Goal: Task Accomplishment & Management: Manage account settings

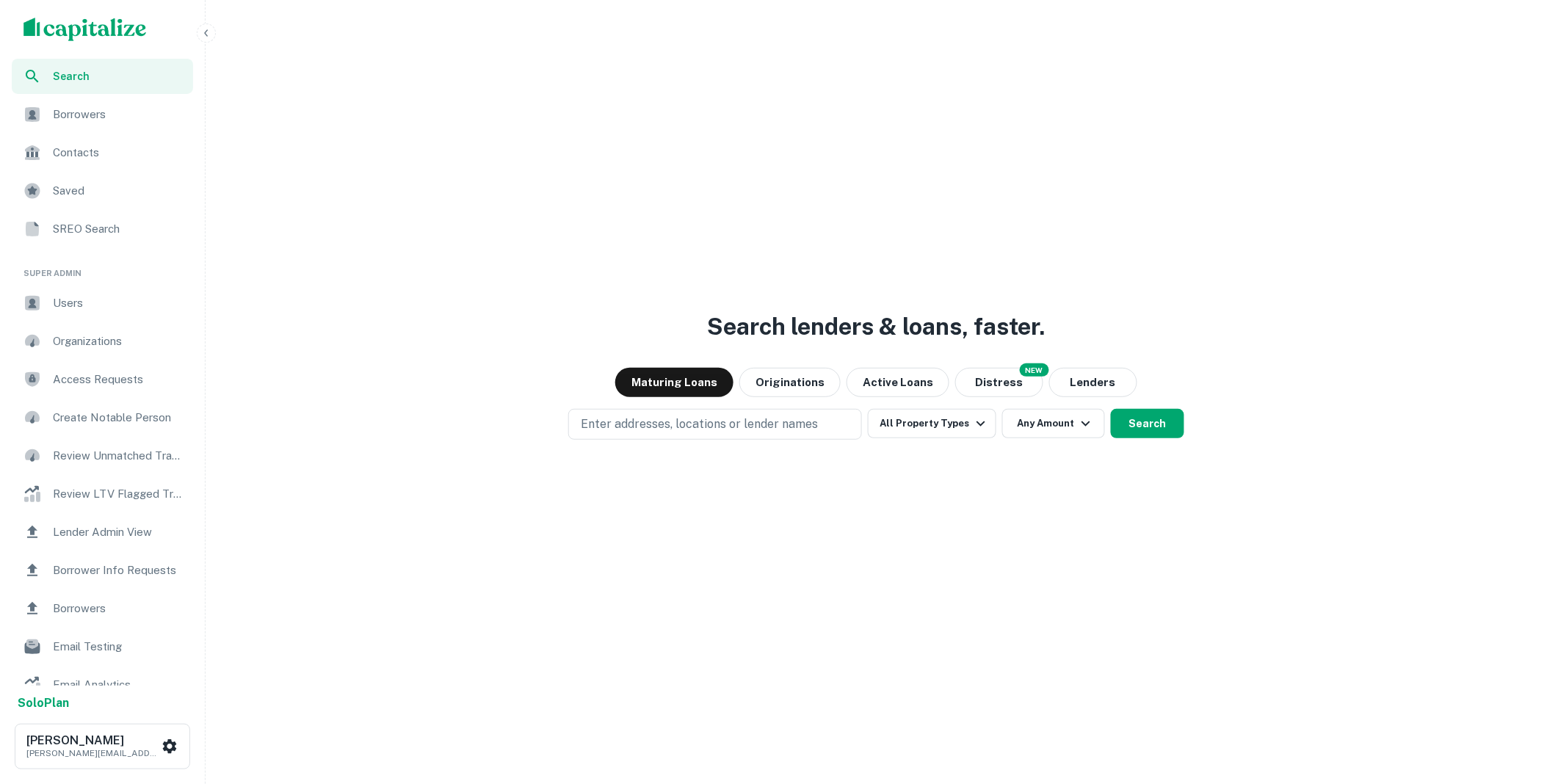
click at [132, 558] on div "Borrower Info Requests" at bounding box center [102, 571] width 182 height 36
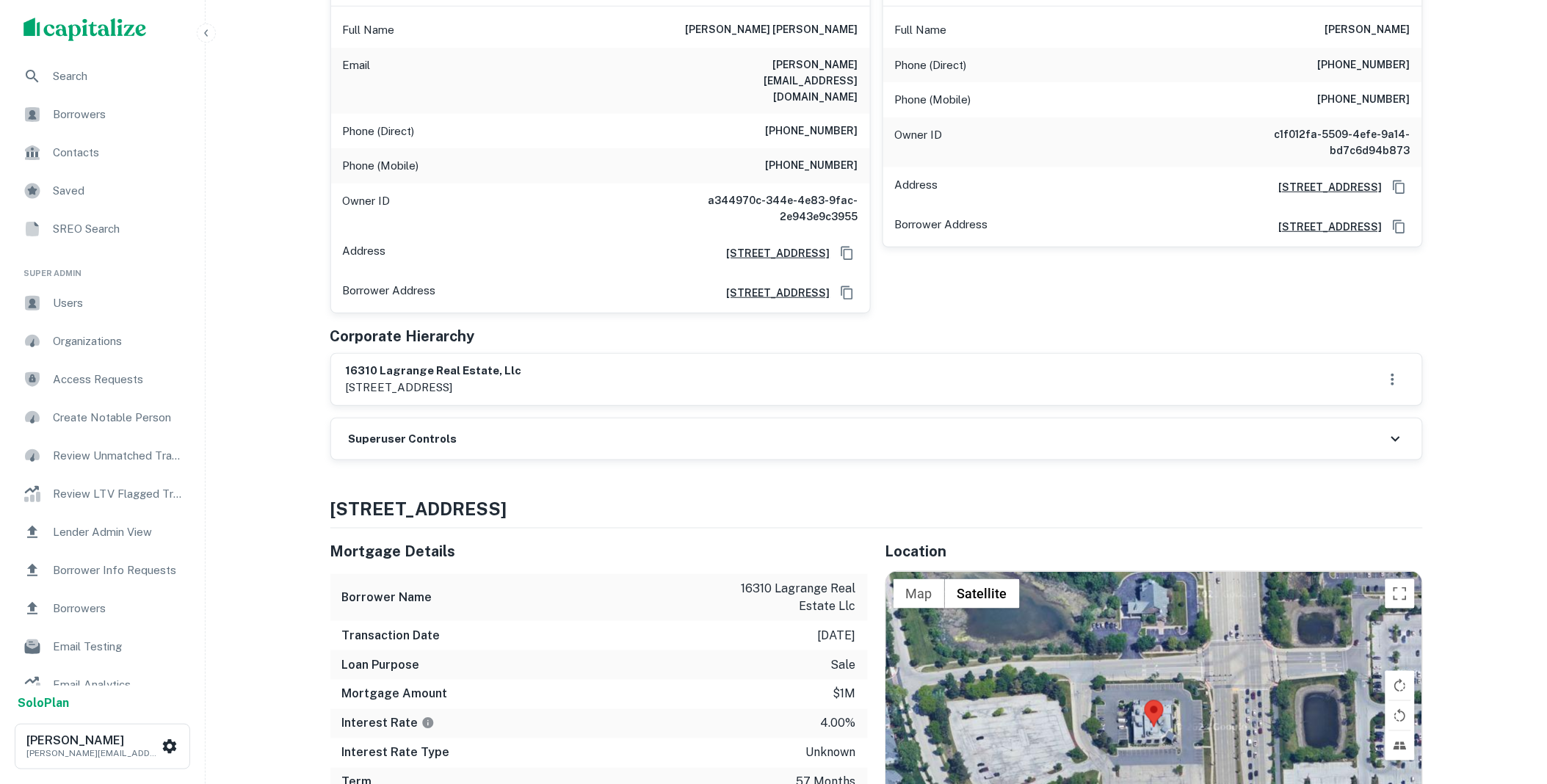
scroll to position [299, 0]
click at [467, 417] on div "Superuser Controls" at bounding box center [877, 437] width 1091 height 41
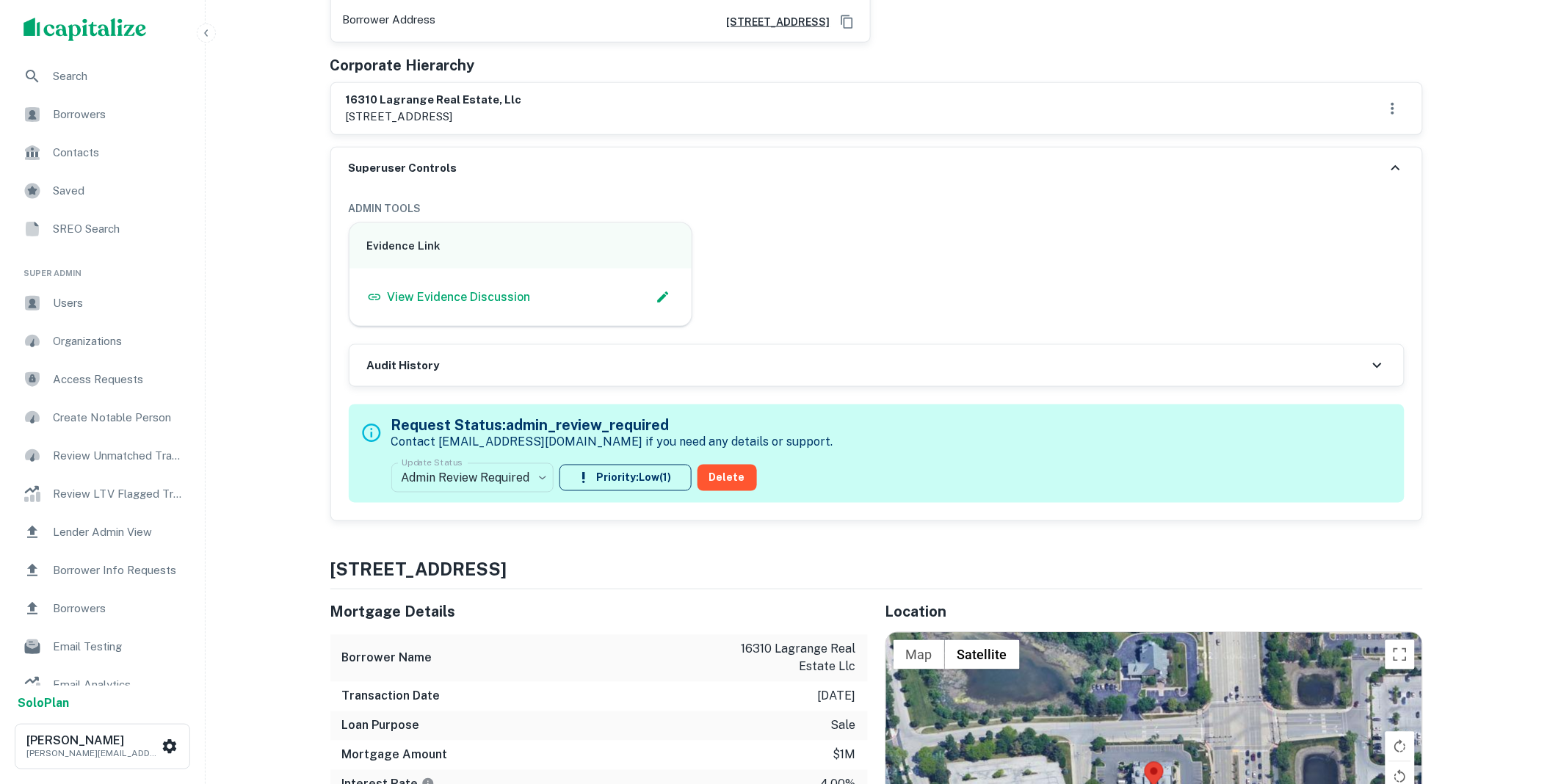
scroll to position [597, 0]
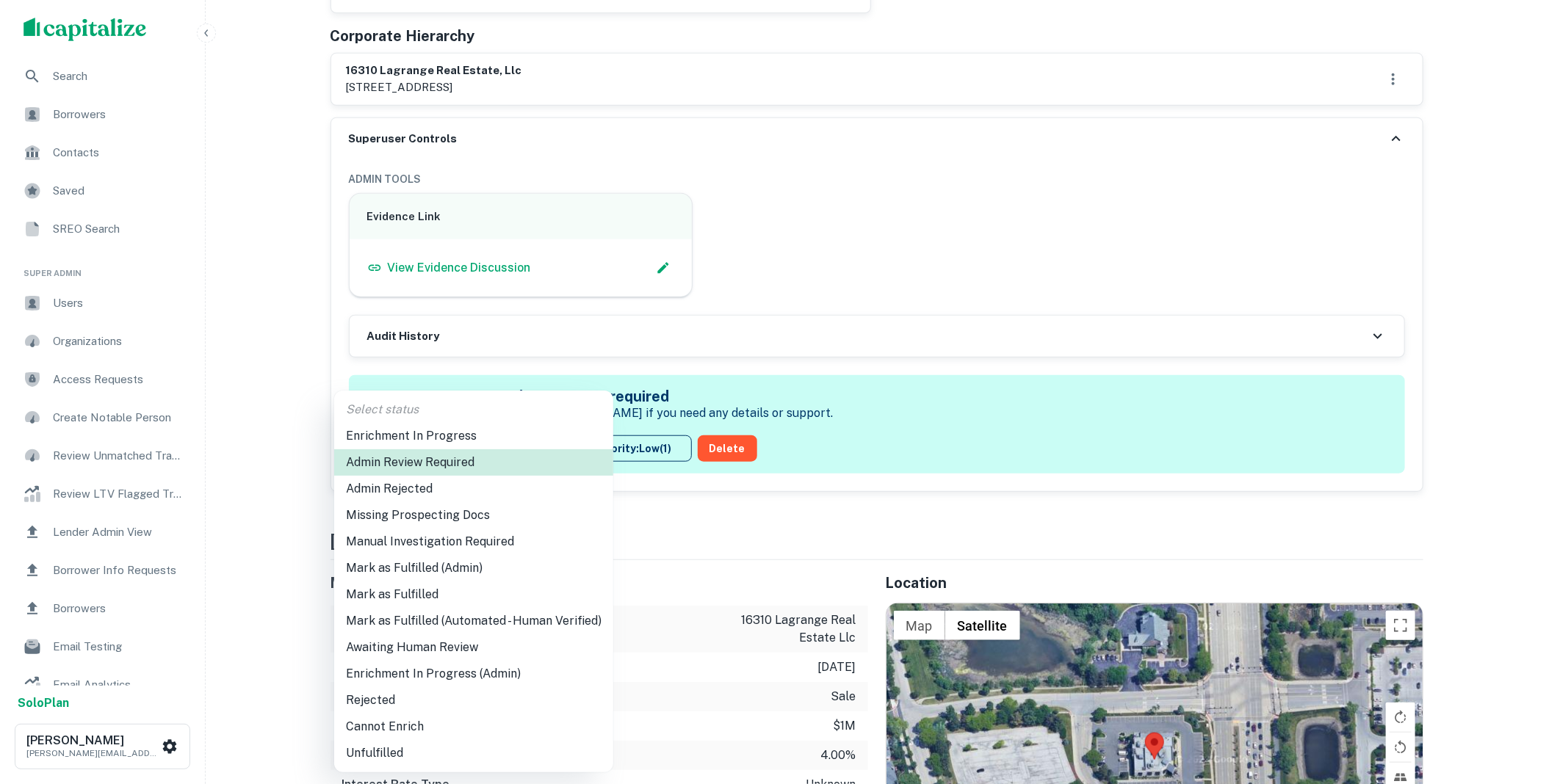
click at [420, 596] on li "Mark as Fulfilled" at bounding box center [474, 594] width 279 height 27
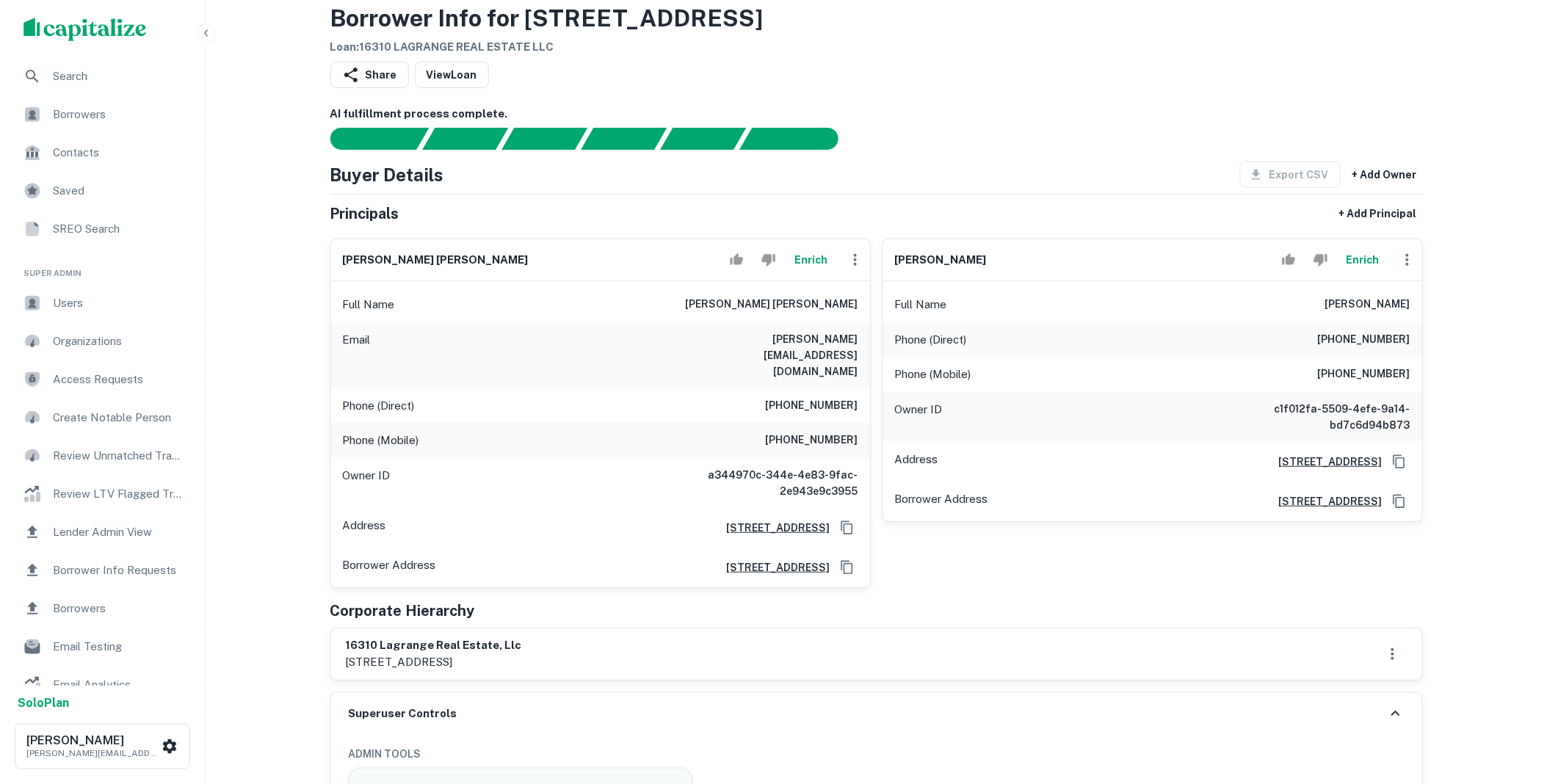
scroll to position [0, 0]
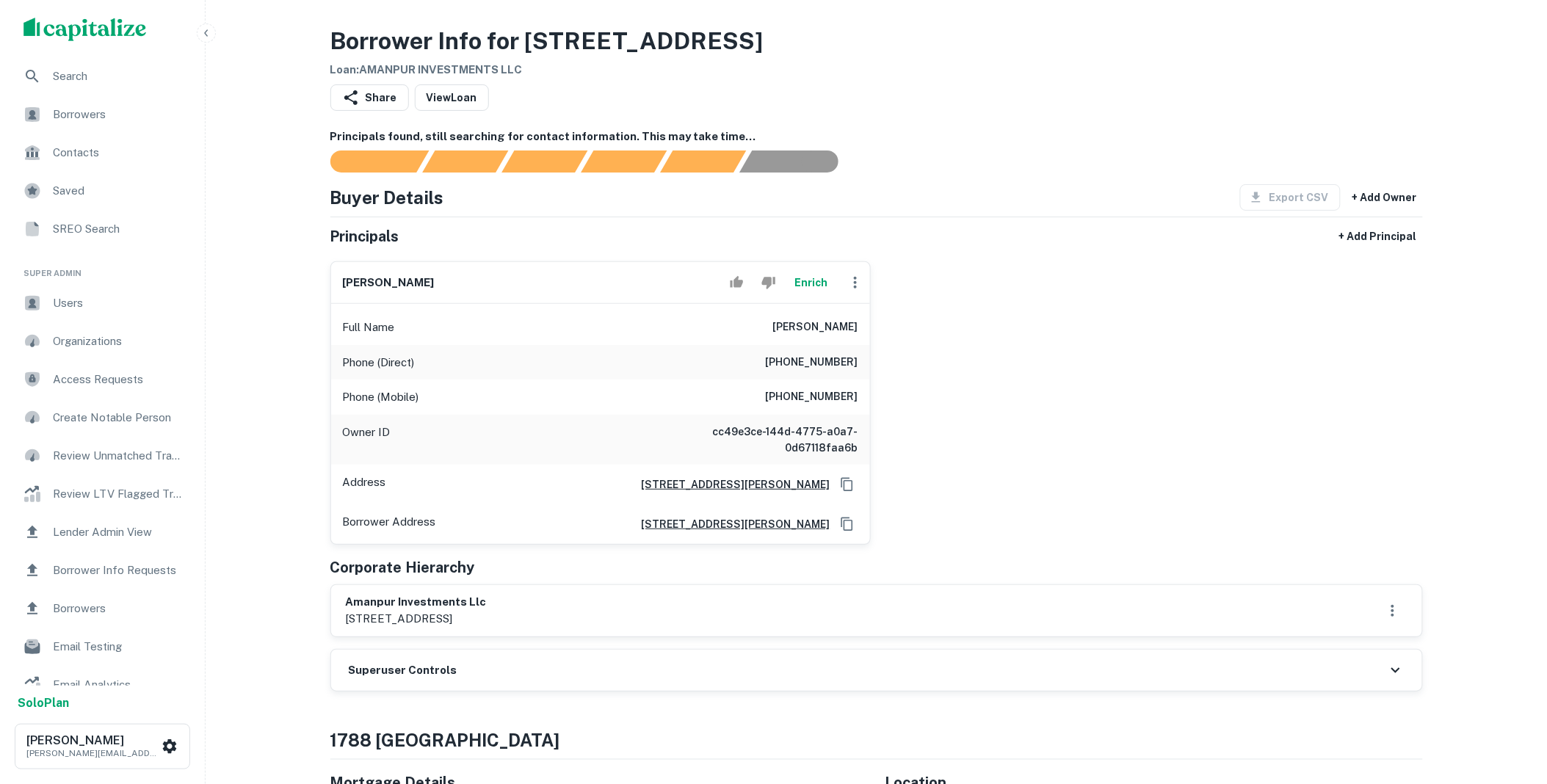
drag, startPoint x: 498, startPoint y: 659, endPoint x: 534, endPoint y: 630, distance: 46.2
click at [498, 659] on div "Superuser Controls" at bounding box center [877, 670] width 1091 height 41
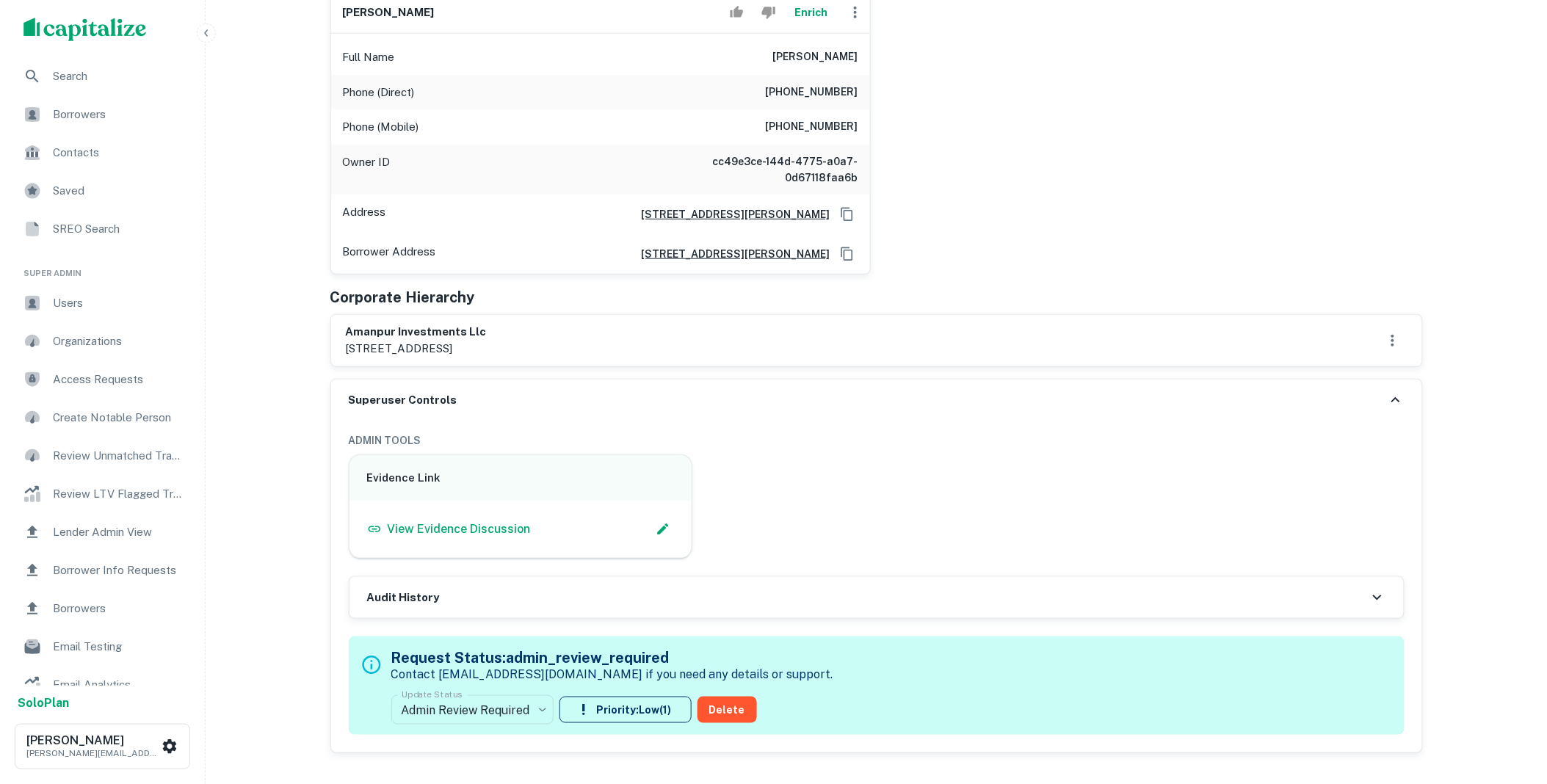
scroll to position [299, 0]
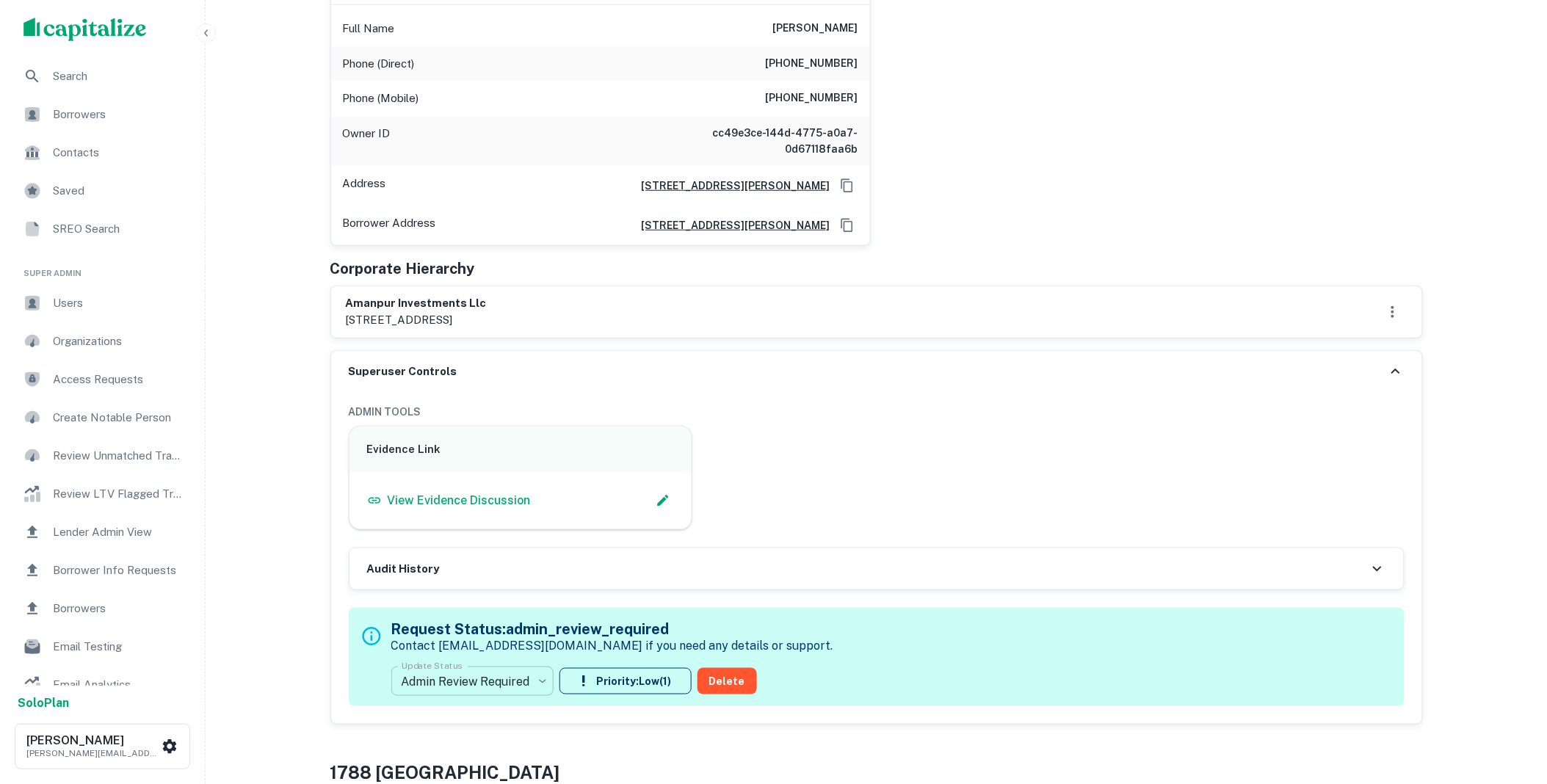
click at [531, 485] on body "Search Borrowers Contacts Saved SREO Search Super Admin Users Organizations Acc…" at bounding box center [773, 93] width 1547 height 784
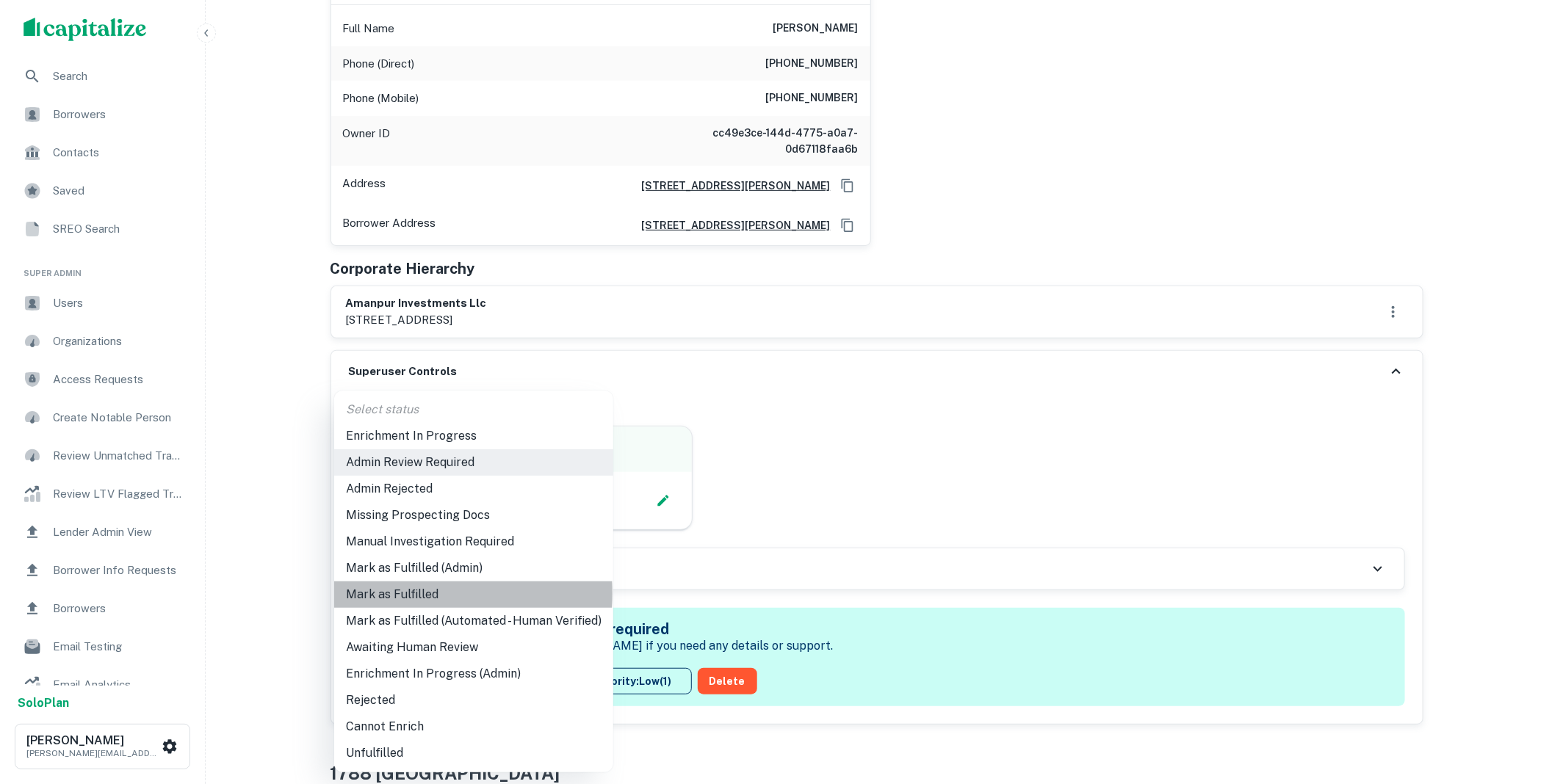
click at [414, 593] on li "Mark as Fulfilled" at bounding box center [474, 594] width 279 height 27
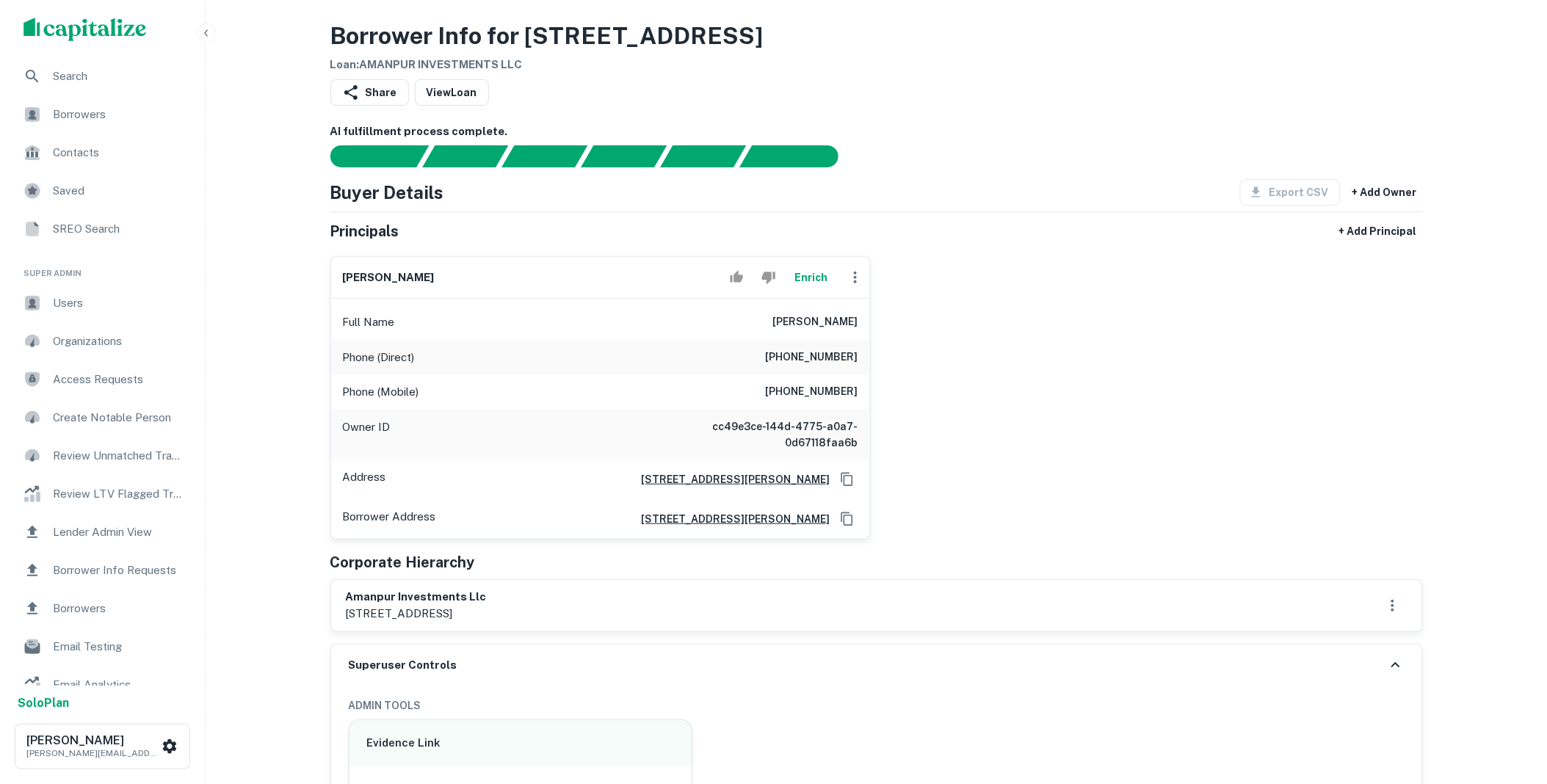
scroll to position [0, 0]
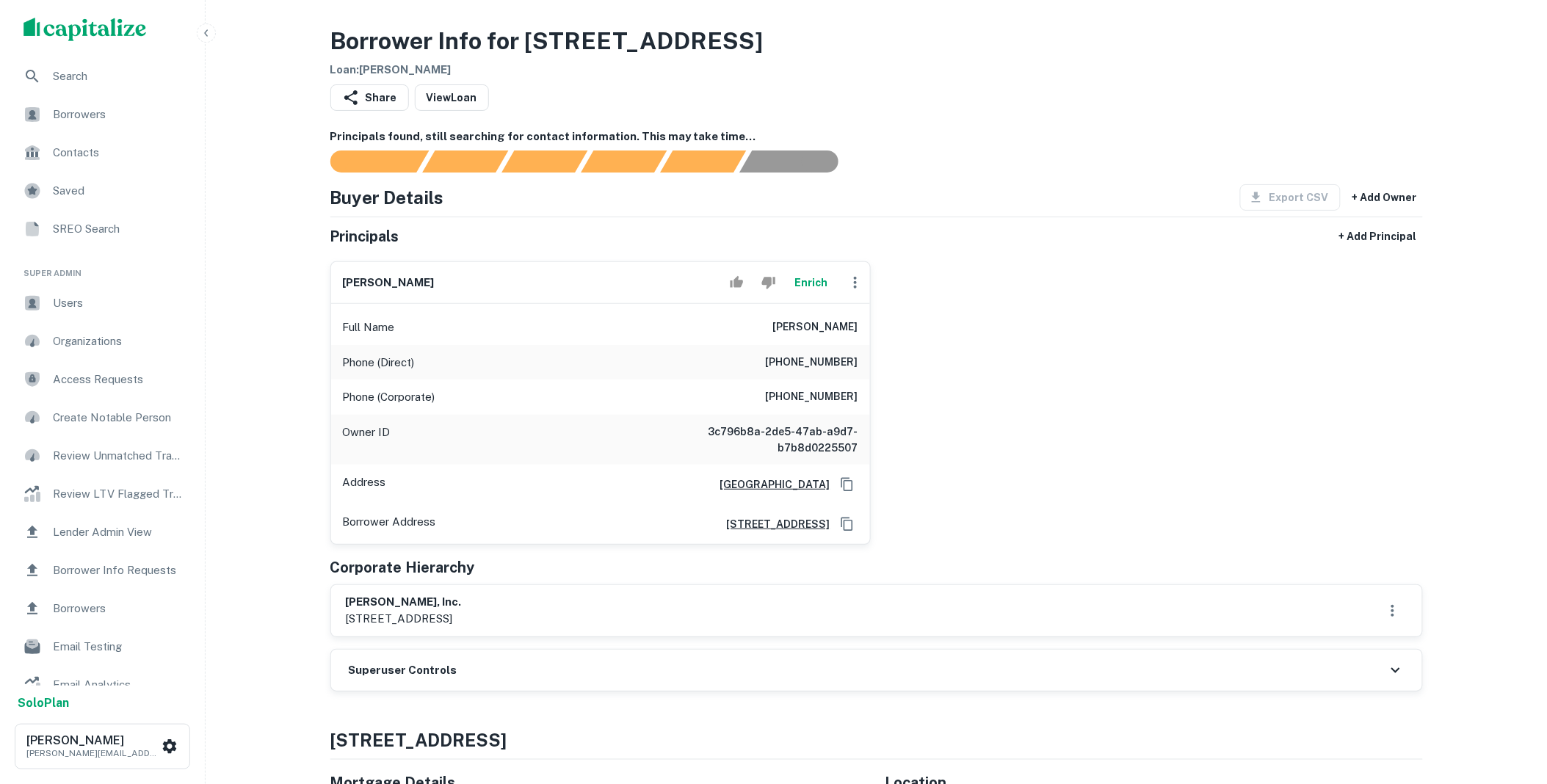
click at [494, 669] on div "Superuser Controls" at bounding box center [877, 670] width 1091 height 41
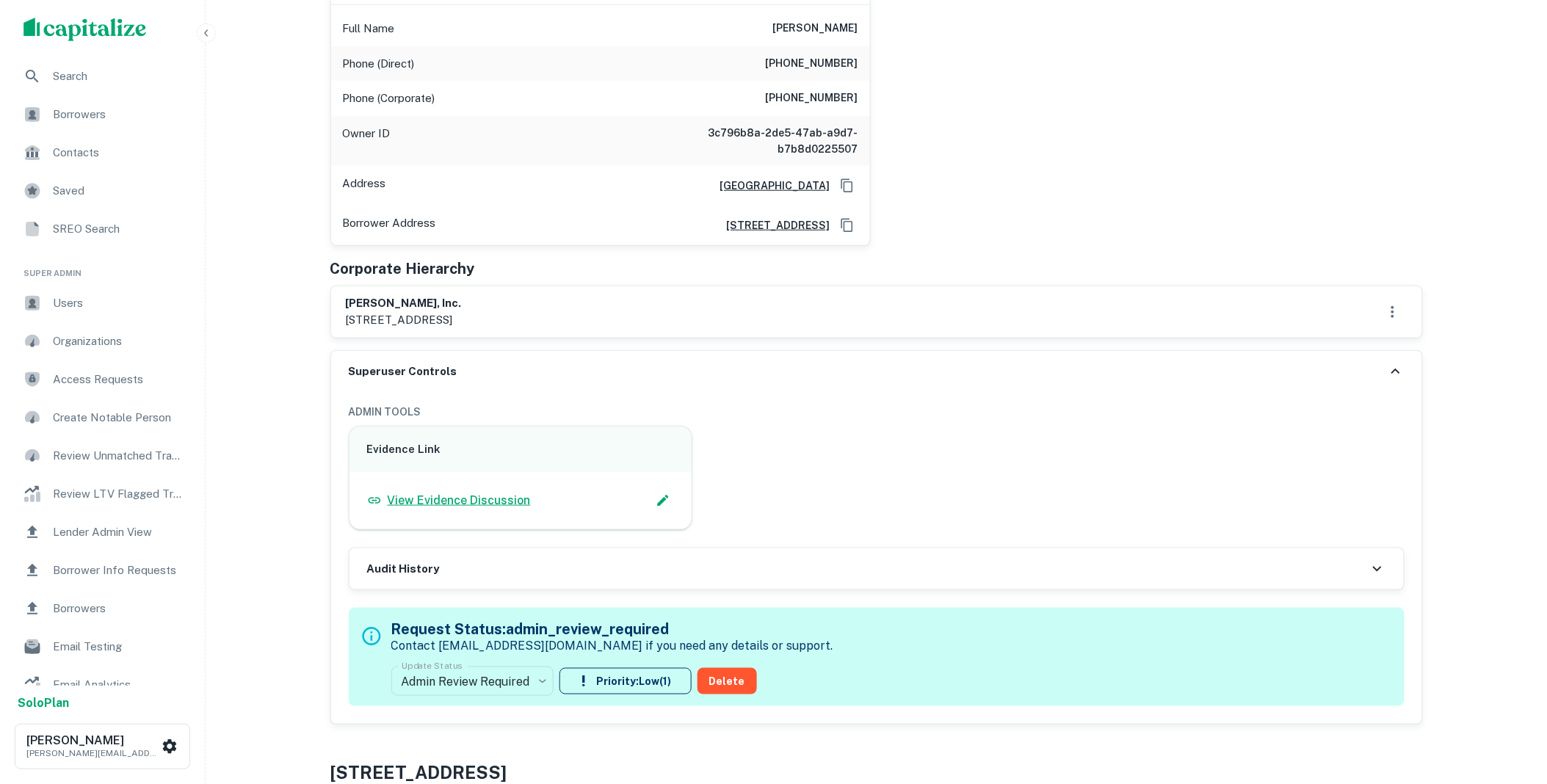
click at [486, 502] on p "View Evidence Discussion" at bounding box center [459, 501] width 143 height 18
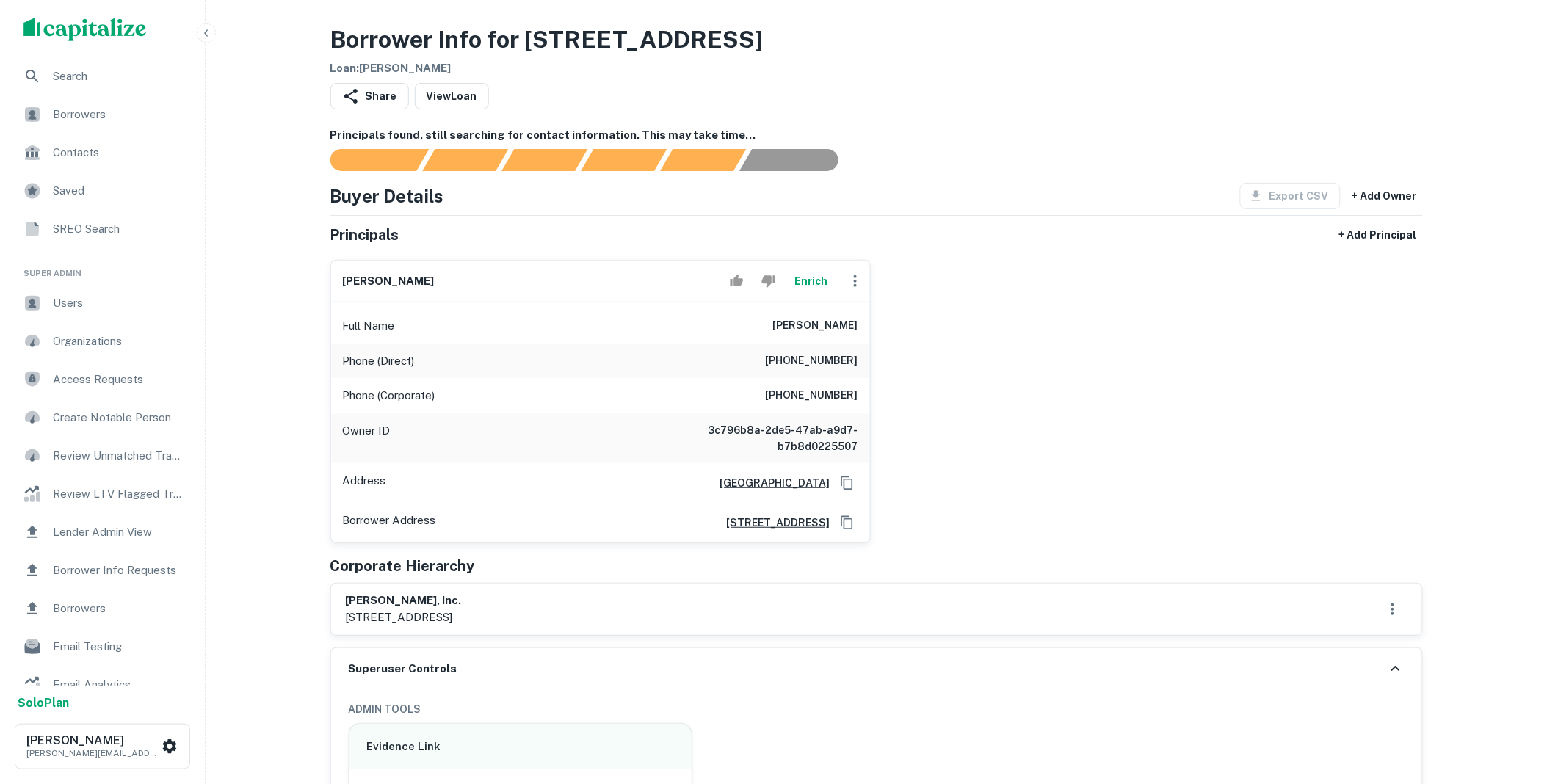
scroll to position [0, 0]
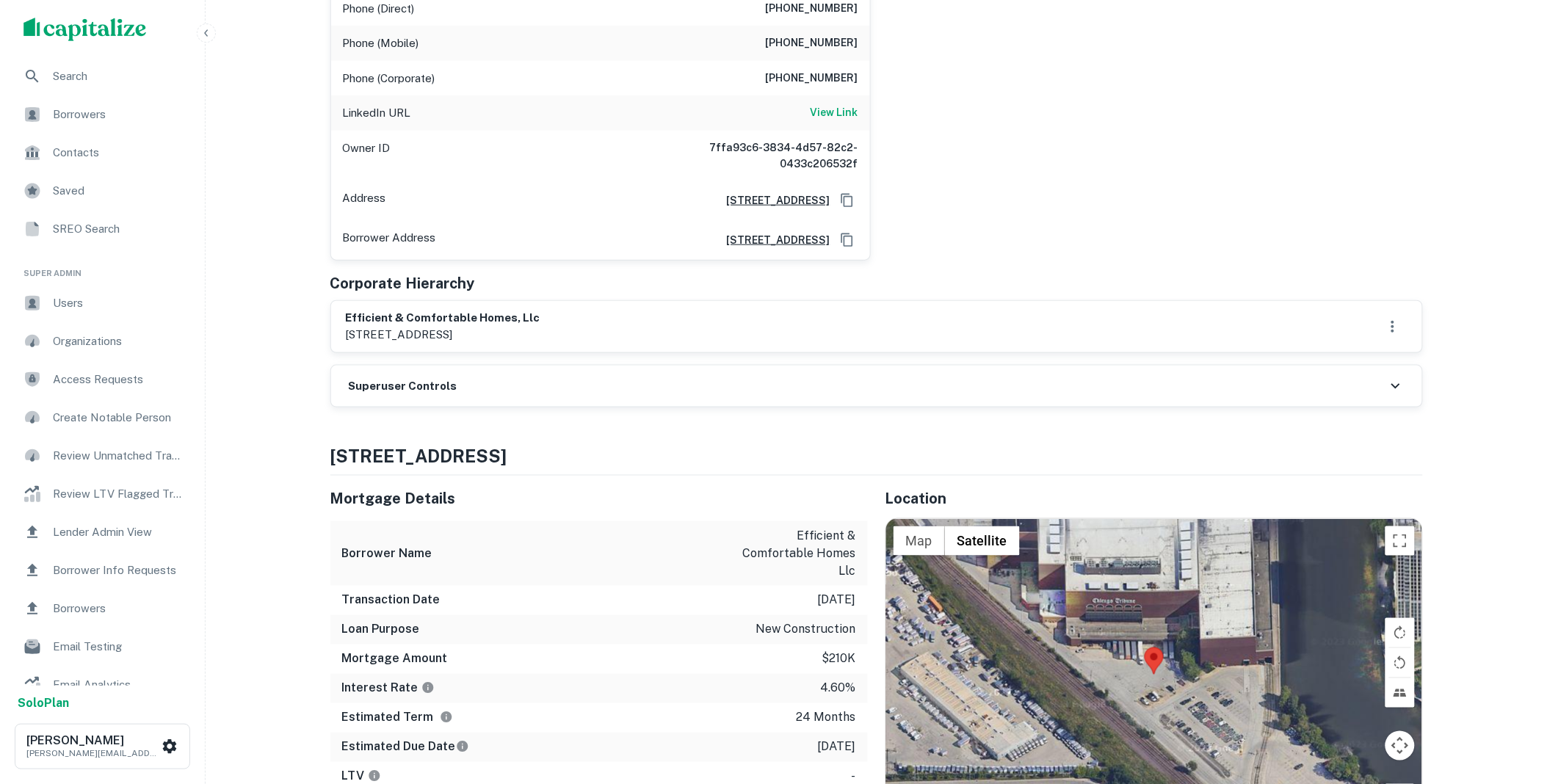
scroll to position [299, 0]
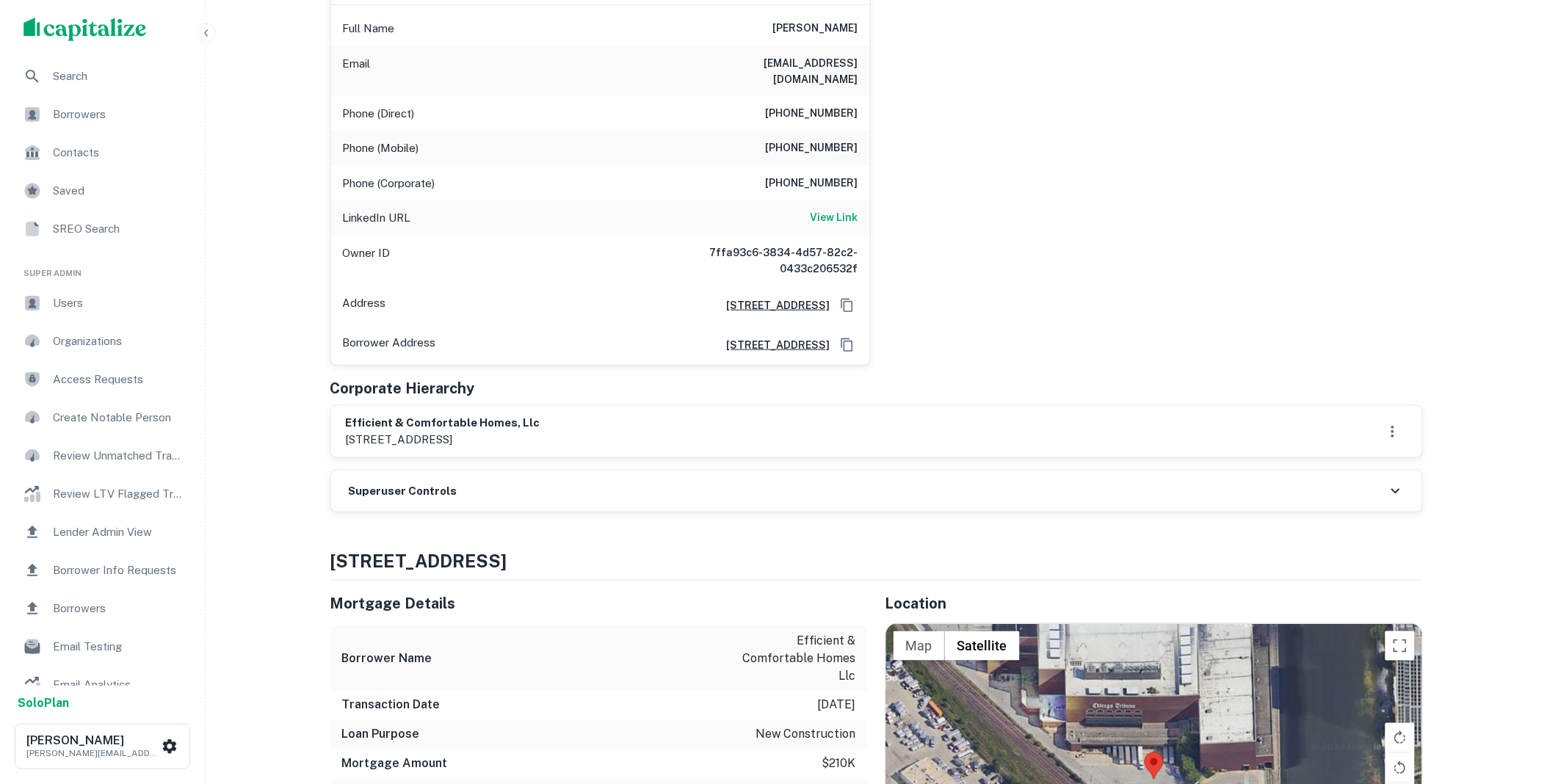
click at [509, 482] on div "Superuser Controls" at bounding box center [877, 491] width 1091 height 41
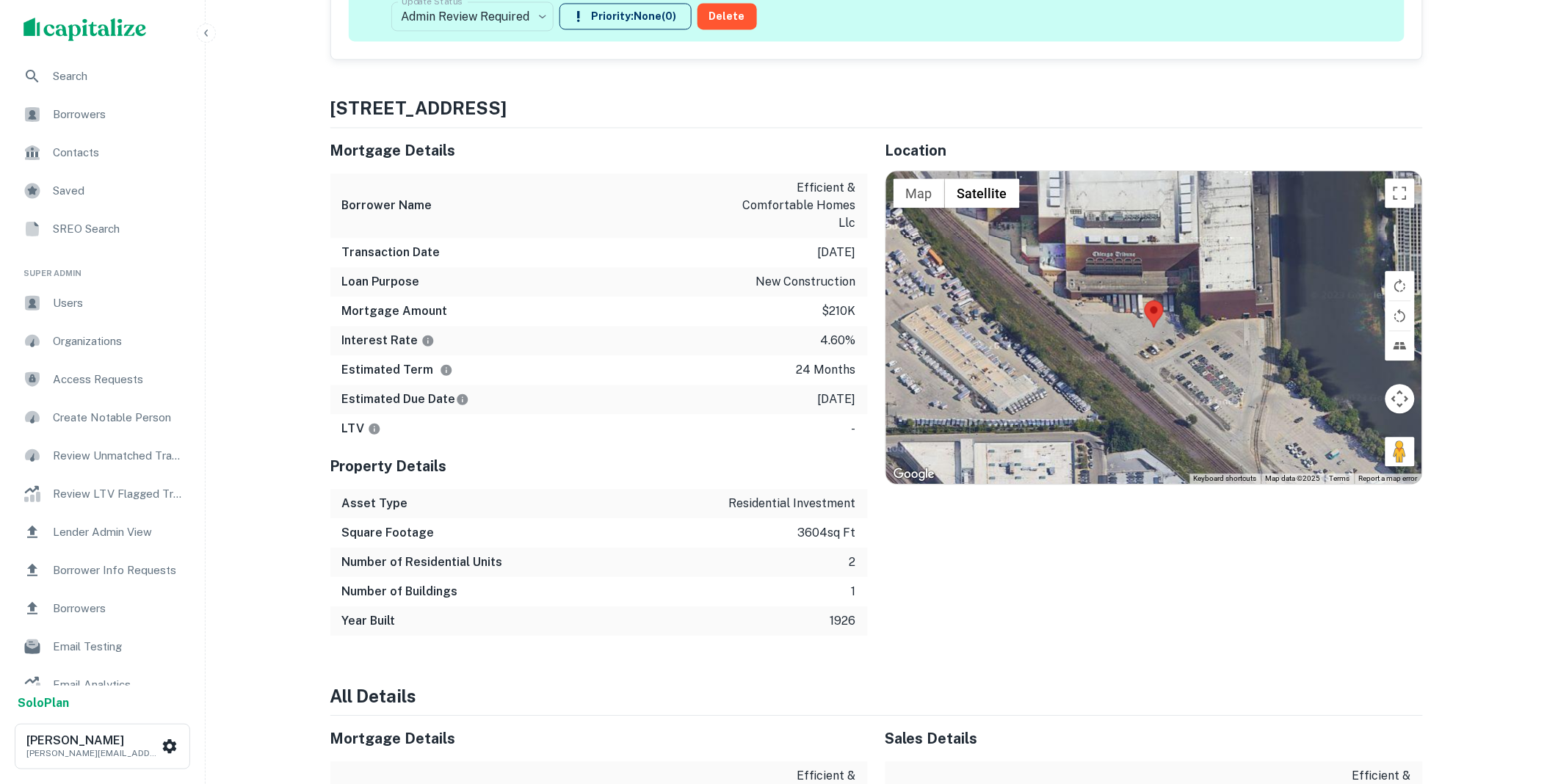
scroll to position [784, 0]
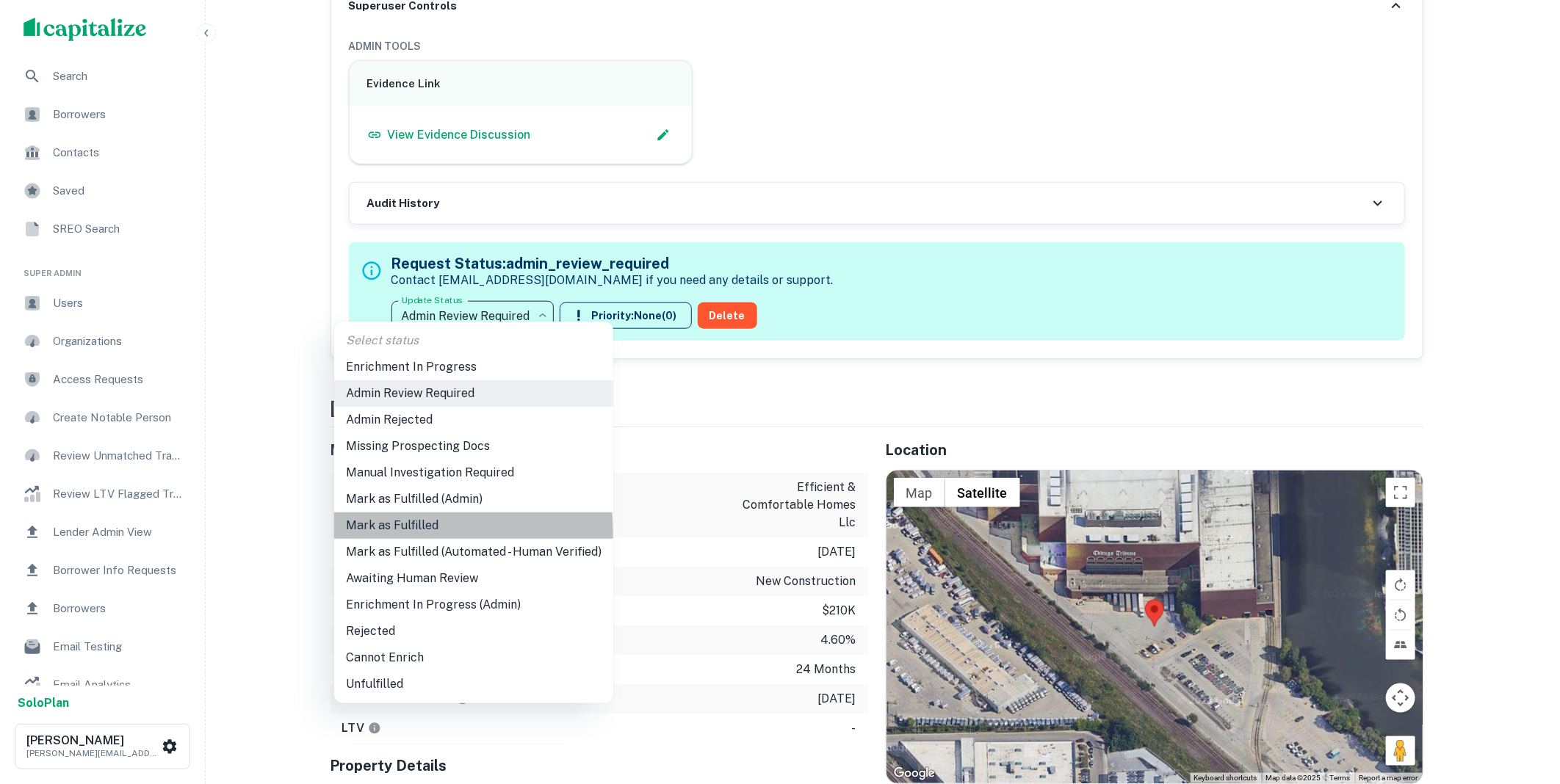
click at [412, 534] on li "Mark as Fulfilled" at bounding box center [474, 525] width 279 height 27
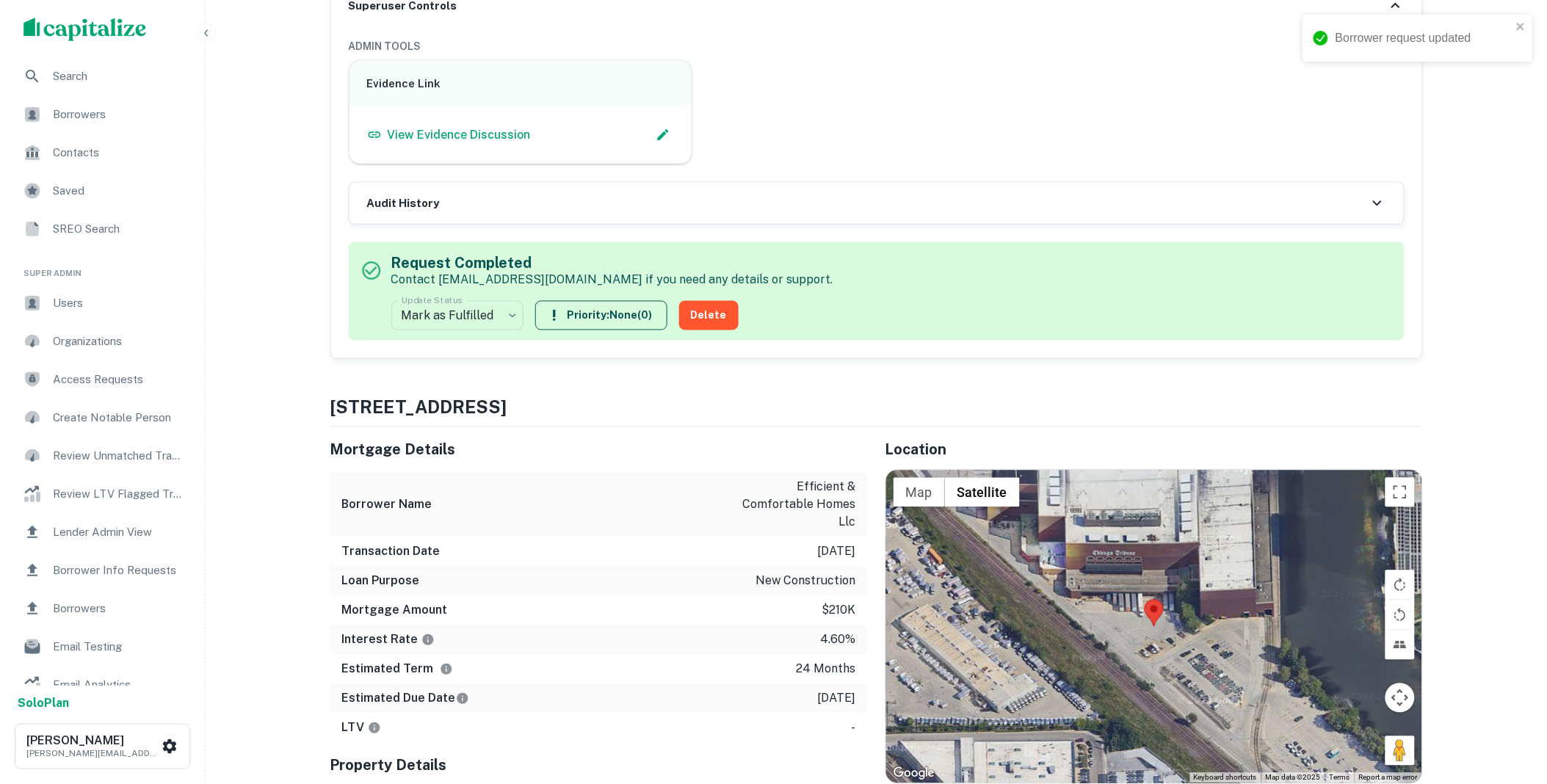
scroll to position [0, 0]
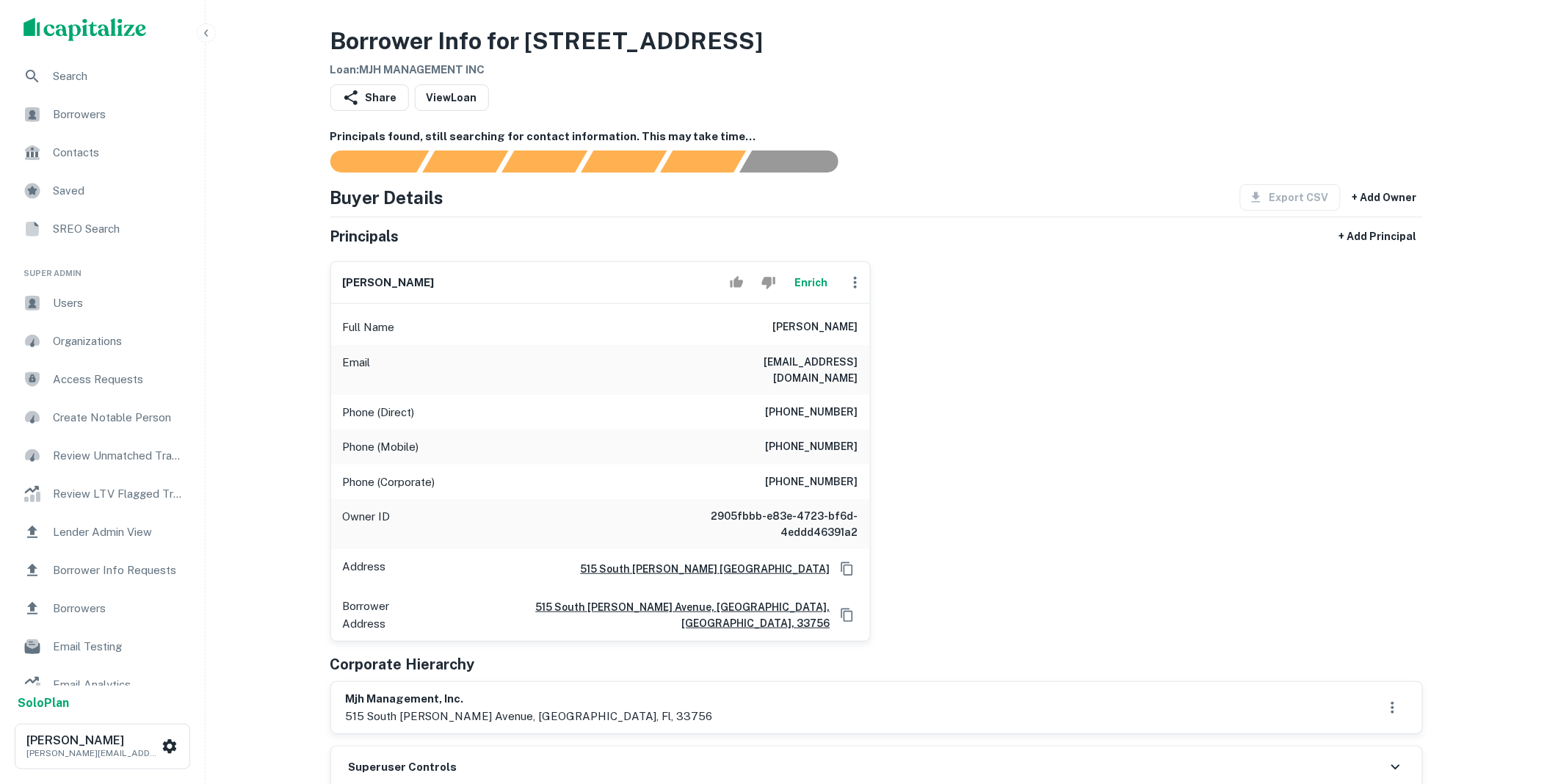
click at [852, 280] on icon "button" at bounding box center [855, 282] width 18 height 18
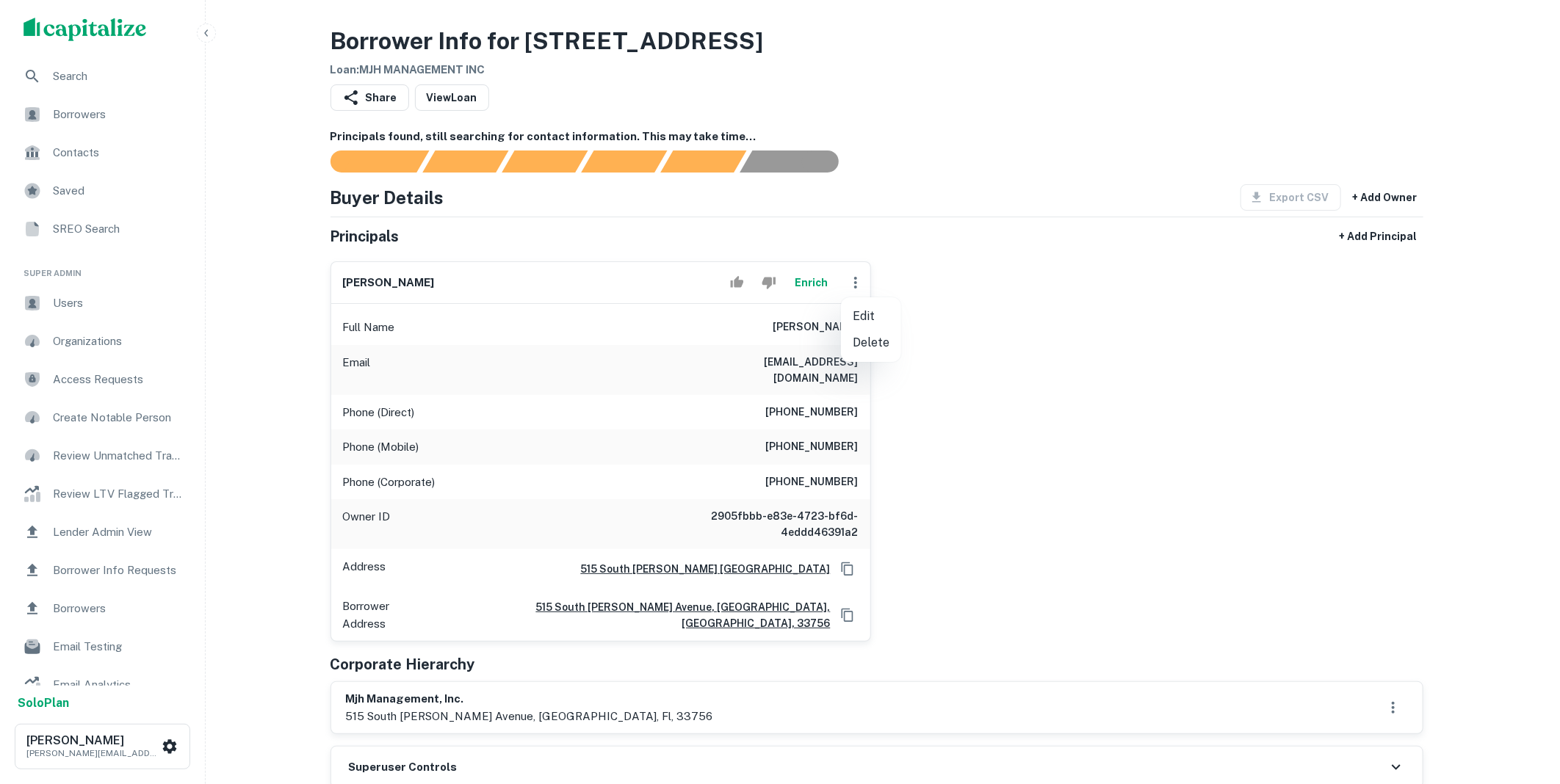
click at [869, 316] on li "Edit" at bounding box center [870, 316] width 60 height 27
select select "**"
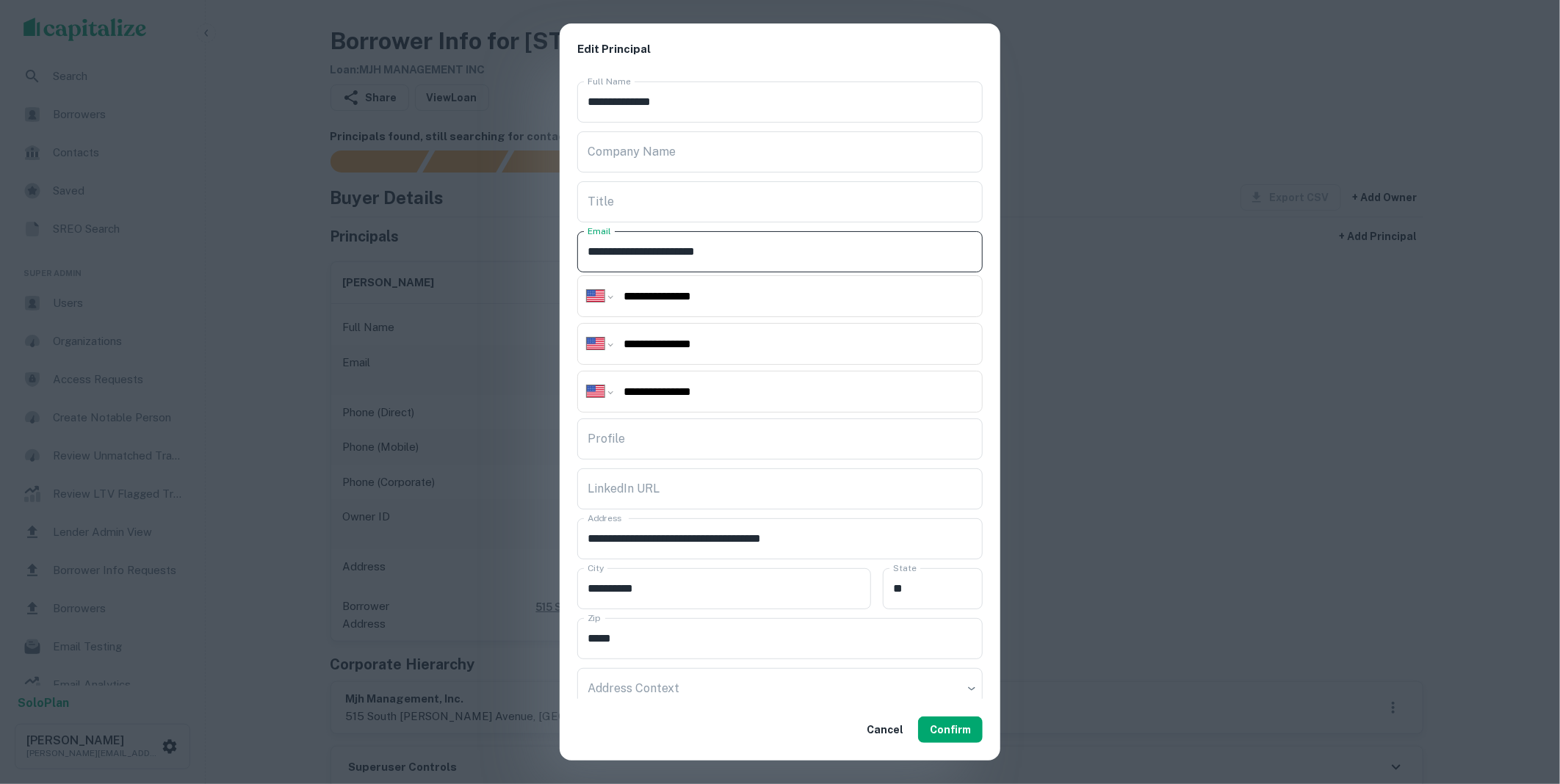
drag, startPoint x: 756, startPoint y: 250, endPoint x: 515, endPoint y: 242, distance: 241.1
click at [515, 242] on div "**********" at bounding box center [780, 392] width 1560 height 784
click at [956, 736] on button "Confirm" at bounding box center [950, 730] width 65 height 27
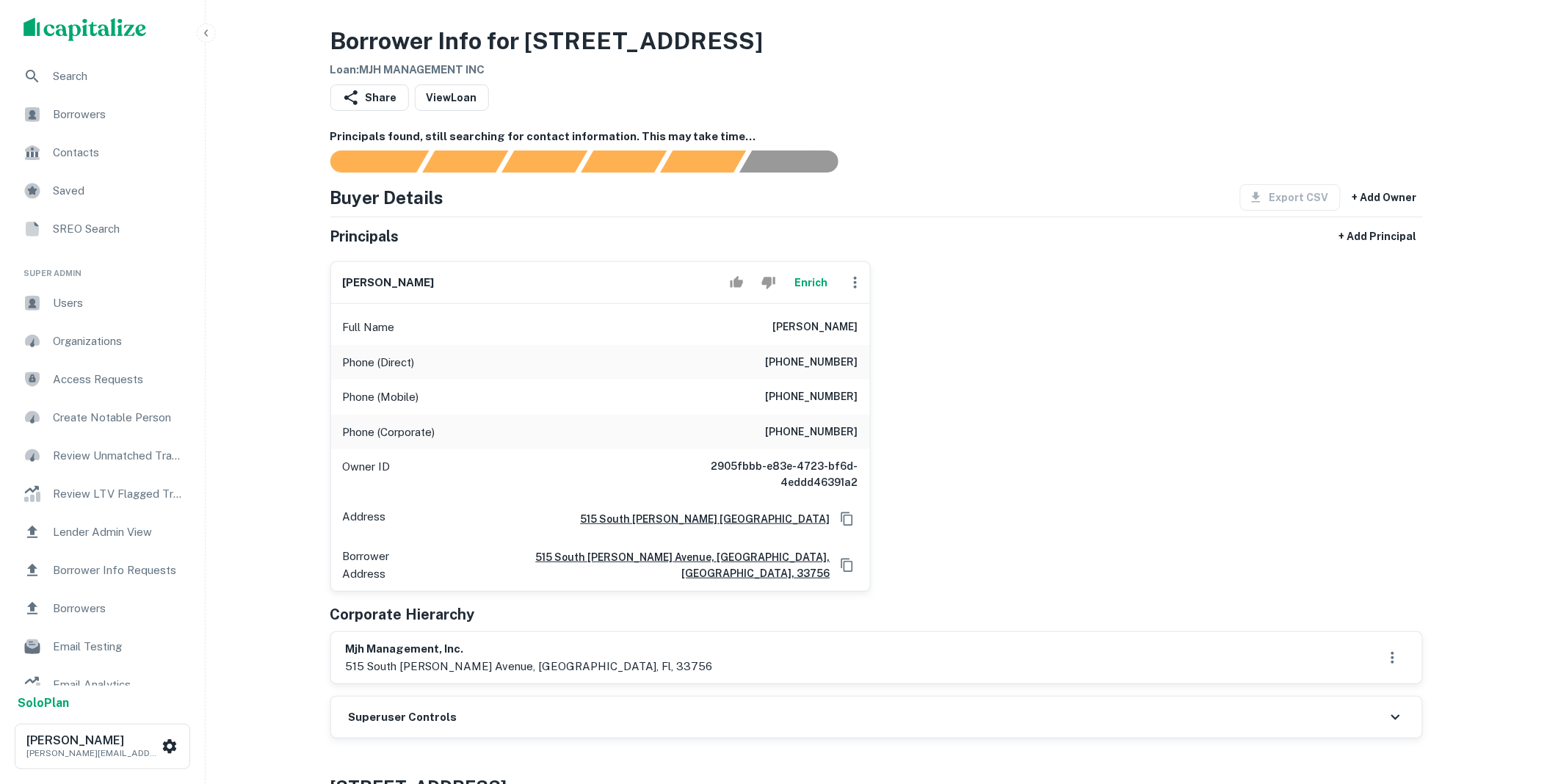
click at [457, 697] on div "Superuser Controls" at bounding box center [877, 717] width 1091 height 41
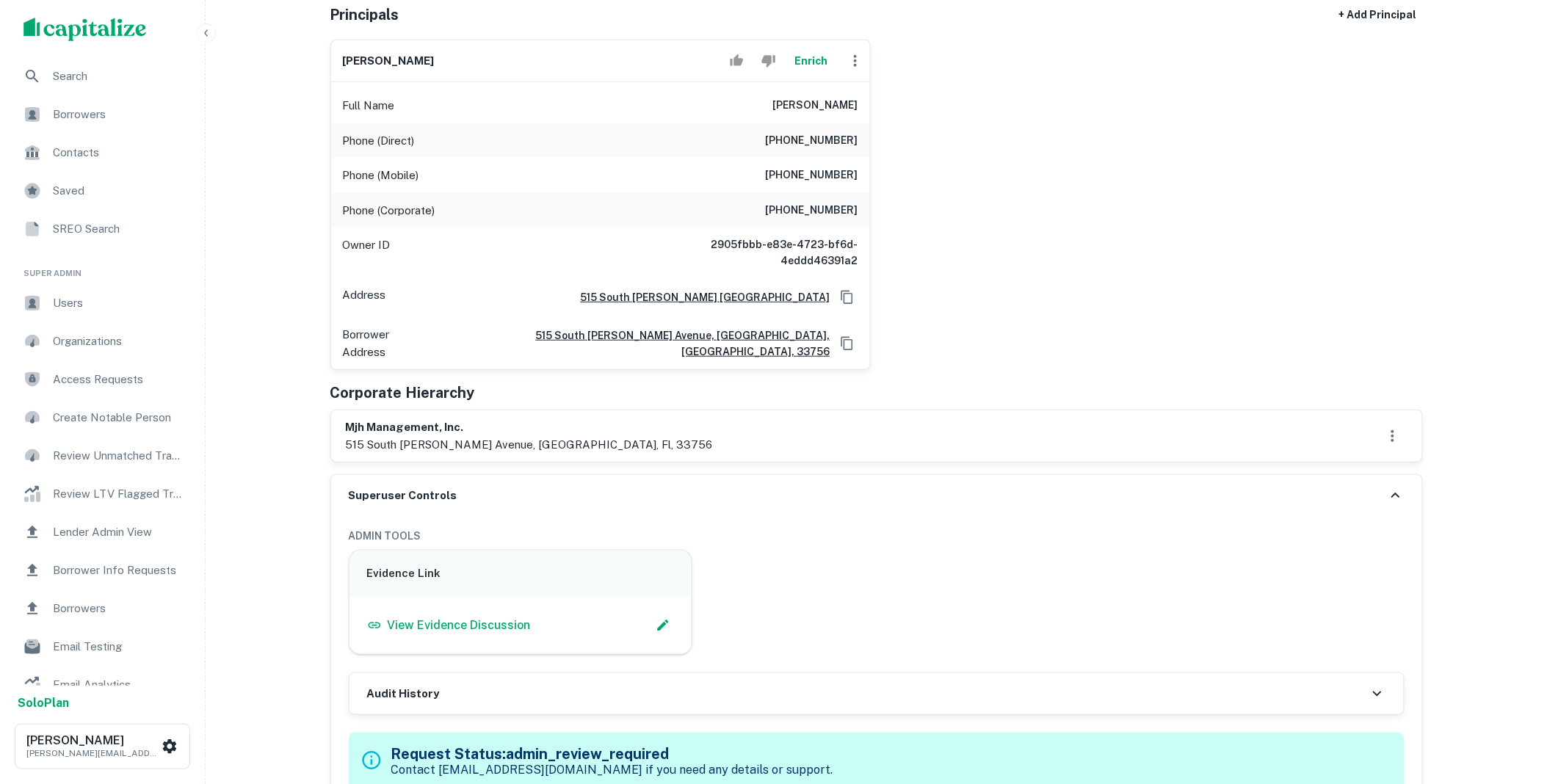
scroll to position [299, 0]
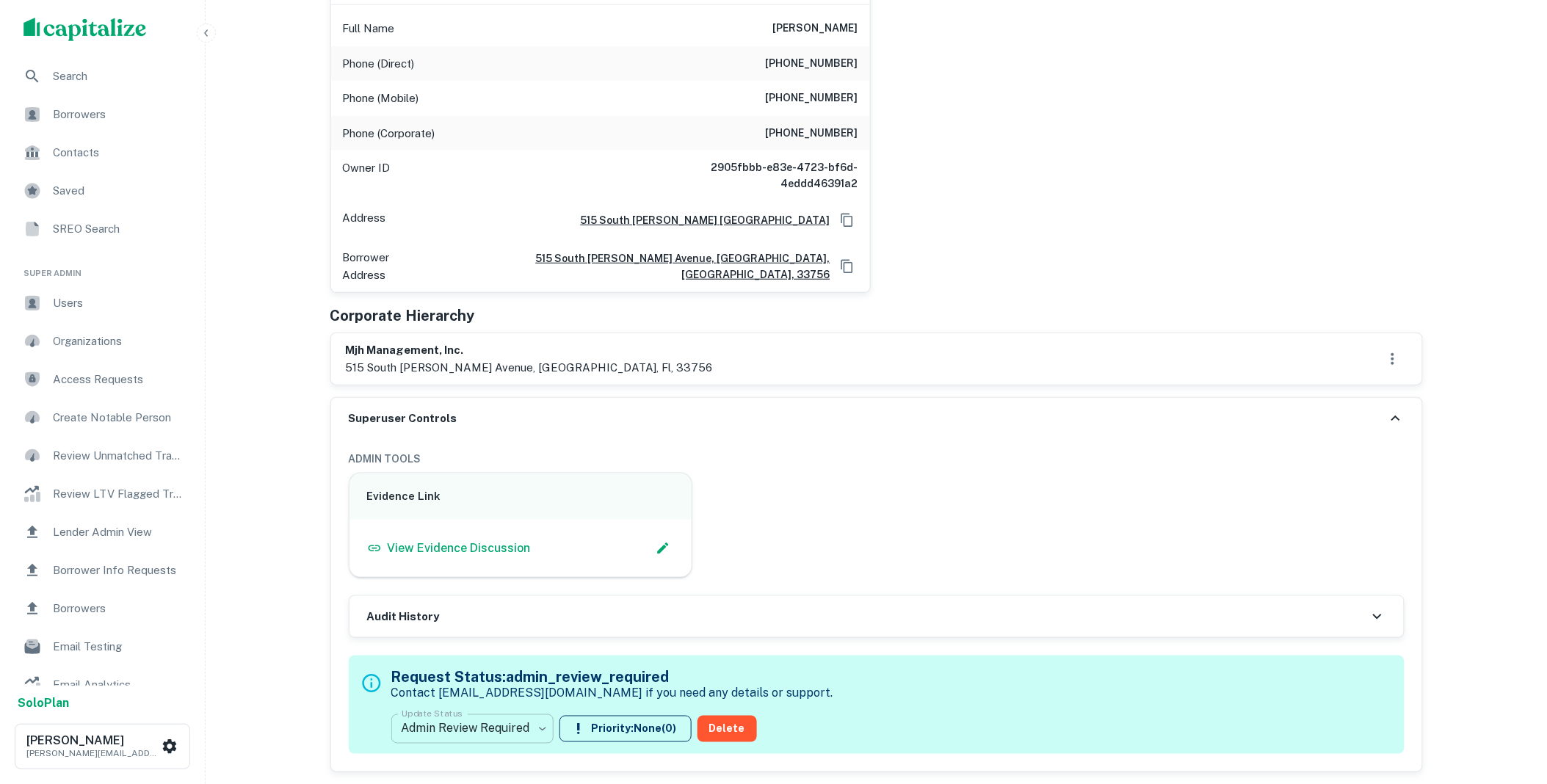
click at [540, 485] on body "Search Borrowers Contacts Saved SREO Search Super Admin Users Organizations Acc…" at bounding box center [773, 93] width 1547 height 784
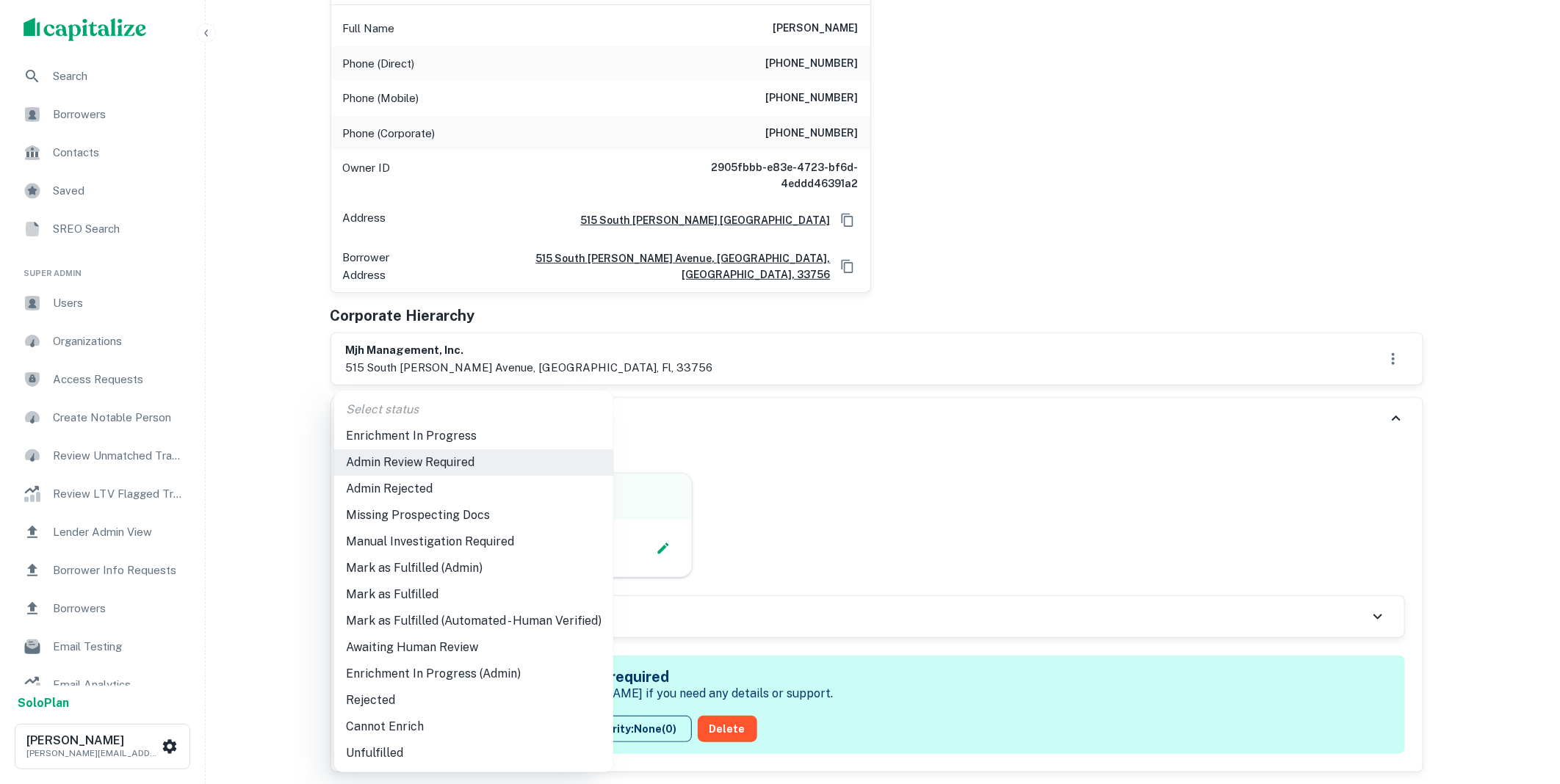
click at [433, 590] on li "Mark as Fulfilled" at bounding box center [474, 594] width 279 height 27
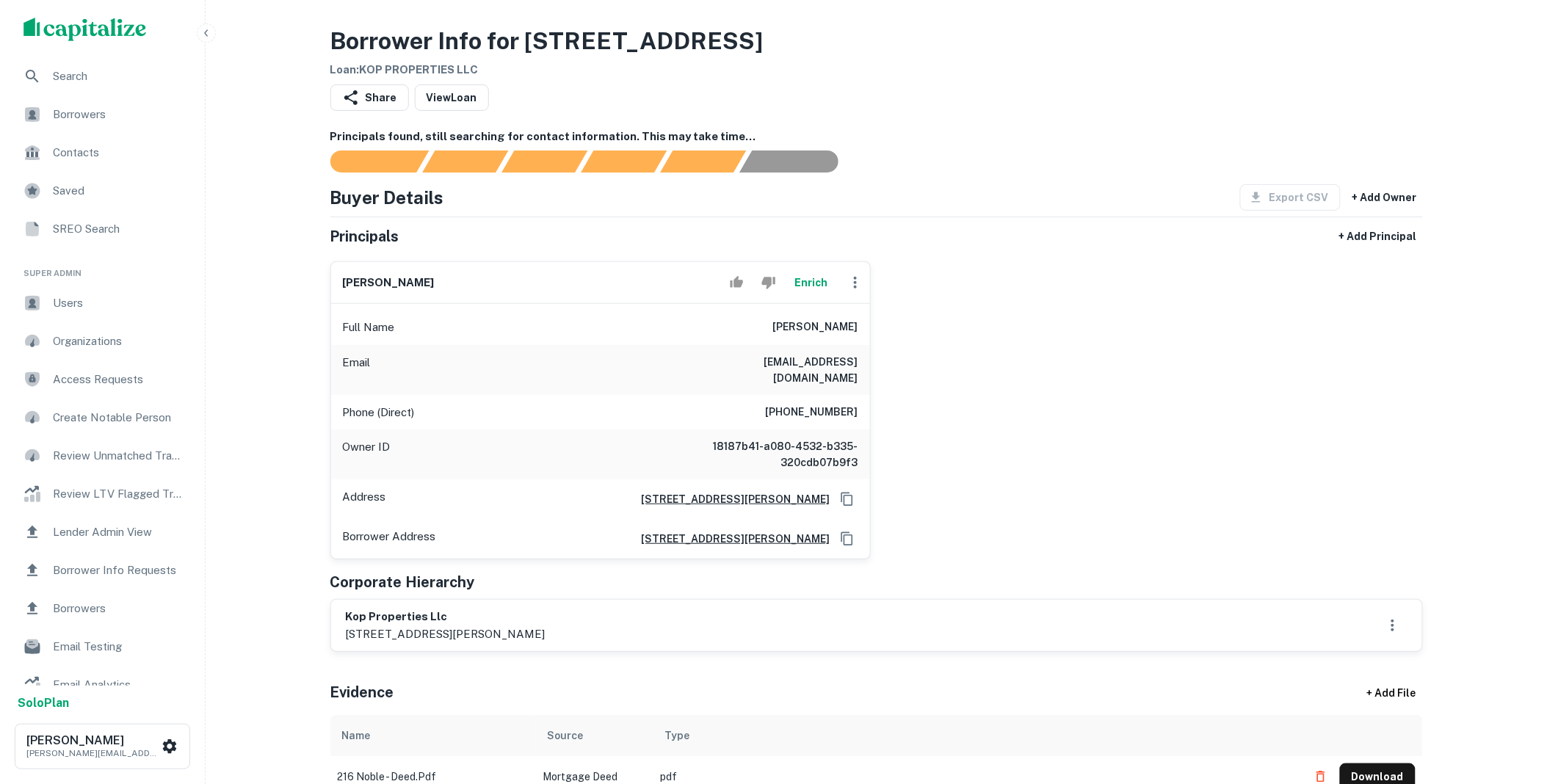
scroll to position [299, 0]
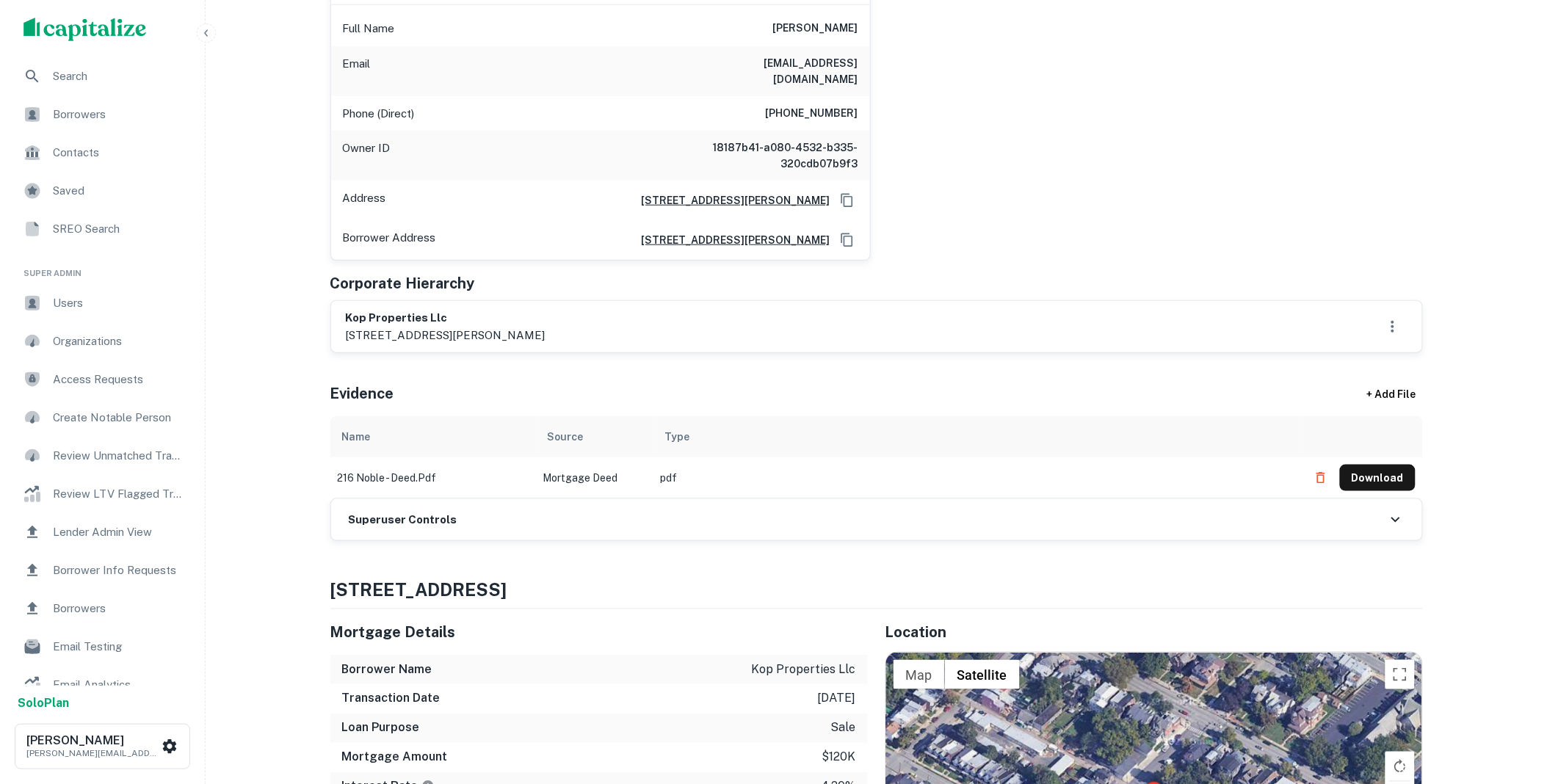
drag, startPoint x: 545, startPoint y: 519, endPoint x: 497, endPoint y: 521, distance: 48.0
click at [545, 519] on div "Superuser Controls" at bounding box center [877, 519] width 1091 height 41
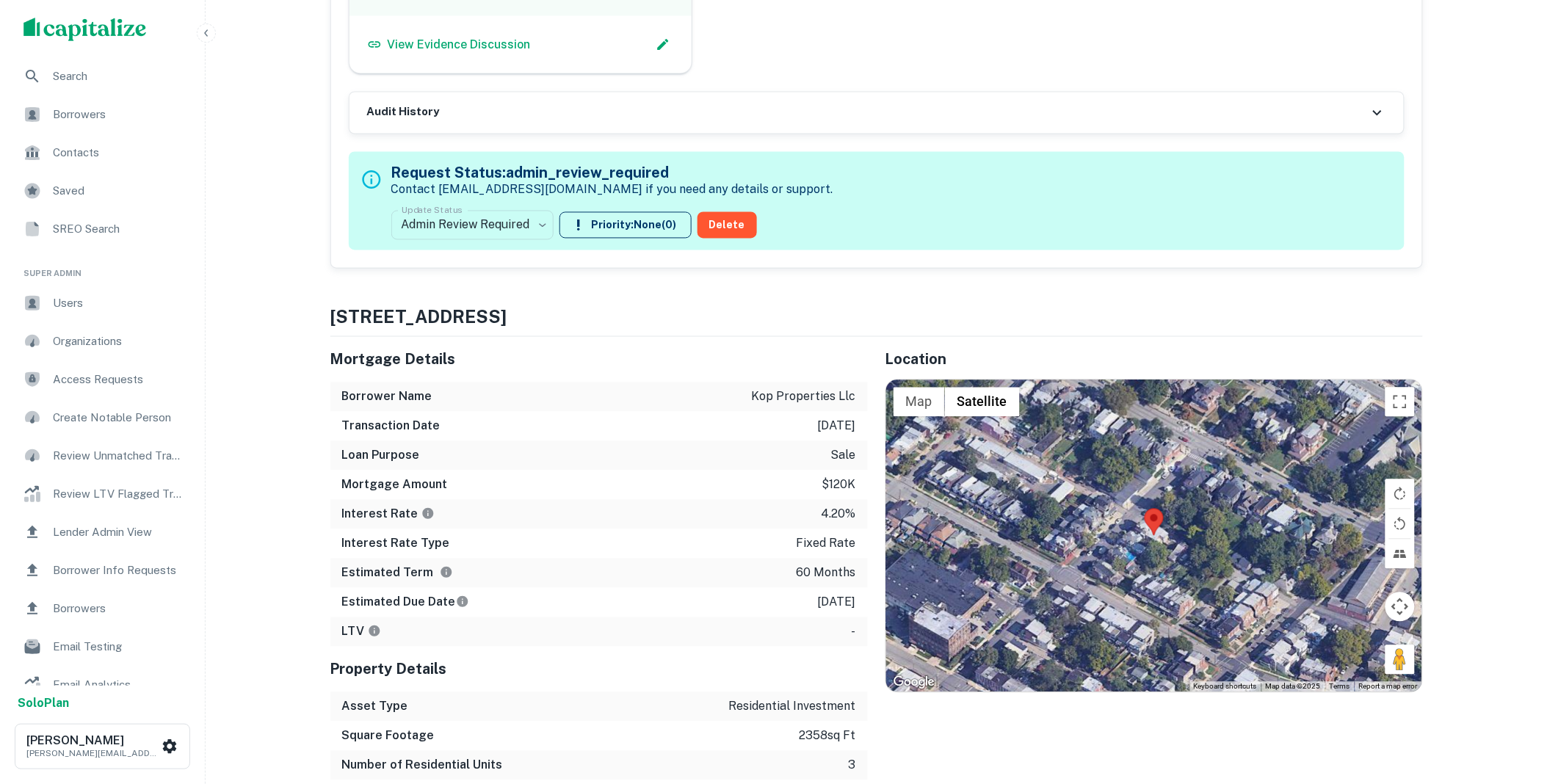
scroll to position [897, 0]
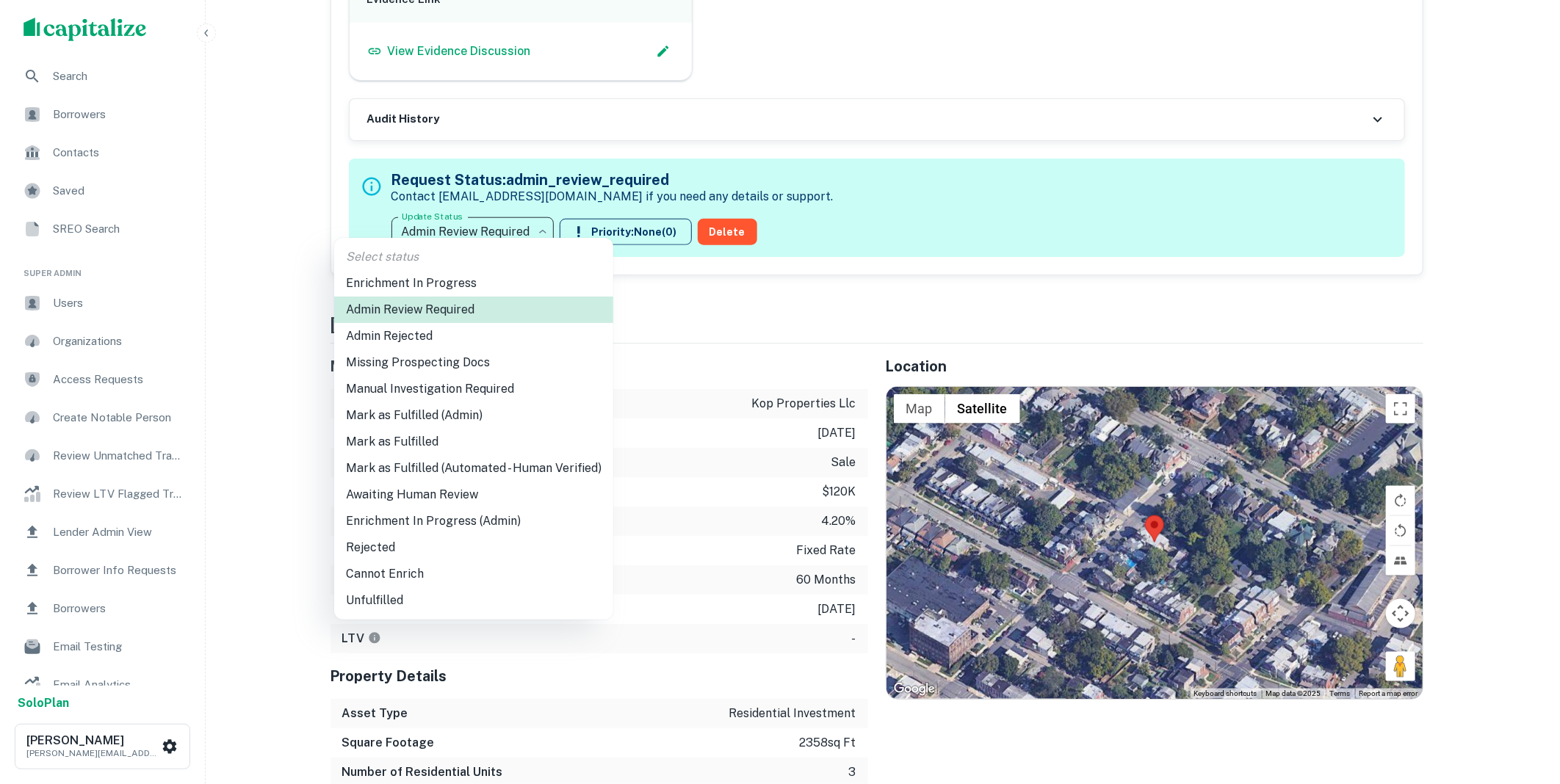
click at [458, 440] on li "Mark as Fulfilled" at bounding box center [474, 442] width 279 height 27
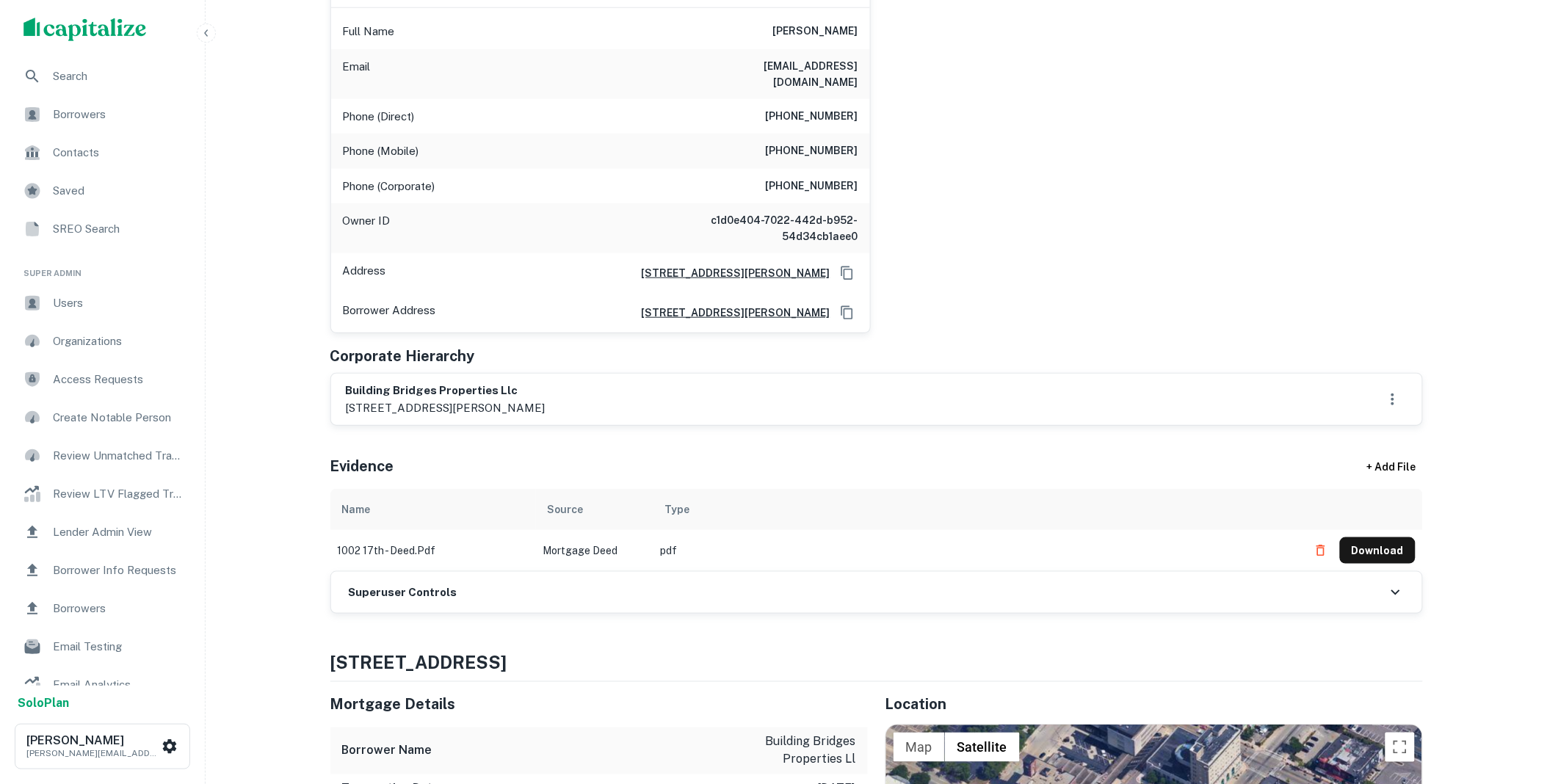
scroll to position [299, 0]
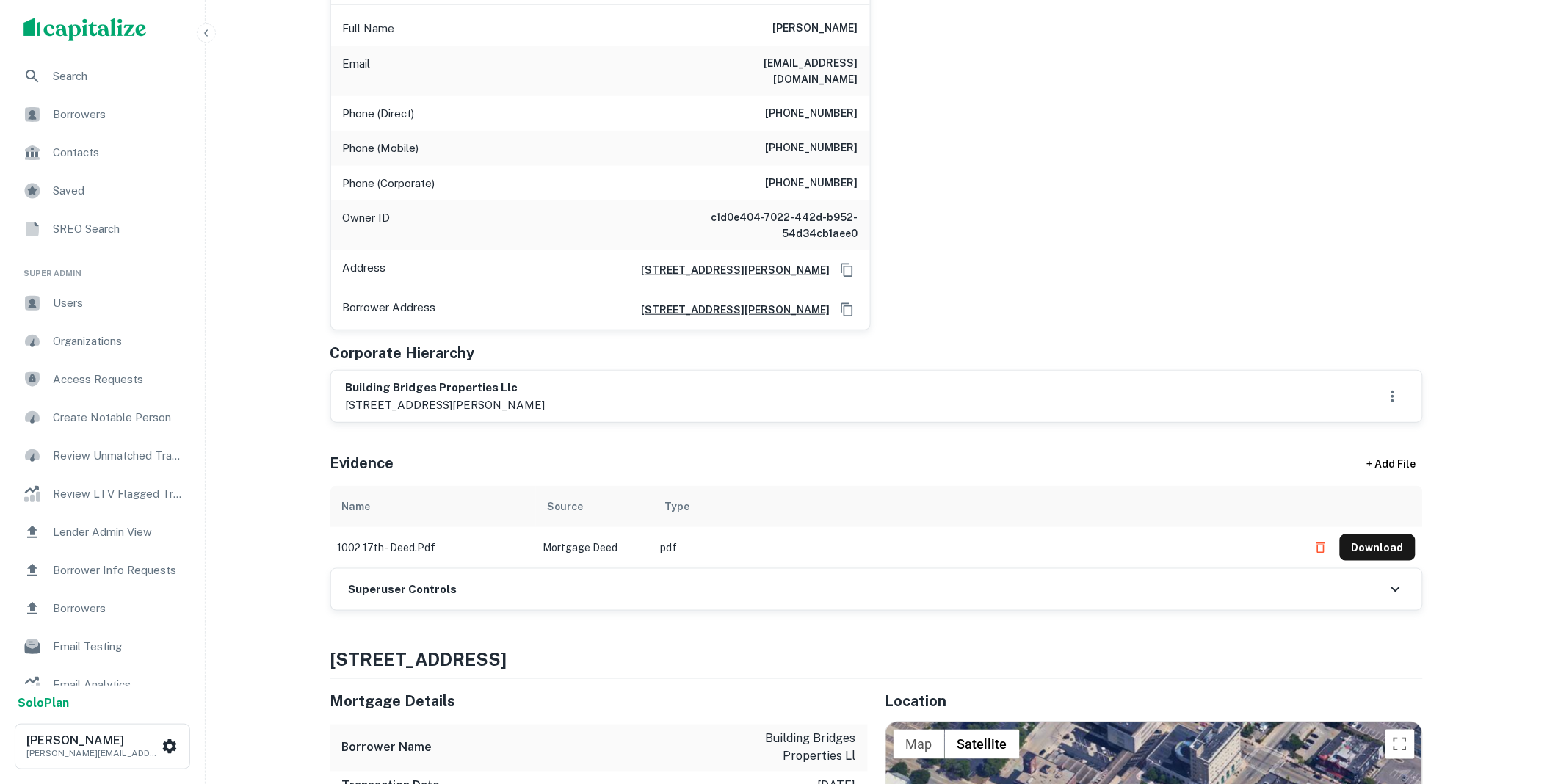
click at [466, 577] on div "Superuser Controls" at bounding box center [877, 589] width 1091 height 41
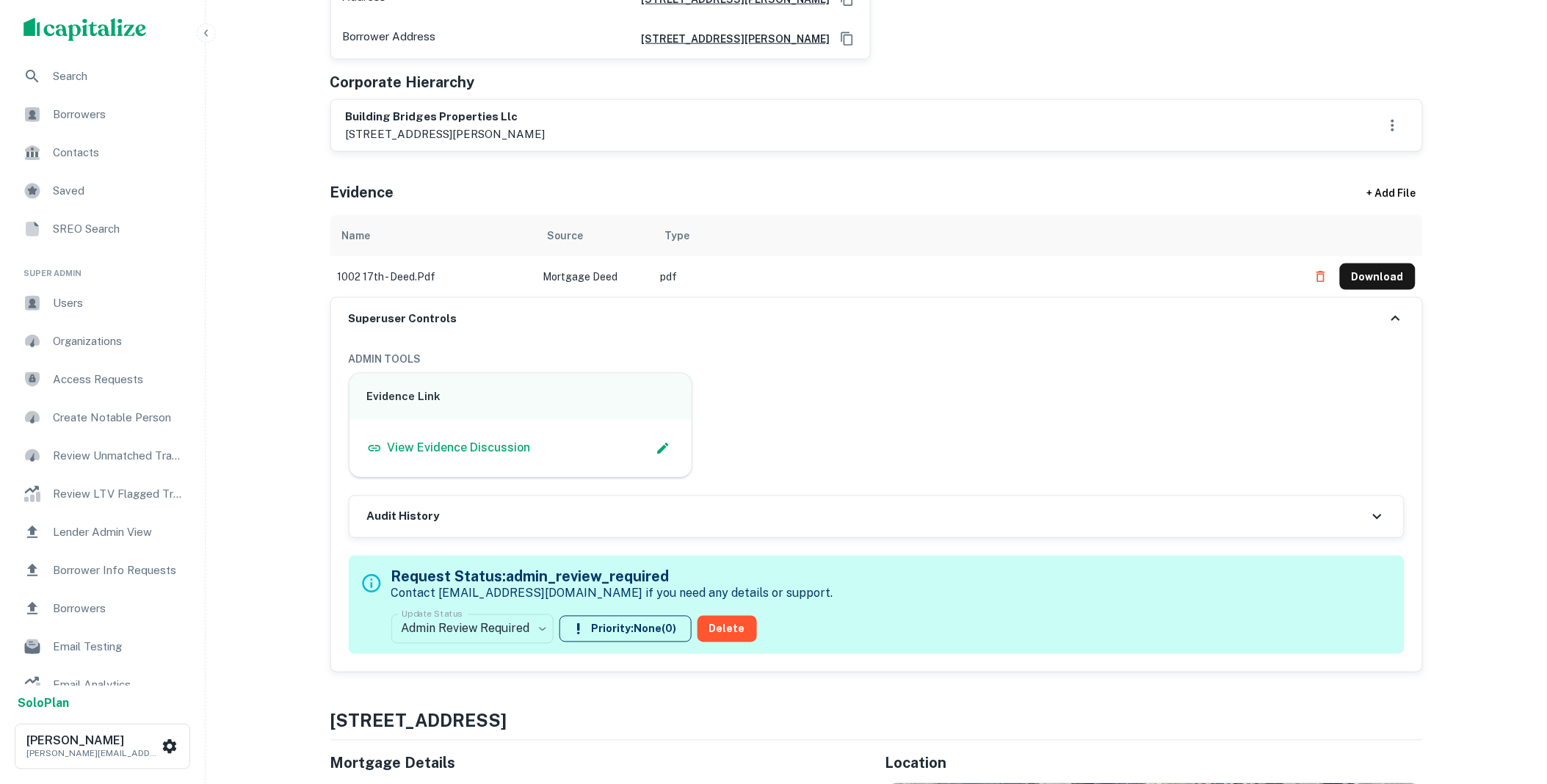
scroll to position [597, 0]
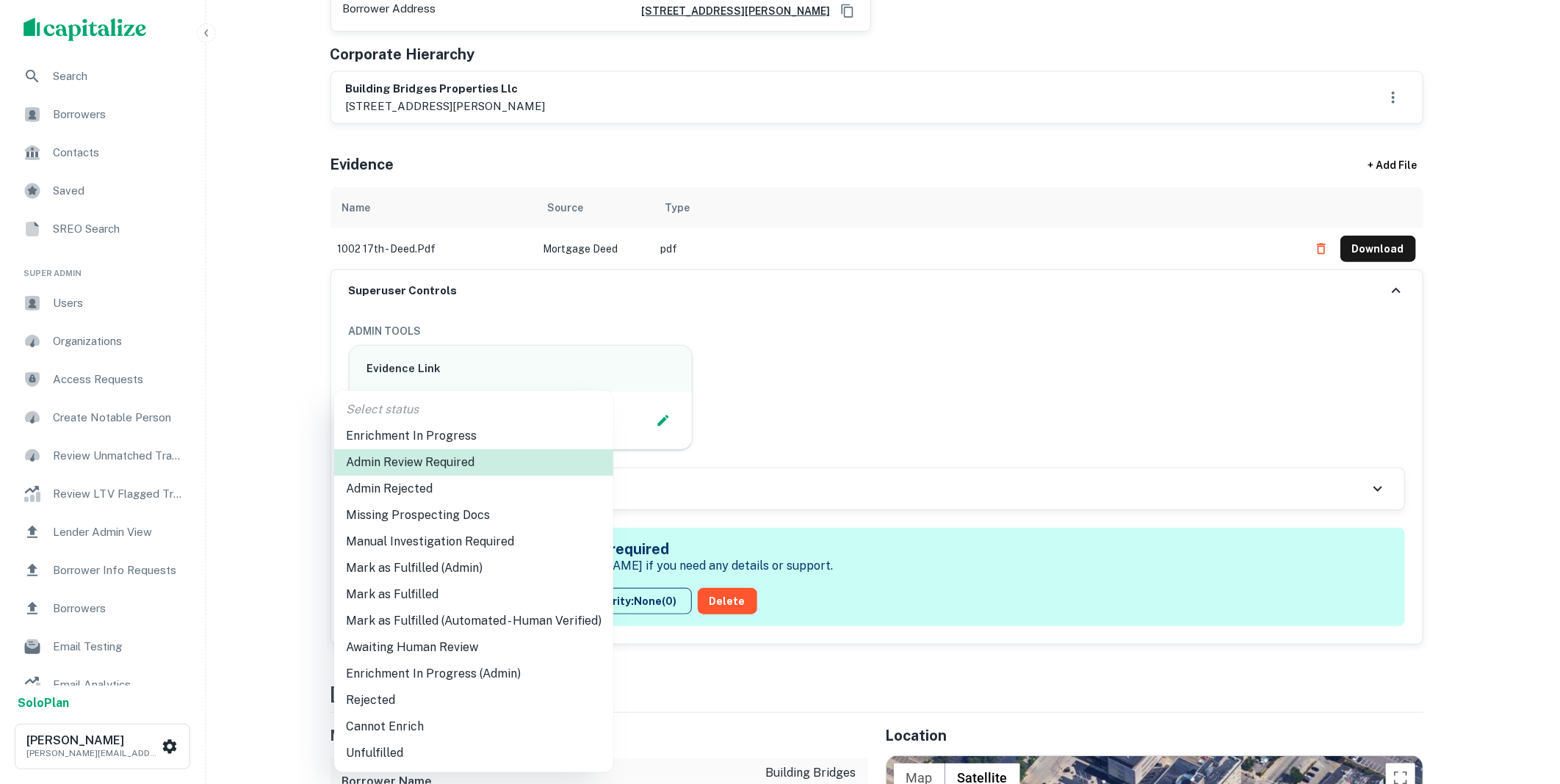
click at [433, 592] on li "Mark as Fulfilled" at bounding box center [474, 594] width 279 height 27
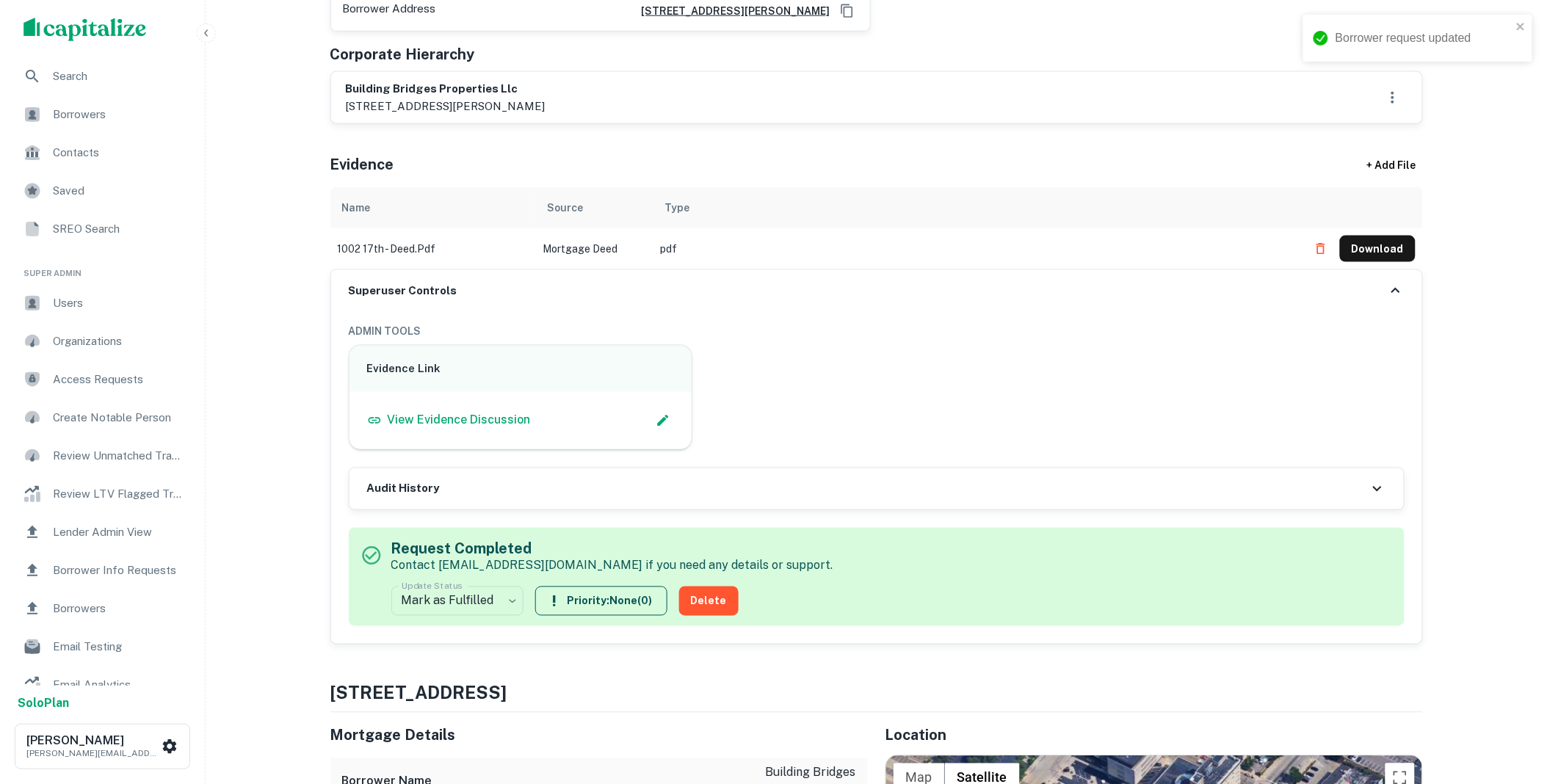
scroll to position [0, 0]
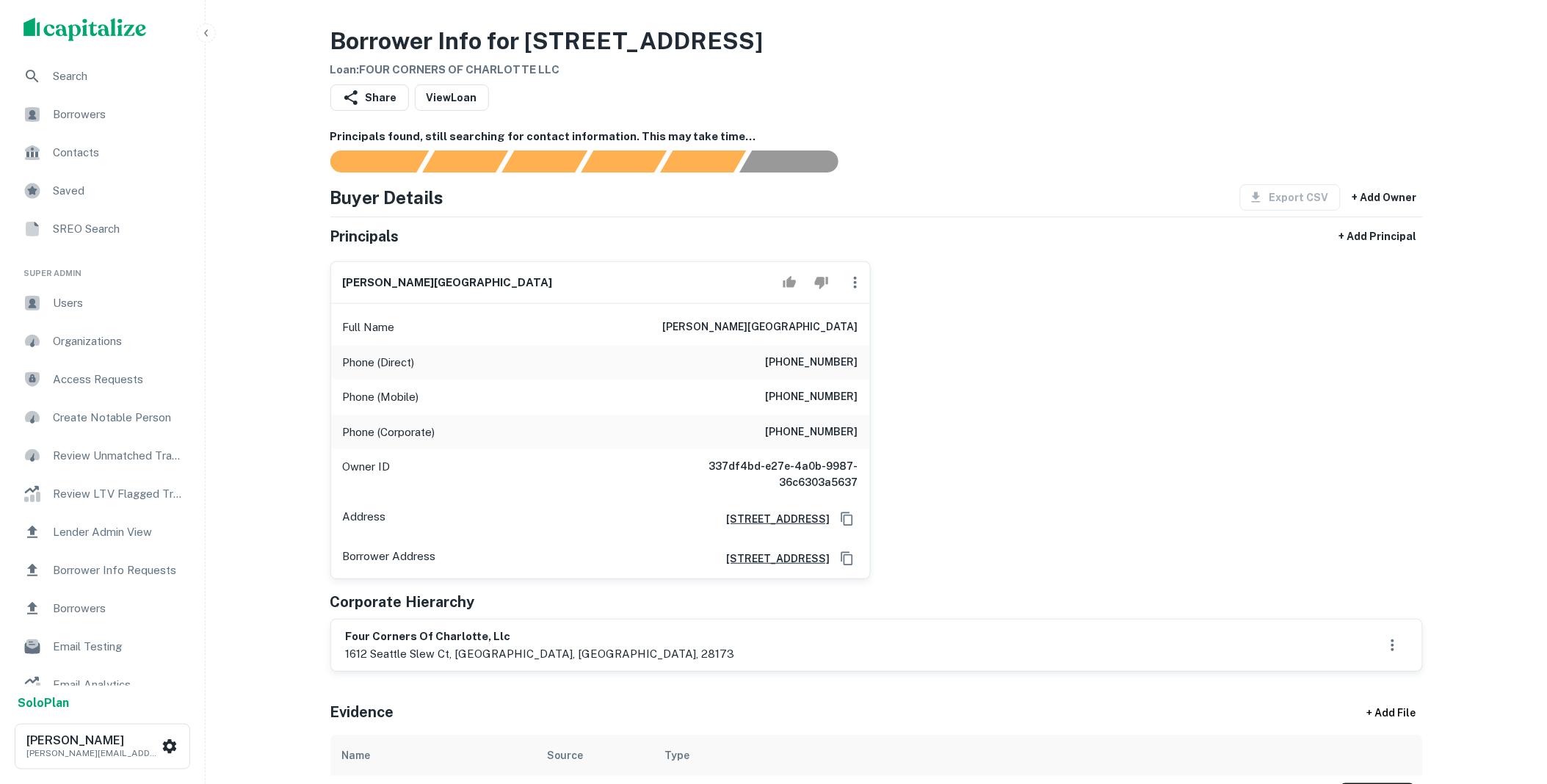
scroll to position [299, 0]
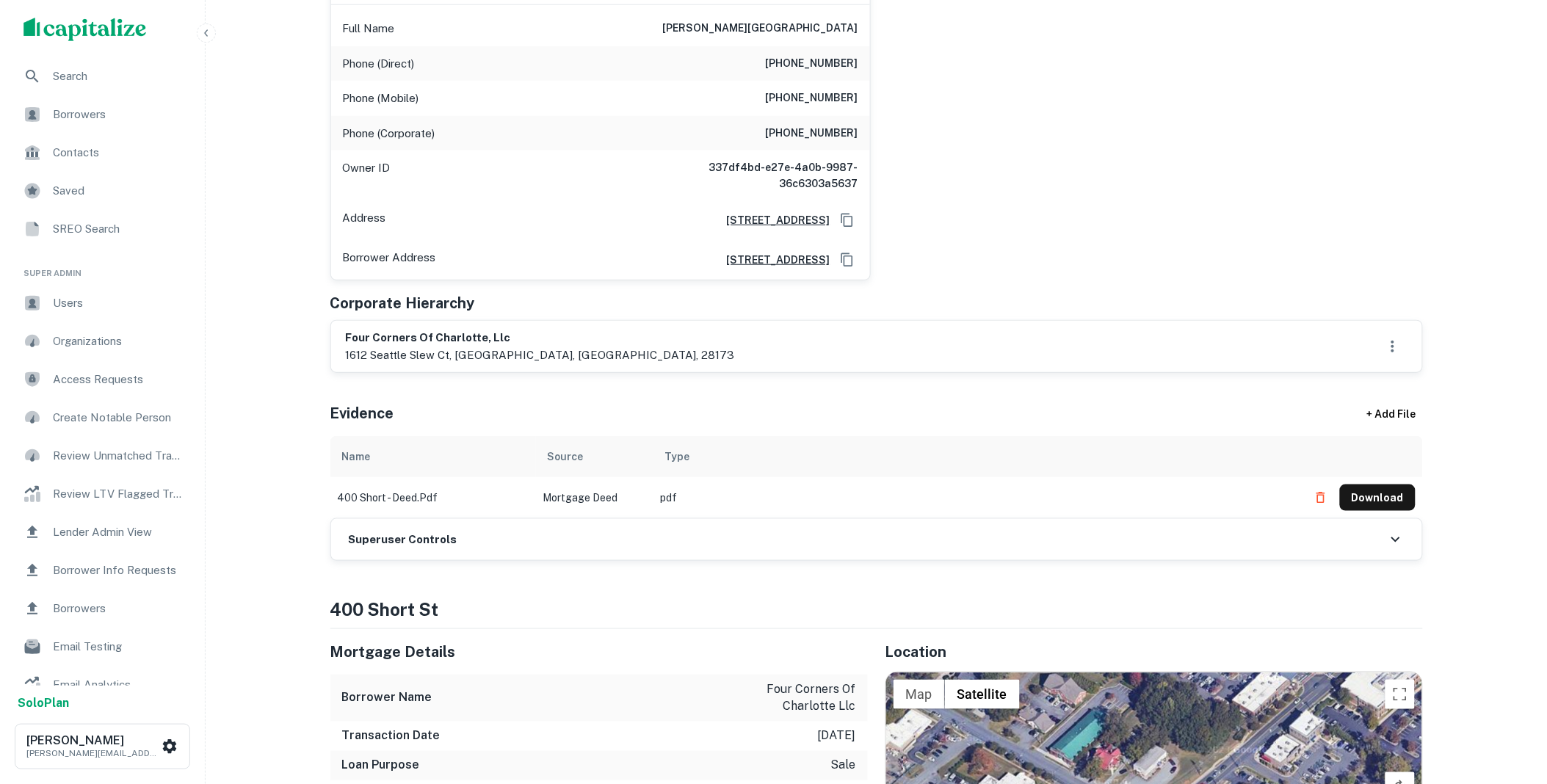
click at [493, 537] on div "Superuser Controls" at bounding box center [877, 539] width 1091 height 41
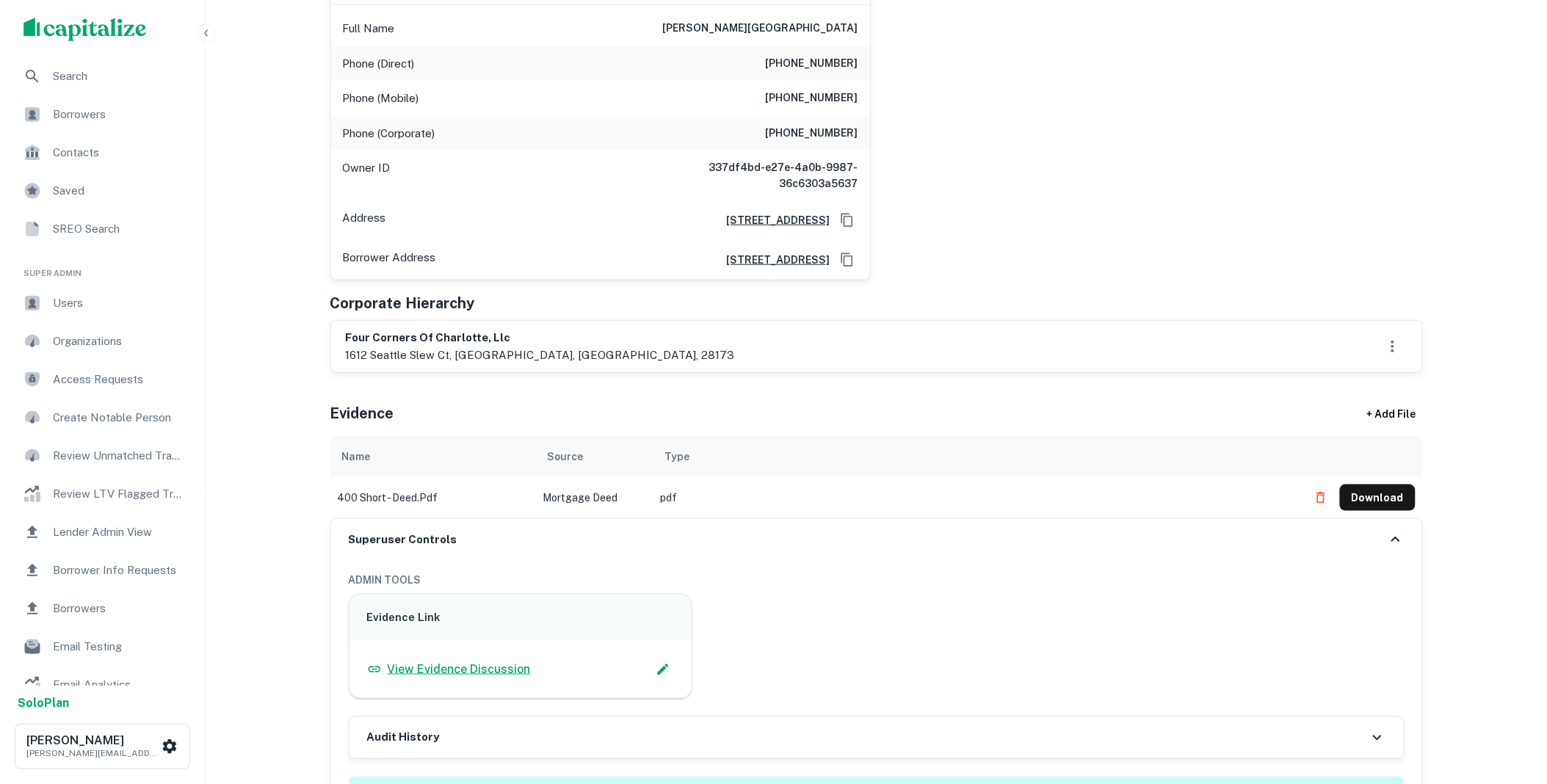
click at [482, 665] on p "View Evidence Discussion" at bounding box center [459, 669] width 143 height 18
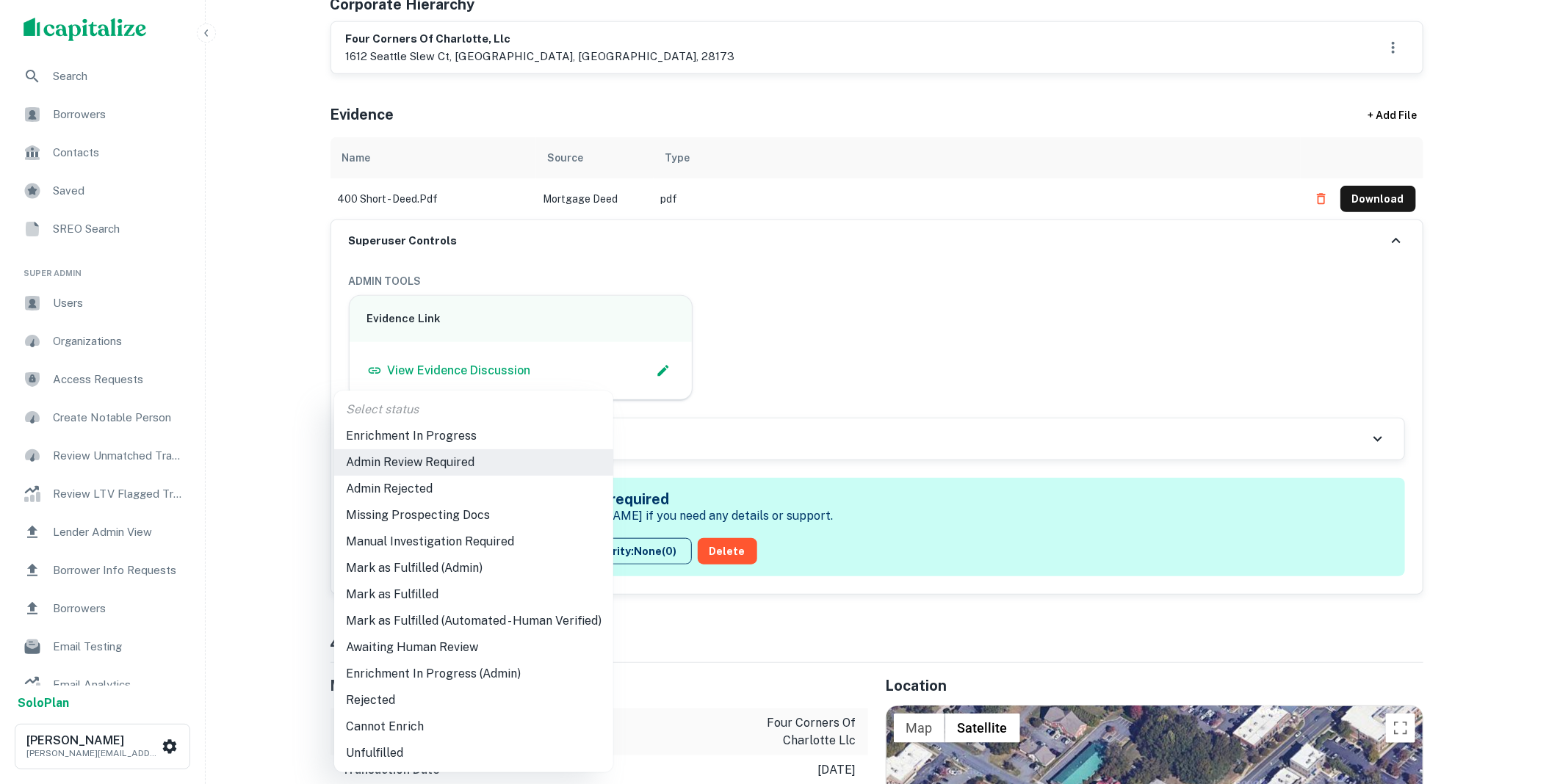
click at [415, 596] on li "Mark as Fulfilled" at bounding box center [474, 594] width 279 height 27
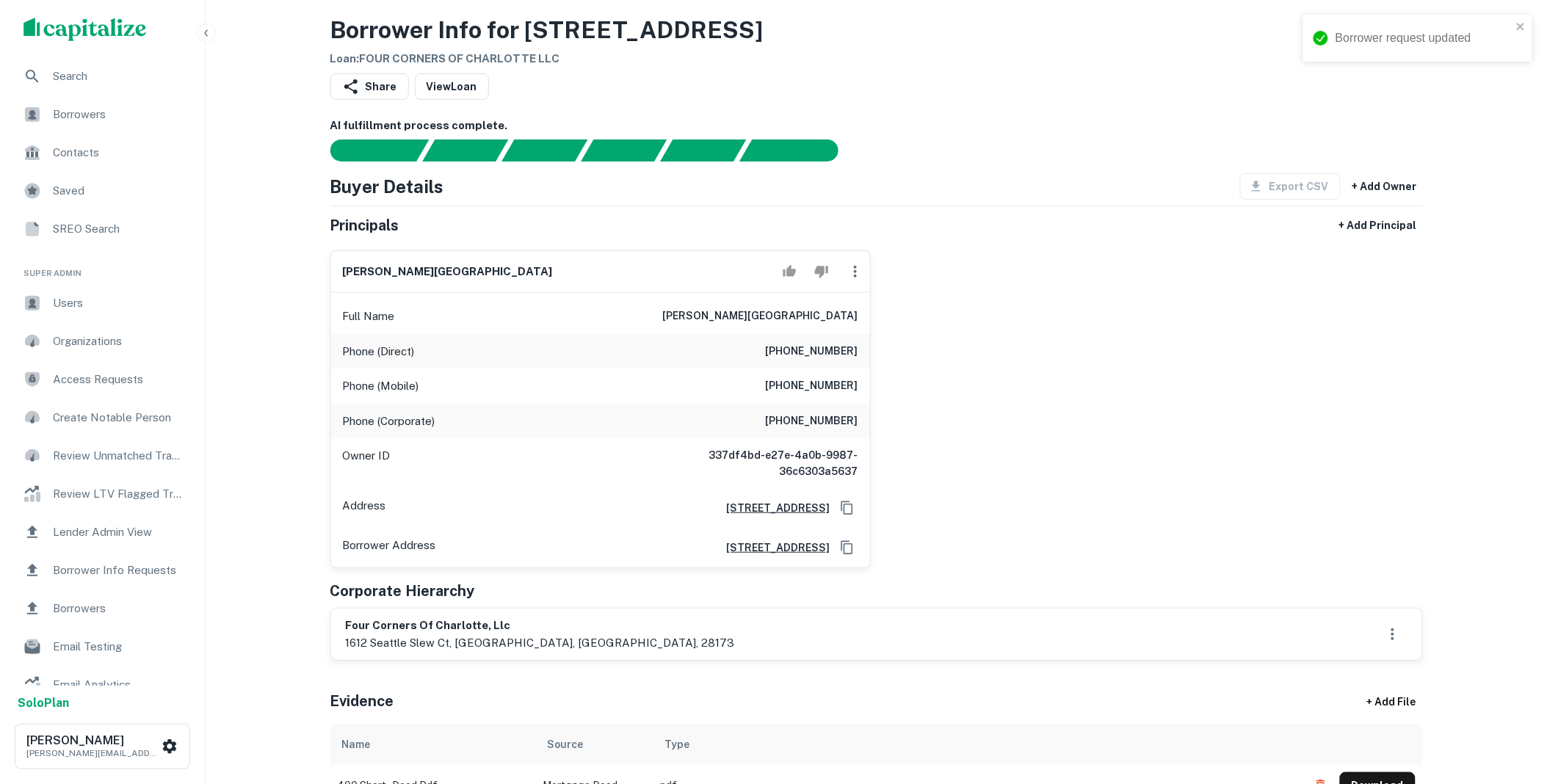
scroll to position [0, 0]
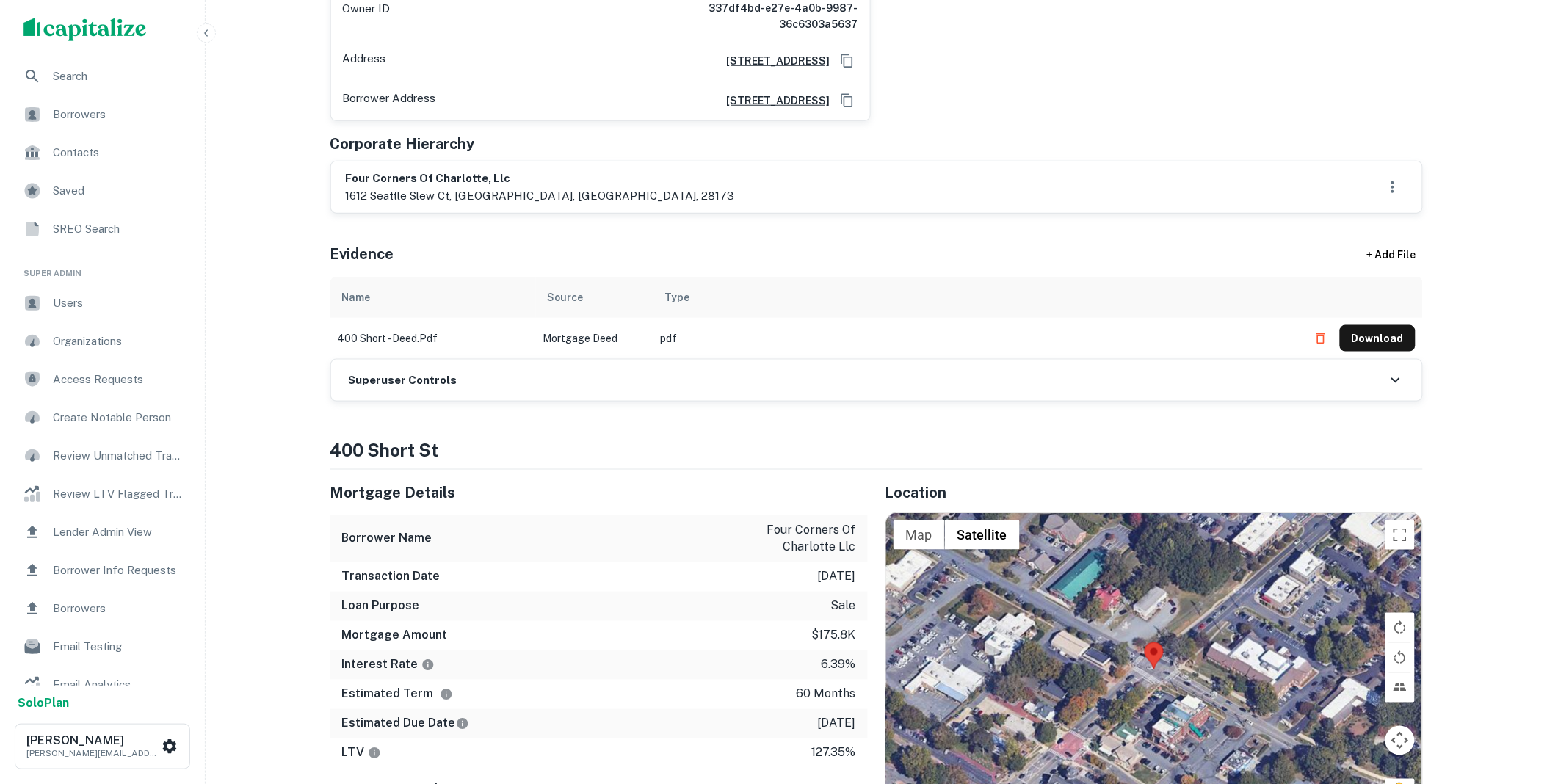
scroll to position [299, 0]
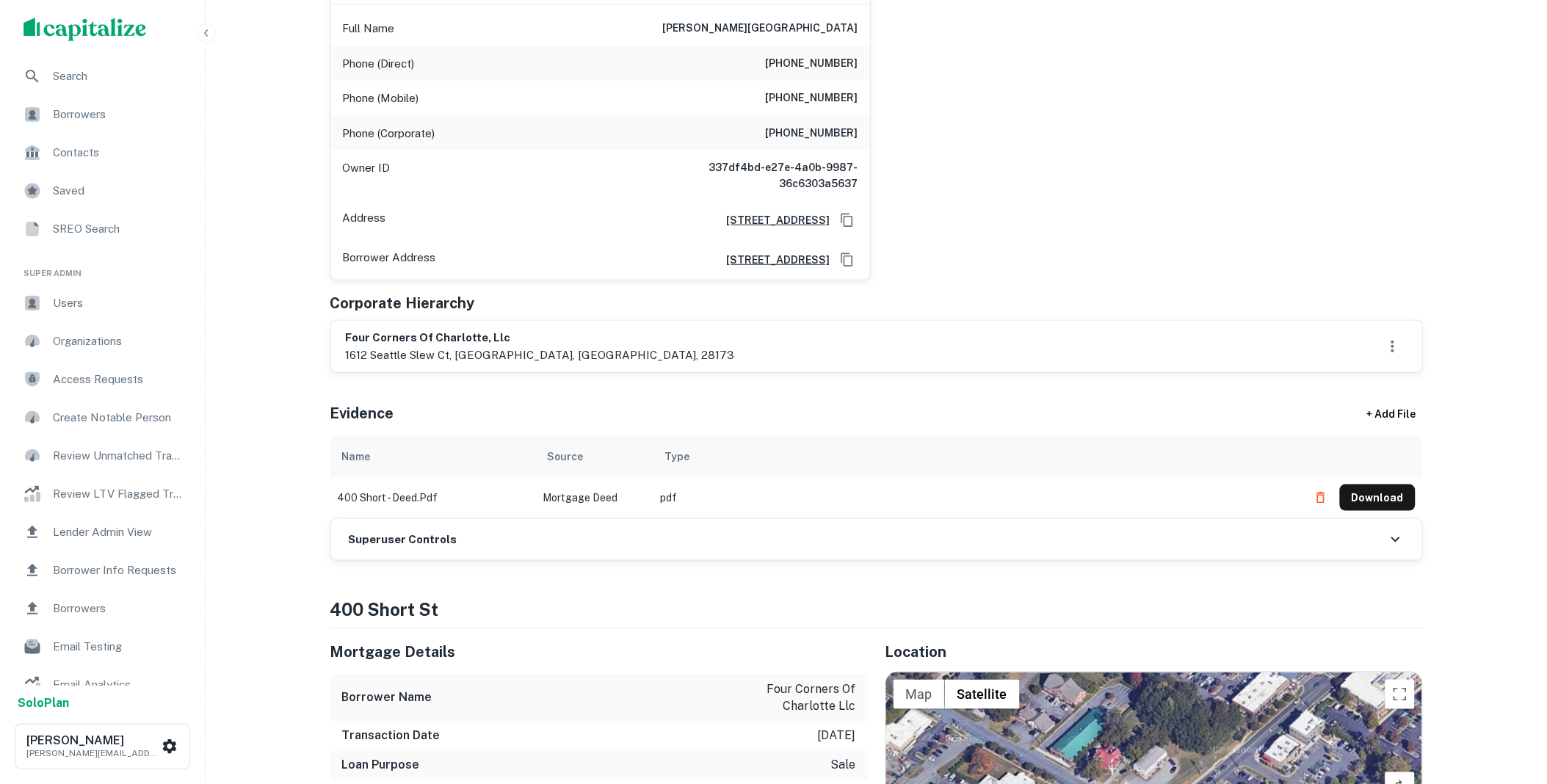
click at [437, 533] on h6 "Superuser Controls" at bounding box center [403, 539] width 109 height 17
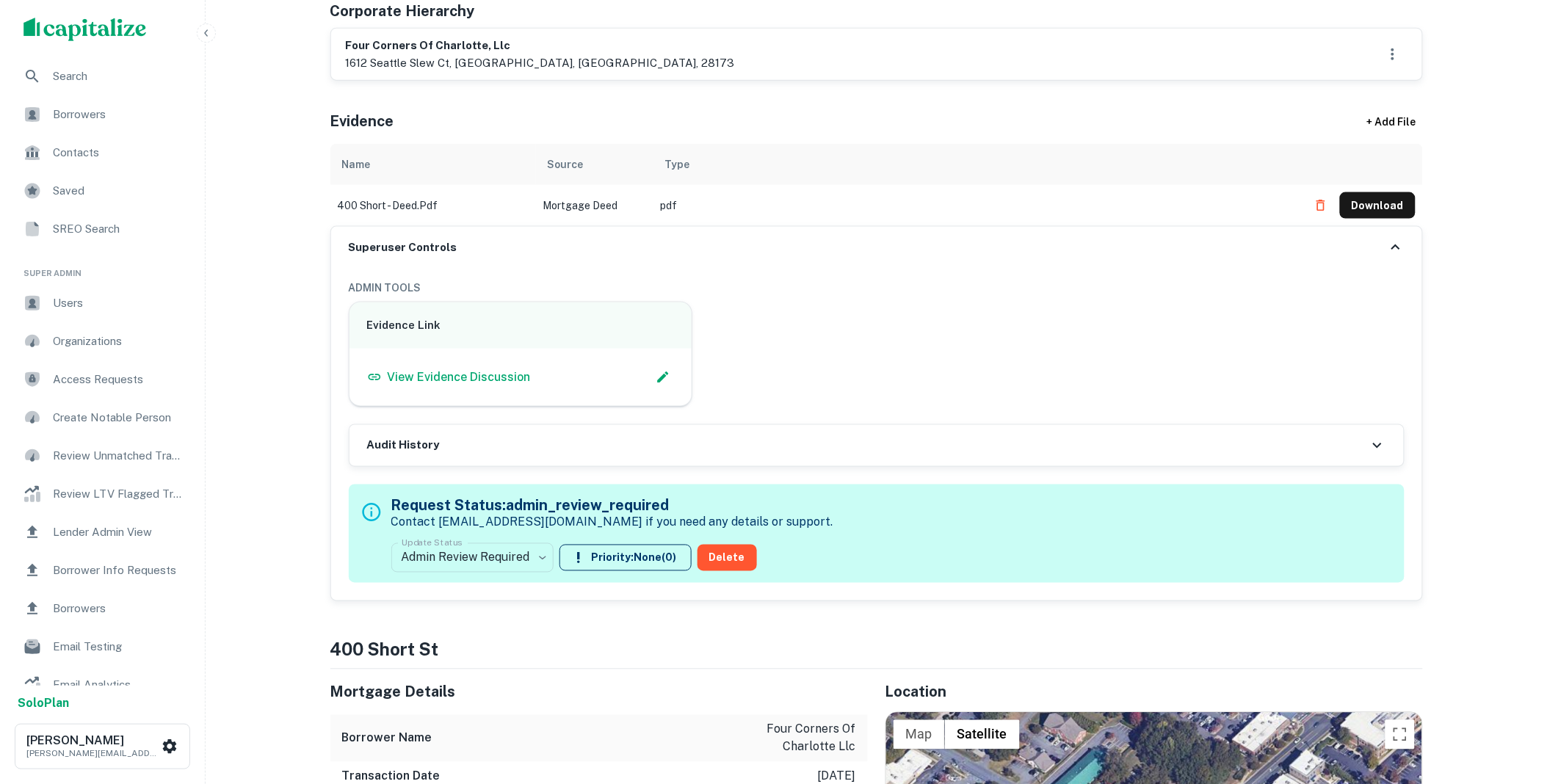
scroll to position [597, 0]
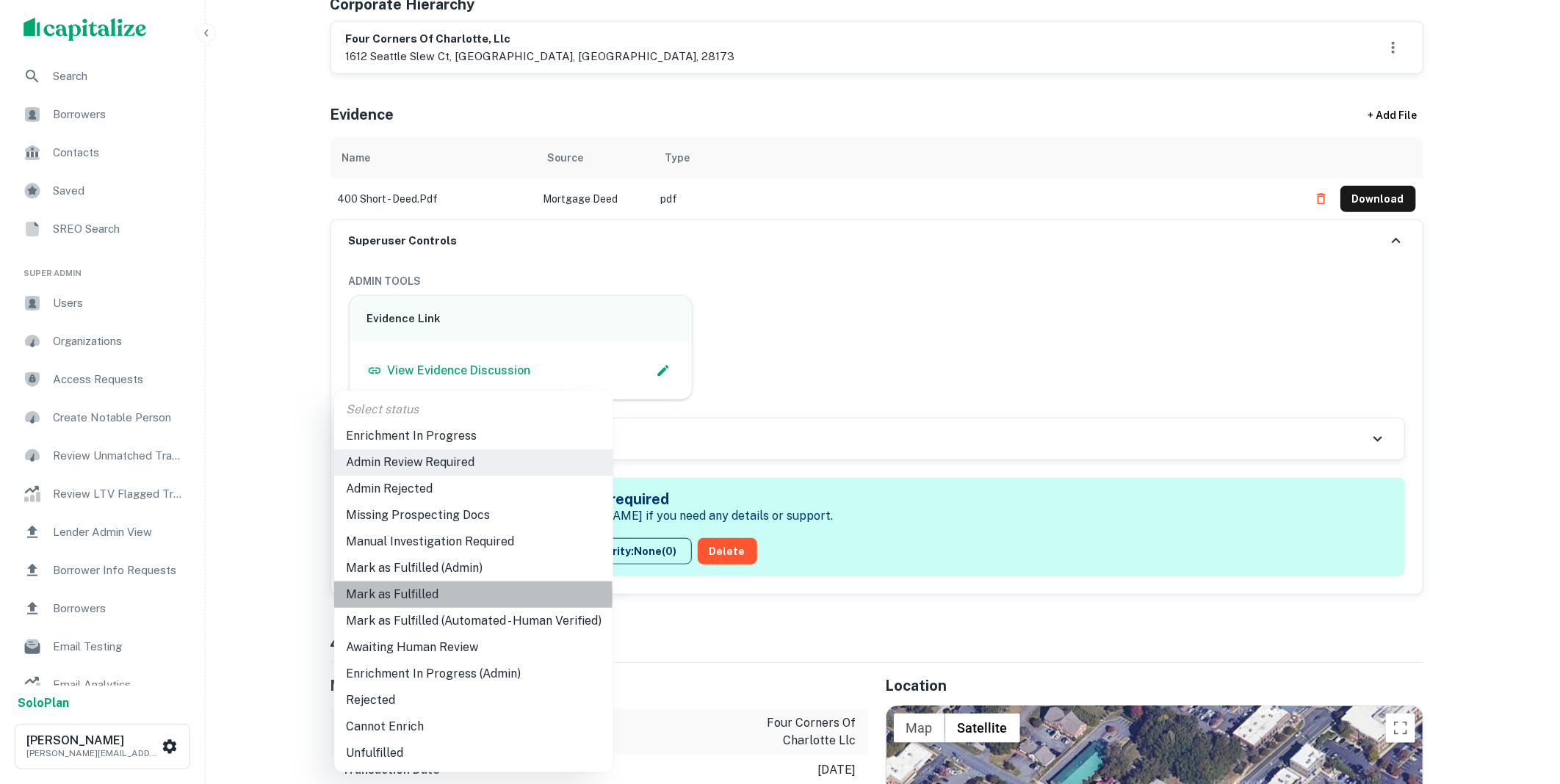
click at [407, 596] on li "Mark as Fulfilled" at bounding box center [474, 594] width 279 height 27
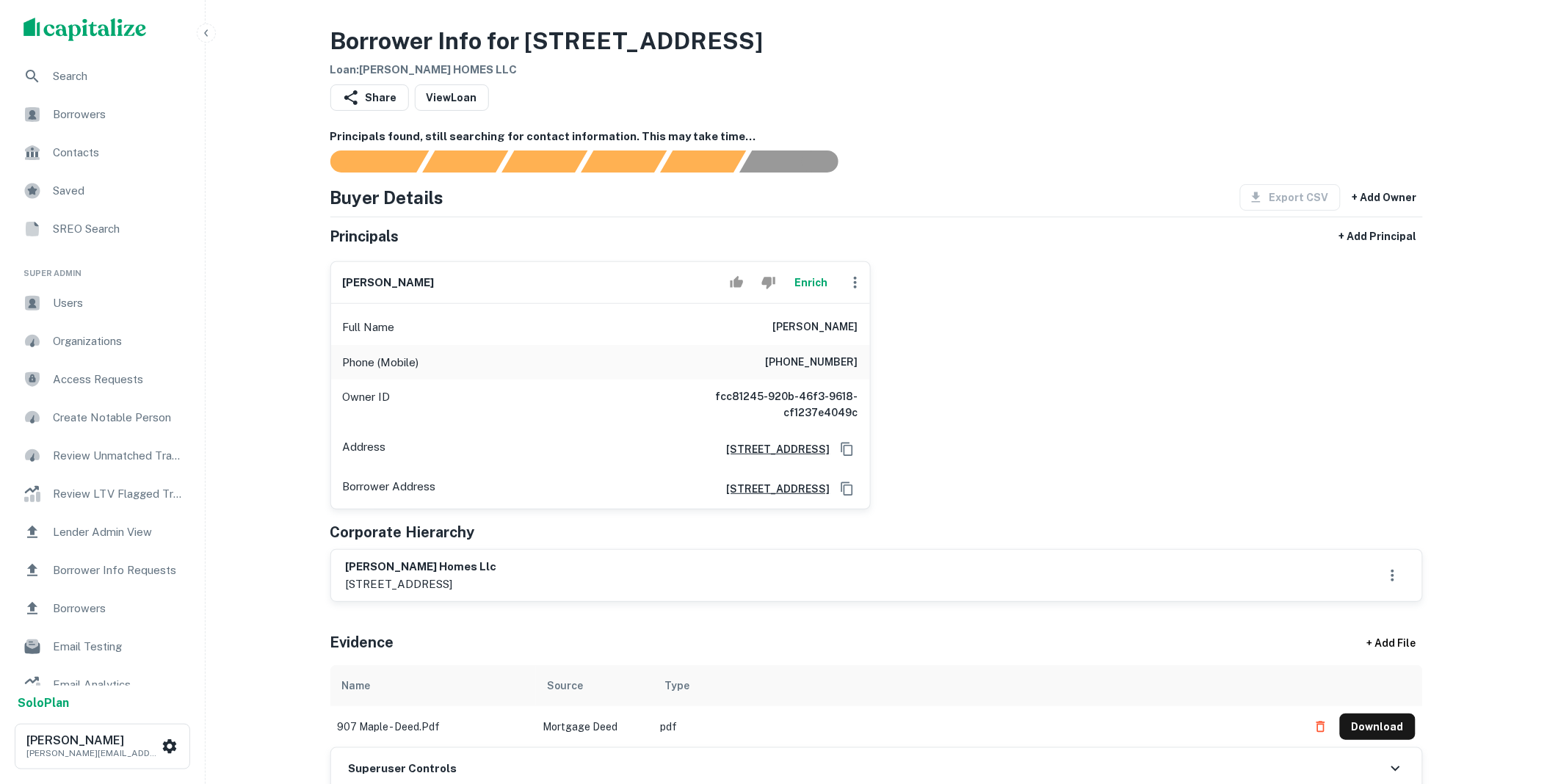
scroll to position [597, 0]
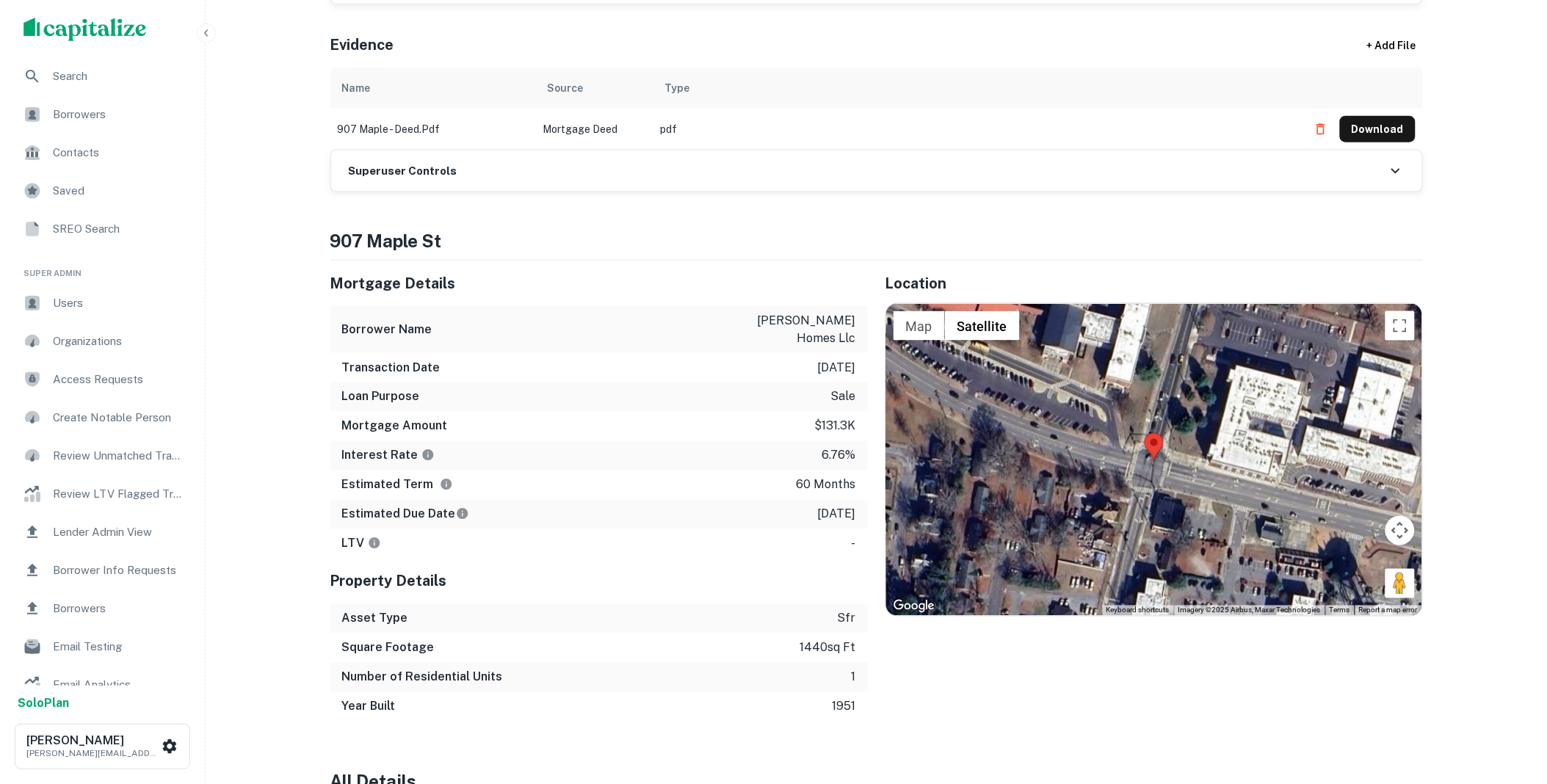
click at [439, 179] on h6 "Superuser Controls" at bounding box center [403, 171] width 109 height 17
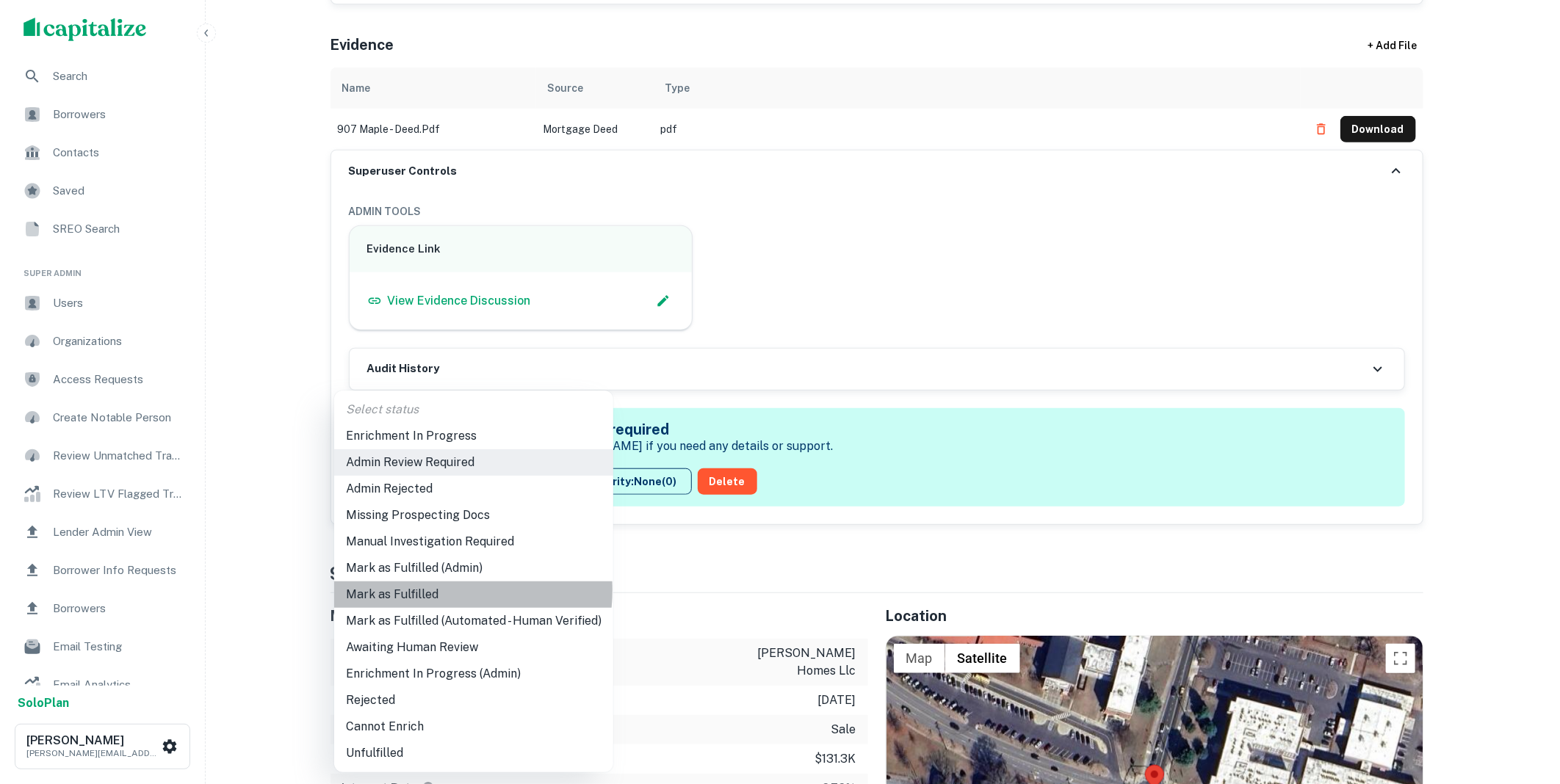
click at [429, 590] on li "Mark as Fulfilled" at bounding box center [474, 594] width 279 height 27
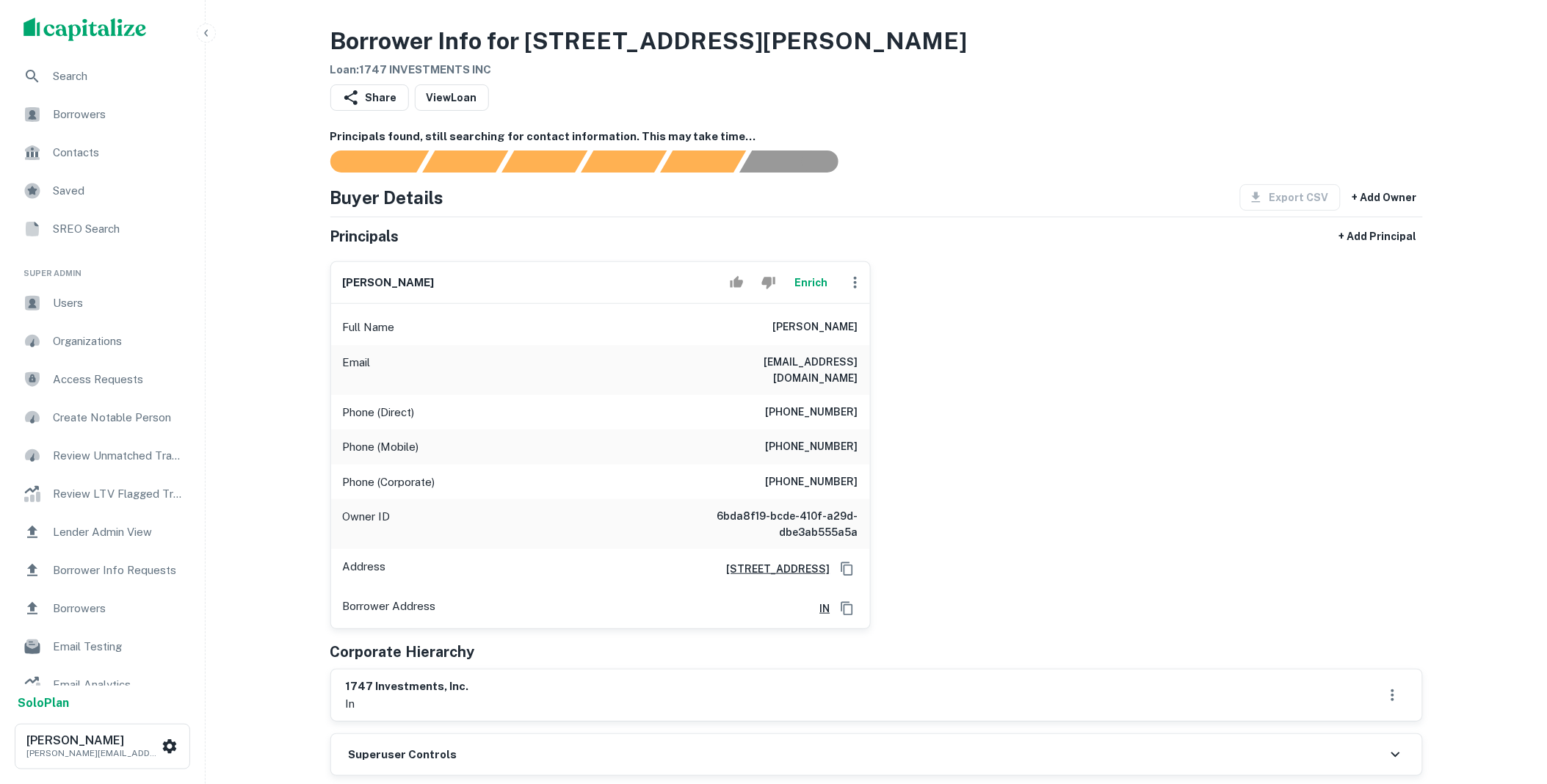
click at [857, 284] on icon "button" at bounding box center [855, 282] width 18 height 18
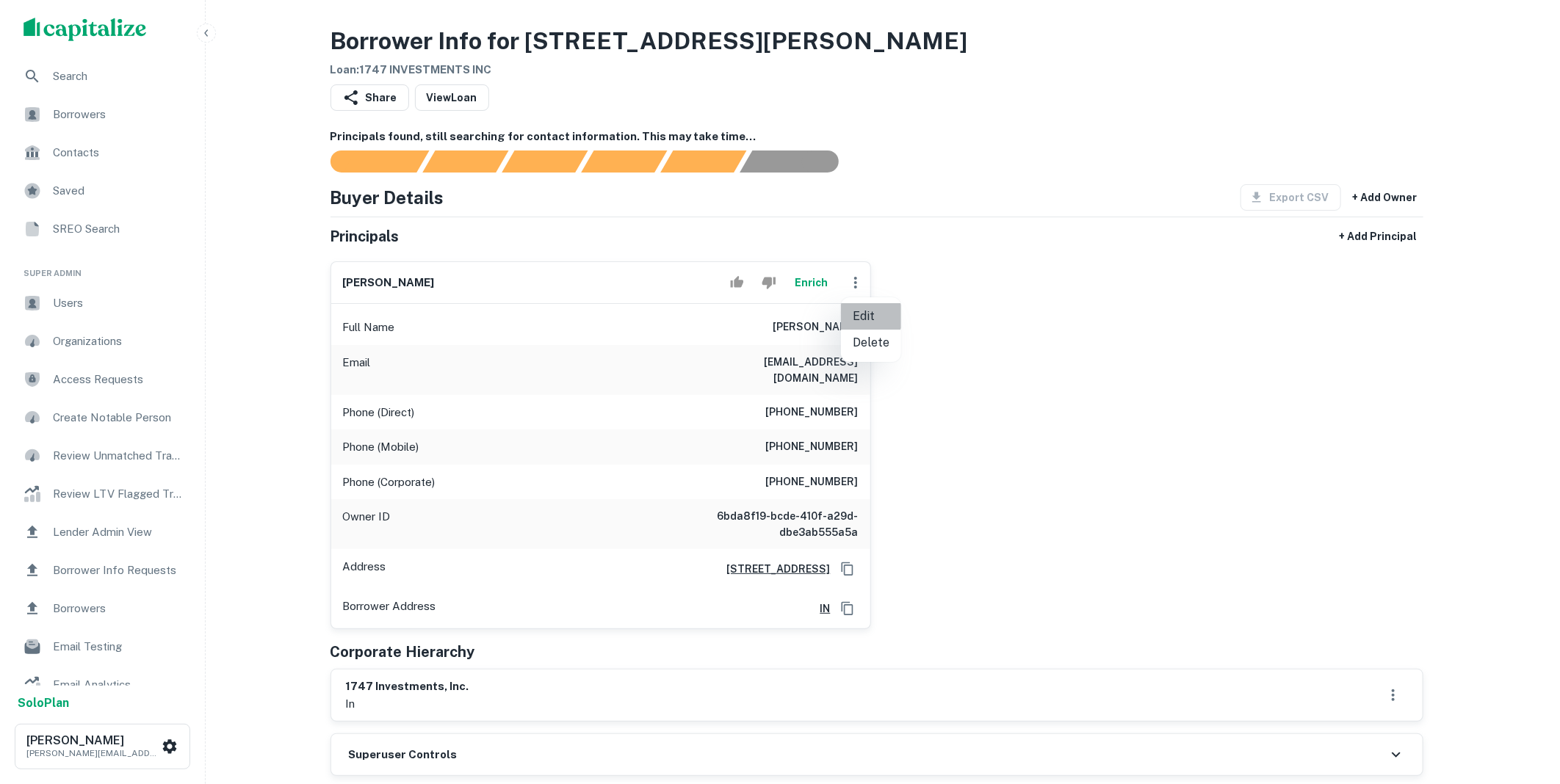
click at [864, 310] on li "Edit" at bounding box center [870, 316] width 60 height 27
select select "**"
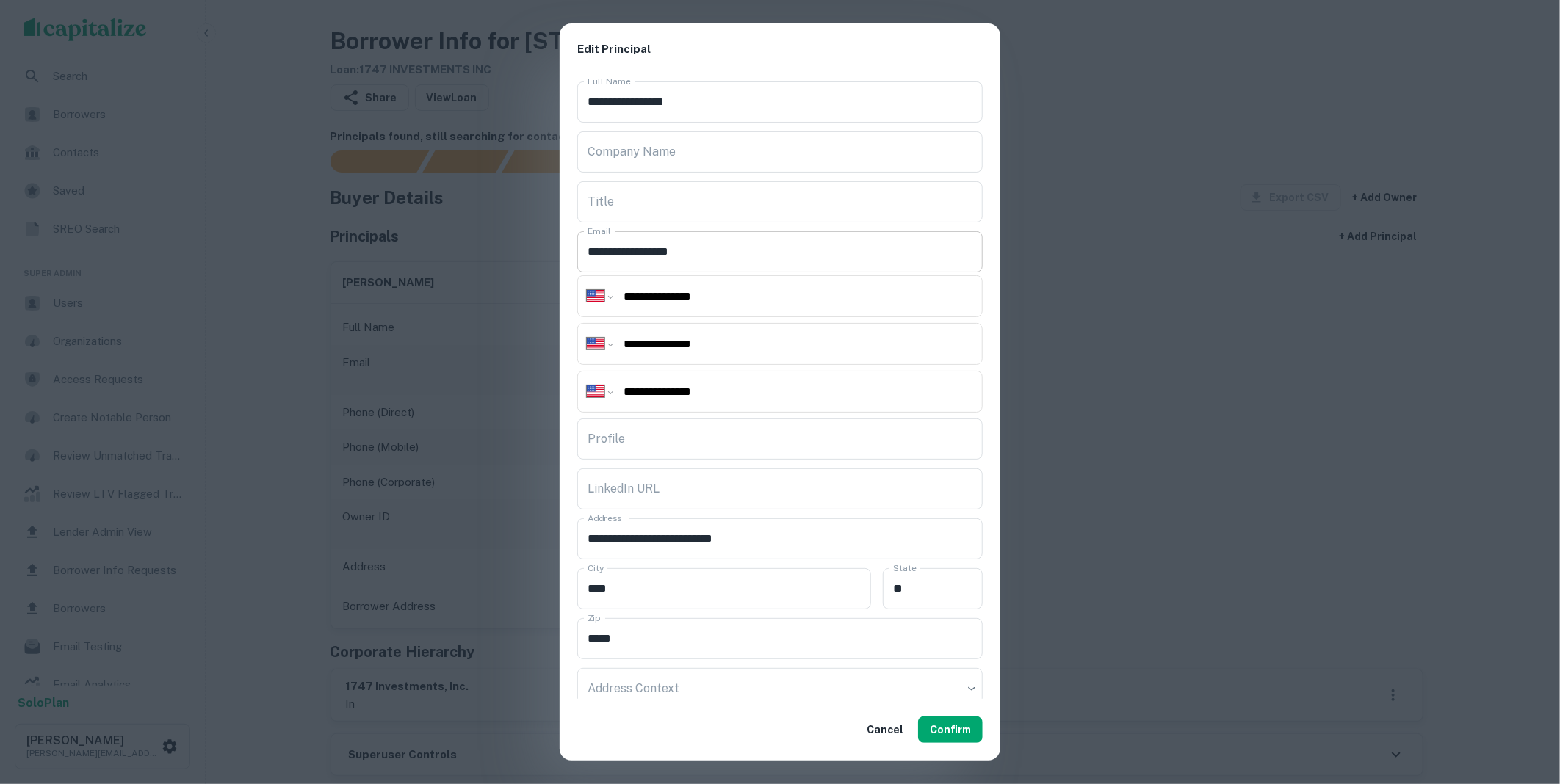
click at [545, 251] on div "**********" at bounding box center [780, 392] width 1560 height 784
click at [948, 725] on button "Confirm" at bounding box center [950, 730] width 65 height 27
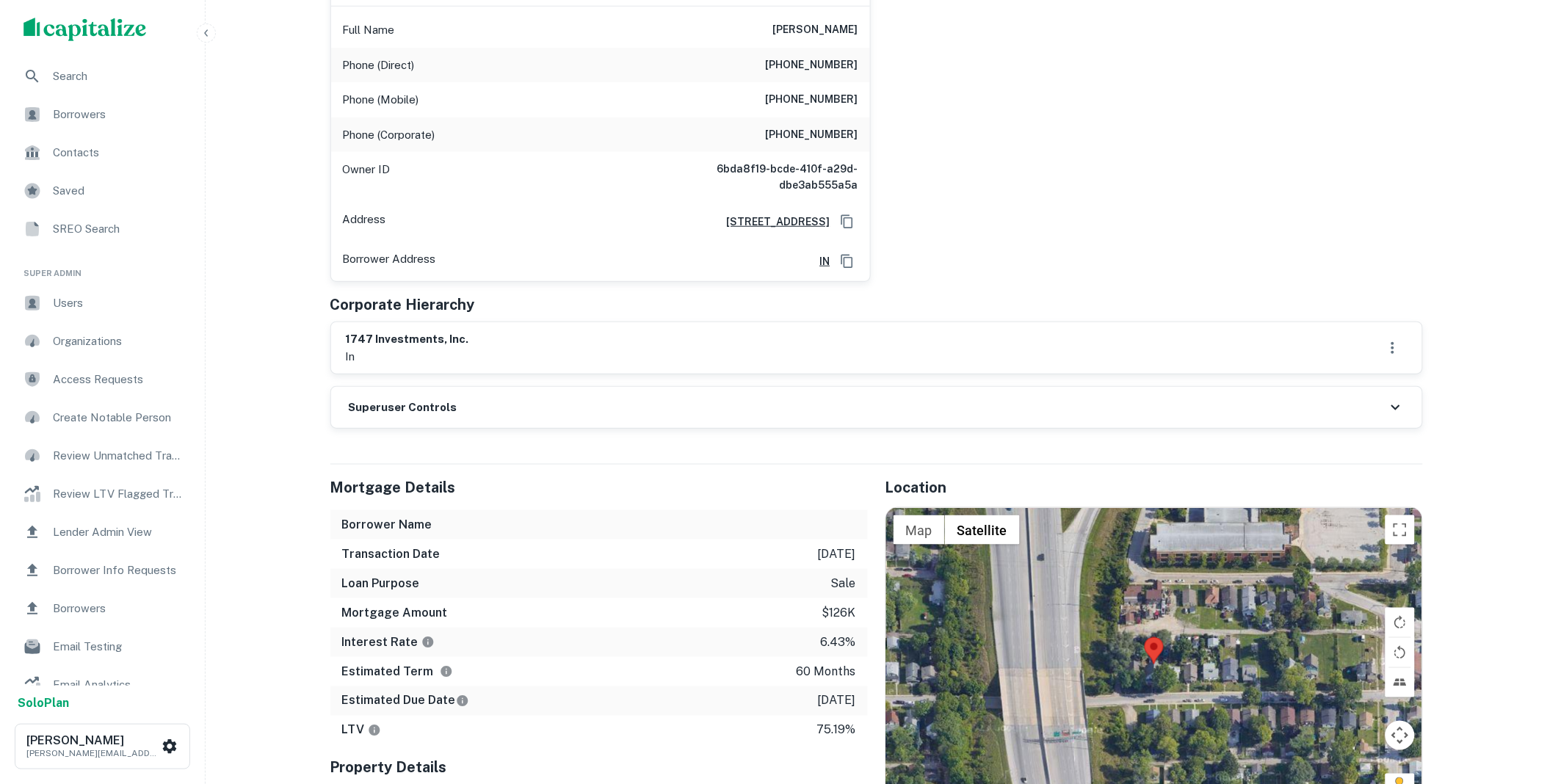
scroll to position [299, 0]
drag, startPoint x: 368, startPoint y: 355, endPoint x: 344, endPoint y: 340, distance: 28.3
click at [344, 340] on div "1747 investments, inc. in" at bounding box center [877, 346] width 1091 height 51
copy div "1747 investments, inc. in"
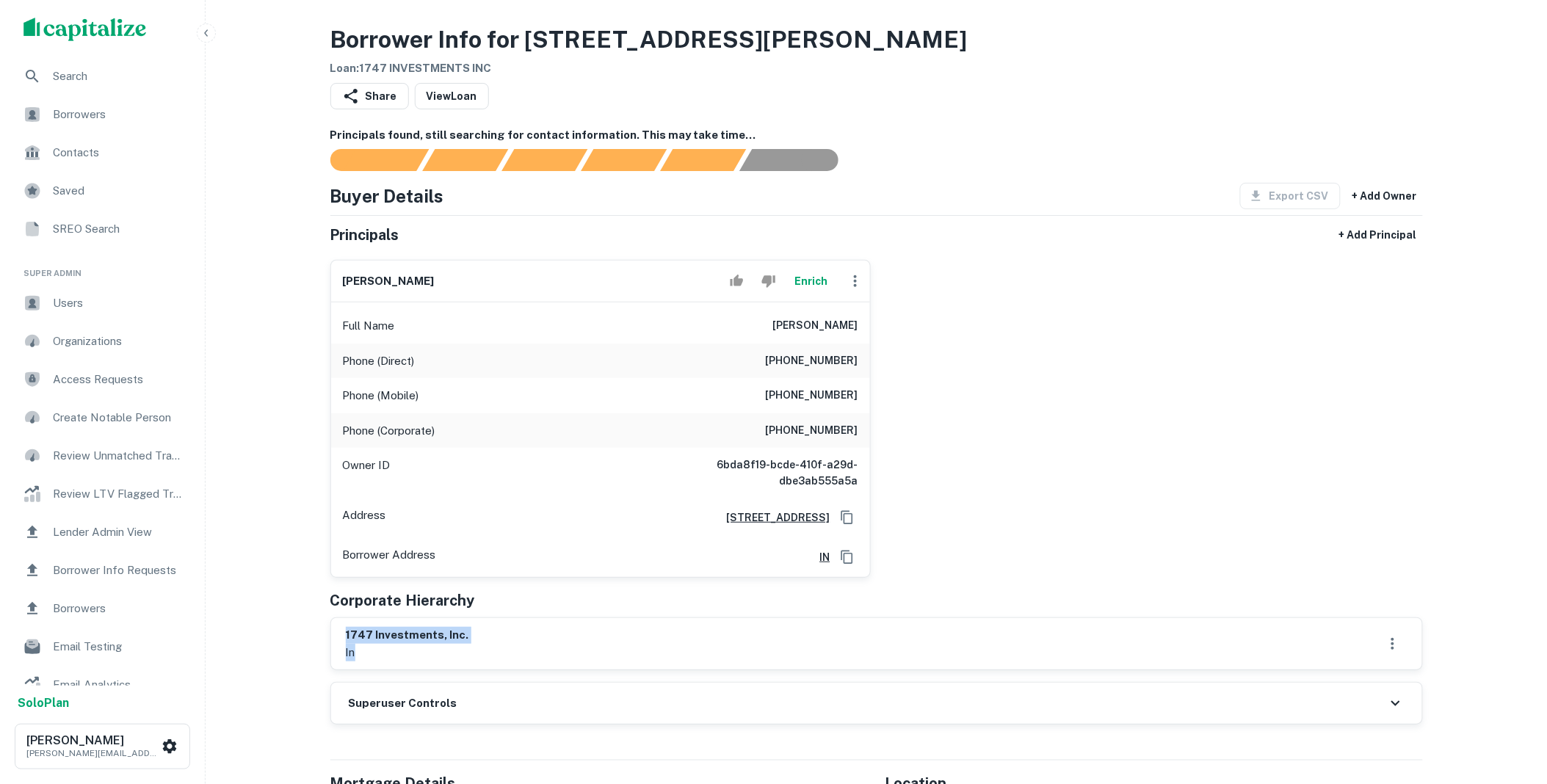
scroll to position [0, 0]
click at [852, 288] on icon "button" at bounding box center [855, 282] width 18 height 18
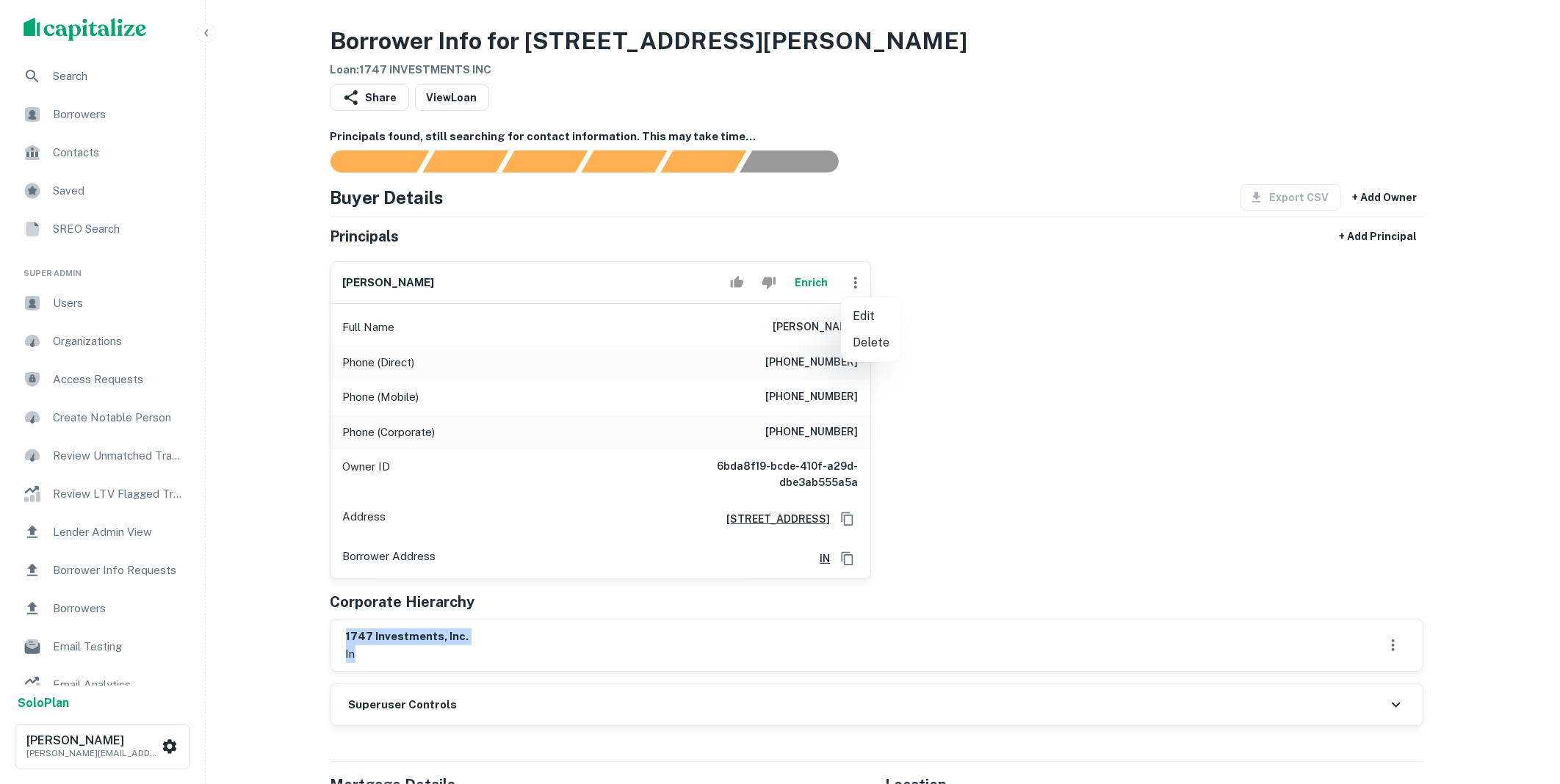
click at [868, 322] on li "Edit" at bounding box center [870, 316] width 60 height 27
select select "**"
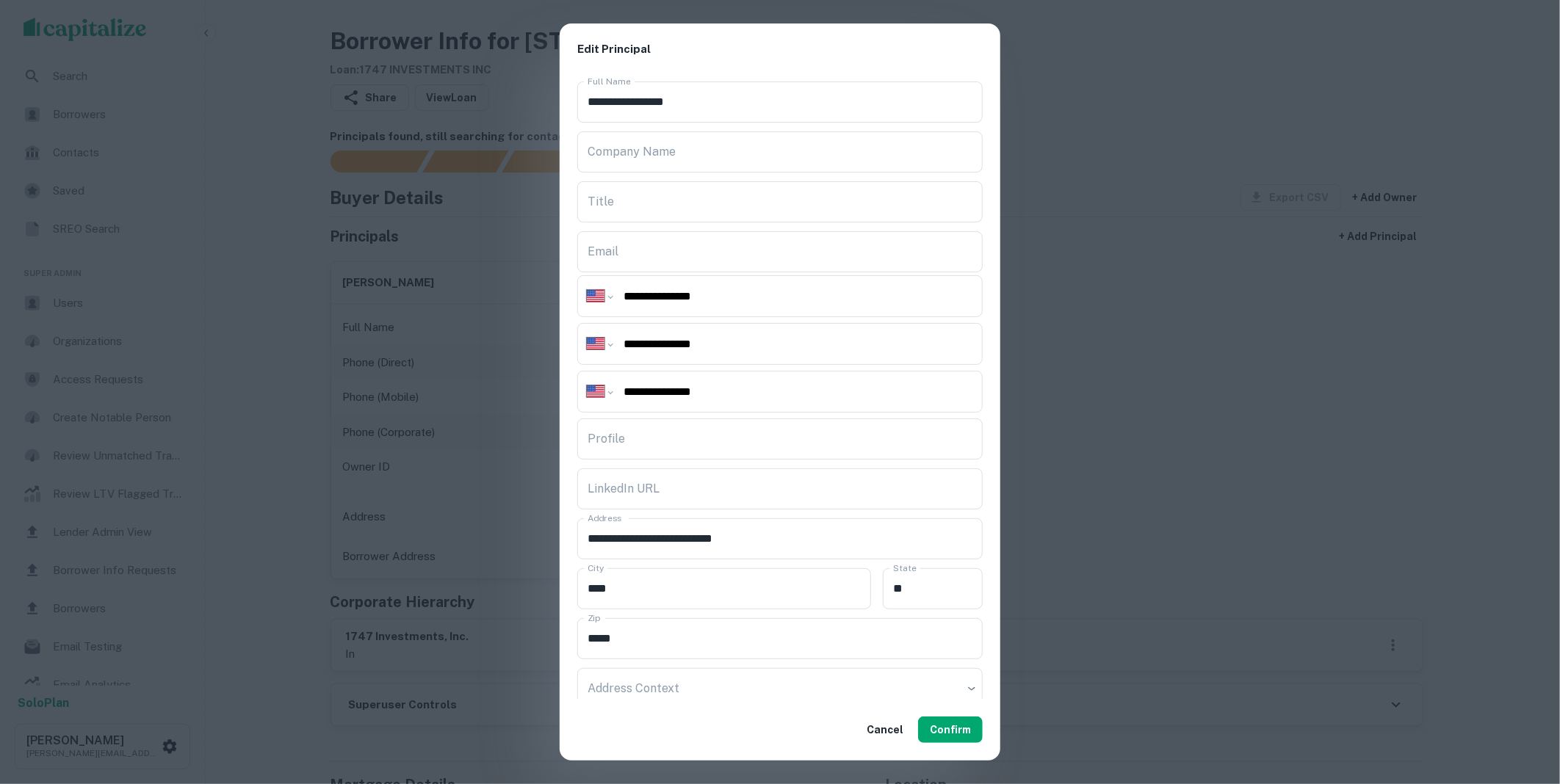
drag, startPoint x: 720, startPoint y: 389, endPoint x: 602, endPoint y: 392, distance: 118.0
click at [602, 392] on div "**********" at bounding box center [780, 391] width 406 height 41
paste input "tel"
type input "**********"
click at [630, 162] on input "Company Name" at bounding box center [780, 151] width 406 height 41
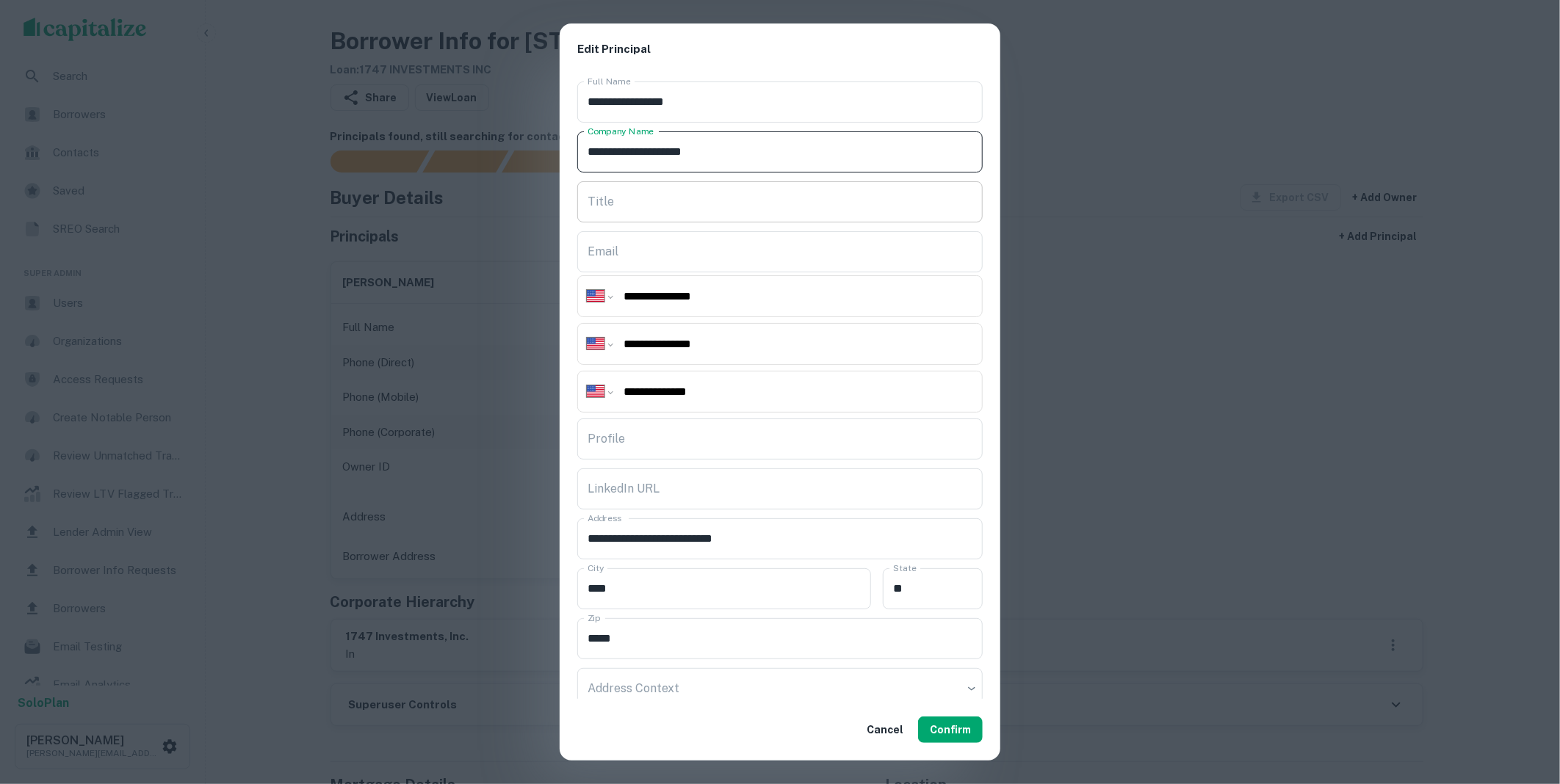
type input "**********"
click at [618, 204] on input "Title" at bounding box center [780, 202] width 406 height 41
type input "*********"
click at [965, 737] on button "Confirm" at bounding box center [950, 730] width 65 height 27
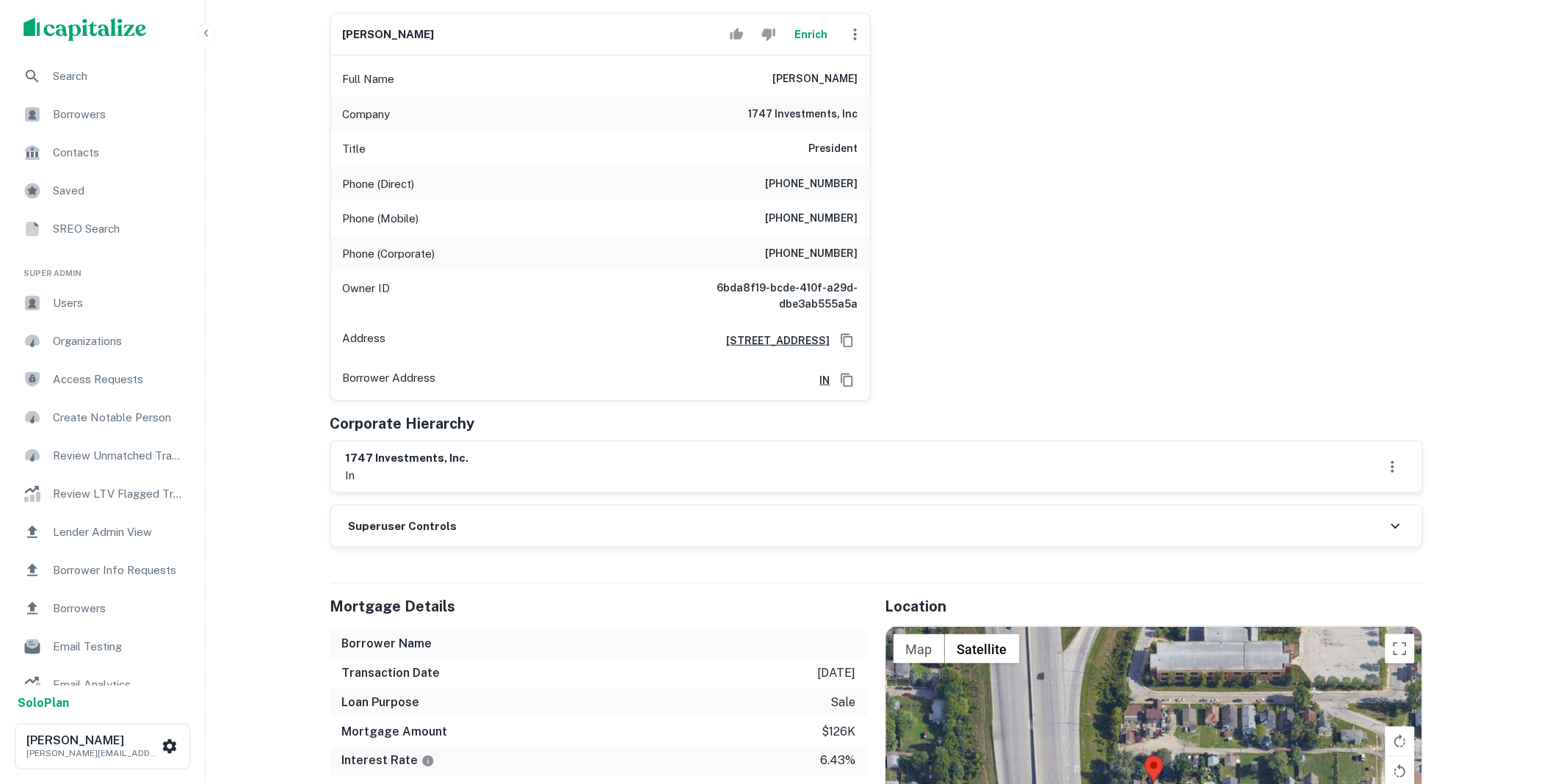
scroll to position [299, 0]
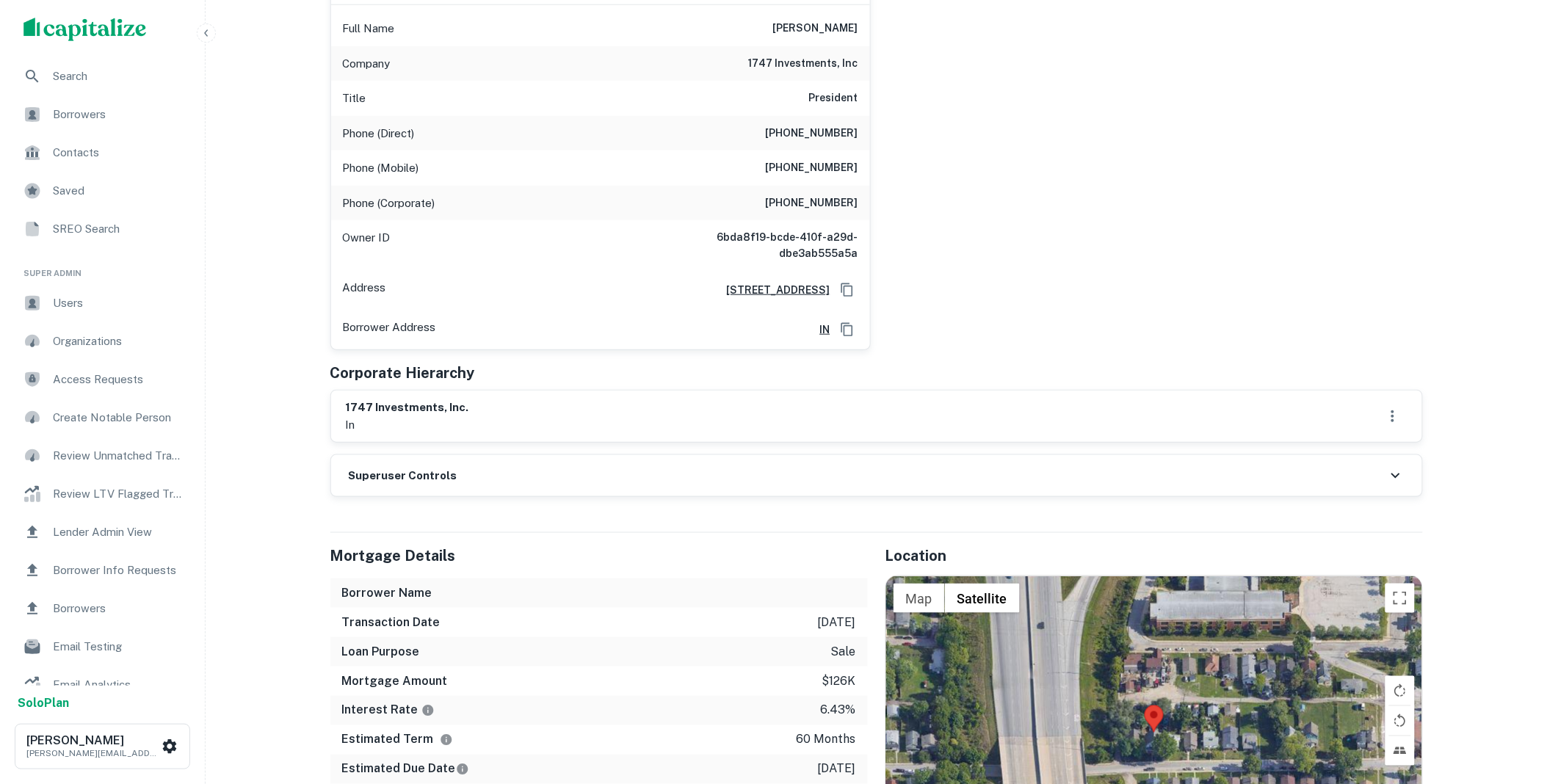
drag, startPoint x: 491, startPoint y: 482, endPoint x: 482, endPoint y: 464, distance: 20.1
click at [491, 482] on div "Superuser Controls" at bounding box center [877, 475] width 1091 height 41
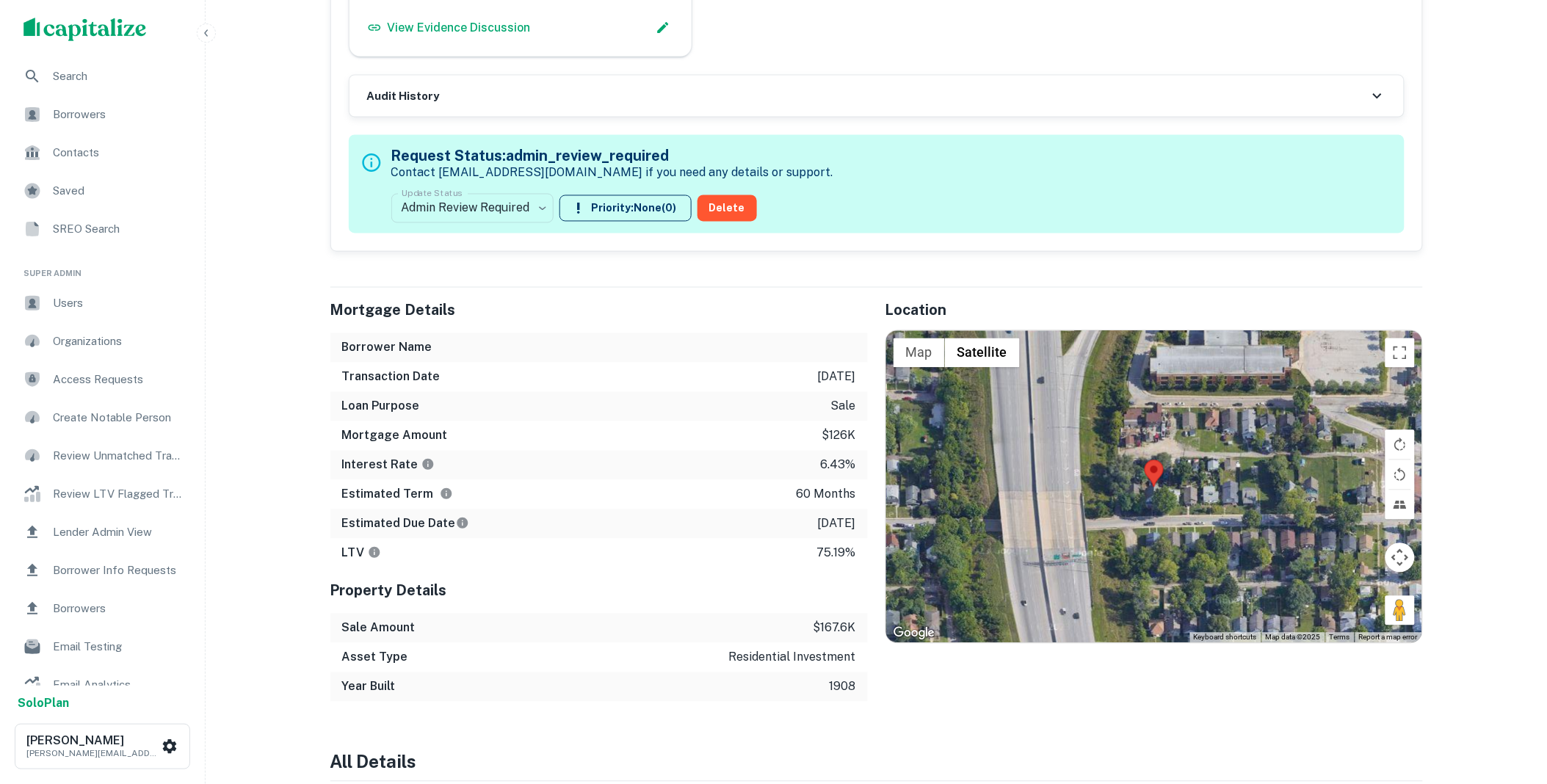
scroll to position [897, 0]
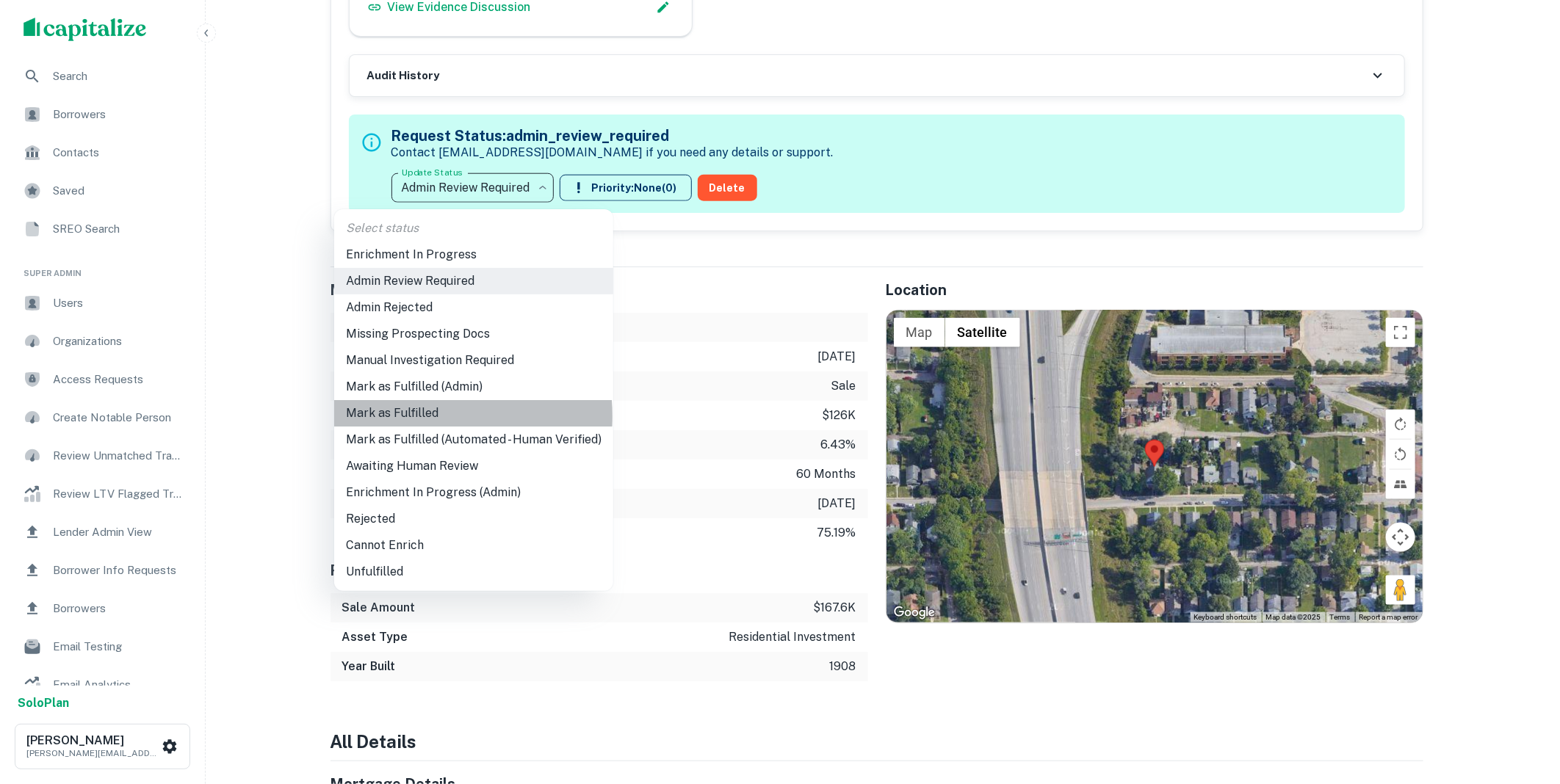
click at [414, 416] on li "Mark as Fulfilled" at bounding box center [474, 413] width 279 height 27
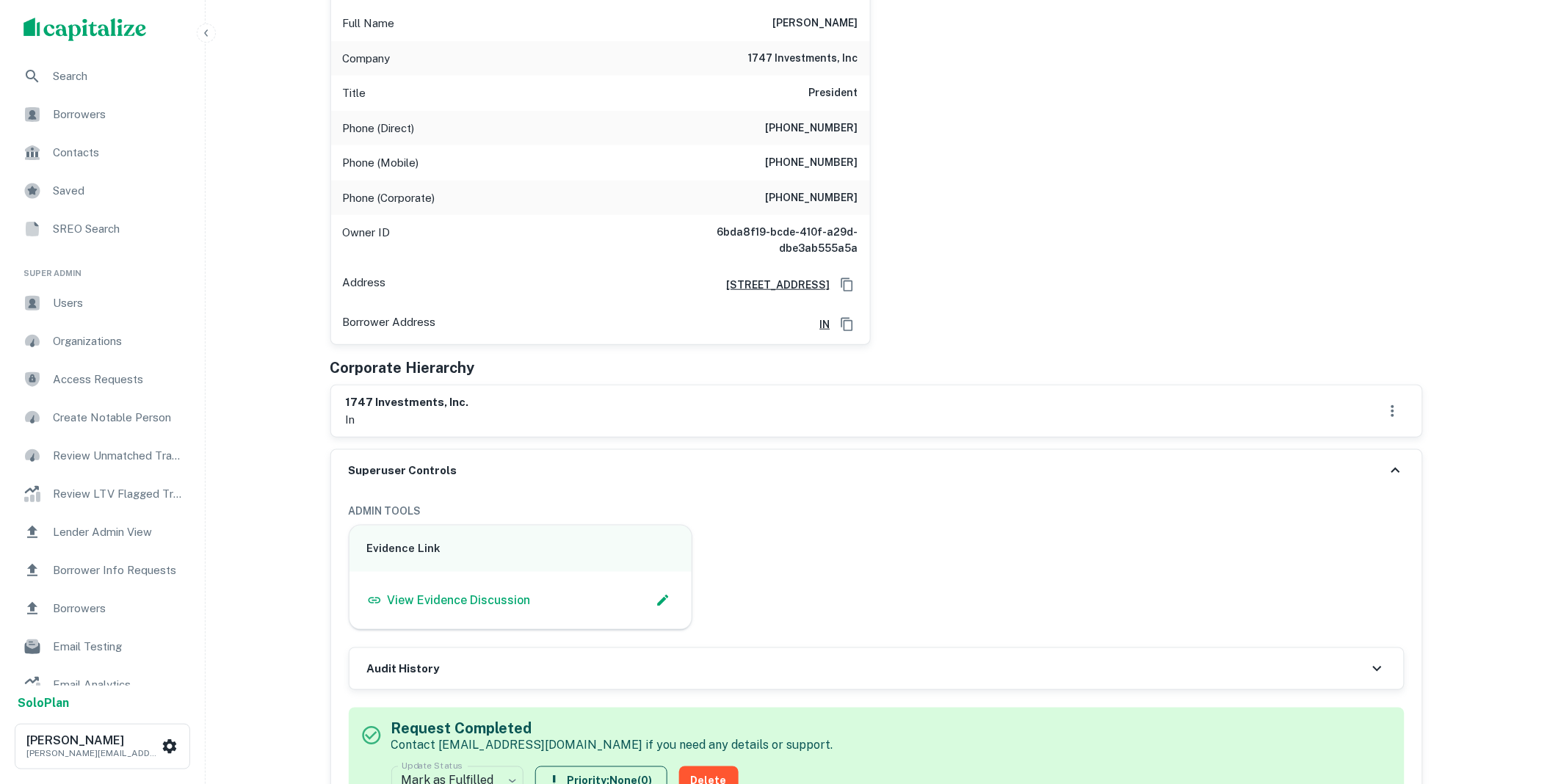
scroll to position [0, 0]
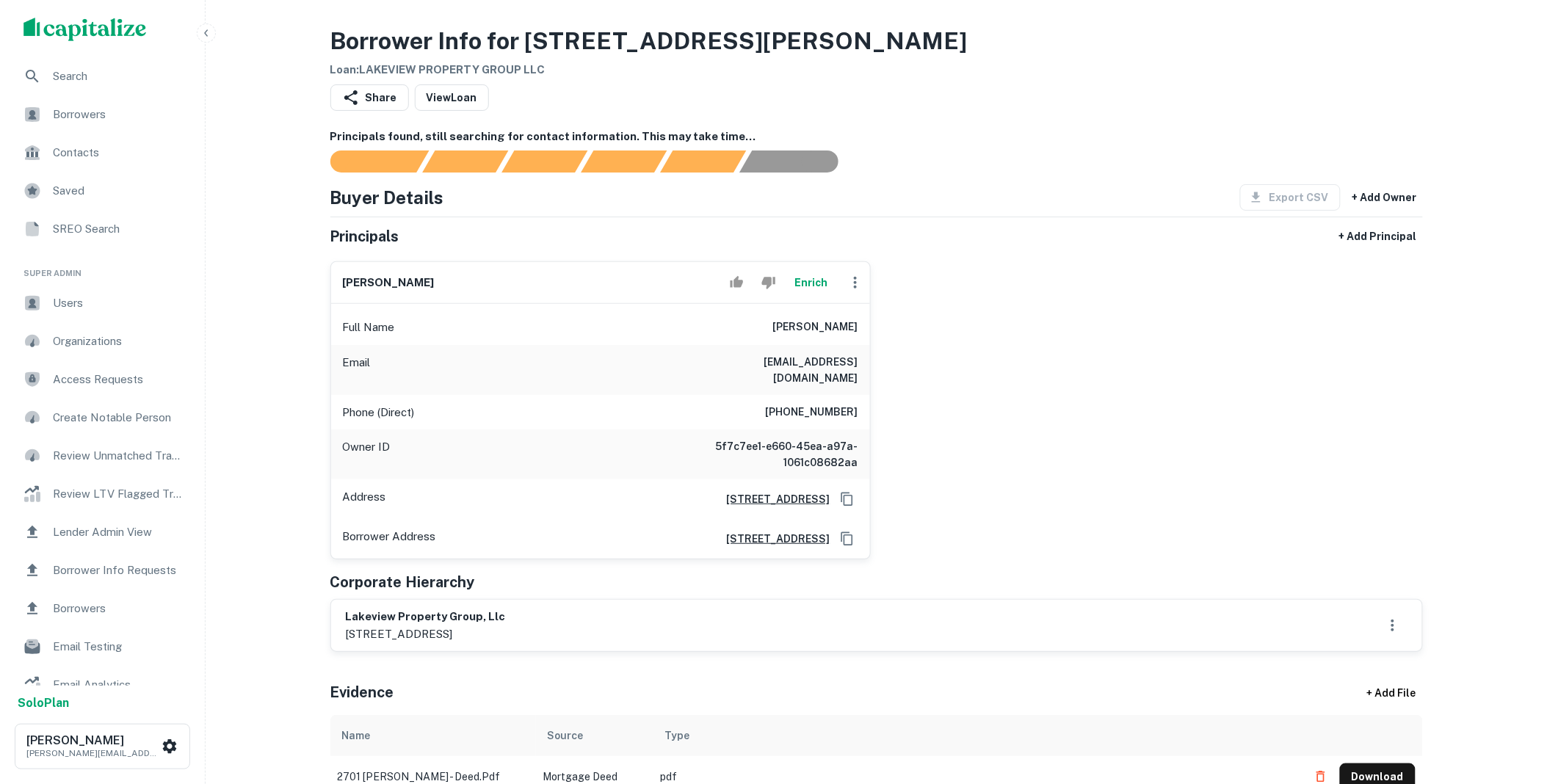
click at [856, 292] on button "button" at bounding box center [855, 283] width 30 height 30
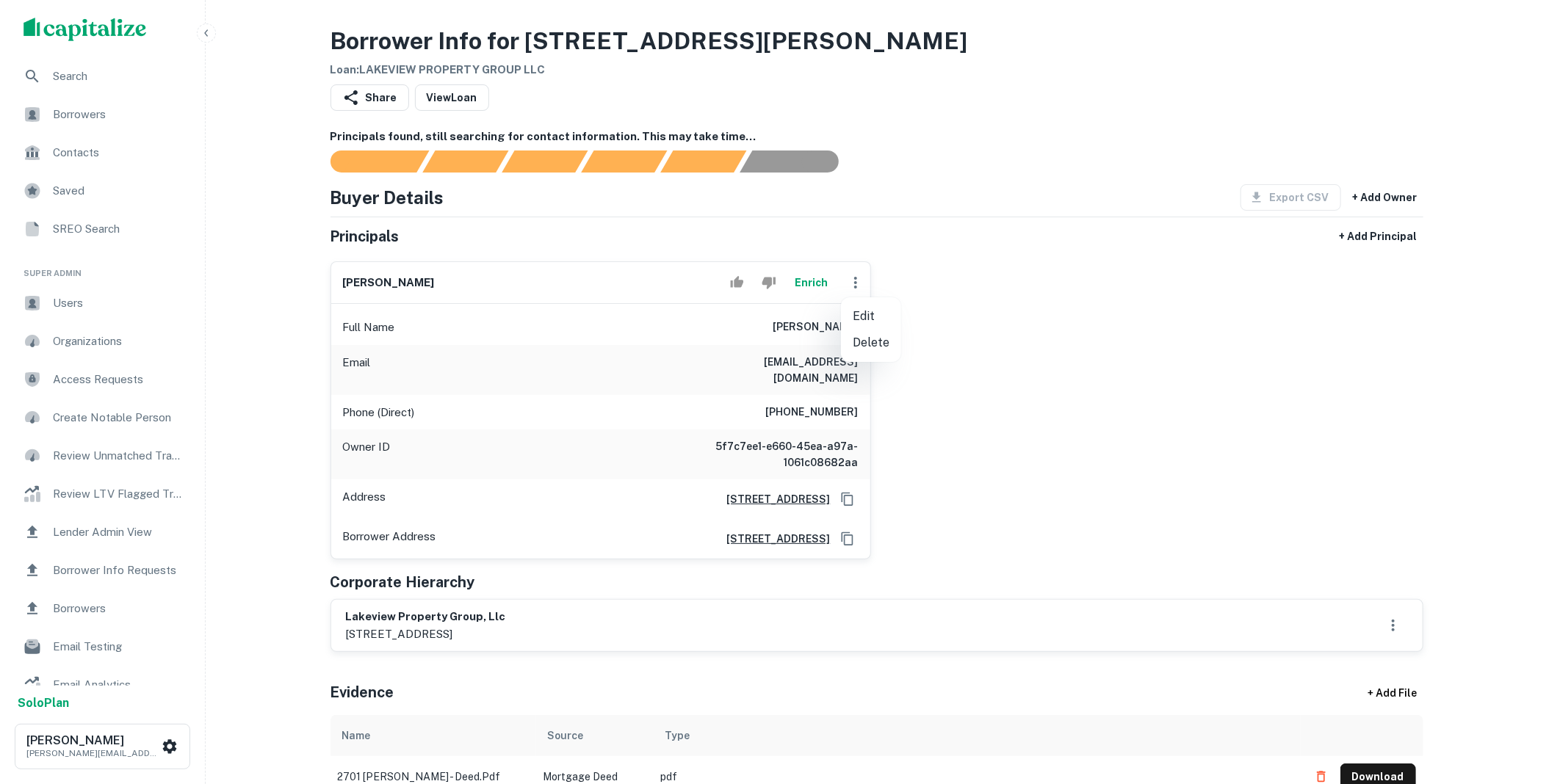
click at [867, 320] on li "Edit" at bounding box center [870, 316] width 60 height 27
select select "**"
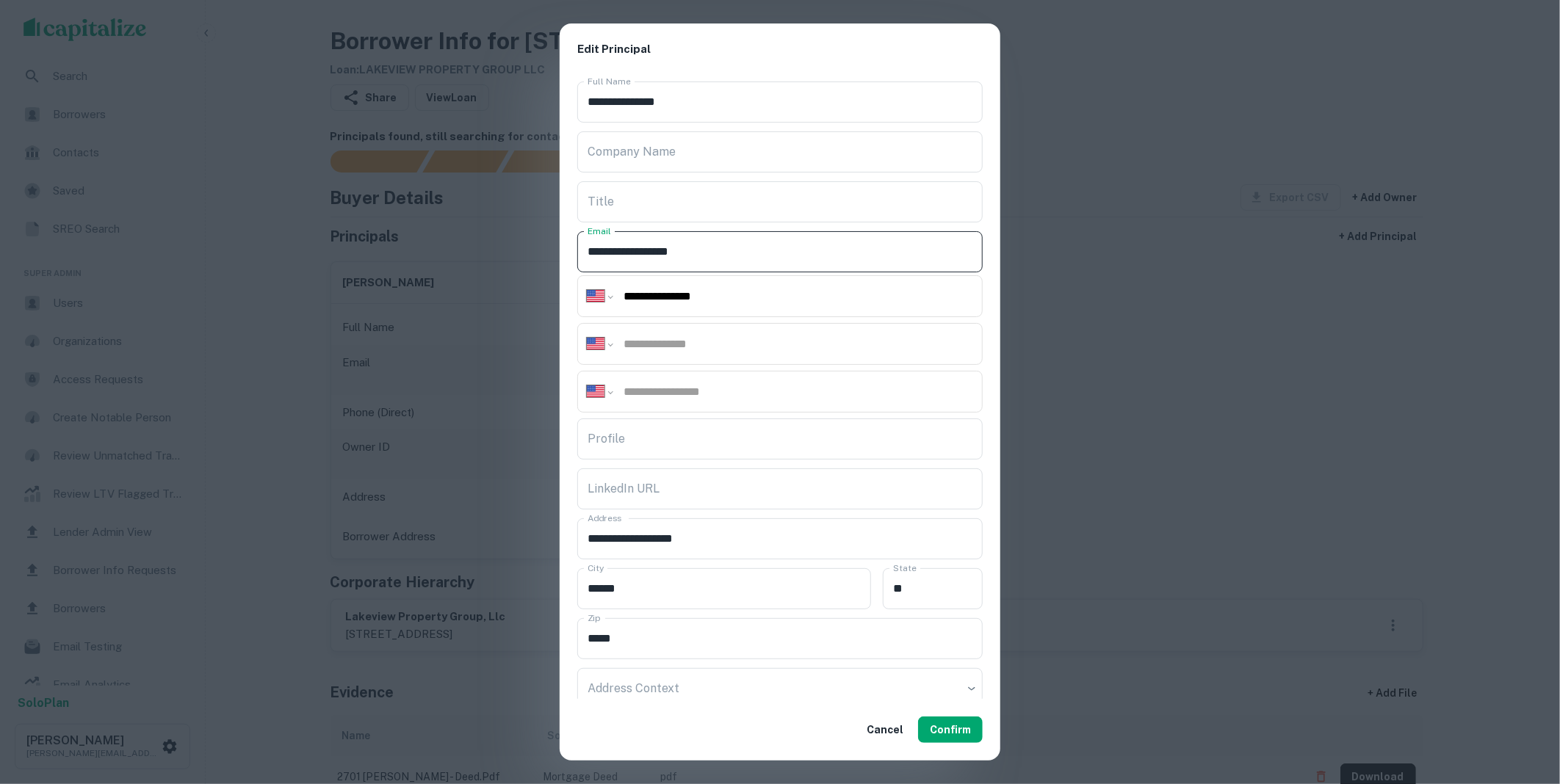
drag, startPoint x: 714, startPoint y: 253, endPoint x: 540, endPoint y: 255, distance: 174.0
click at [540, 255] on div "**********" at bounding box center [780, 392] width 1560 height 784
click at [955, 731] on button "Confirm" at bounding box center [950, 730] width 65 height 27
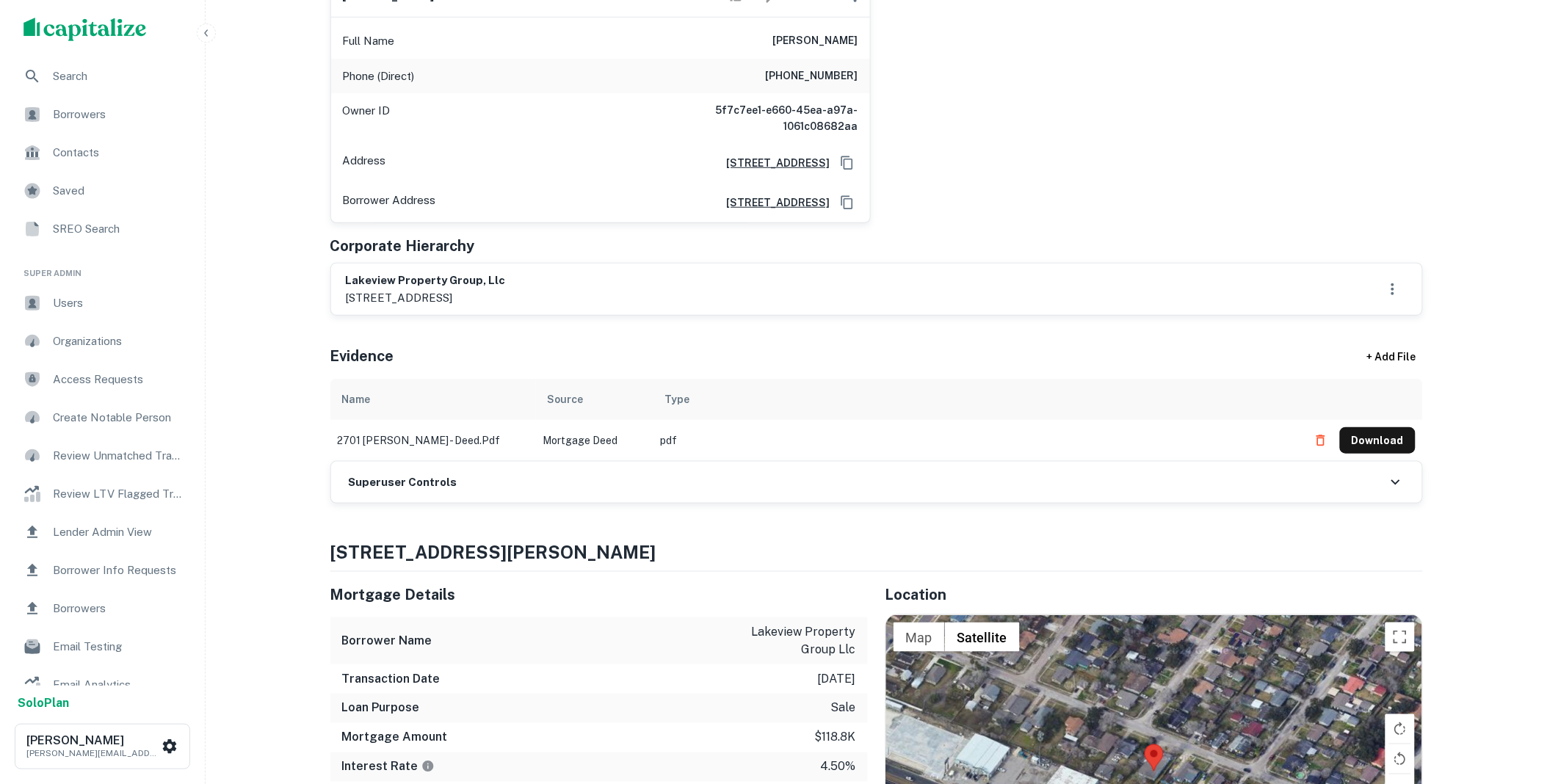
scroll to position [299, 0]
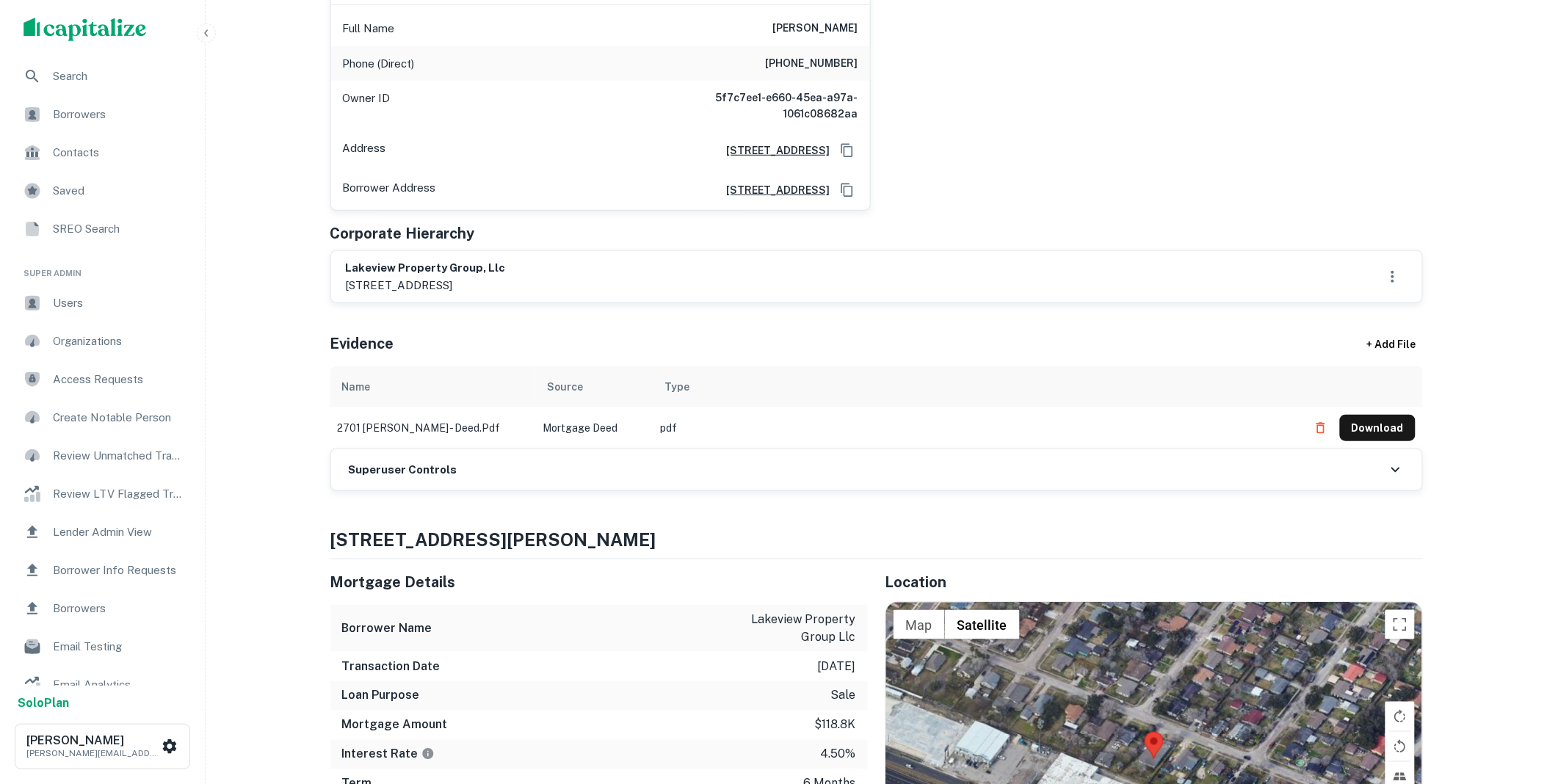
drag, startPoint x: 483, startPoint y: 475, endPoint x: 493, endPoint y: 480, distance: 11.2
click at [483, 475] on div "Superuser Controls" at bounding box center [877, 469] width 1091 height 41
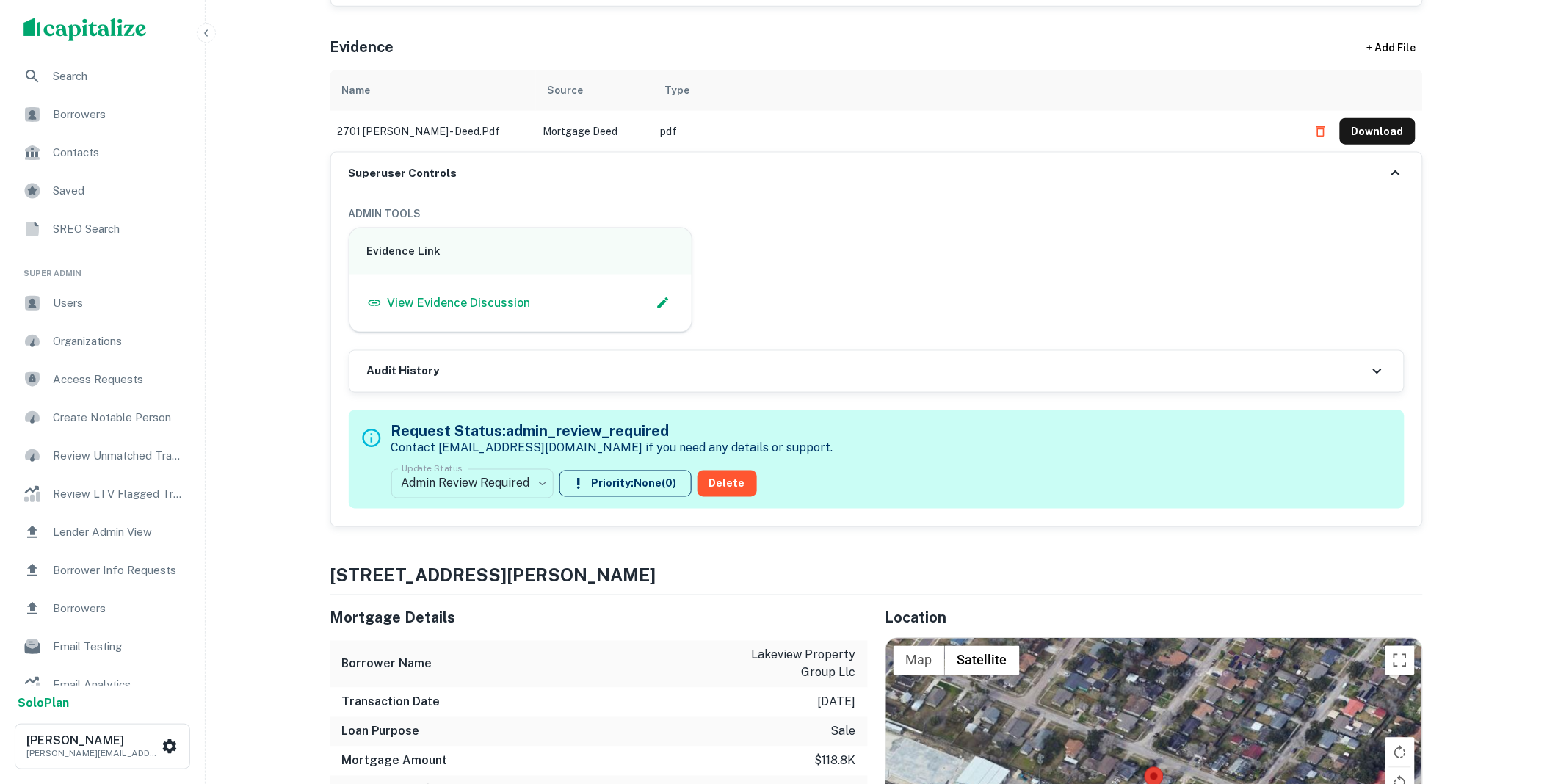
scroll to position [597, 0]
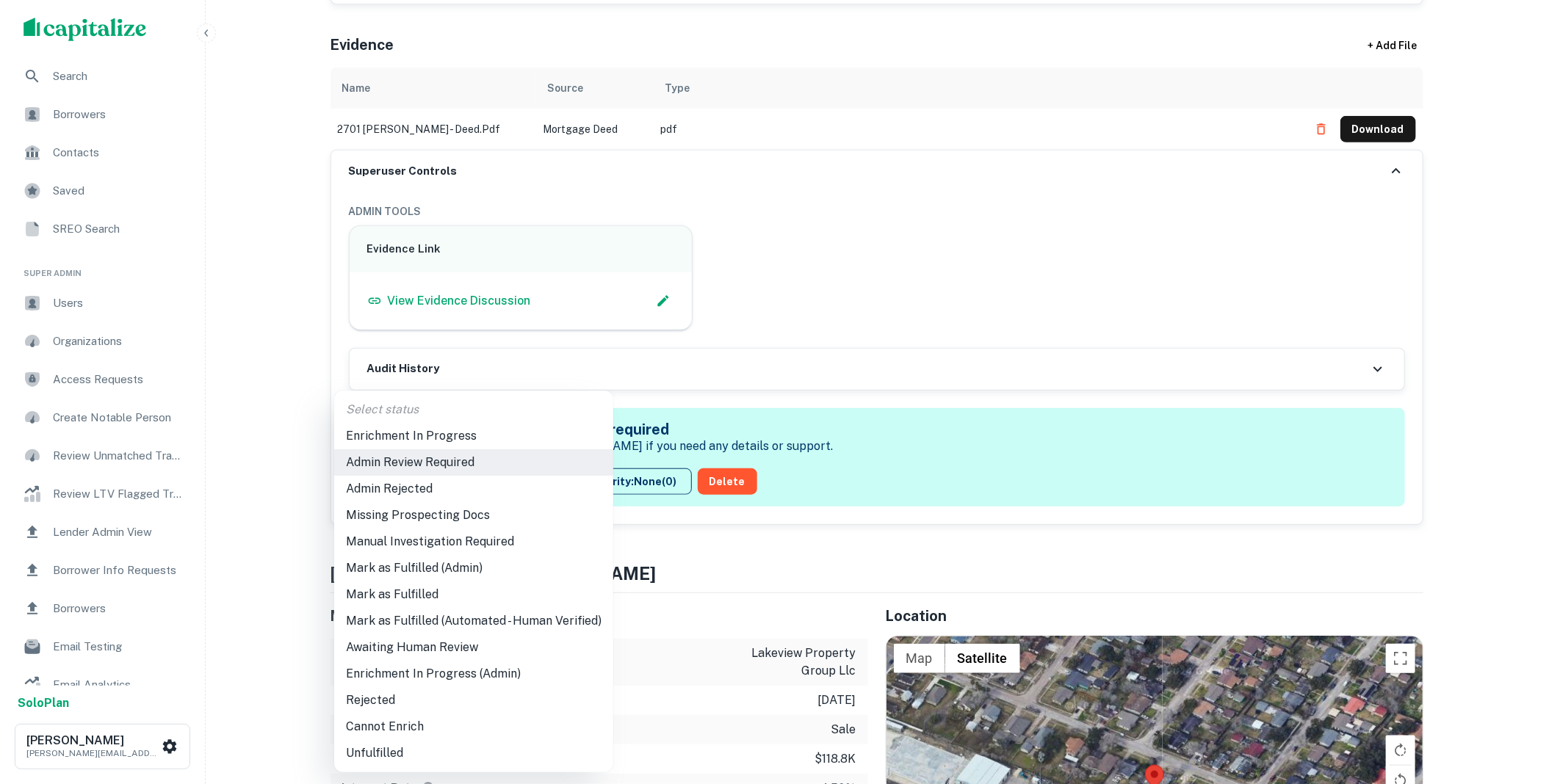
click at [420, 592] on li "Mark as Fulfilled" at bounding box center [474, 594] width 279 height 27
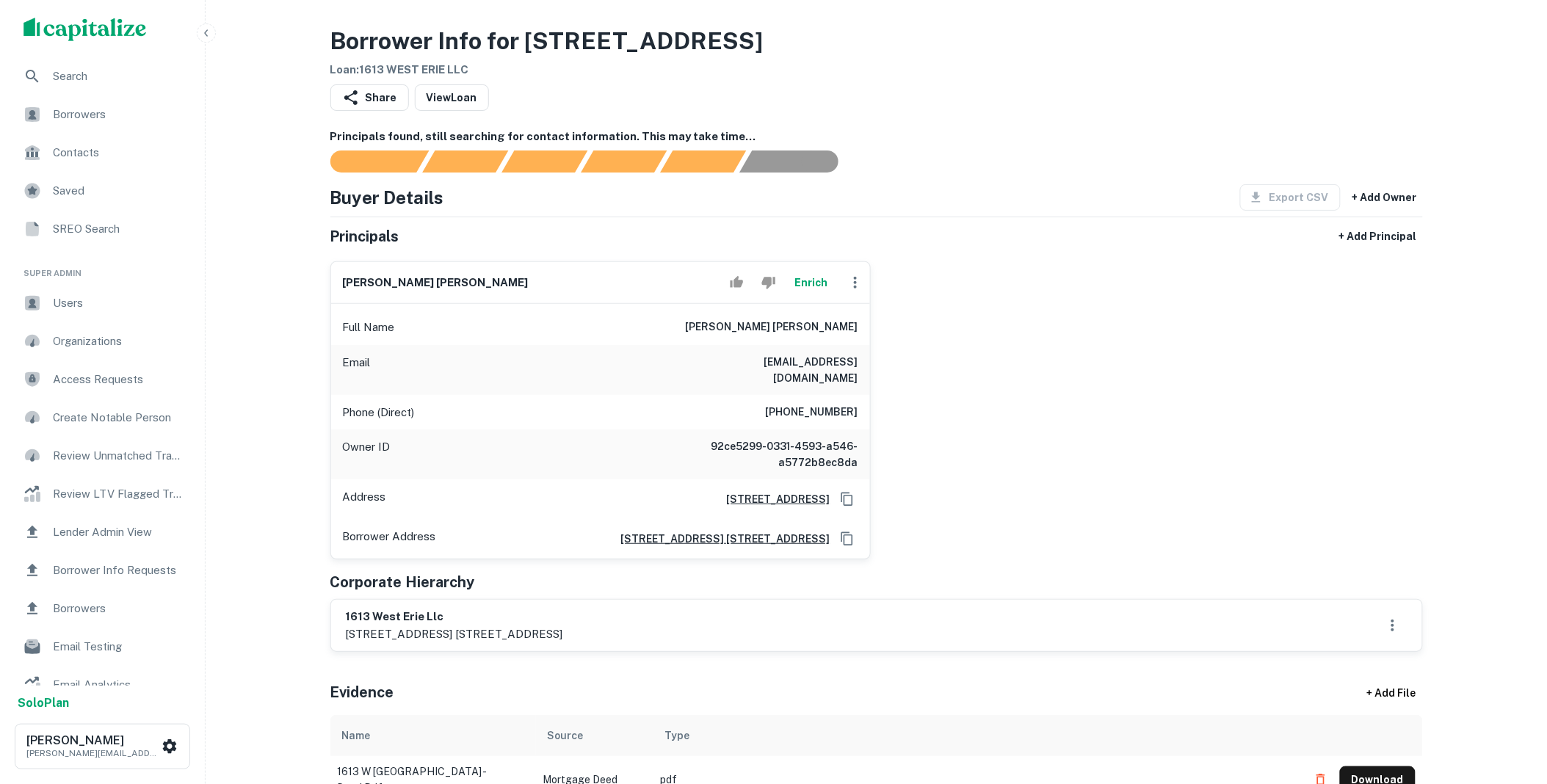
scroll to position [299, 0]
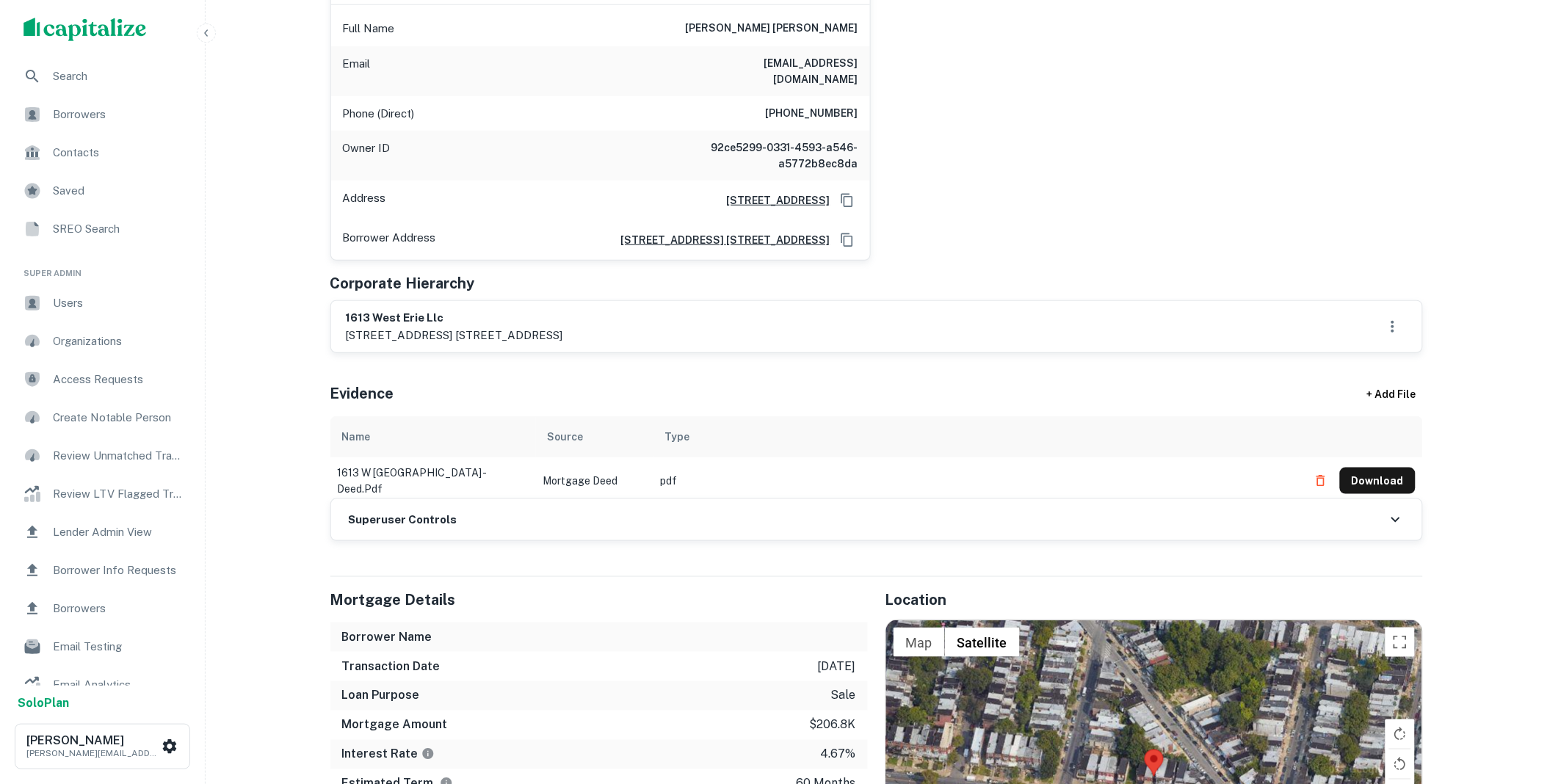
click at [481, 516] on div "Superuser Controls" at bounding box center [877, 519] width 1091 height 41
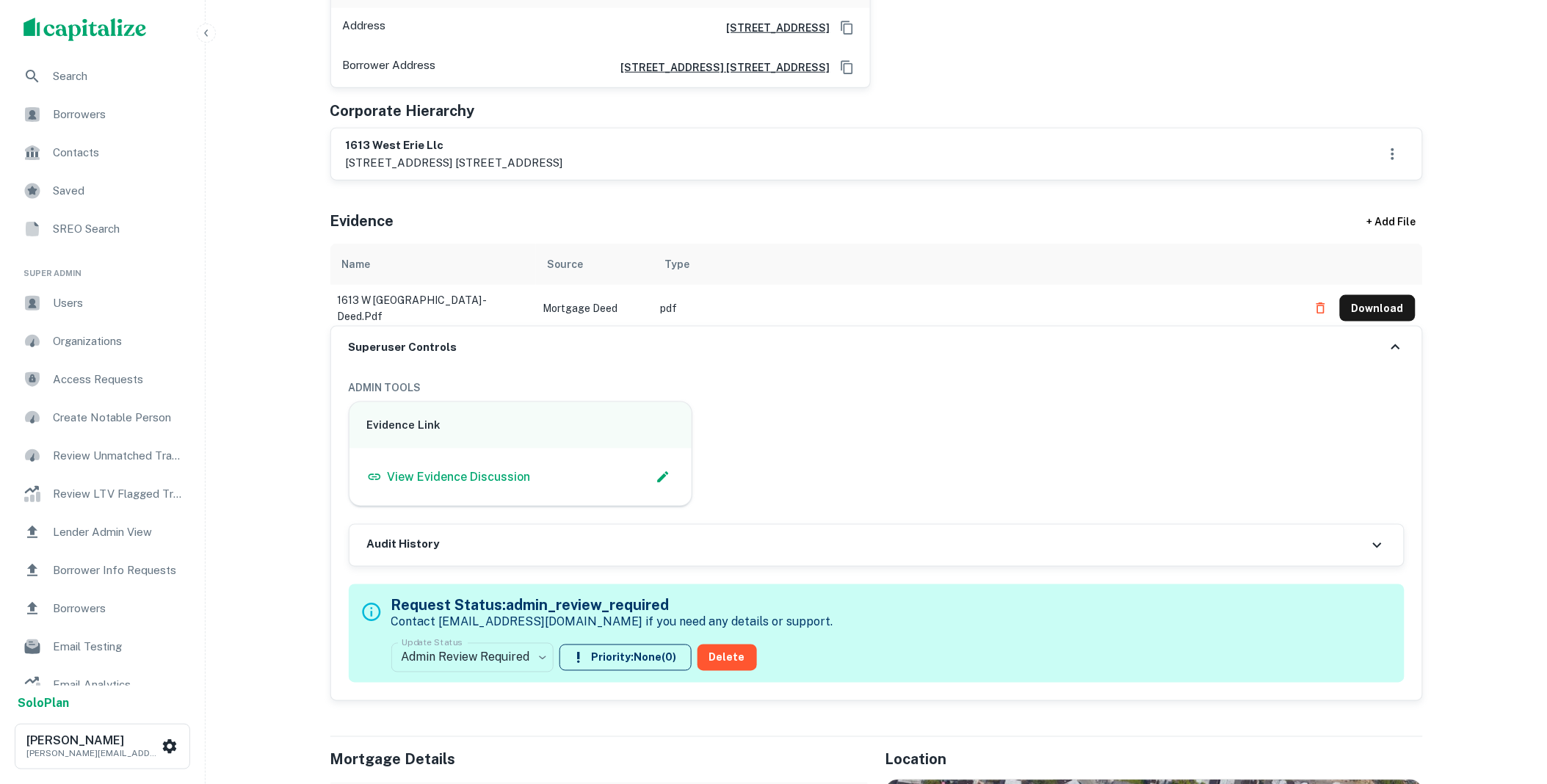
scroll to position [597, 0]
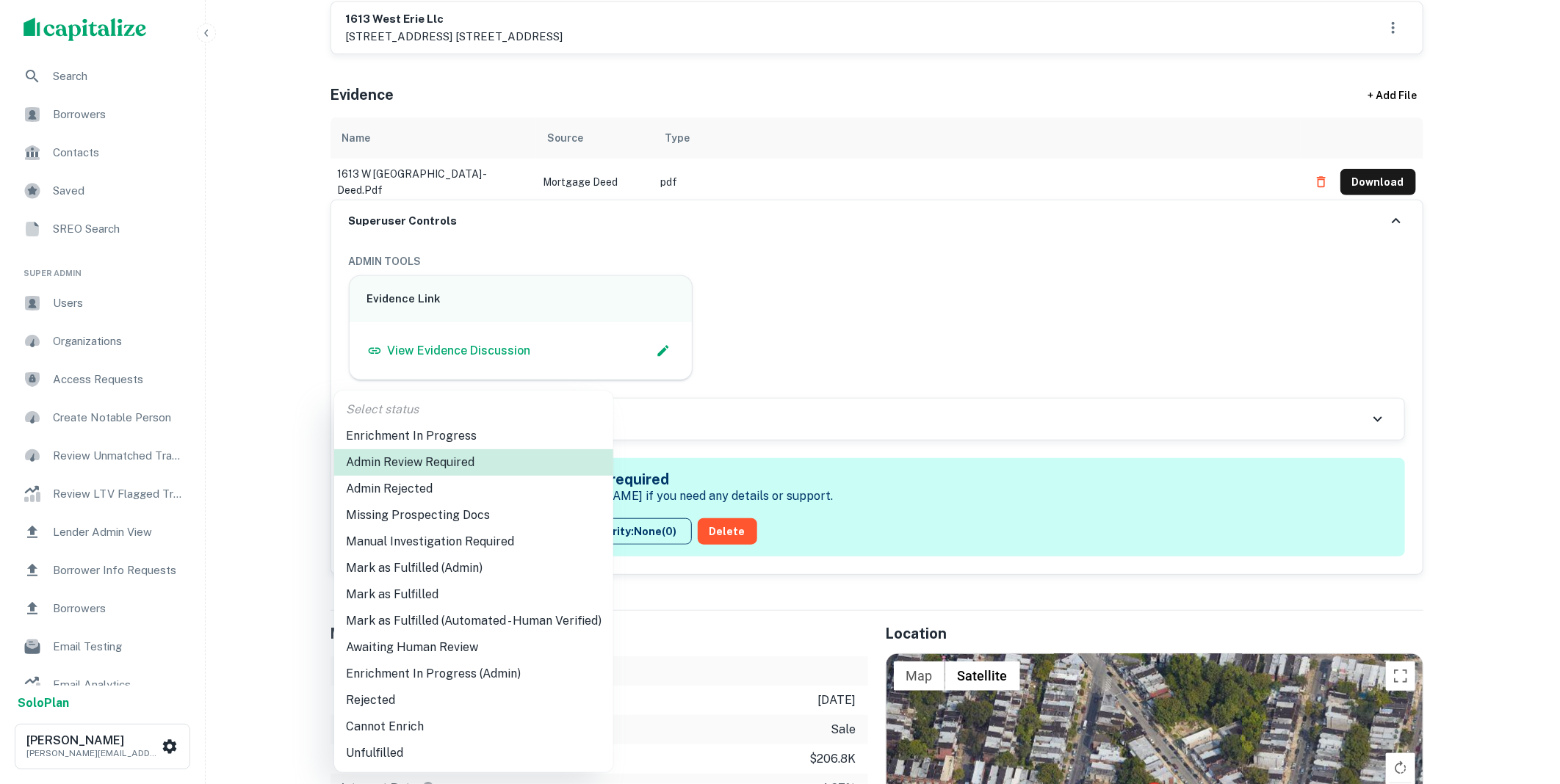
click at [420, 596] on li "Mark as Fulfilled" at bounding box center [474, 594] width 279 height 27
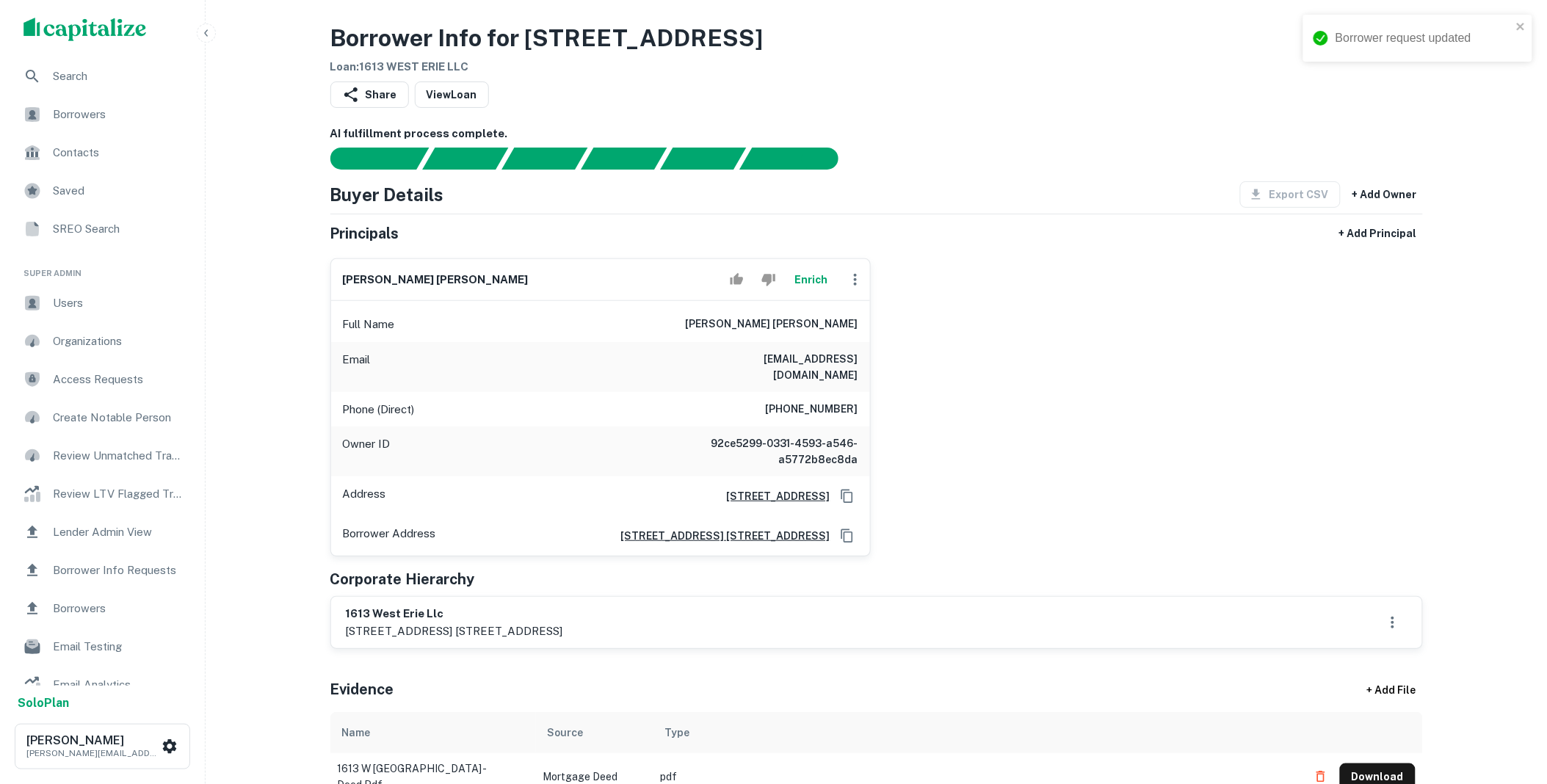
scroll to position [0, 0]
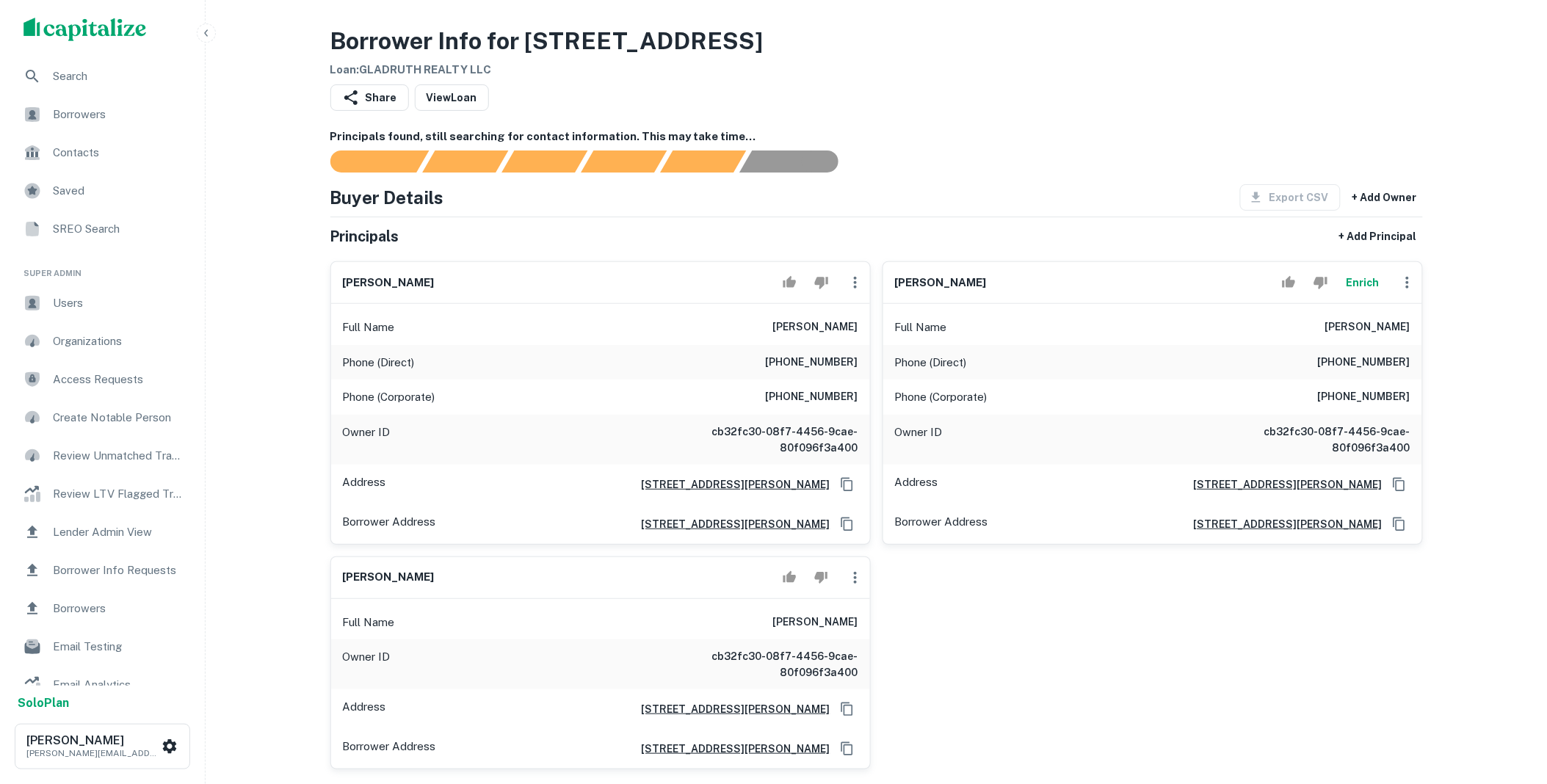
scroll to position [299, 0]
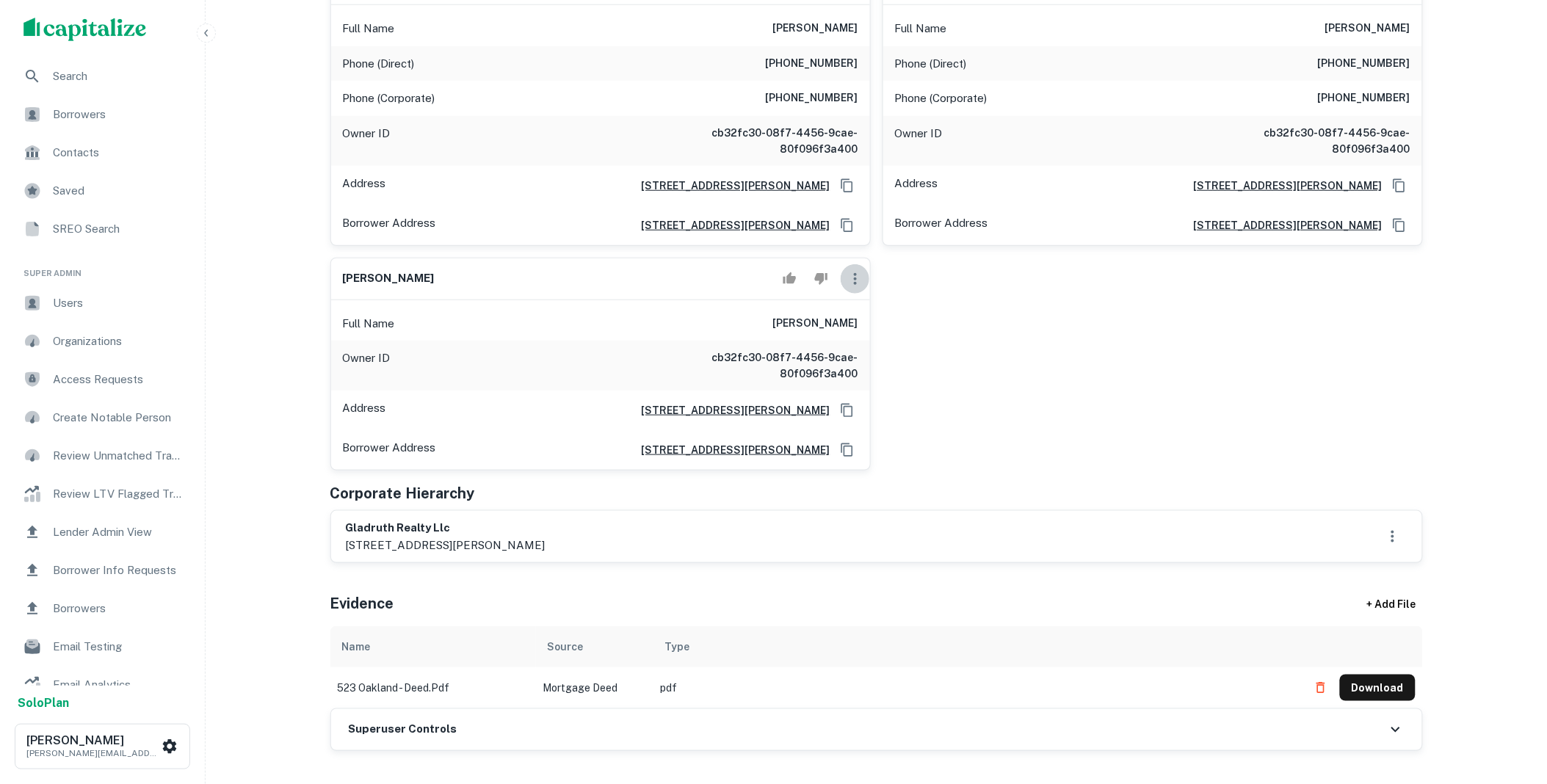
click at [850, 281] on icon "button" at bounding box center [855, 279] width 18 height 18
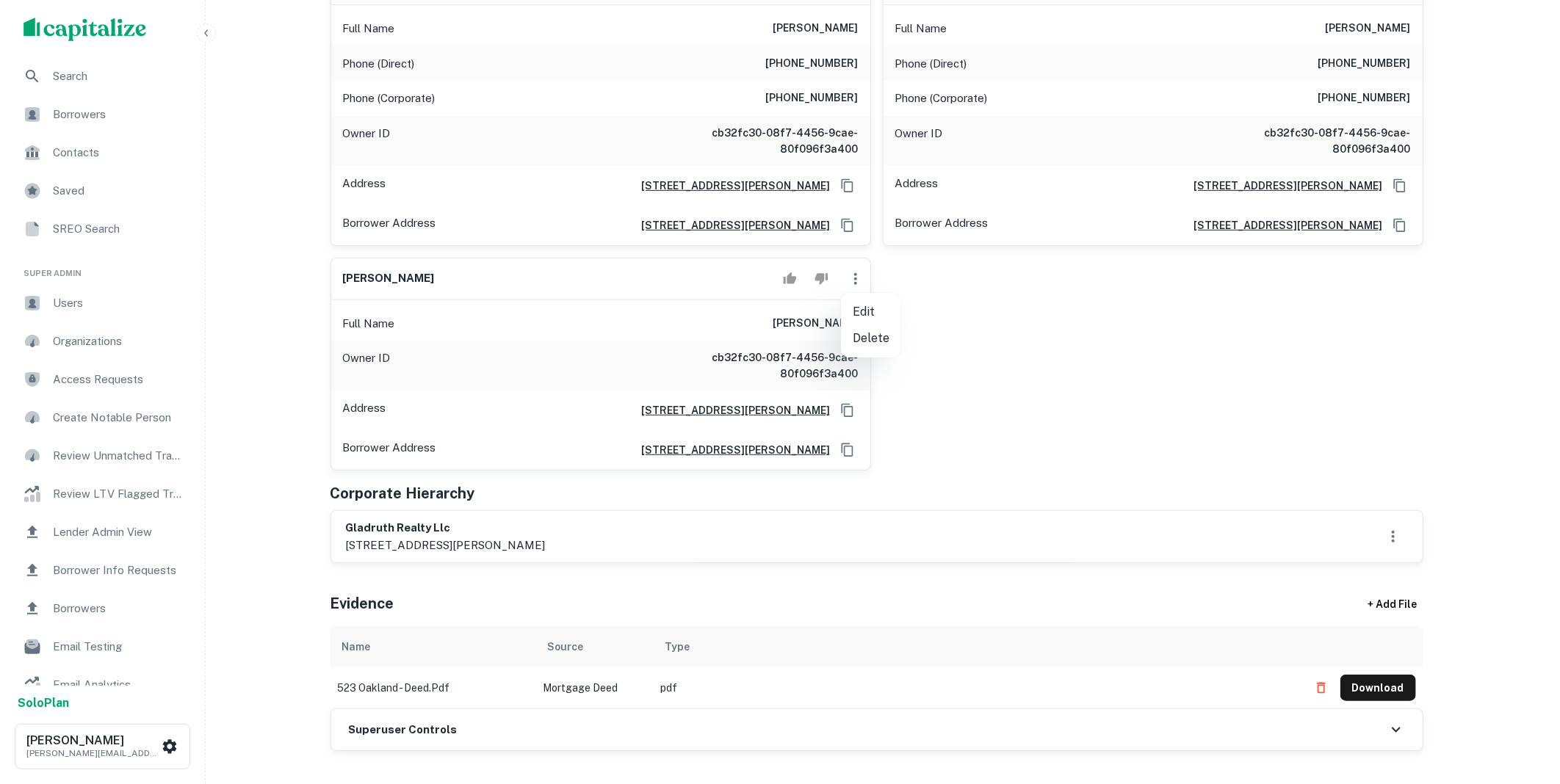
click at [872, 339] on li "Delete" at bounding box center [870, 339] width 60 height 27
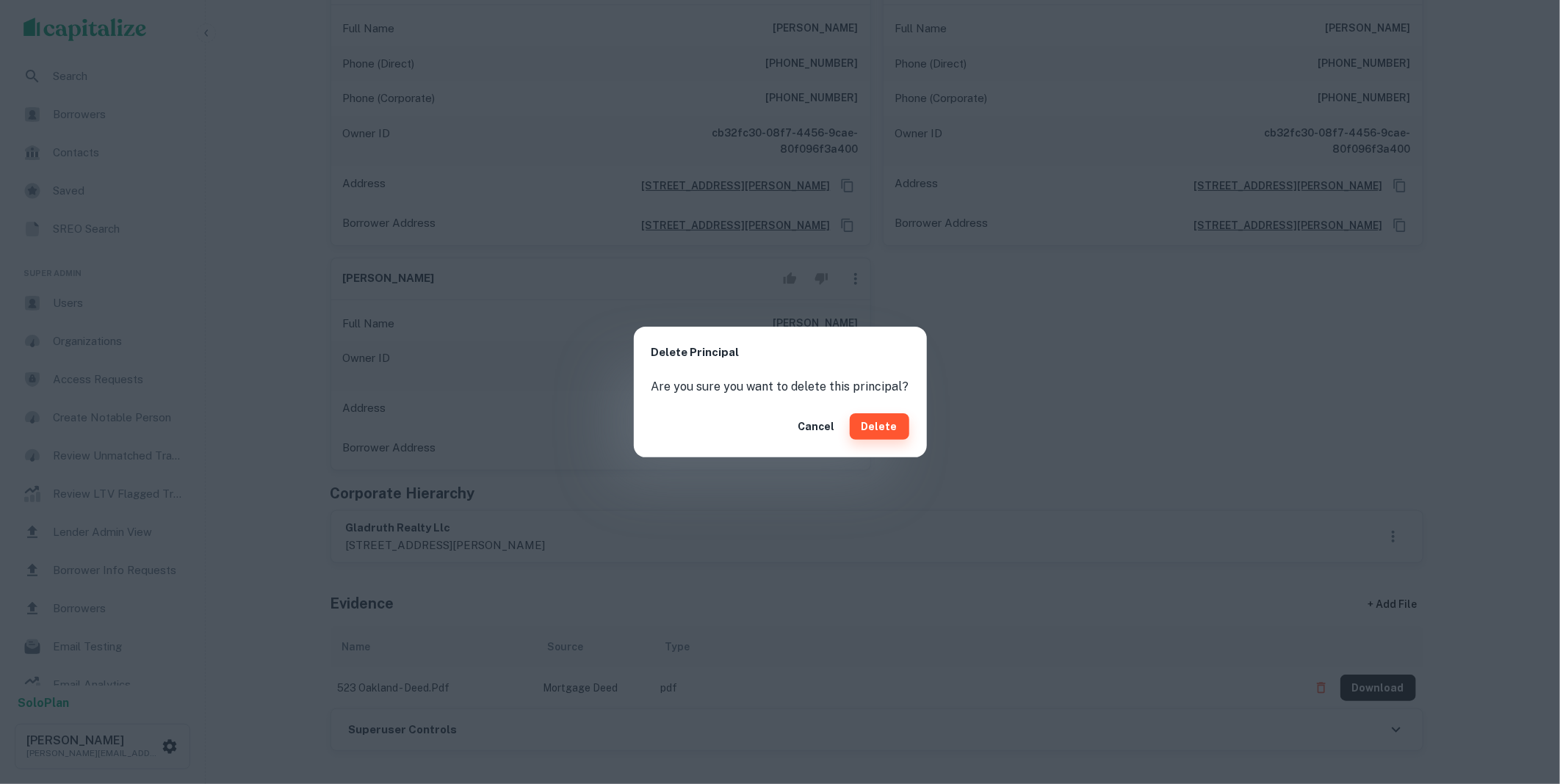
click at [896, 428] on button "Delete" at bounding box center [879, 427] width 59 height 27
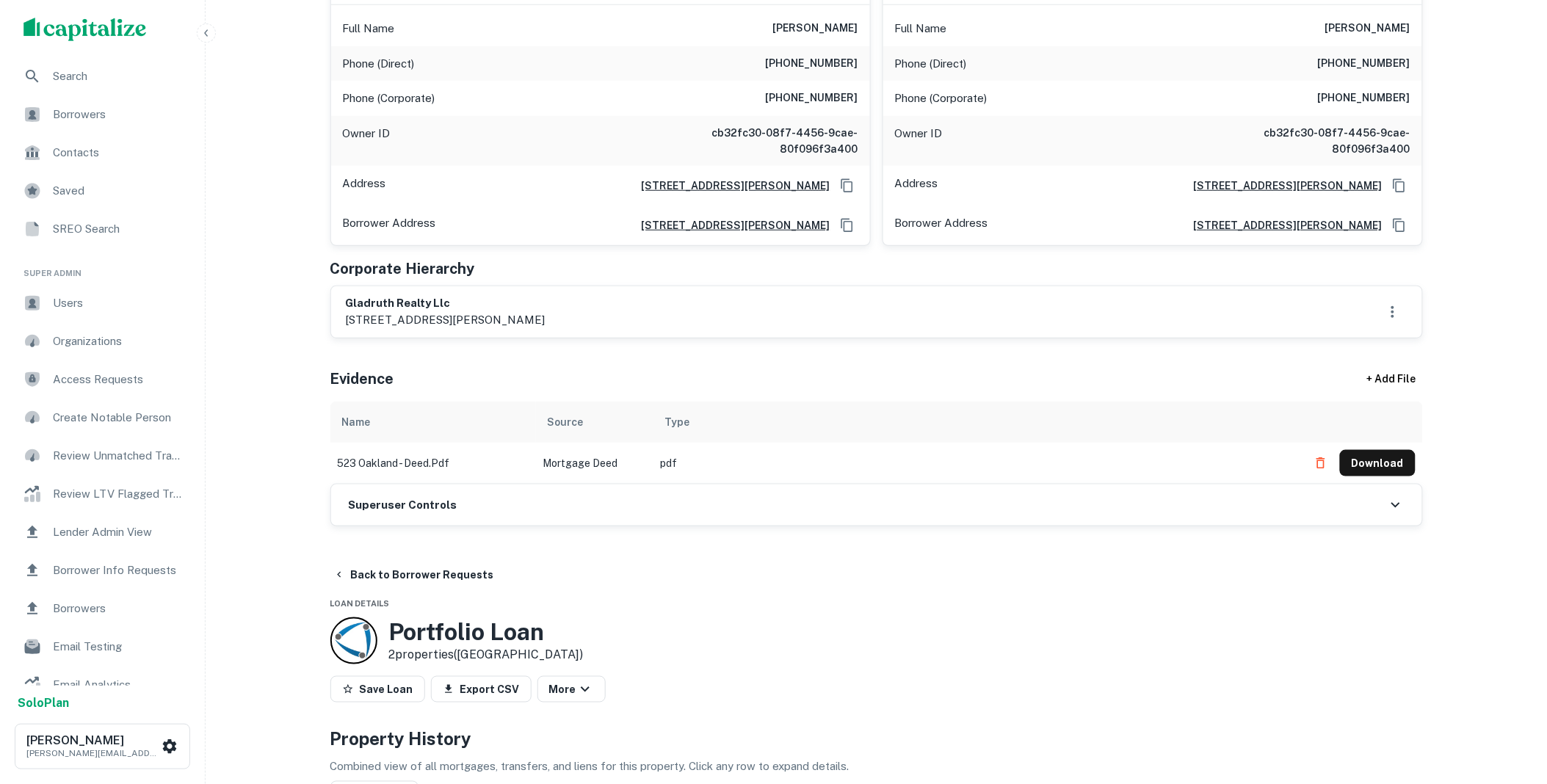
scroll to position [0, 0]
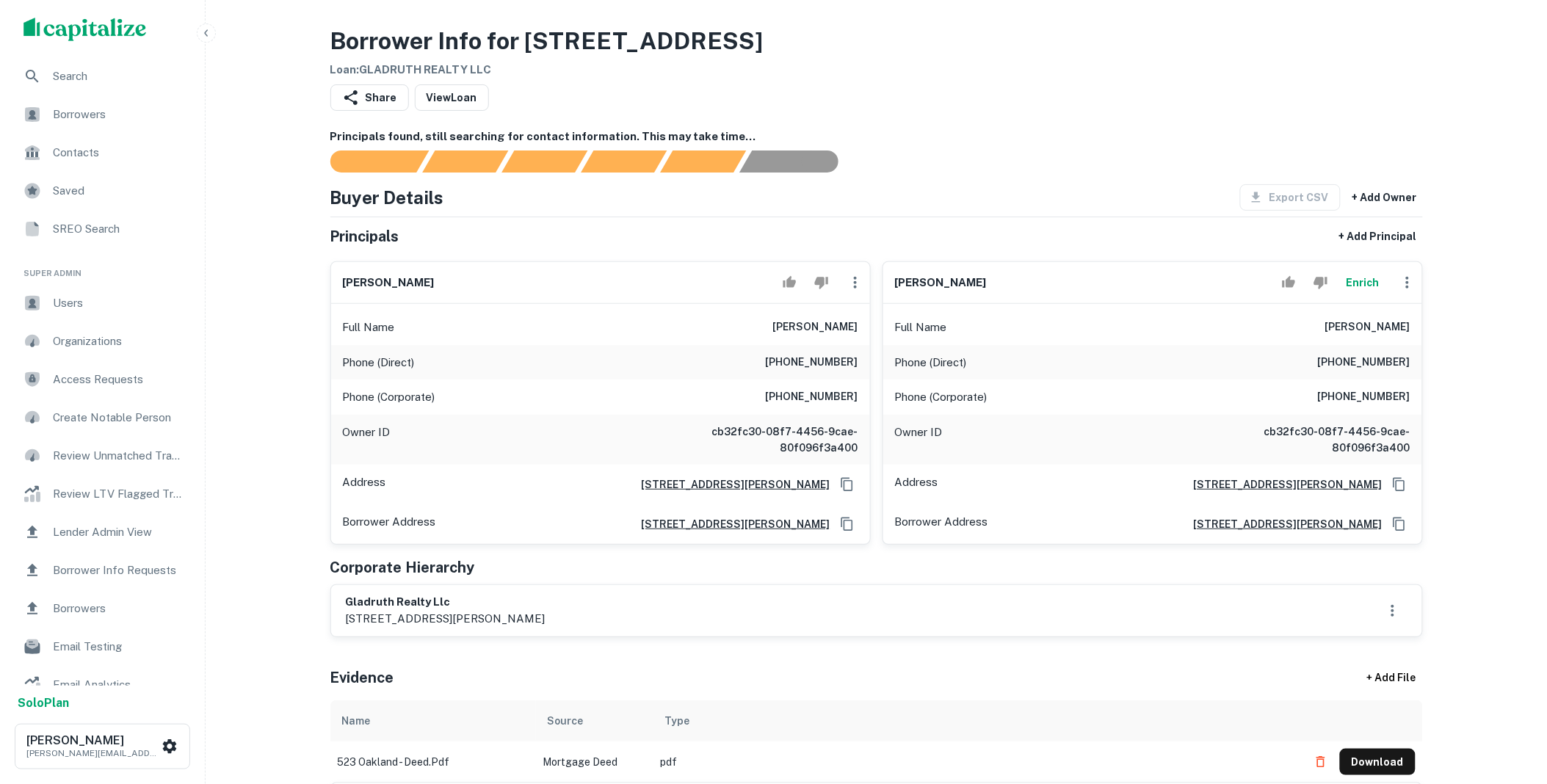
click at [1412, 271] on button "button" at bounding box center [1408, 283] width 30 height 30
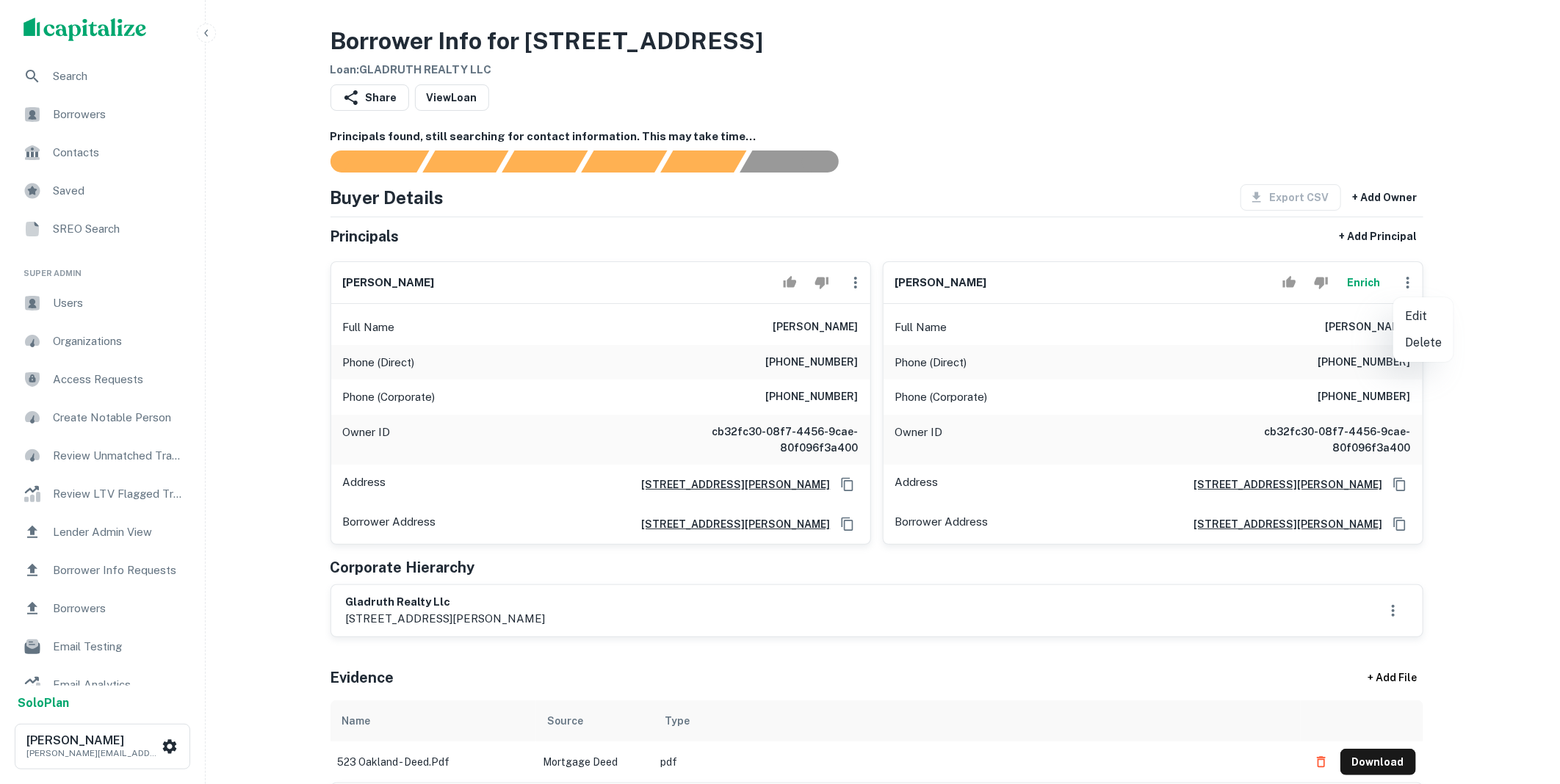
drag, startPoint x: 1384, startPoint y: 274, endPoint x: 1374, endPoint y: 279, distance: 11.2
click at [1383, 274] on div at bounding box center [780, 392] width 1560 height 784
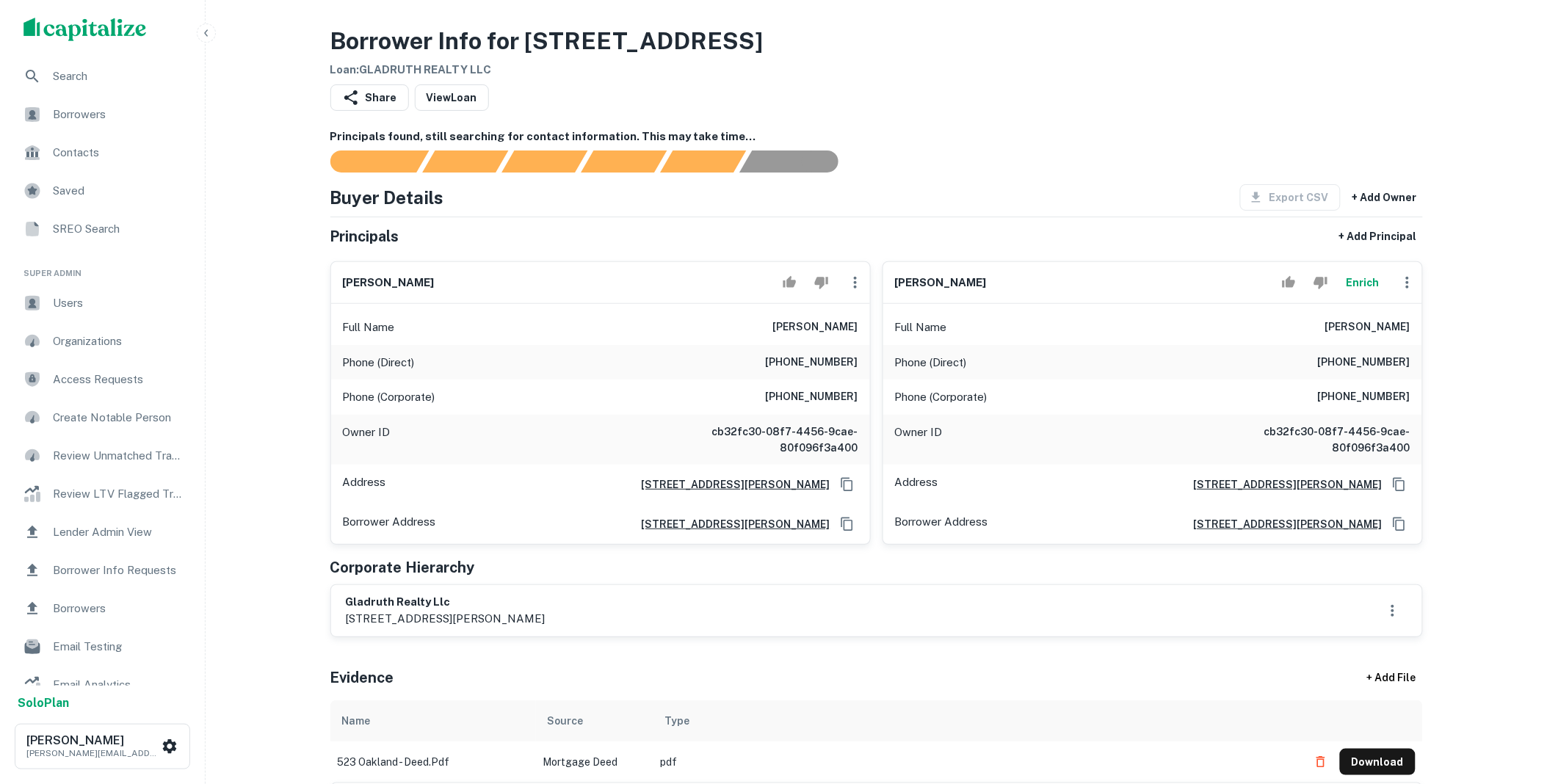
click at [1360, 286] on button "Enrich" at bounding box center [1363, 283] width 47 height 30
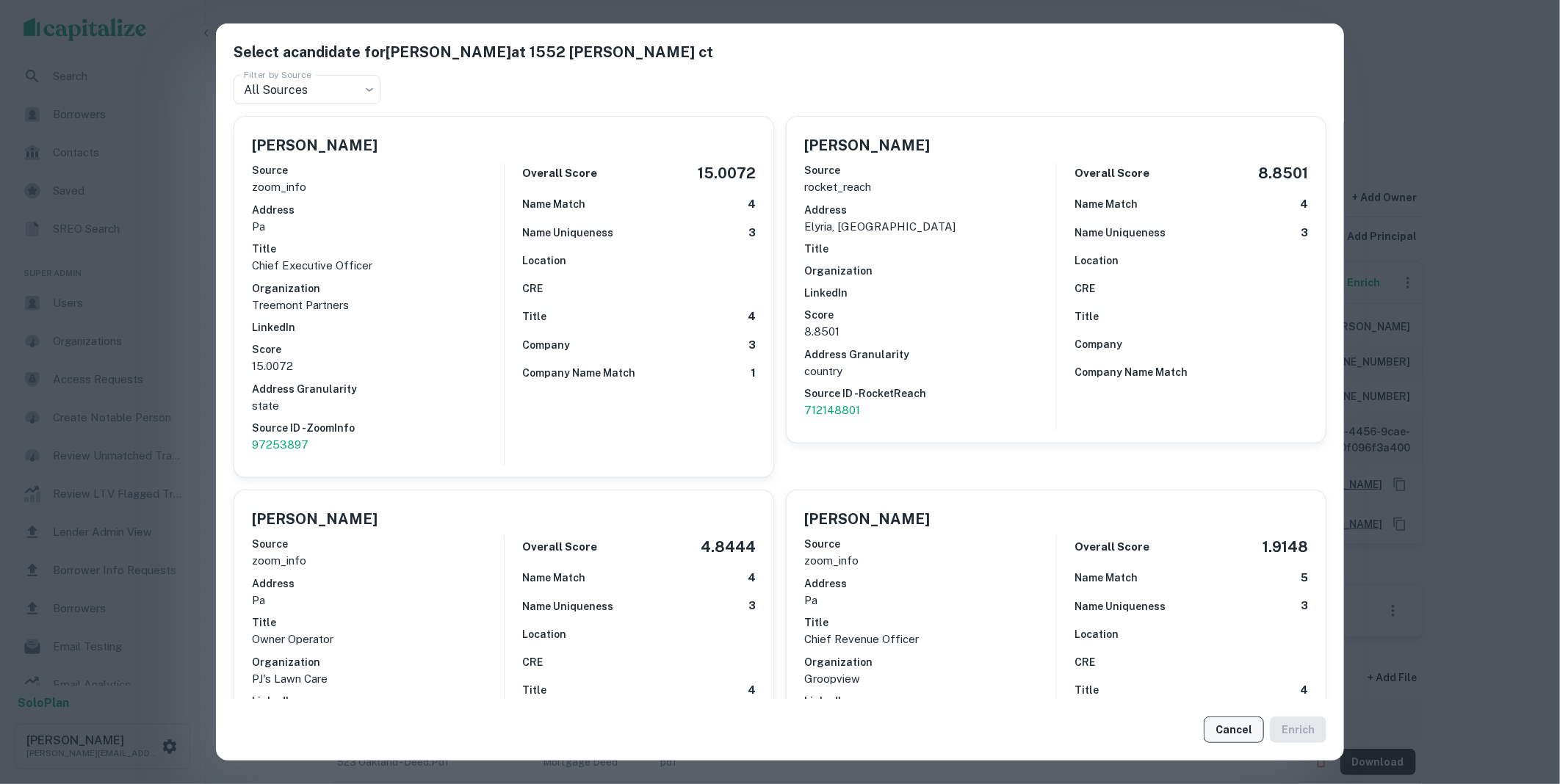
click at [1236, 732] on button "Cancel" at bounding box center [1233, 730] width 60 height 27
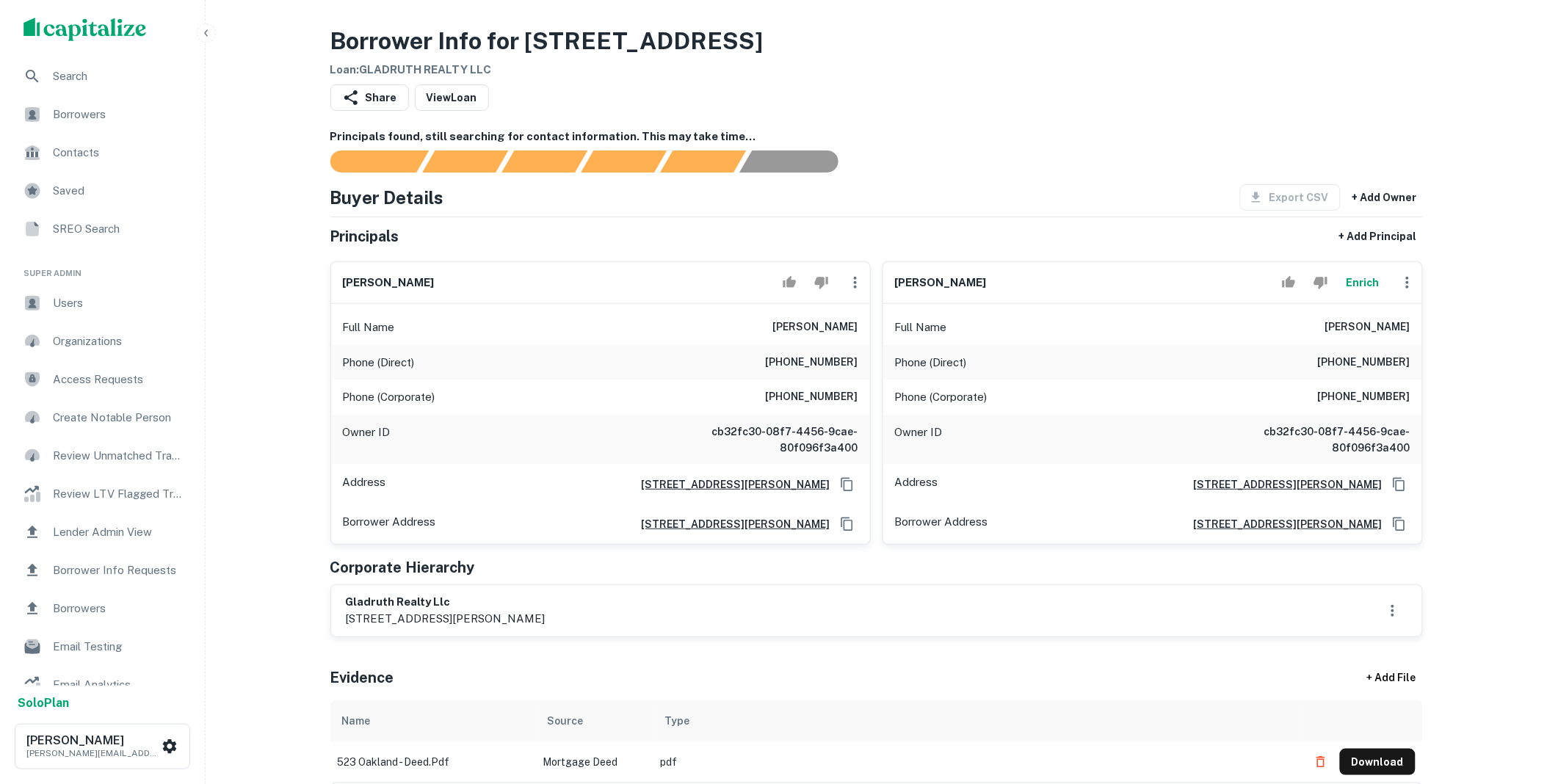
click at [857, 282] on icon "button" at bounding box center [855, 282] width 18 height 18
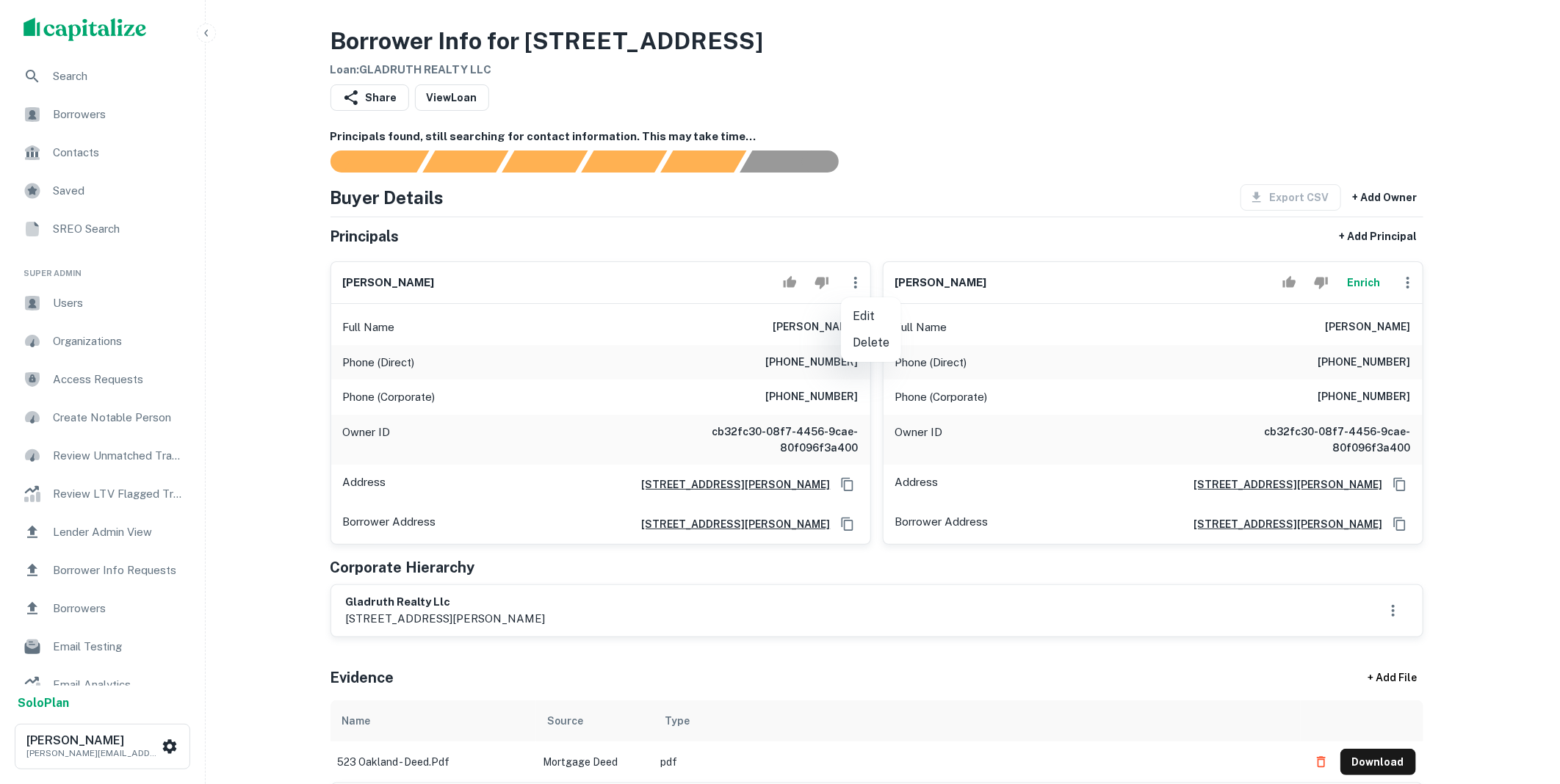
click at [874, 339] on li "Delete" at bounding box center [870, 343] width 60 height 27
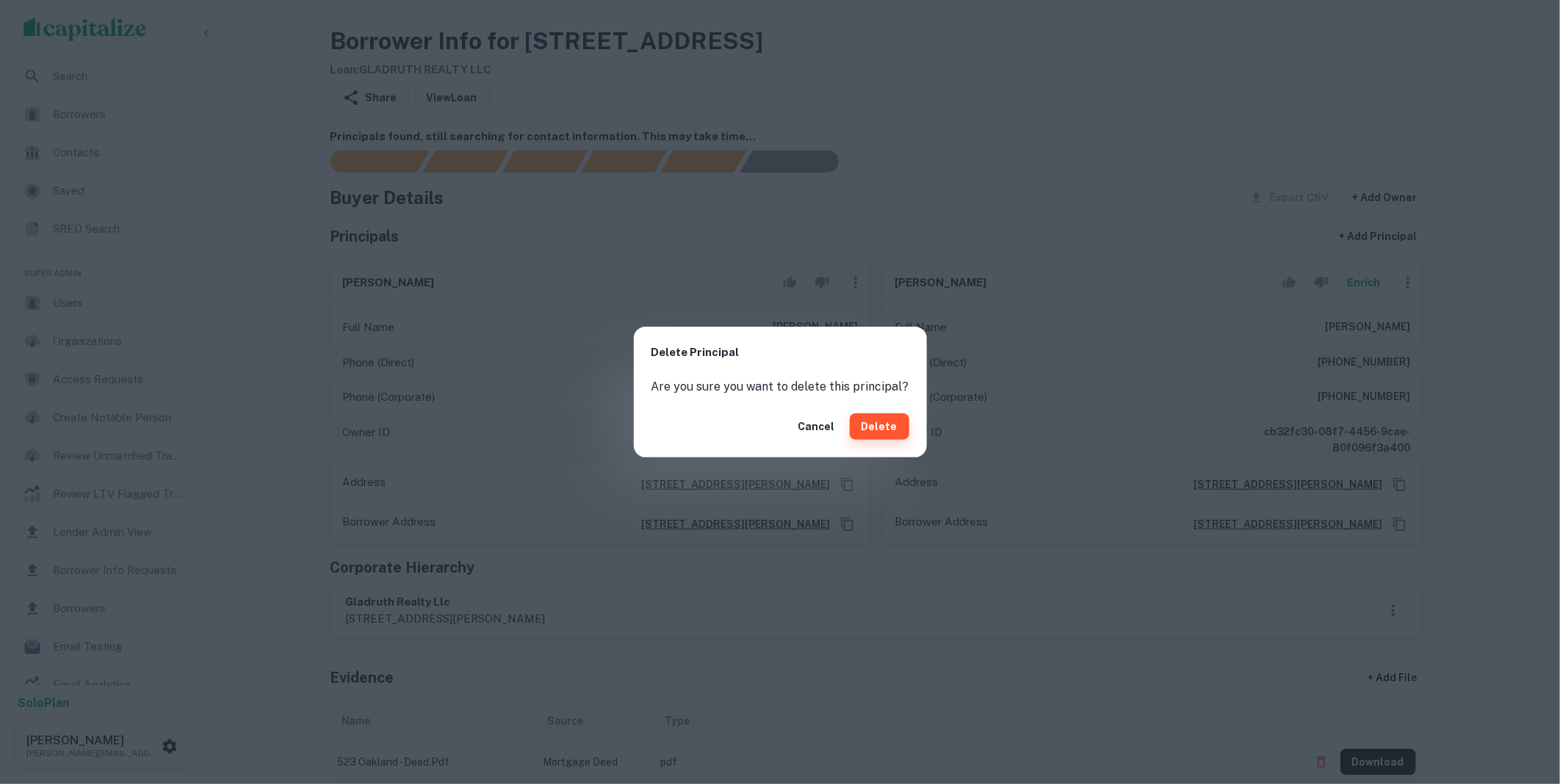
click at [890, 412] on div "Cancel Delete" at bounding box center [780, 426] width 293 height 62
click at [890, 422] on button "Delete" at bounding box center [879, 427] width 59 height 27
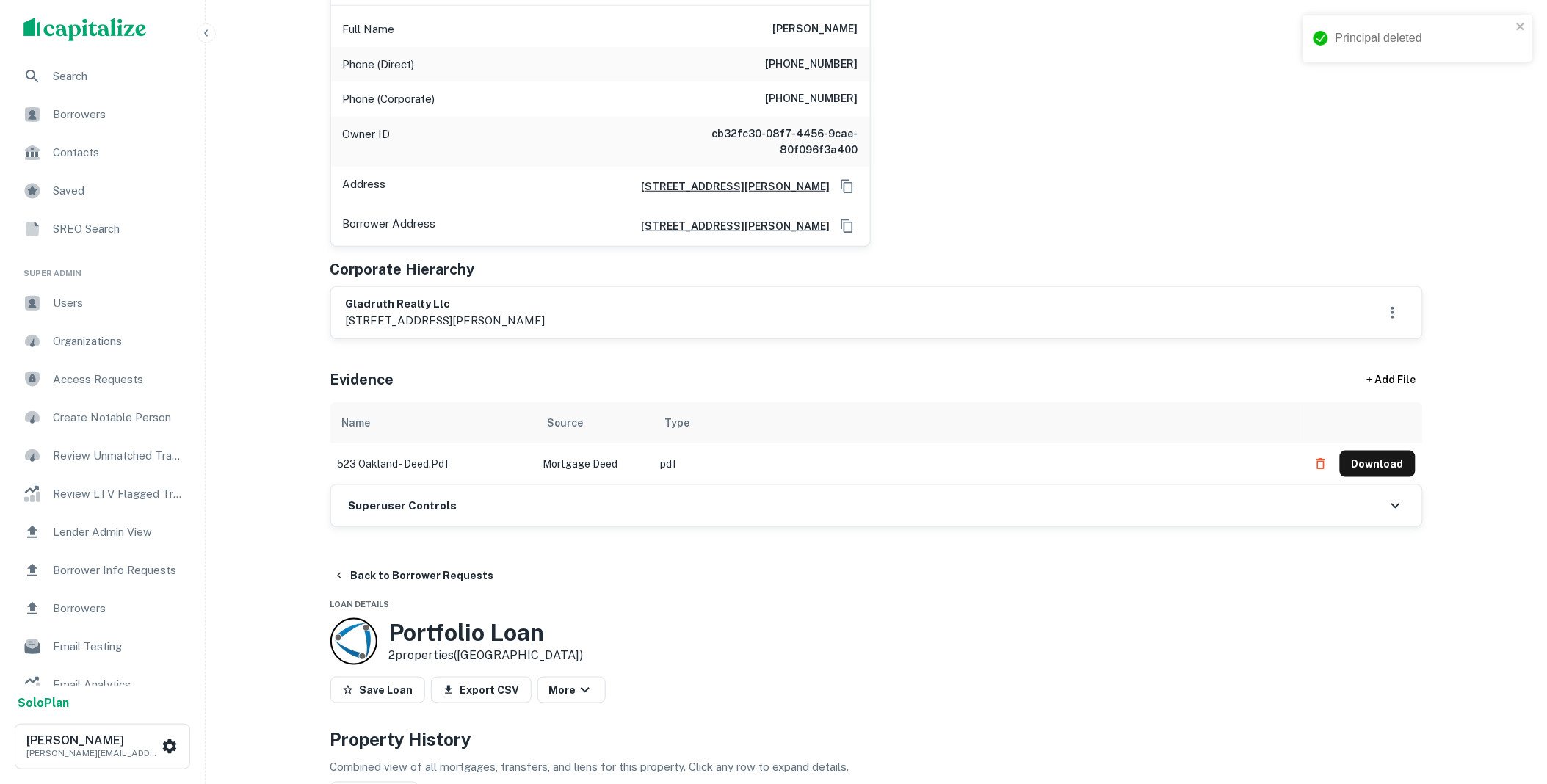
scroll to position [299, 0]
drag, startPoint x: 521, startPoint y: 507, endPoint x: 531, endPoint y: 497, distance: 14.1
click at [521, 507] on div "Superuser Controls" at bounding box center [877, 505] width 1091 height 41
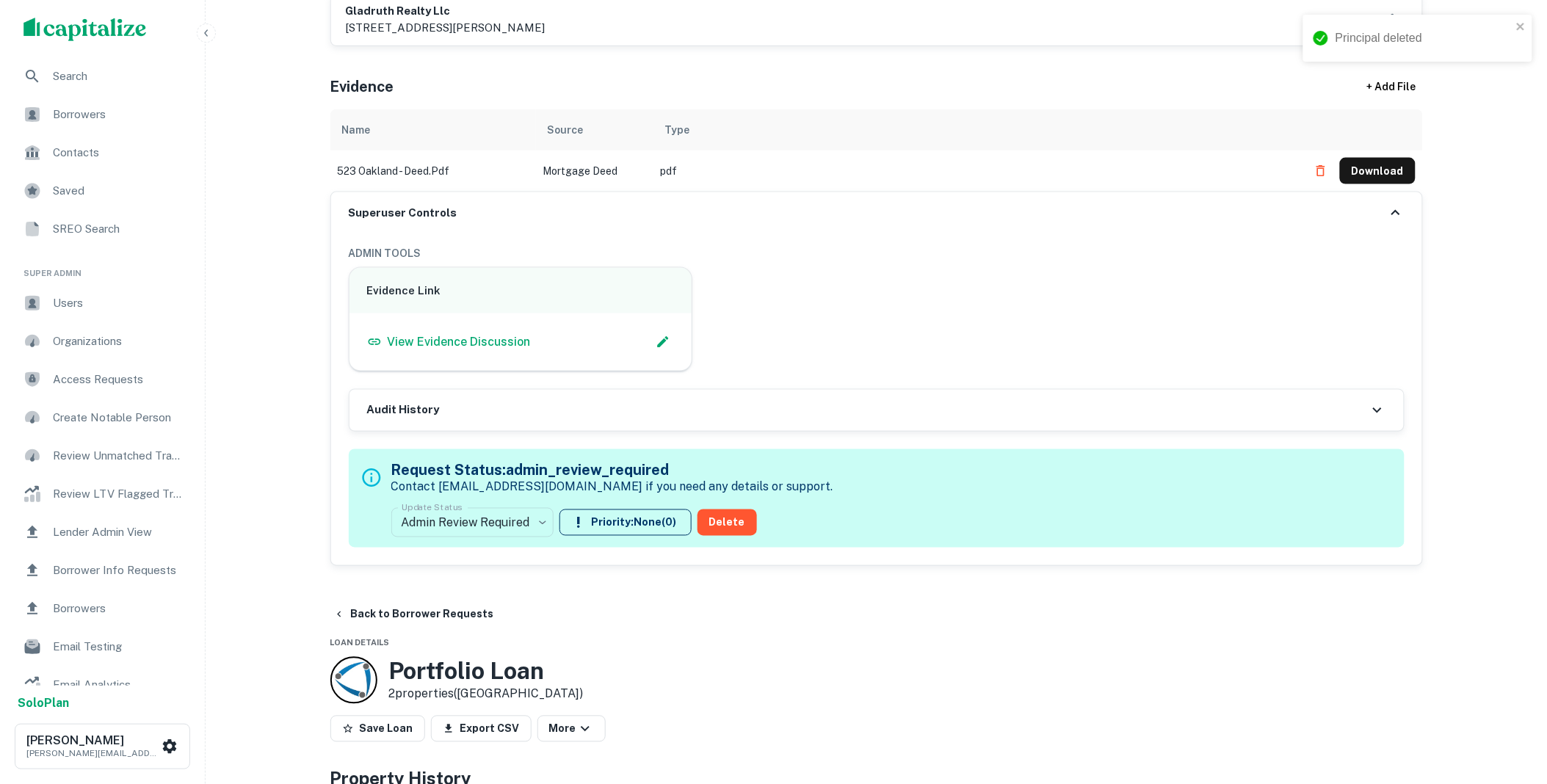
scroll to position [597, 0]
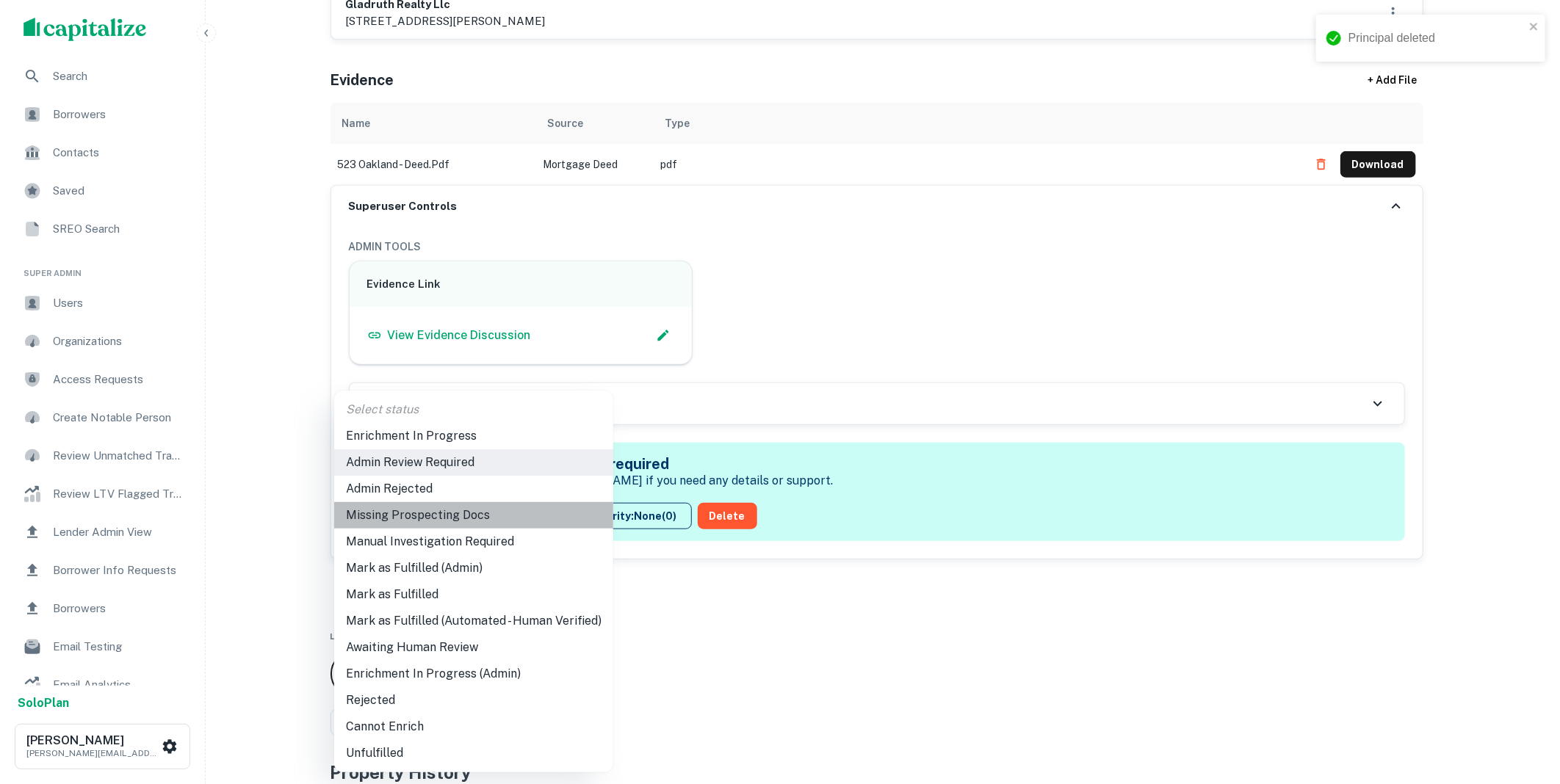
click at [548, 525] on li "Missing Prospecting Docs" at bounding box center [474, 515] width 279 height 27
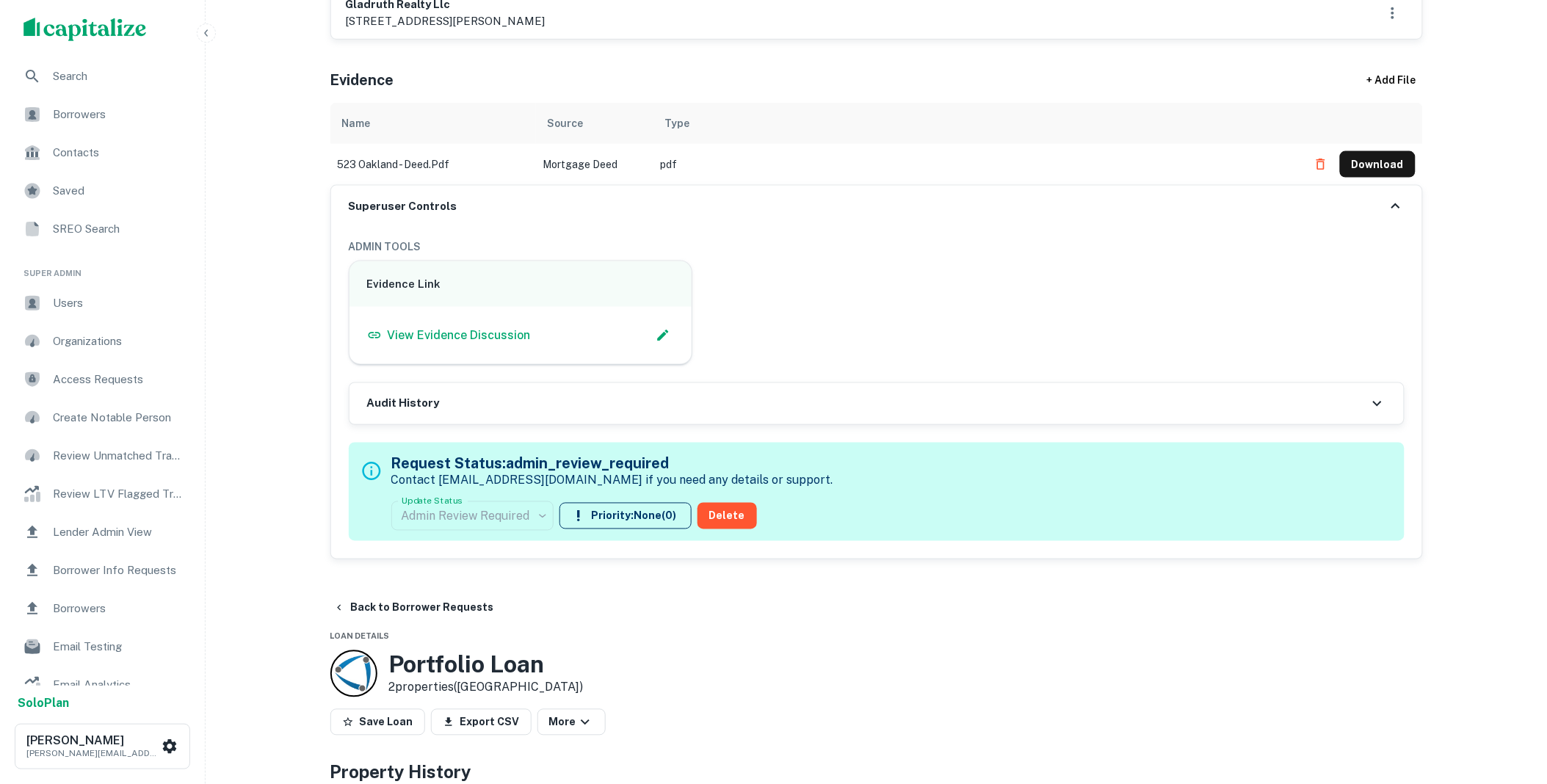
click at [526, 523] on div "Admin Review Required" at bounding box center [472, 516] width 162 height 41
type input "**********"
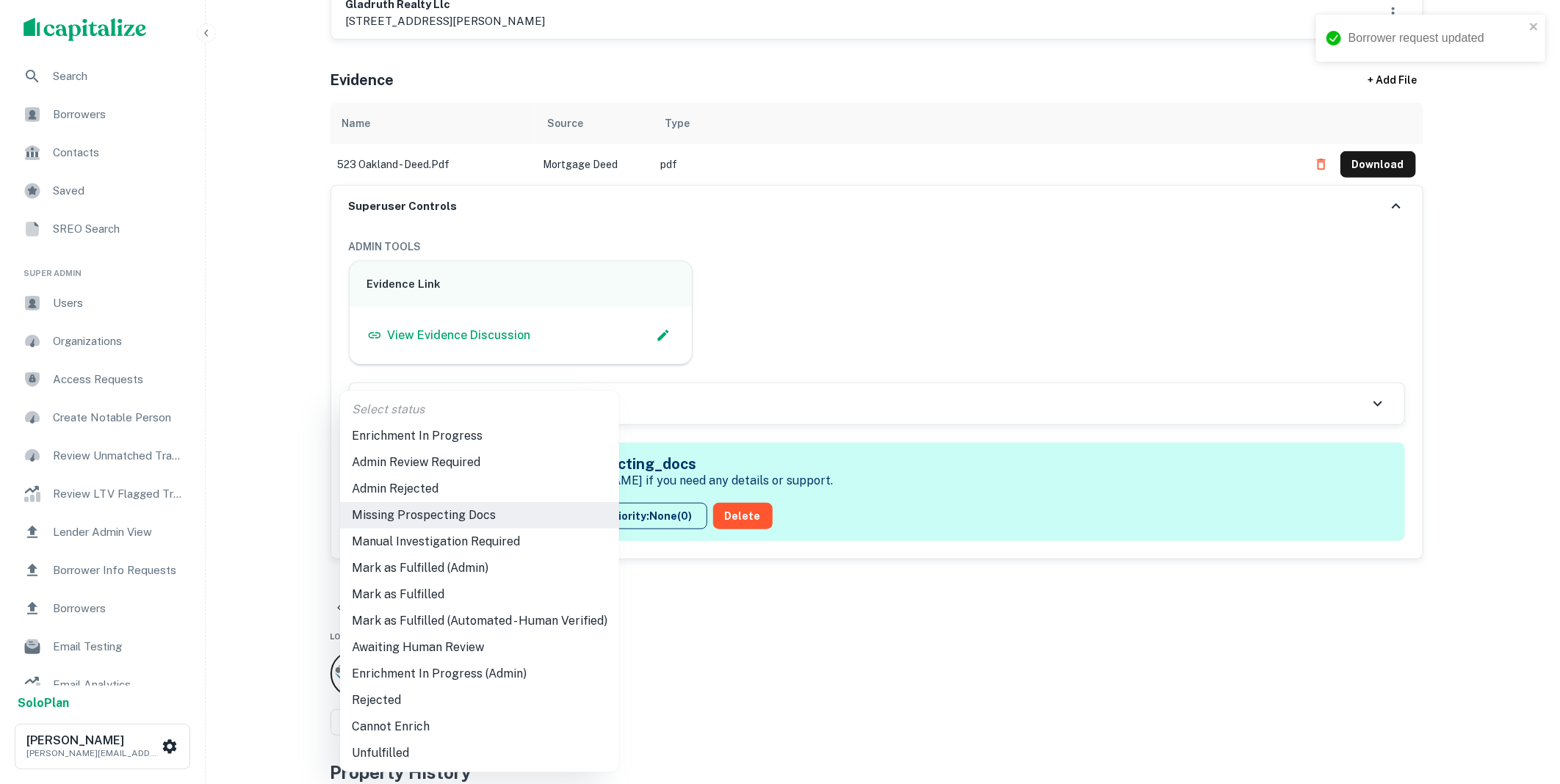
click at [423, 596] on li "Mark as Fulfilled" at bounding box center [480, 594] width 279 height 27
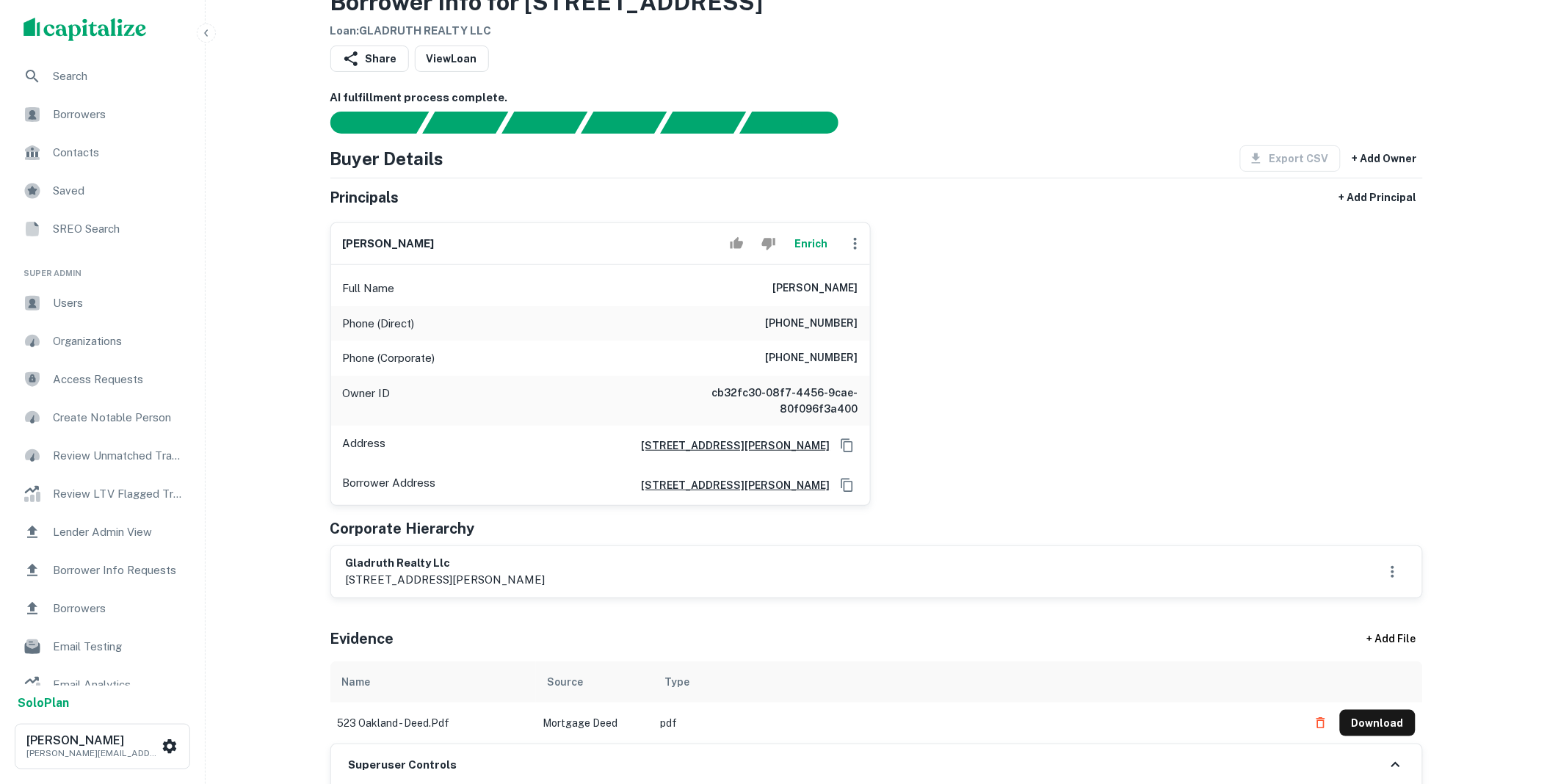
scroll to position [0, 0]
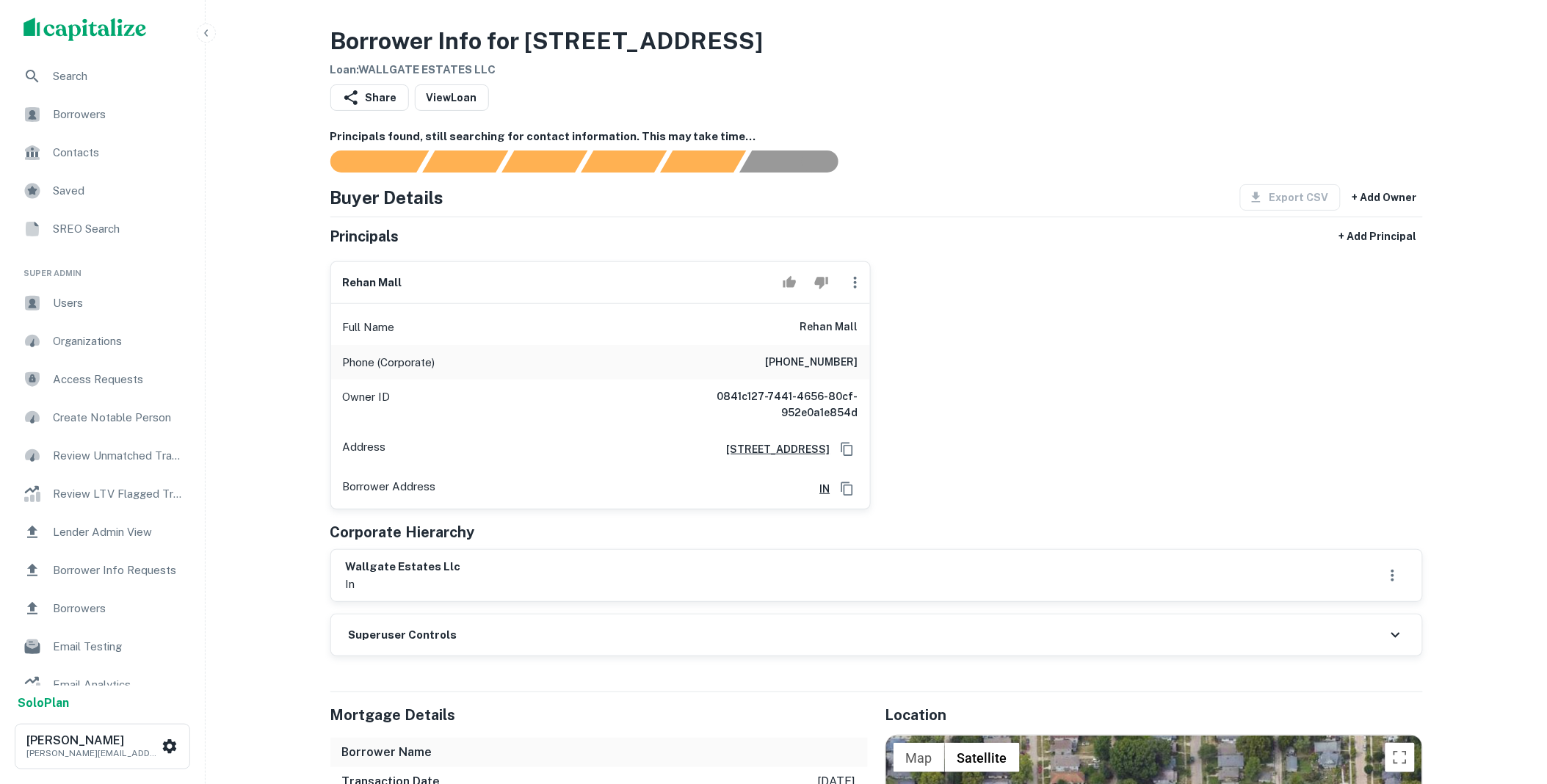
click at [500, 633] on div "Superuser Controls" at bounding box center [877, 634] width 1091 height 41
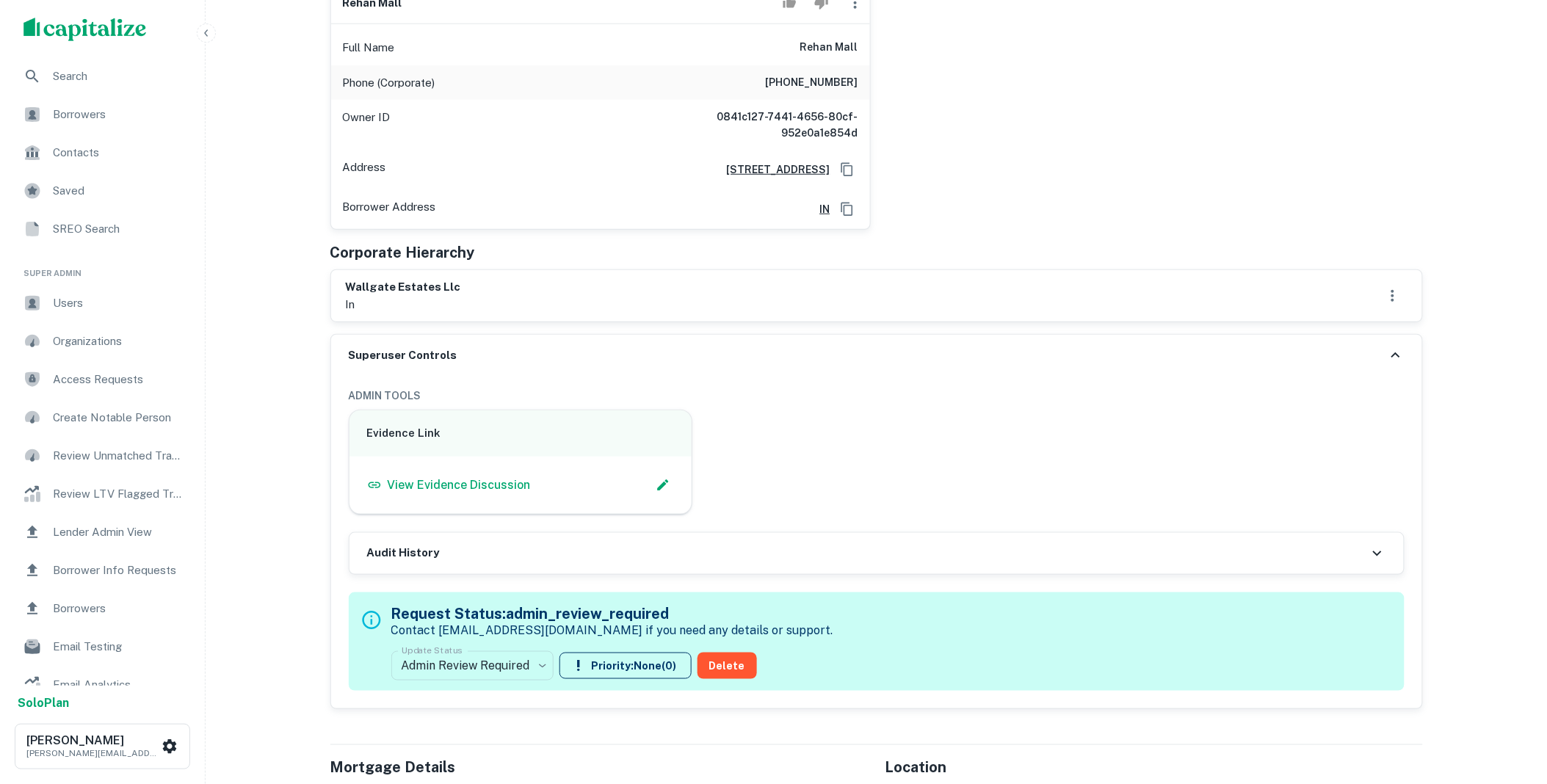
scroll to position [597, 0]
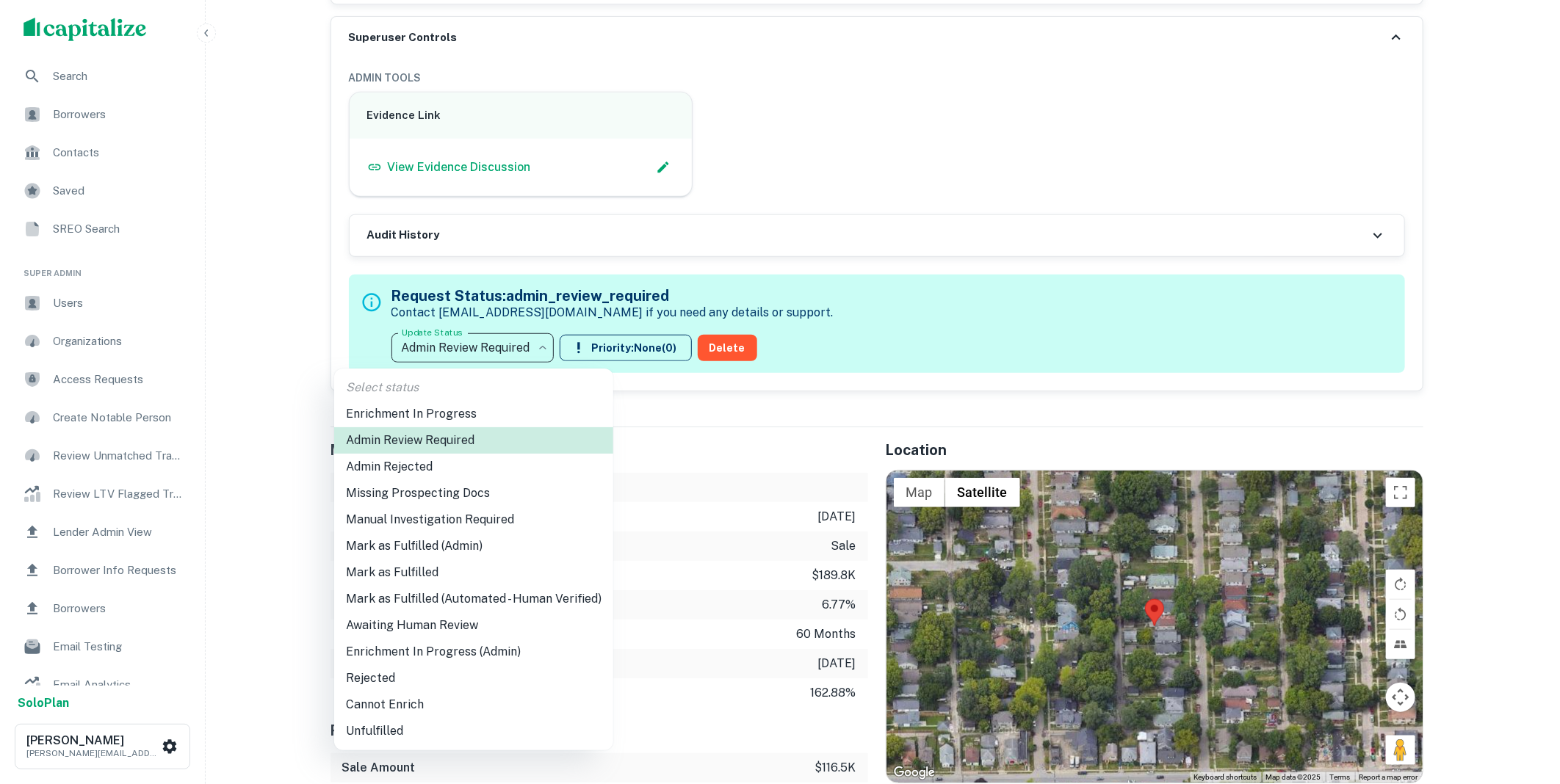
click at [421, 574] on li "Mark as Fulfilled" at bounding box center [474, 573] width 279 height 27
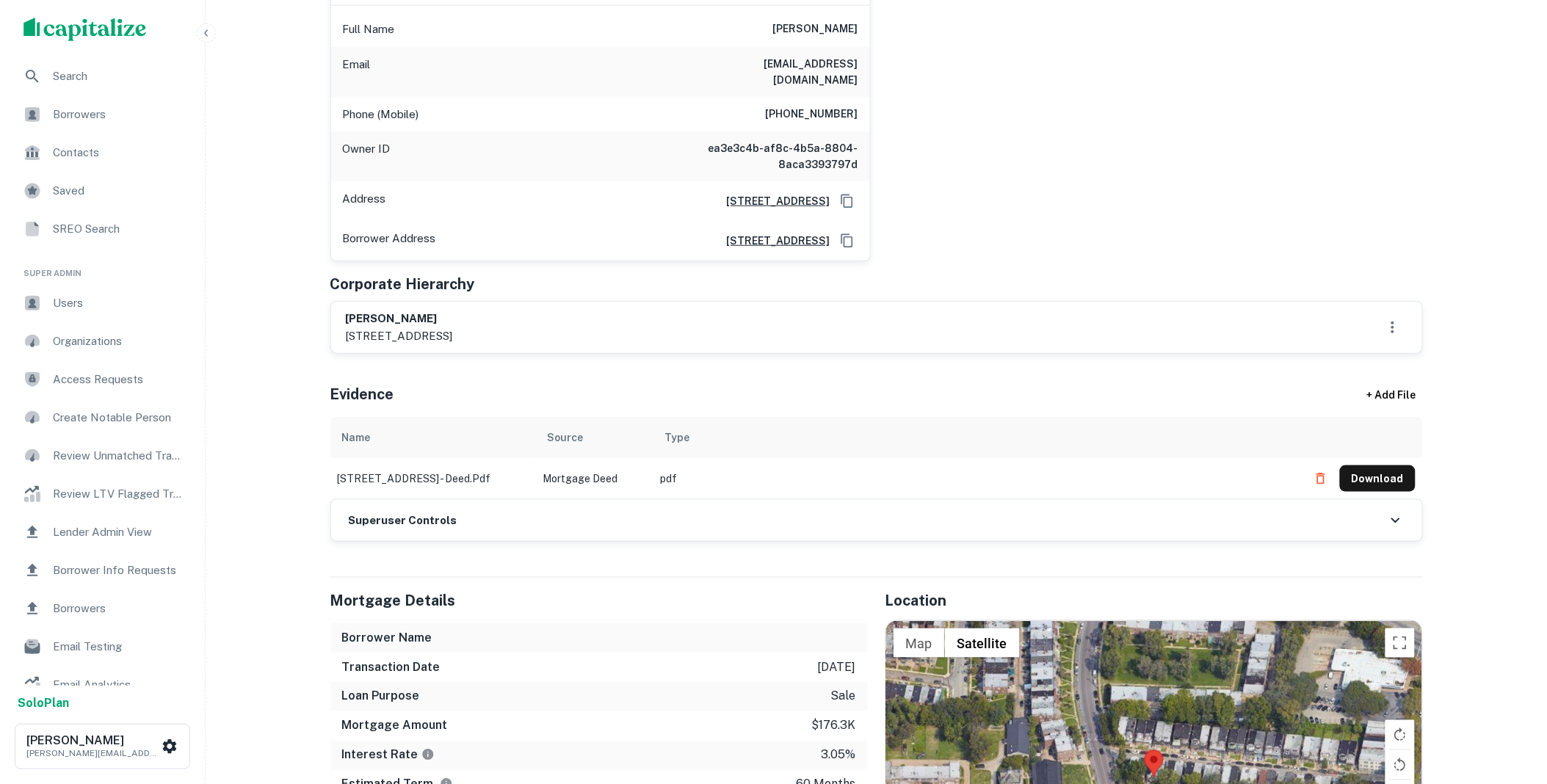
scroll to position [299, 0]
click at [465, 519] on div "Superuser Controls" at bounding box center [877, 519] width 1091 height 41
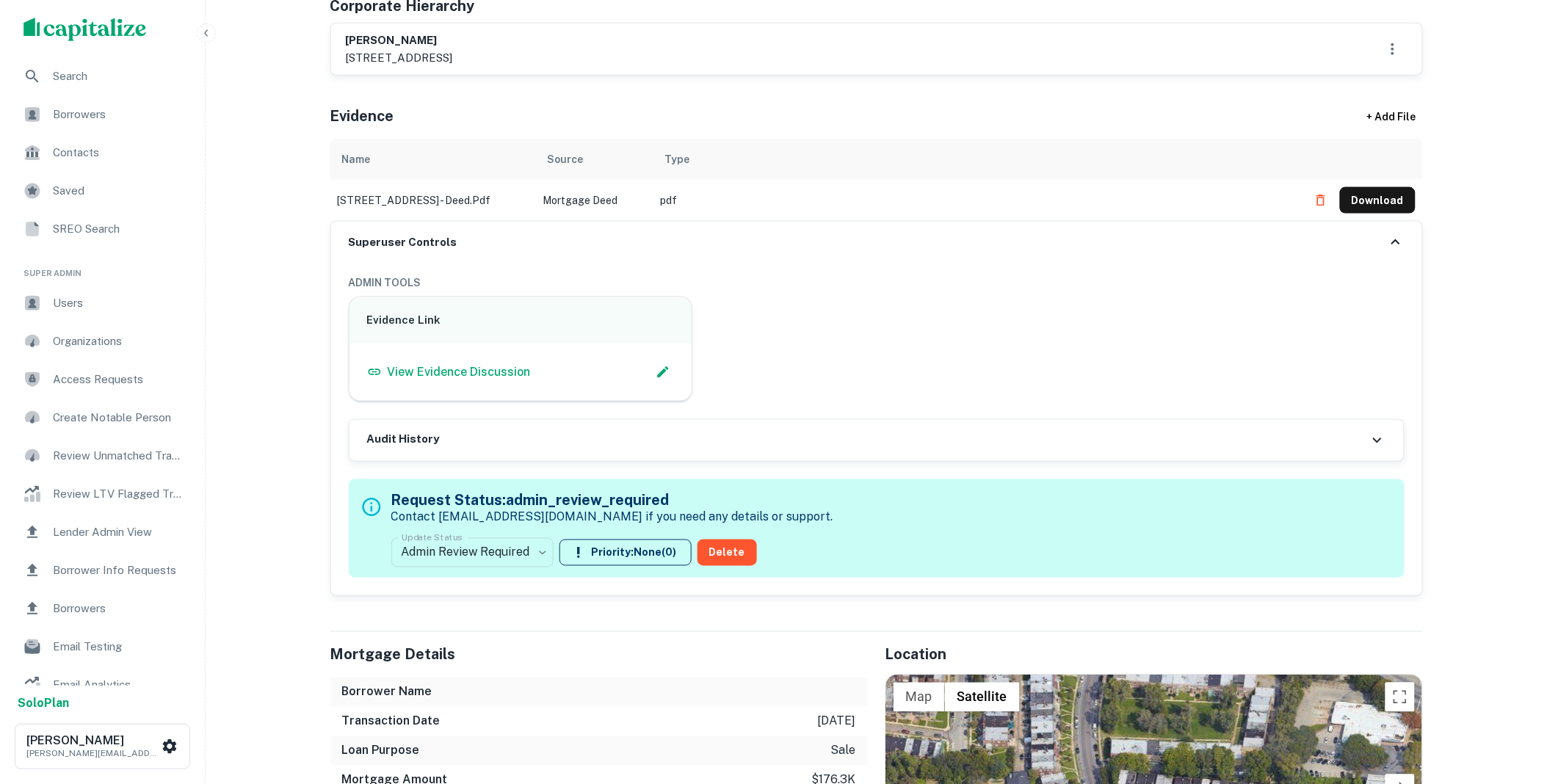
scroll to position [597, 0]
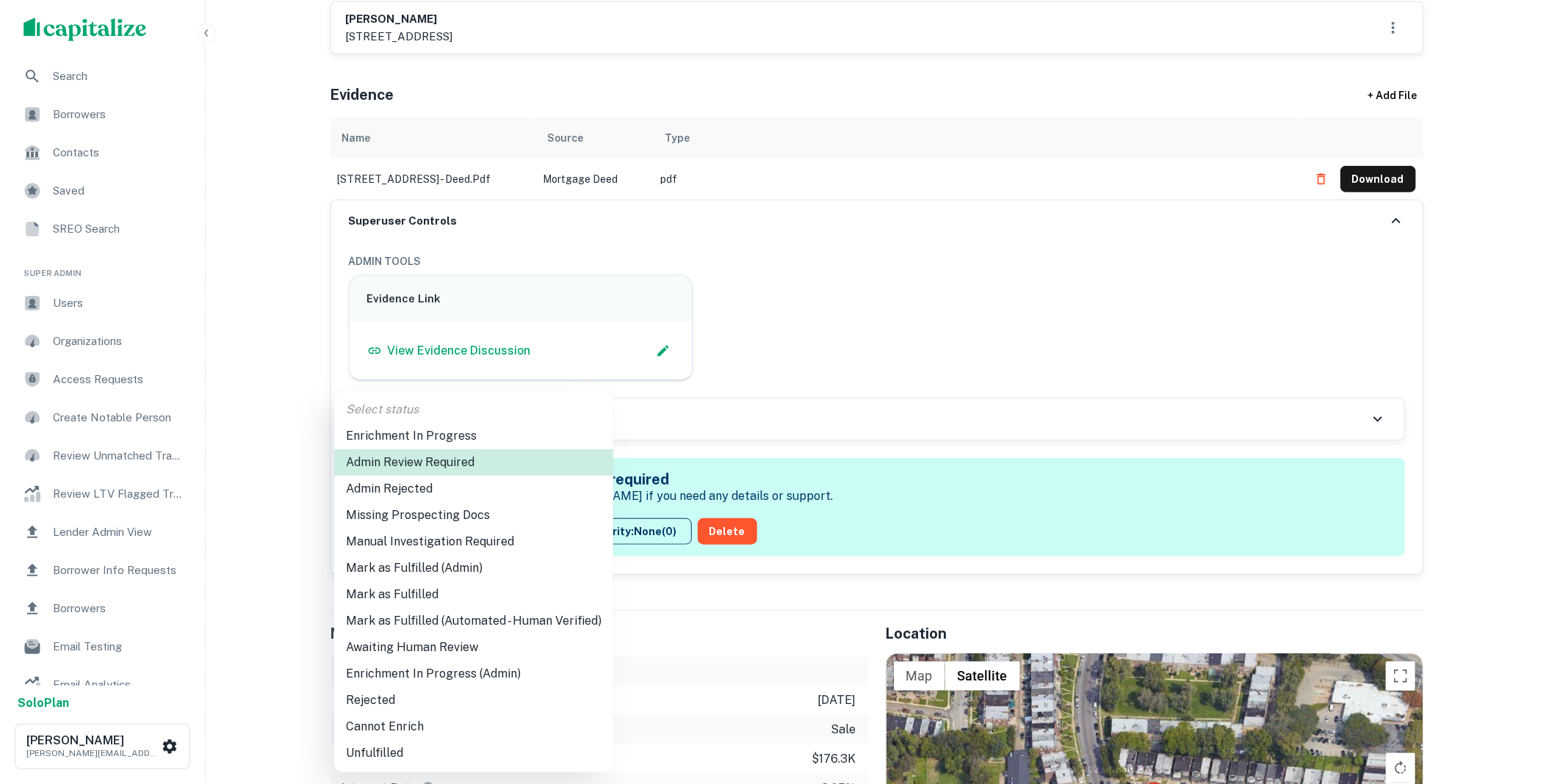
click at [423, 593] on li "Mark as Fulfilled" at bounding box center [474, 594] width 279 height 27
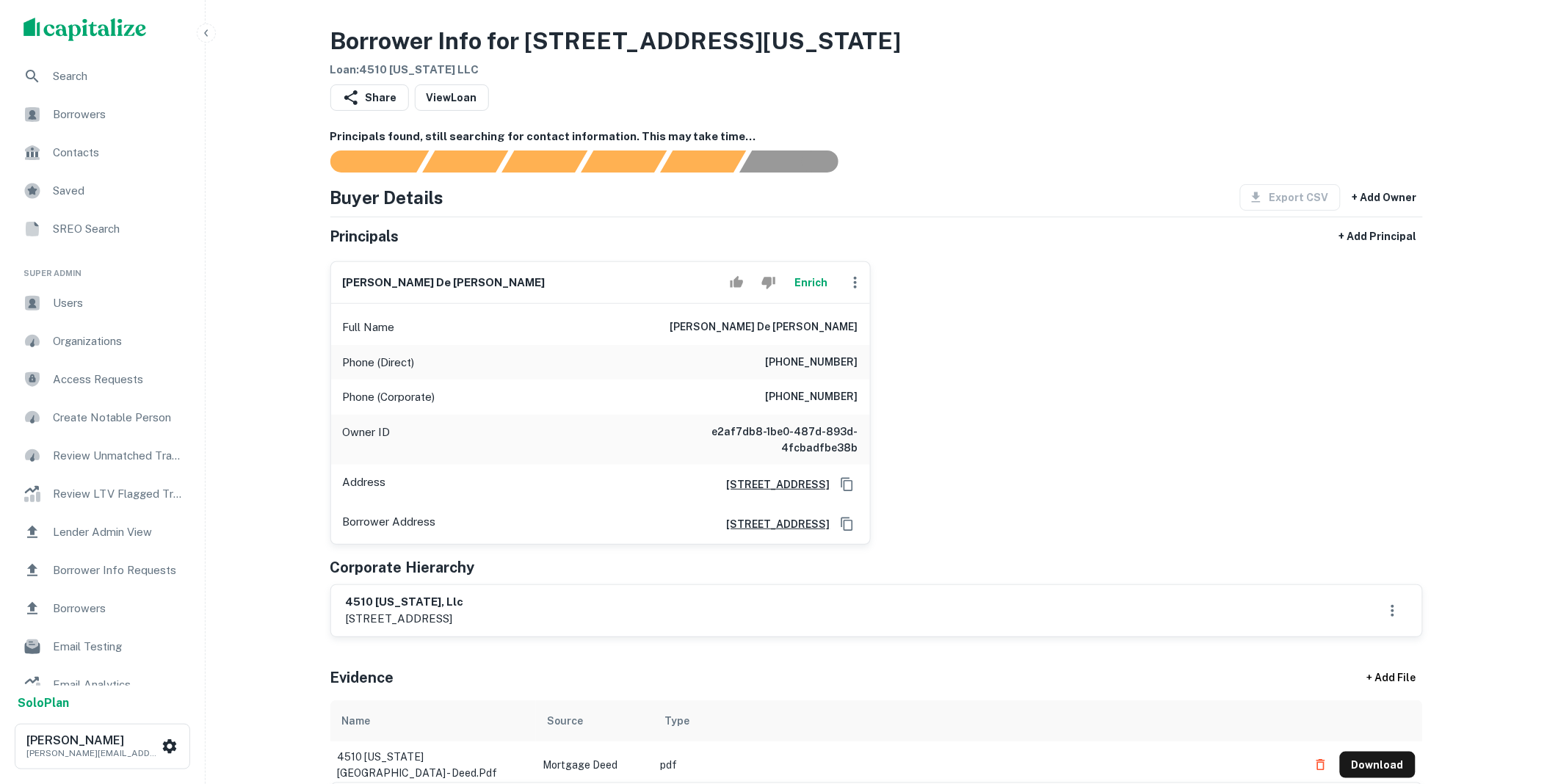
click at [808, 284] on button "Enrich" at bounding box center [811, 283] width 47 height 30
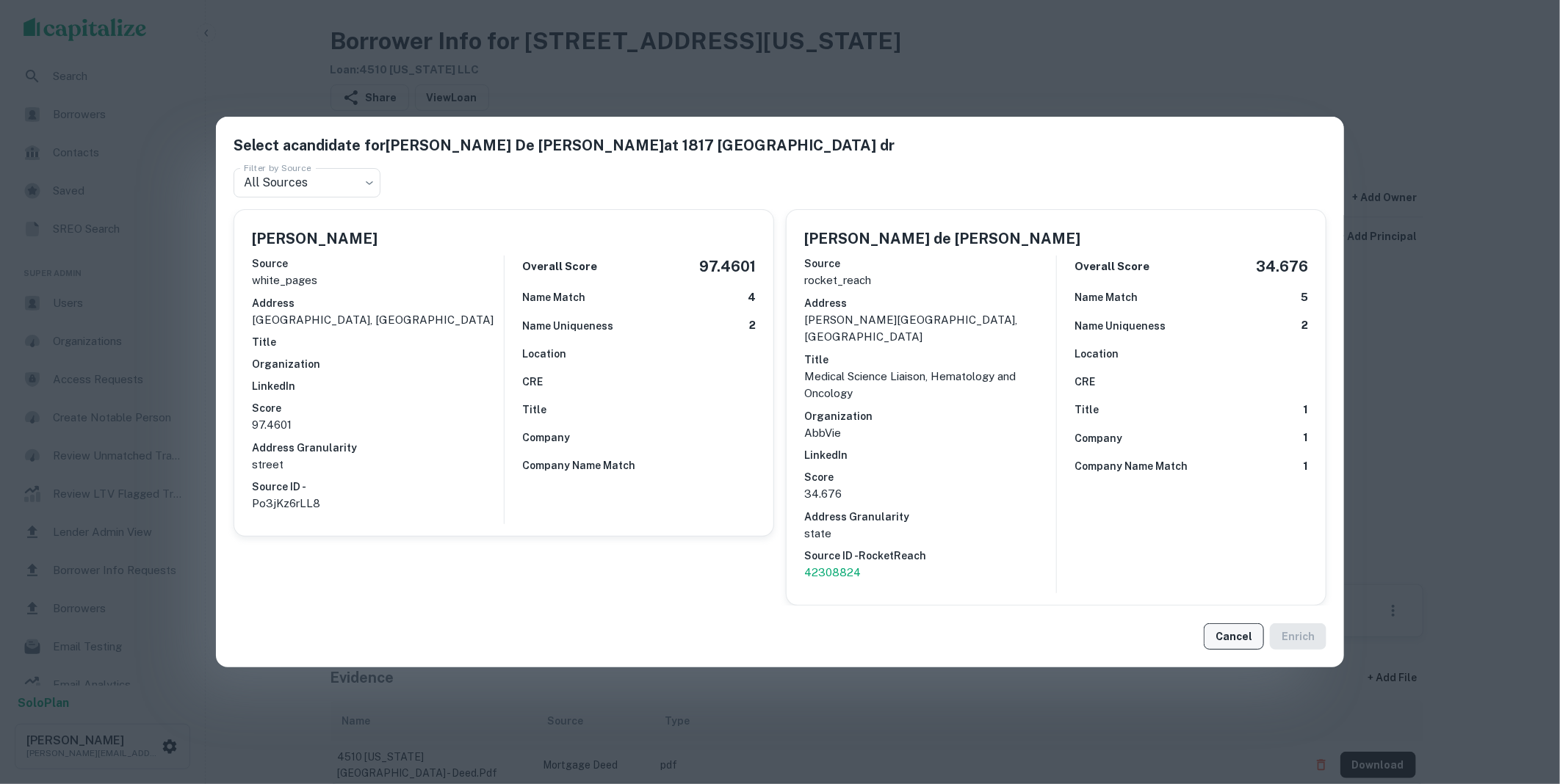
click at [1252, 627] on button "Cancel" at bounding box center [1233, 637] width 60 height 27
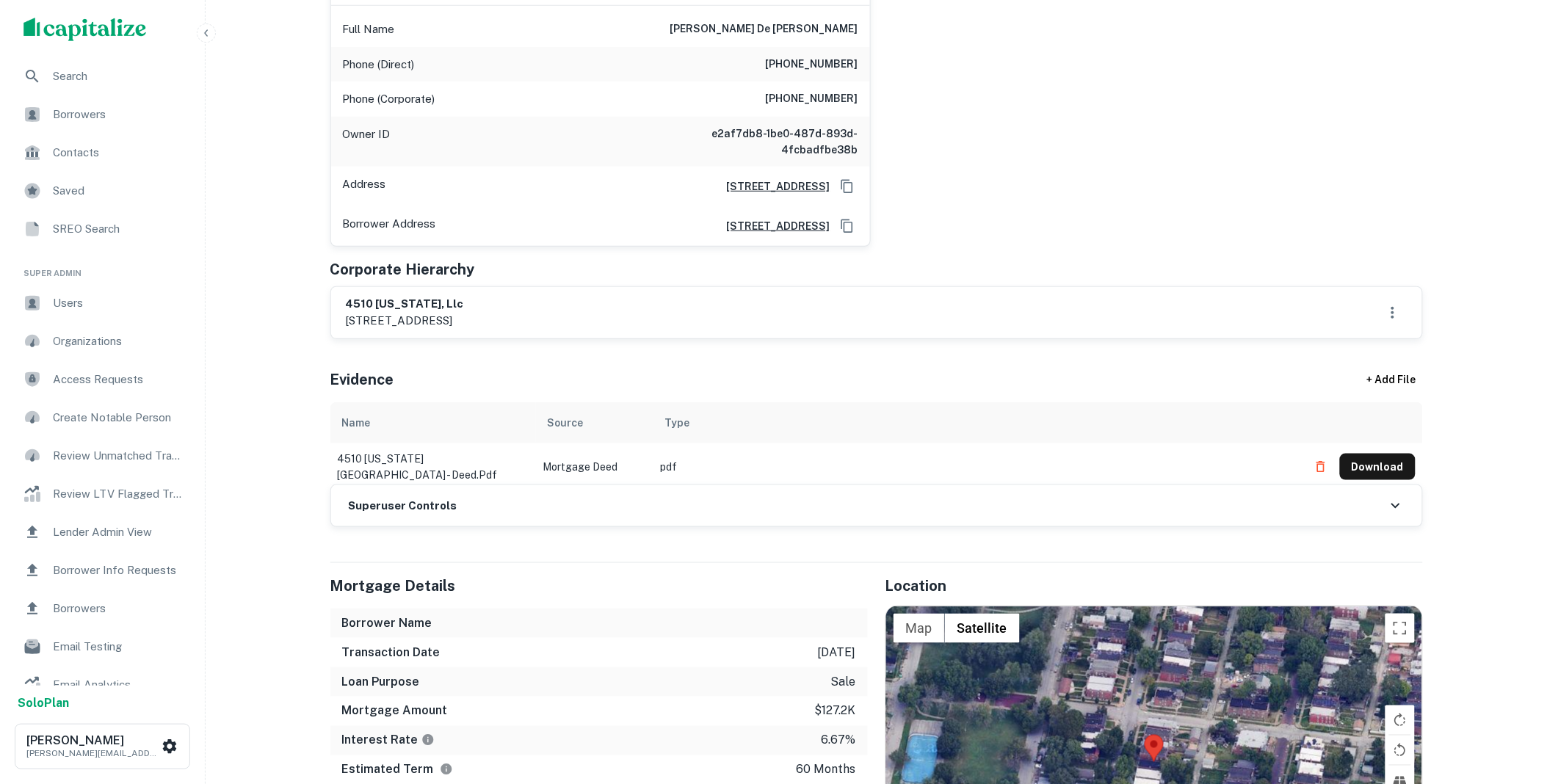
scroll to position [299, 0]
click at [473, 479] on td "4510 minnesota ave - deed.pdf" at bounding box center [433, 465] width 205 height 47
click at [493, 502] on div "Superuser Controls" at bounding box center [877, 505] width 1091 height 41
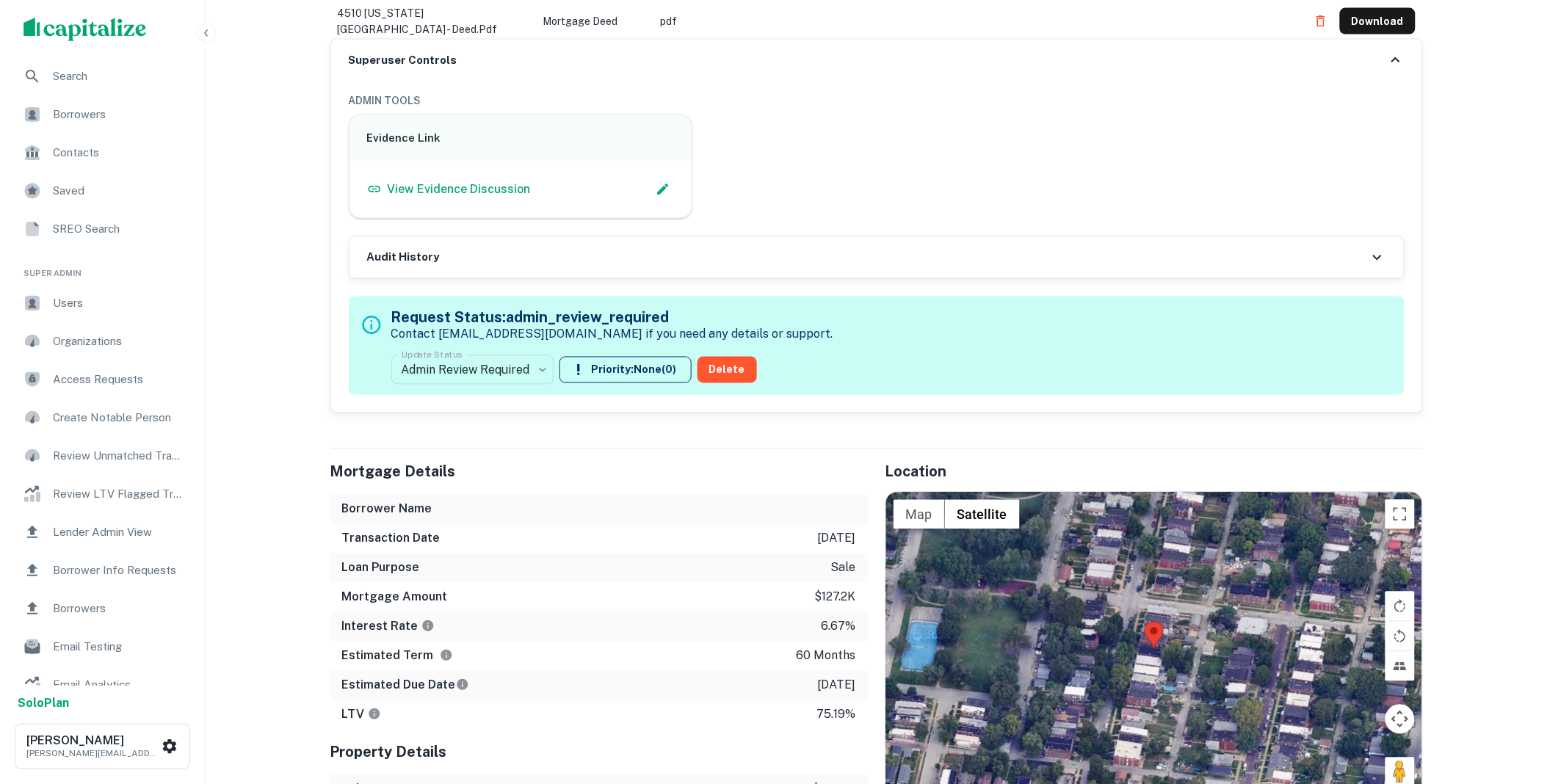
scroll to position [897, 0]
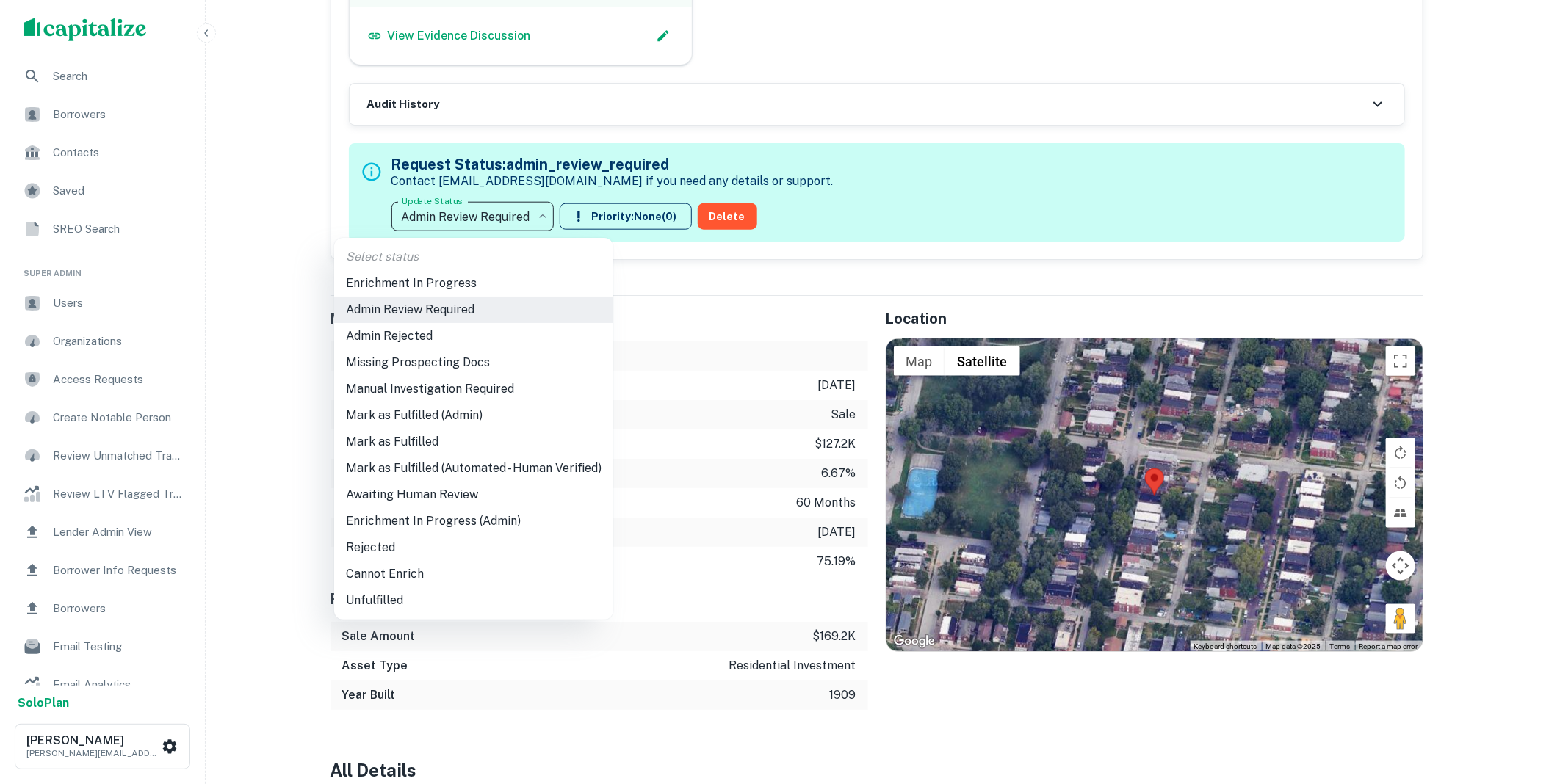
click at [412, 440] on li "Mark as Fulfilled" at bounding box center [474, 442] width 279 height 27
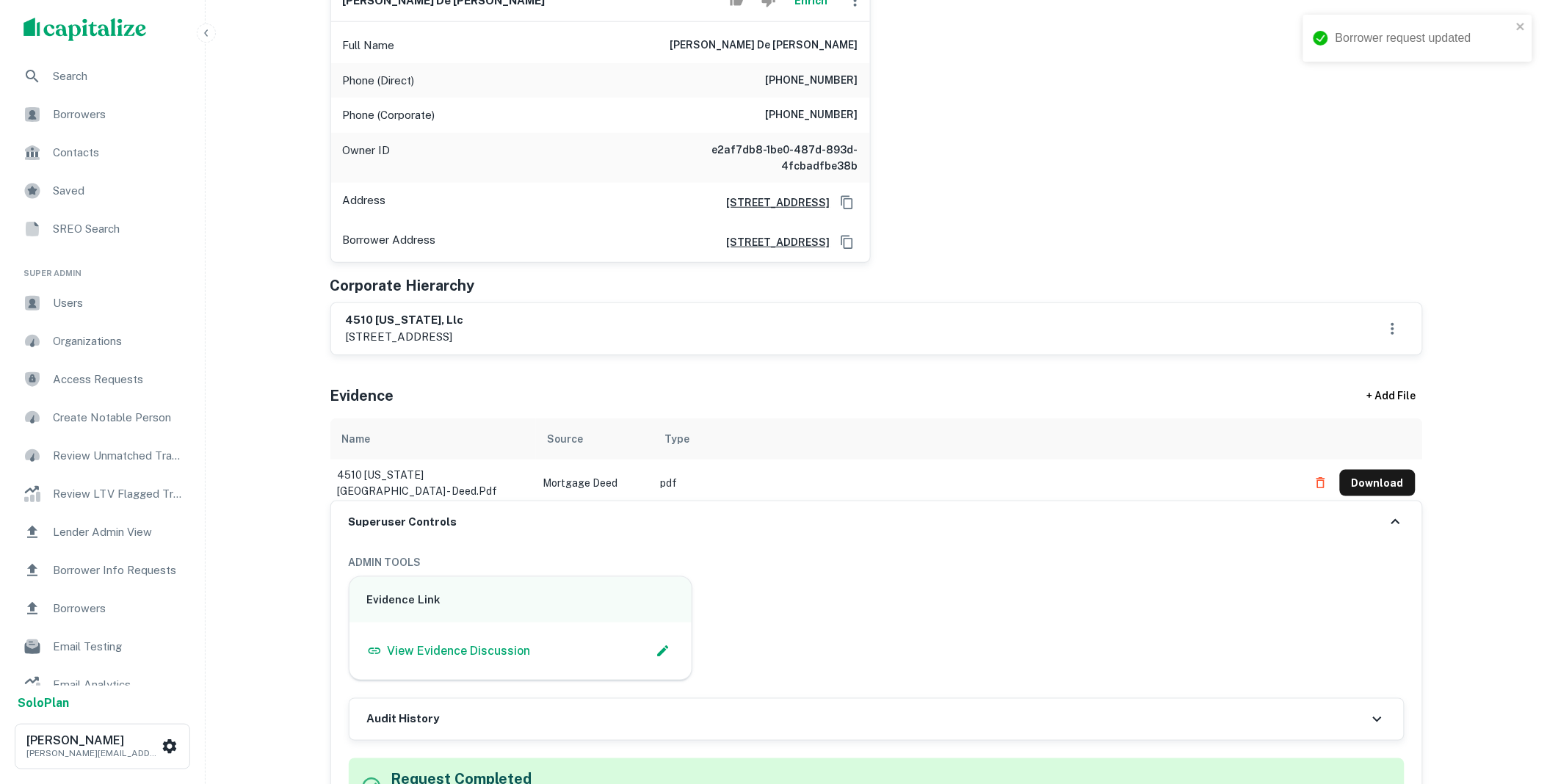
scroll to position [0, 0]
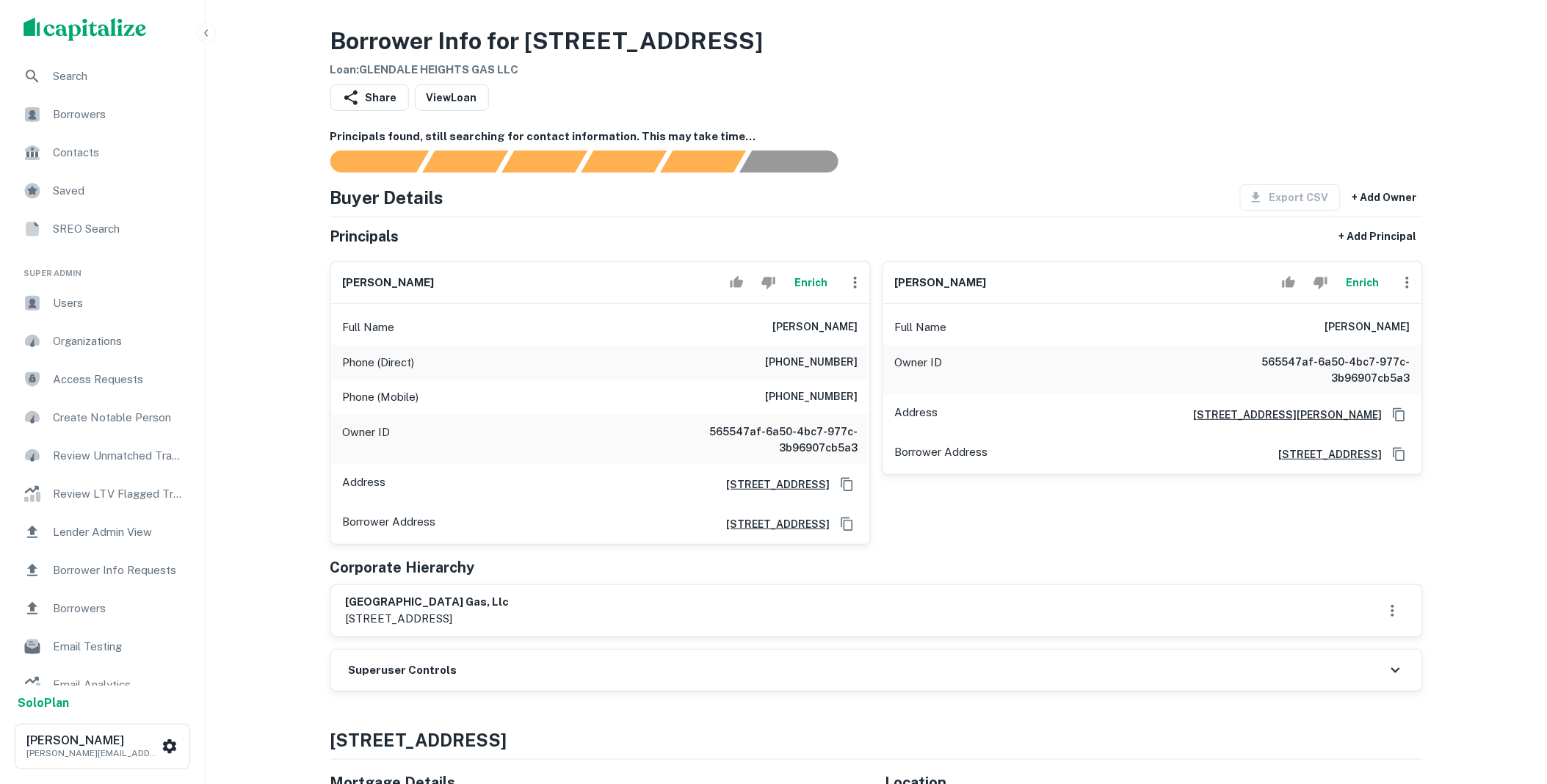
click at [813, 291] on button "Enrich" at bounding box center [811, 283] width 47 height 30
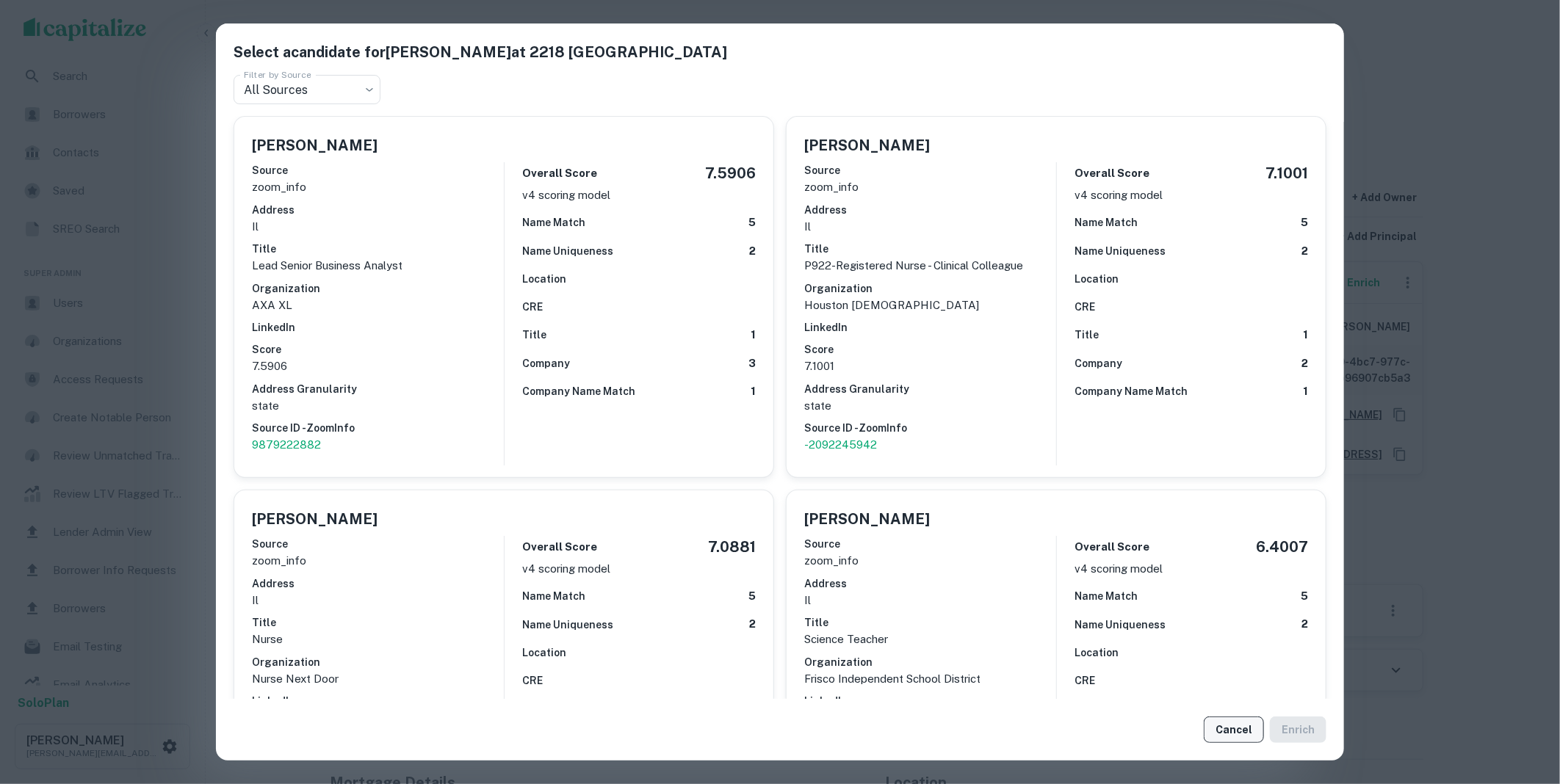
click at [1245, 738] on button "Cancel" at bounding box center [1233, 730] width 60 height 27
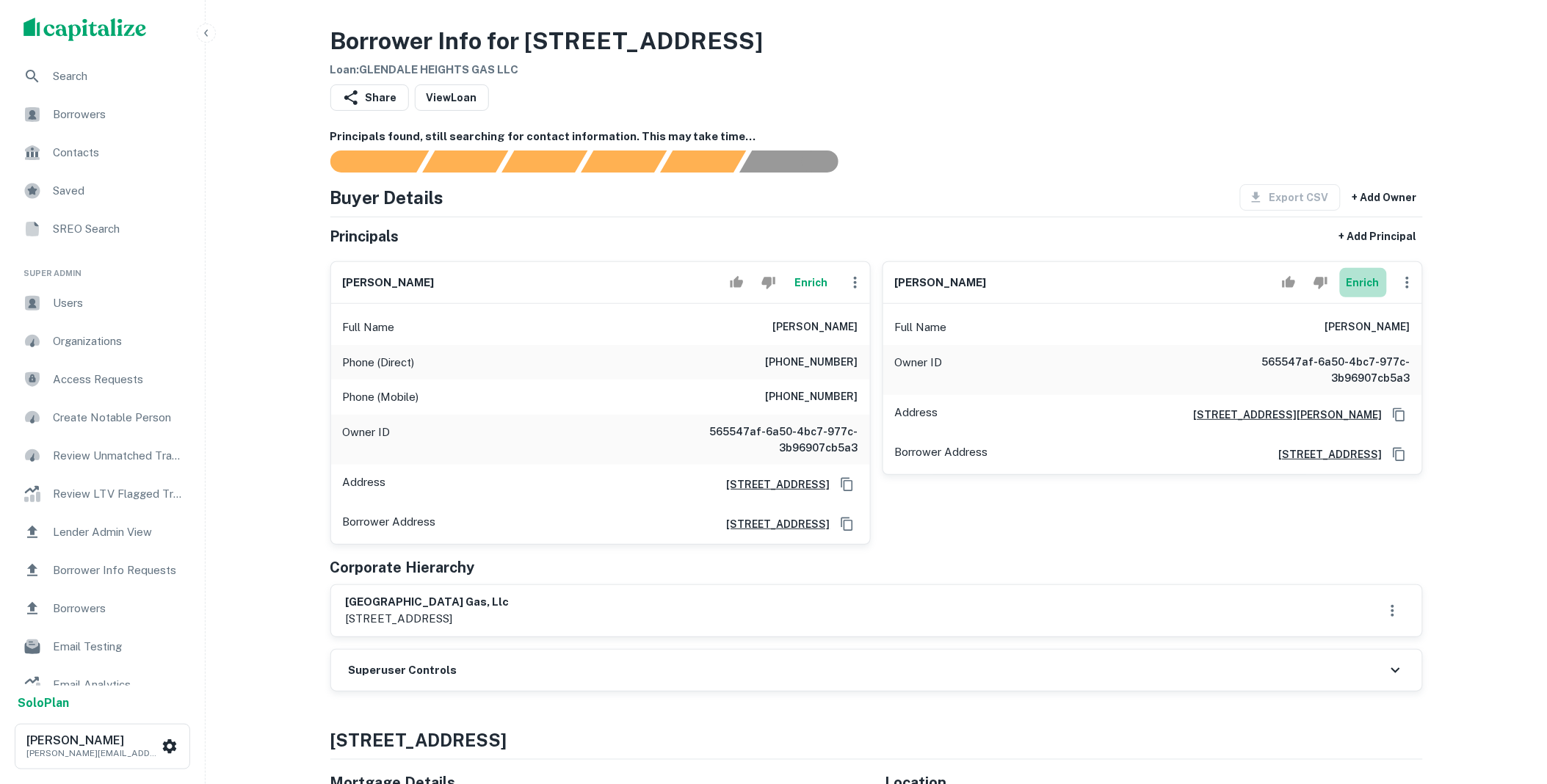
click at [1360, 281] on button "Enrich" at bounding box center [1363, 283] width 47 height 30
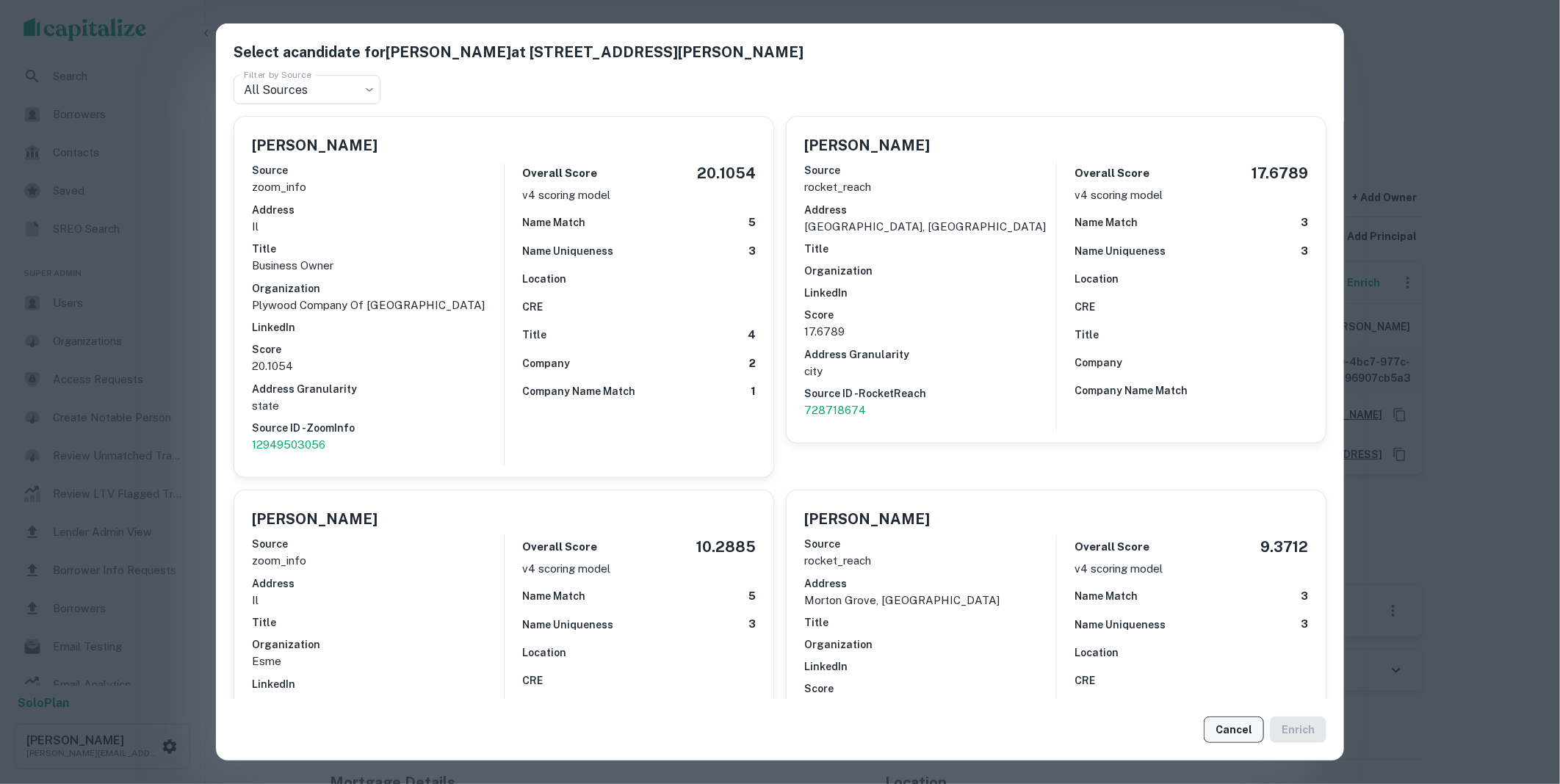
click at [1232, 717] on button "Cancel" at bounding box center [1233, 730] width 60 height 27
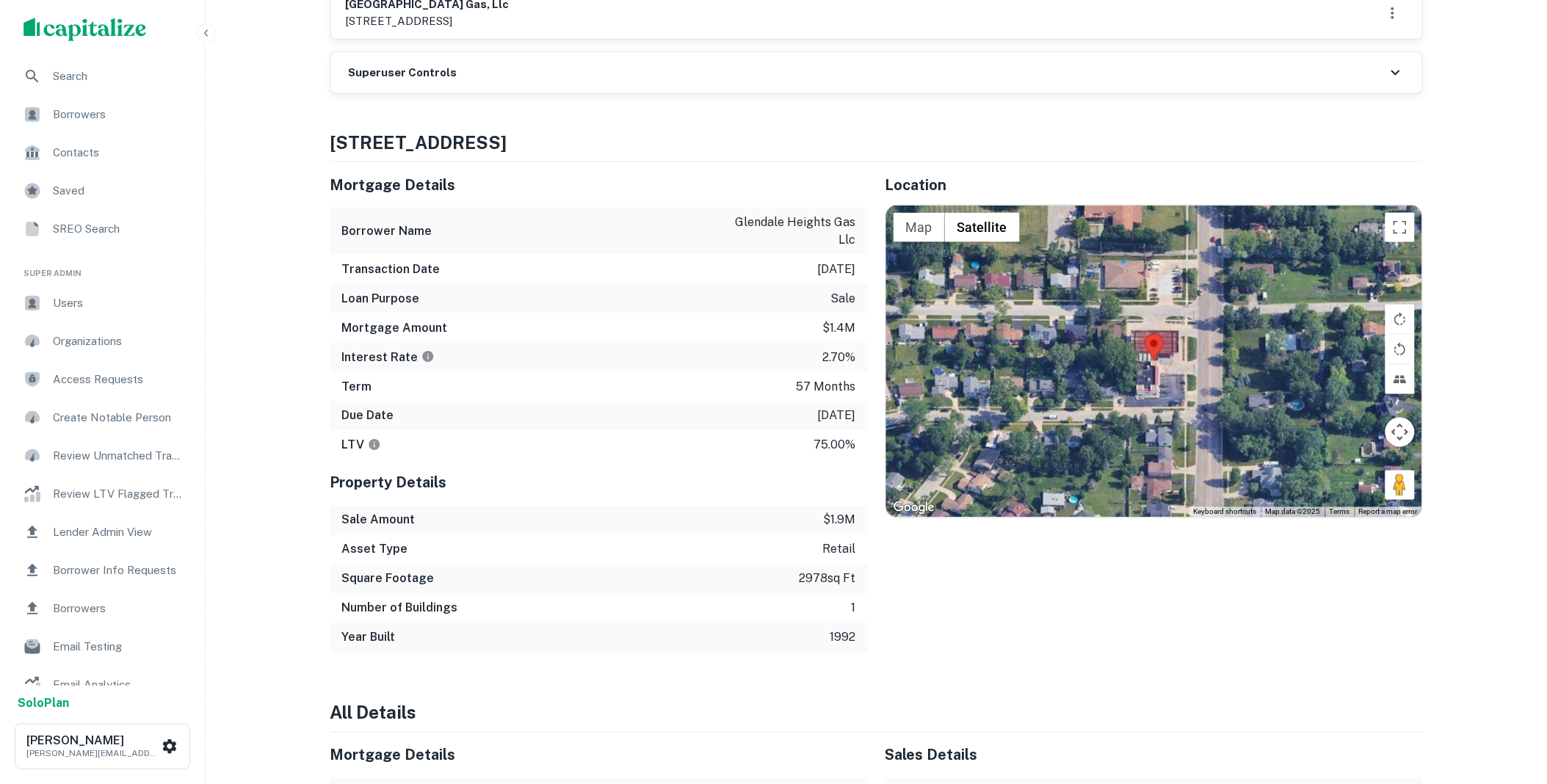
scroll to position [299, 0]
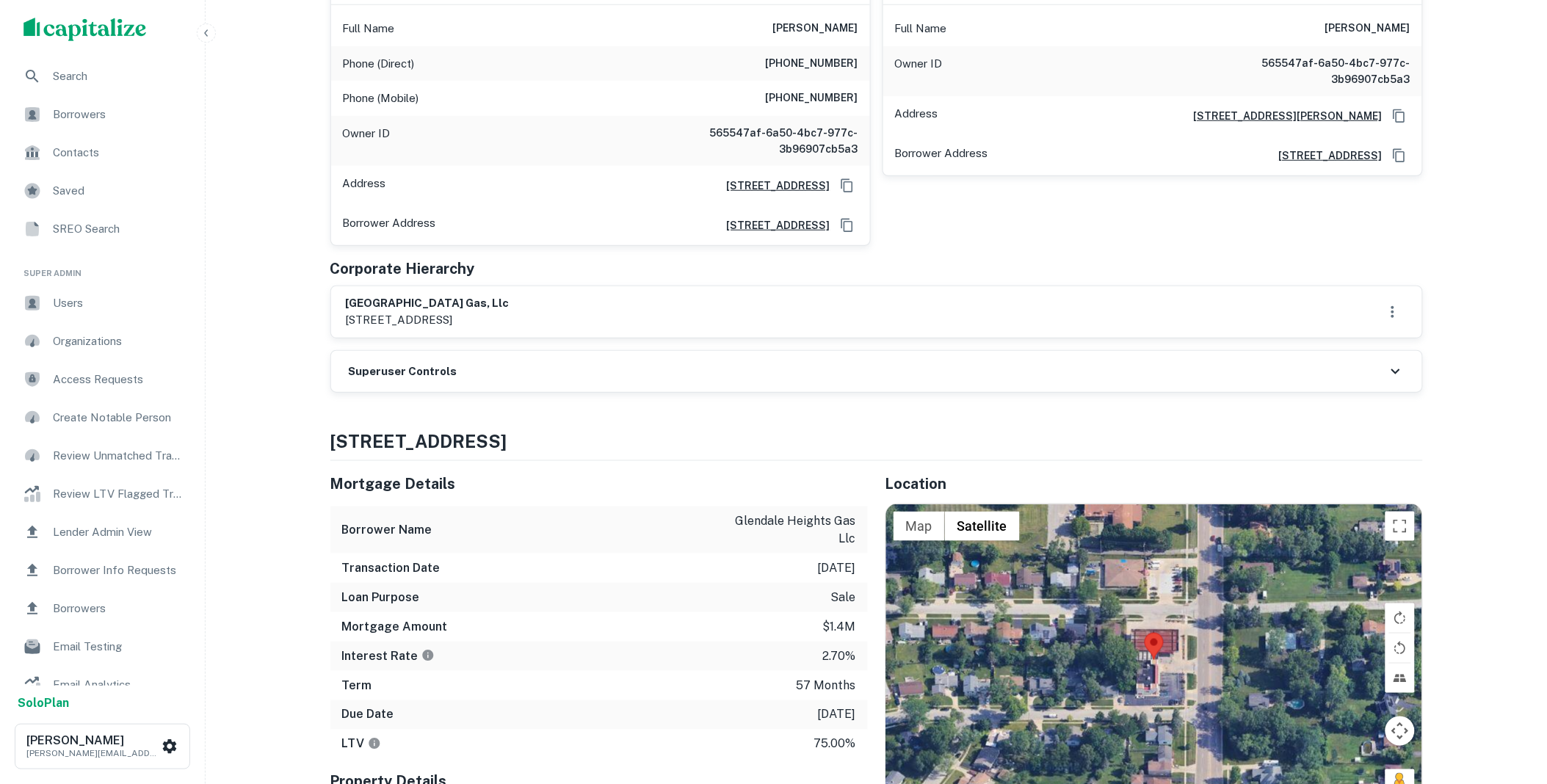
click at [483, 385] on div "Superuser Controls" at bounding box center [877, 371] width 1091 height 41
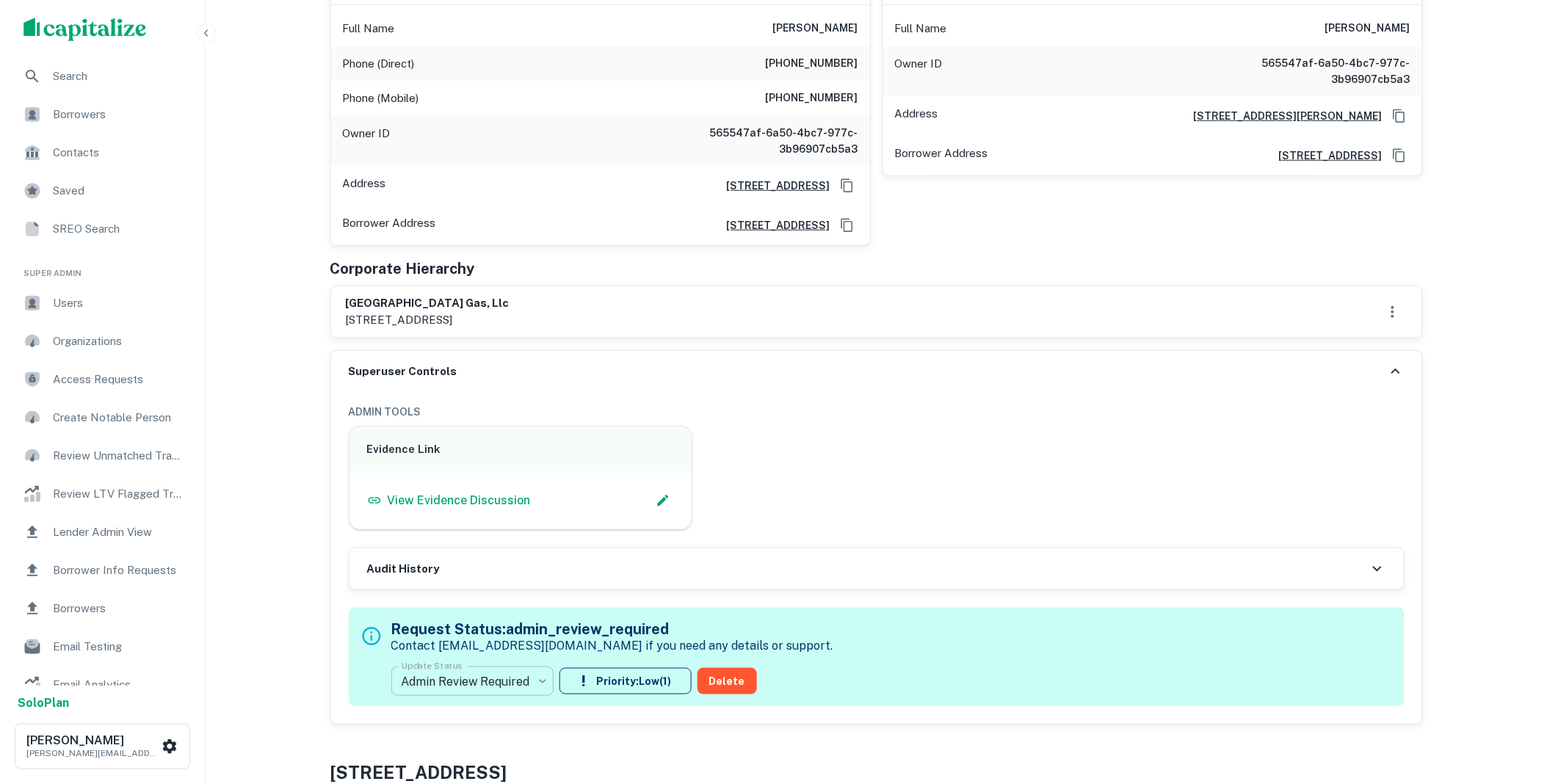
click at [539, 485] on body "Search Borrowers Contacts Saved SREO Search Super Admin Users Organizations Acc…" at bounding box center [773, 93] width 1547 height 784
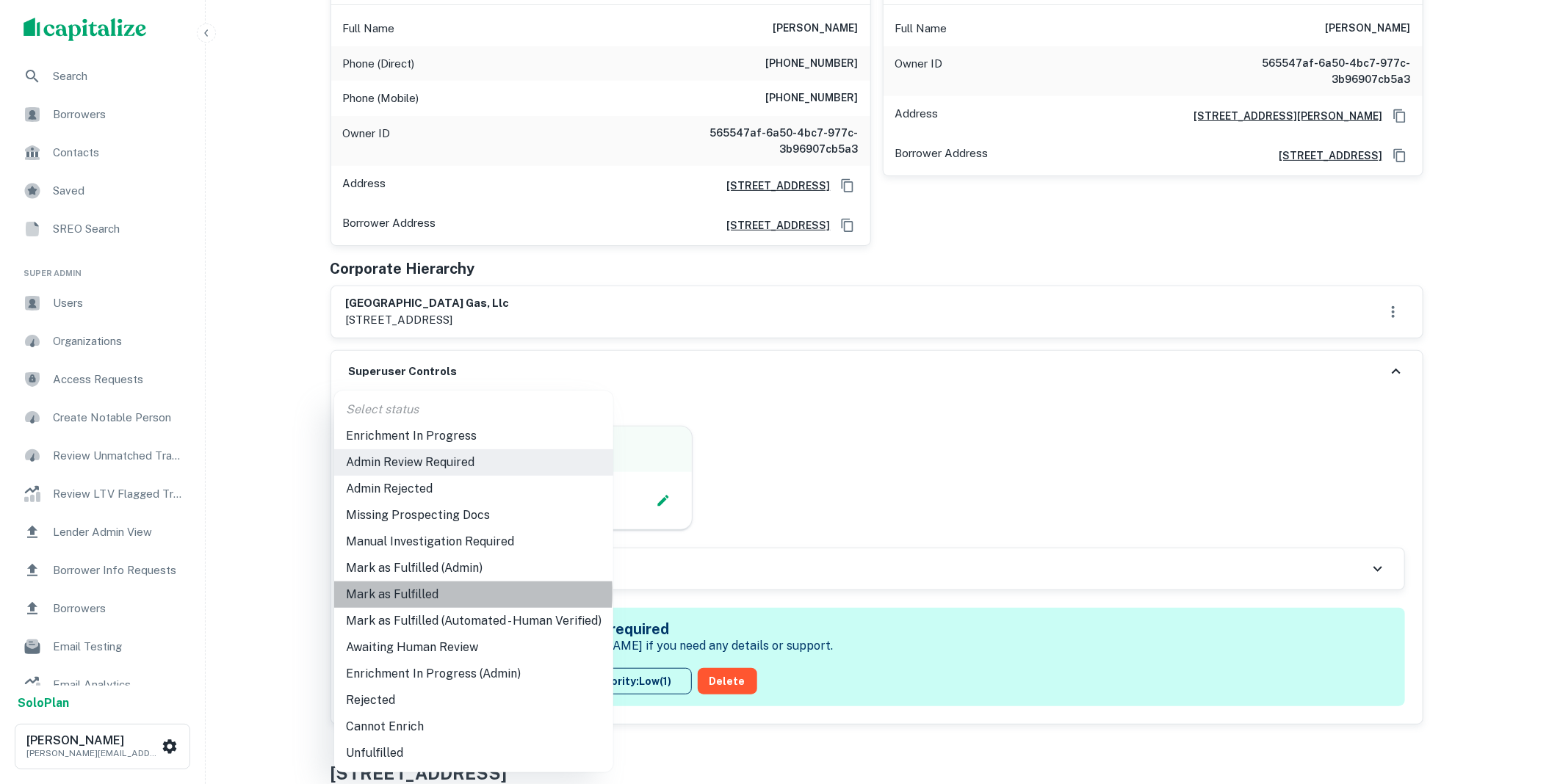
click at [412, 592] on li "Mark as Fulfilled" at bounding box center [474, 594] width 279 height 27
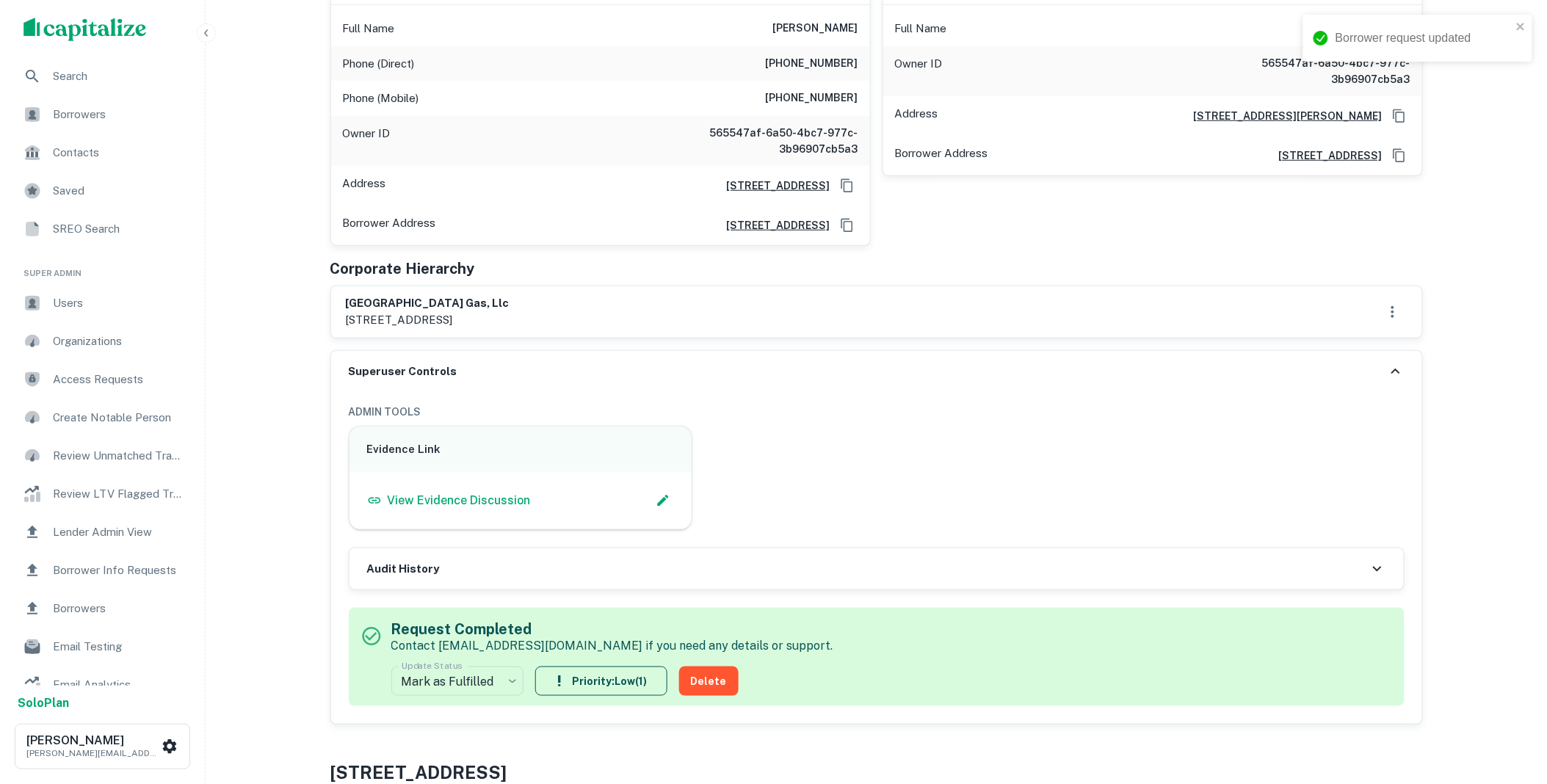
scroll to position [0, 0]
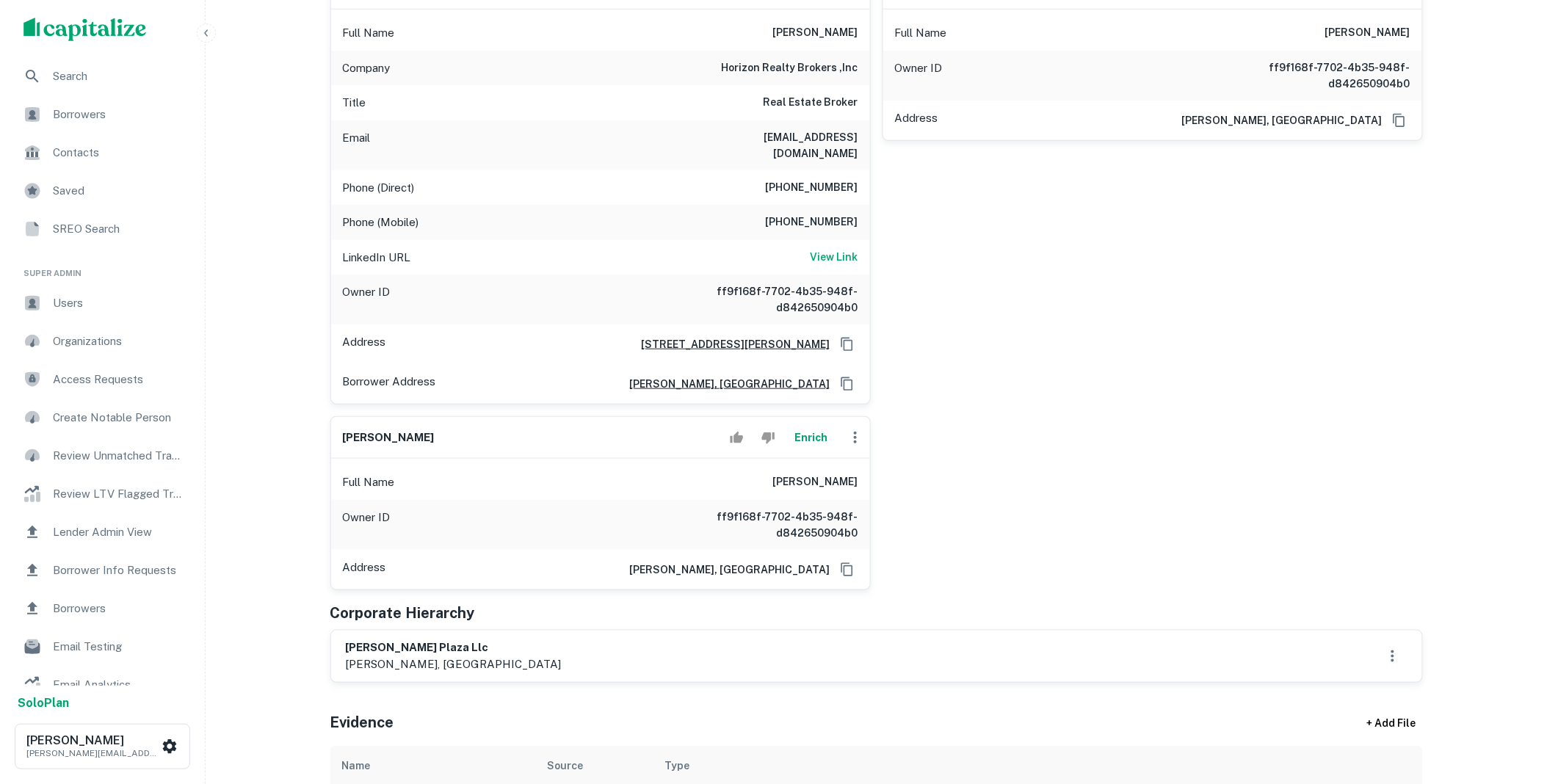
scroll to position [299, 0]
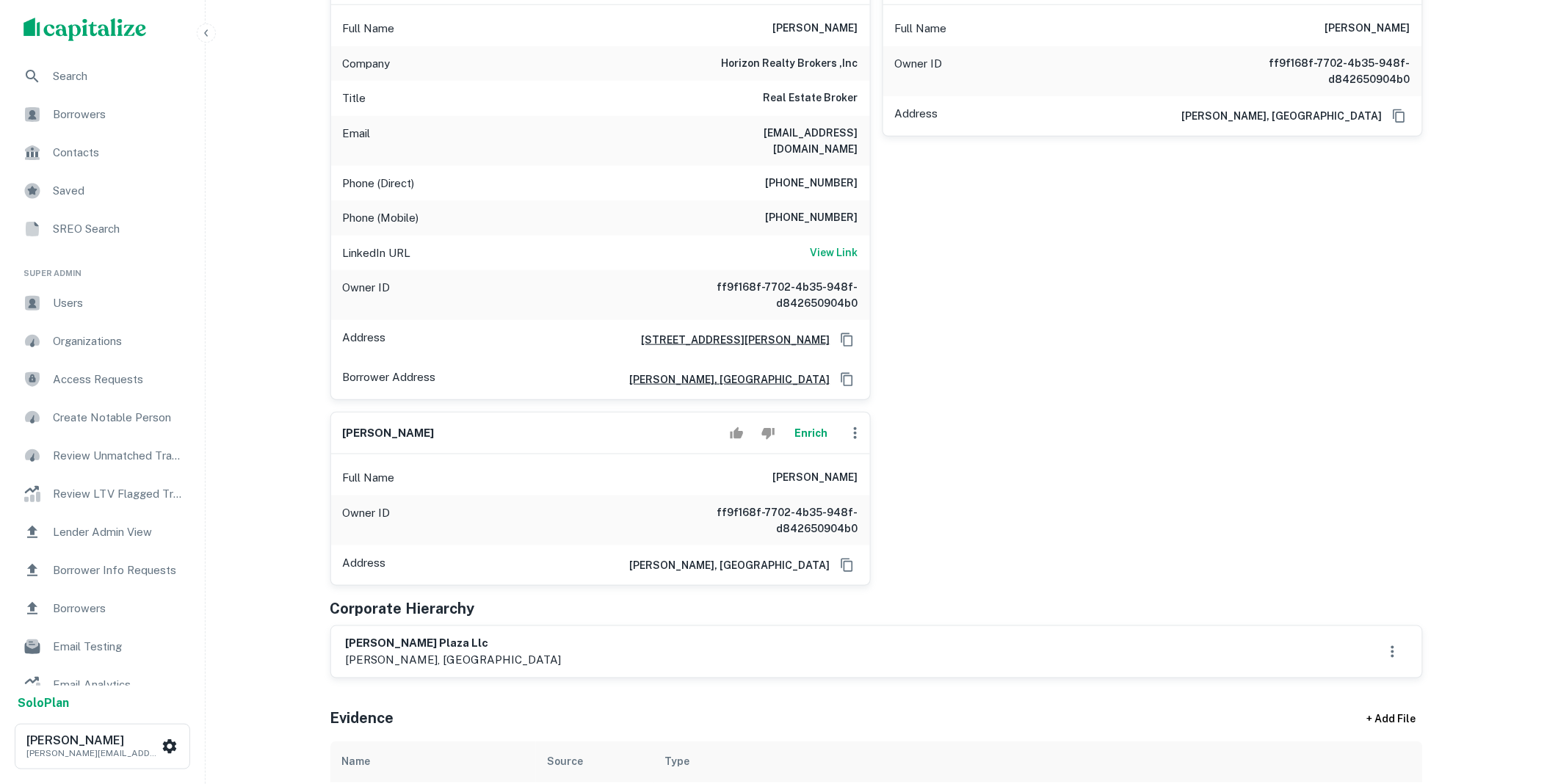
click at [855, 427] on icon "button" at bounding box center [855, 433] width 3 height 12
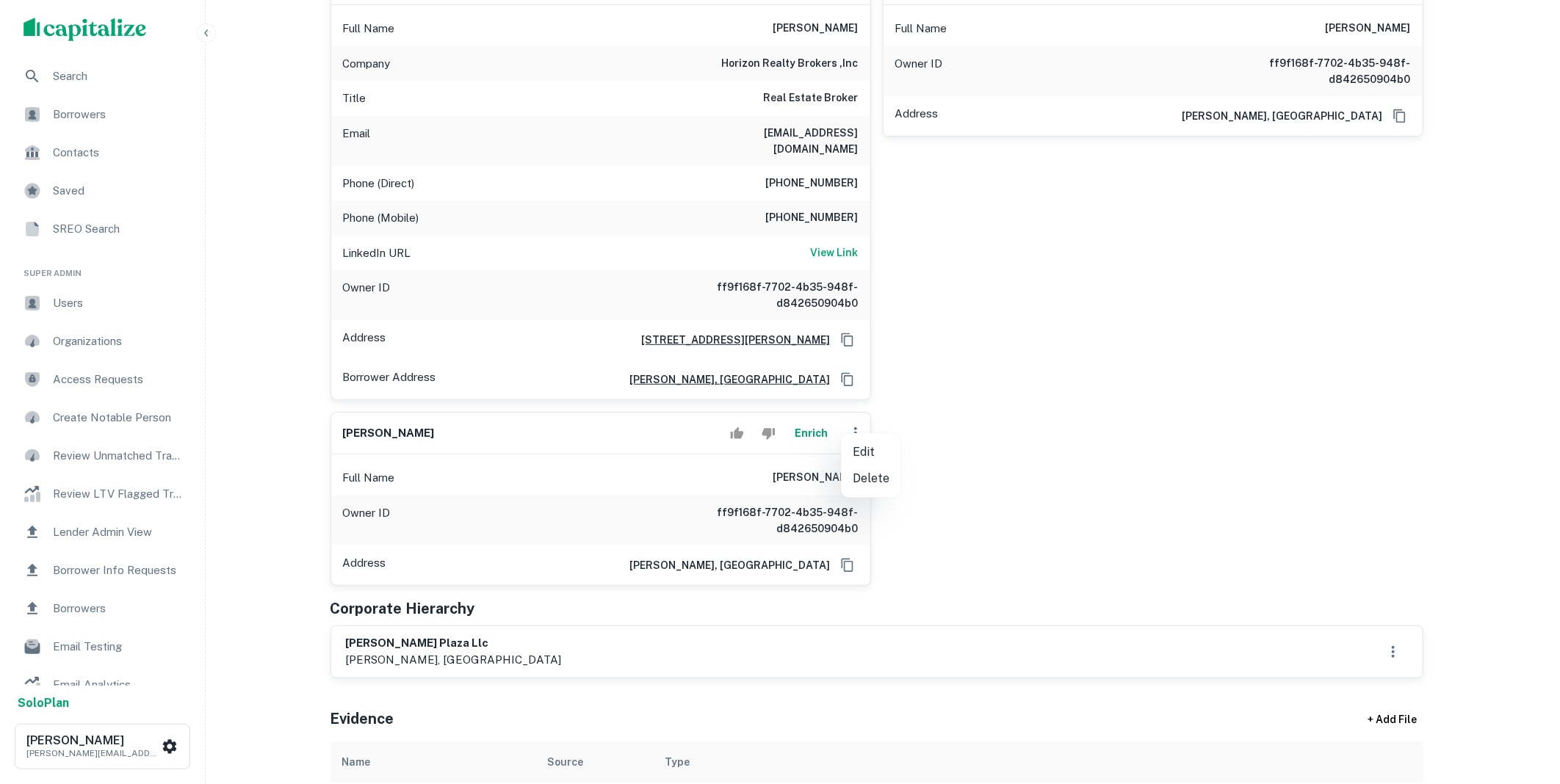
click at [862, 475] on li "Delete" at bounding box center [870, 479] width 60 height 27
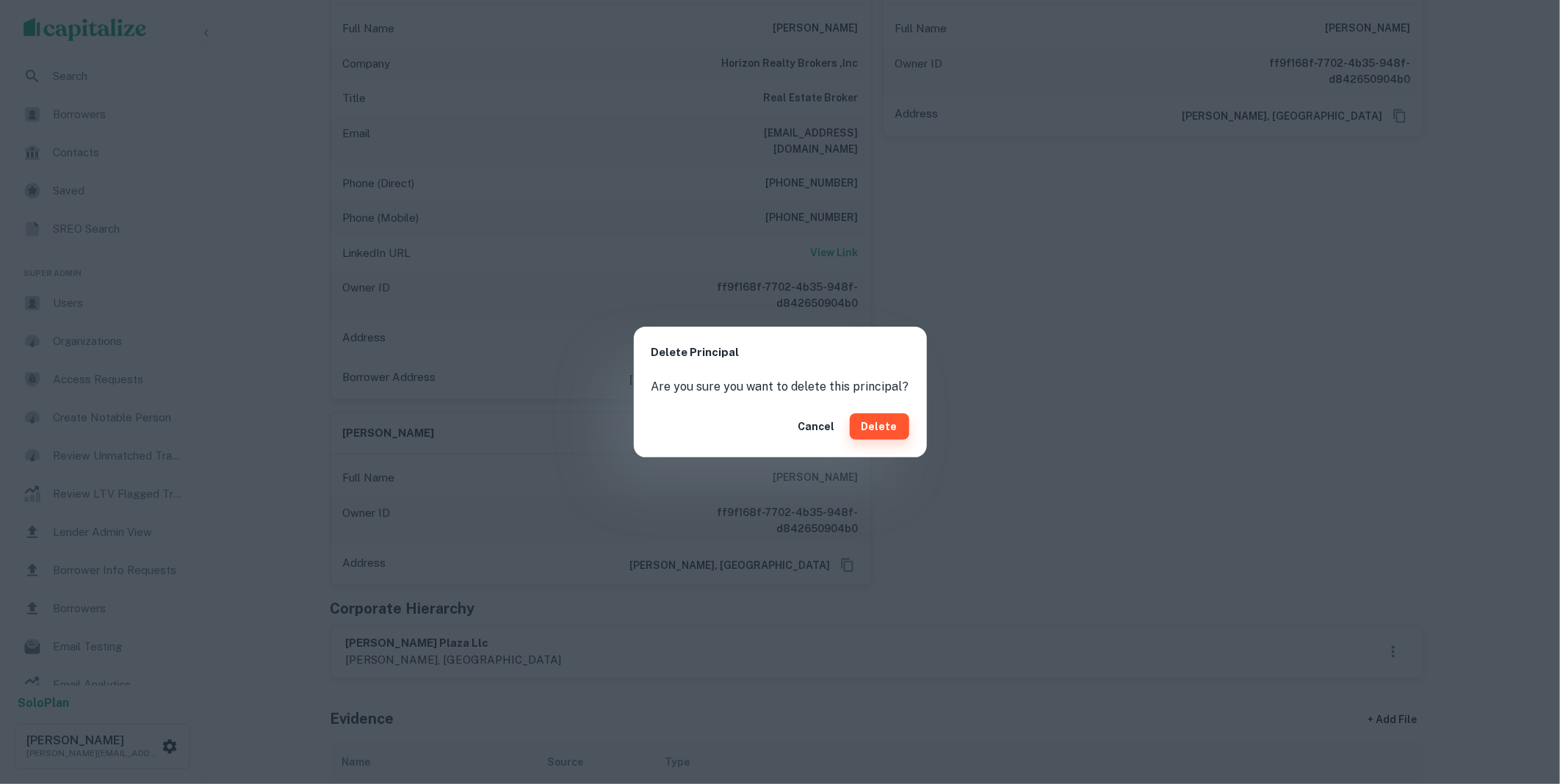
click at [867, 426] on button "Delete" at bounding box center [879, 427] width 59 height 27
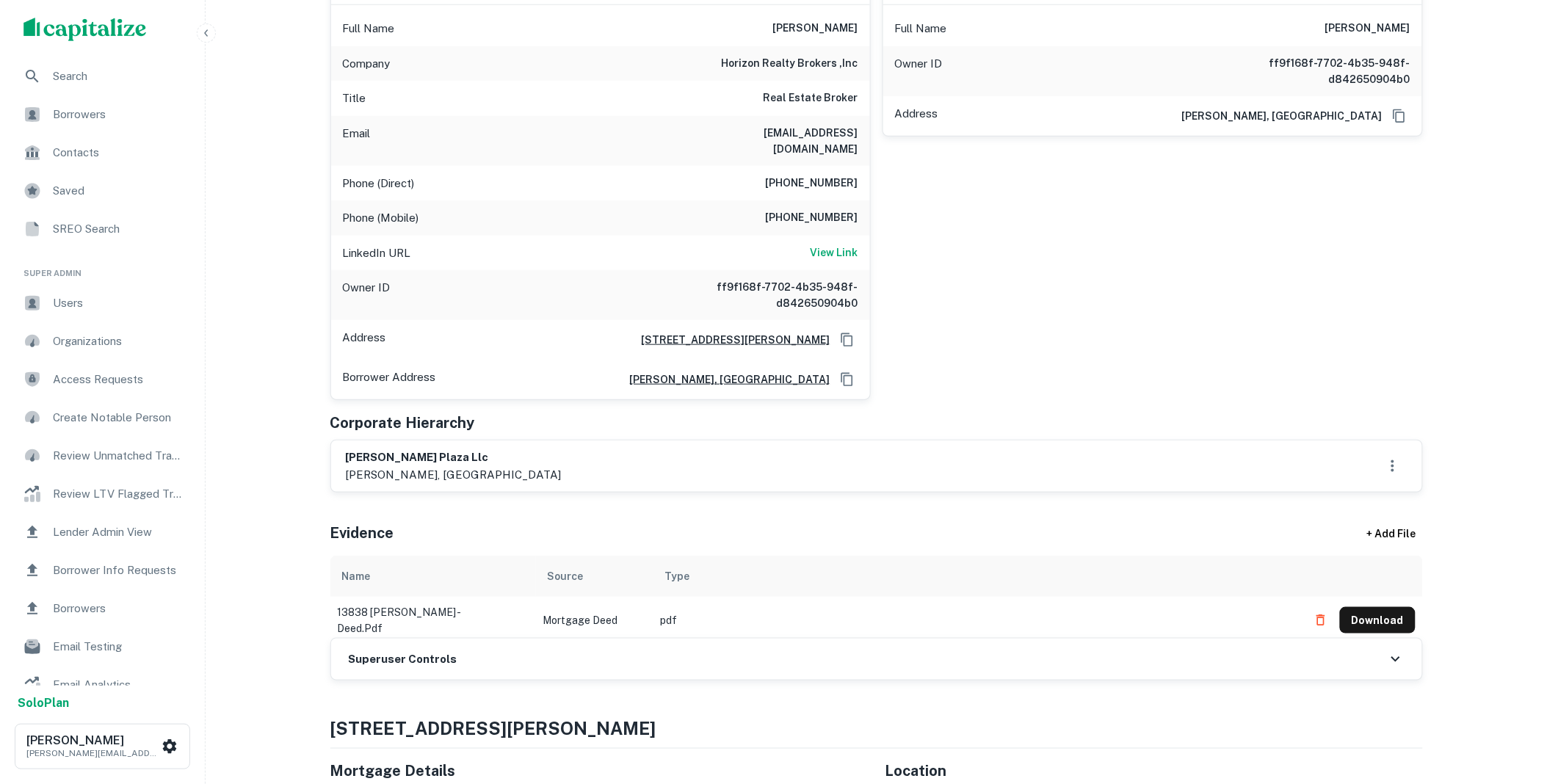
scroll to position [0, 0]
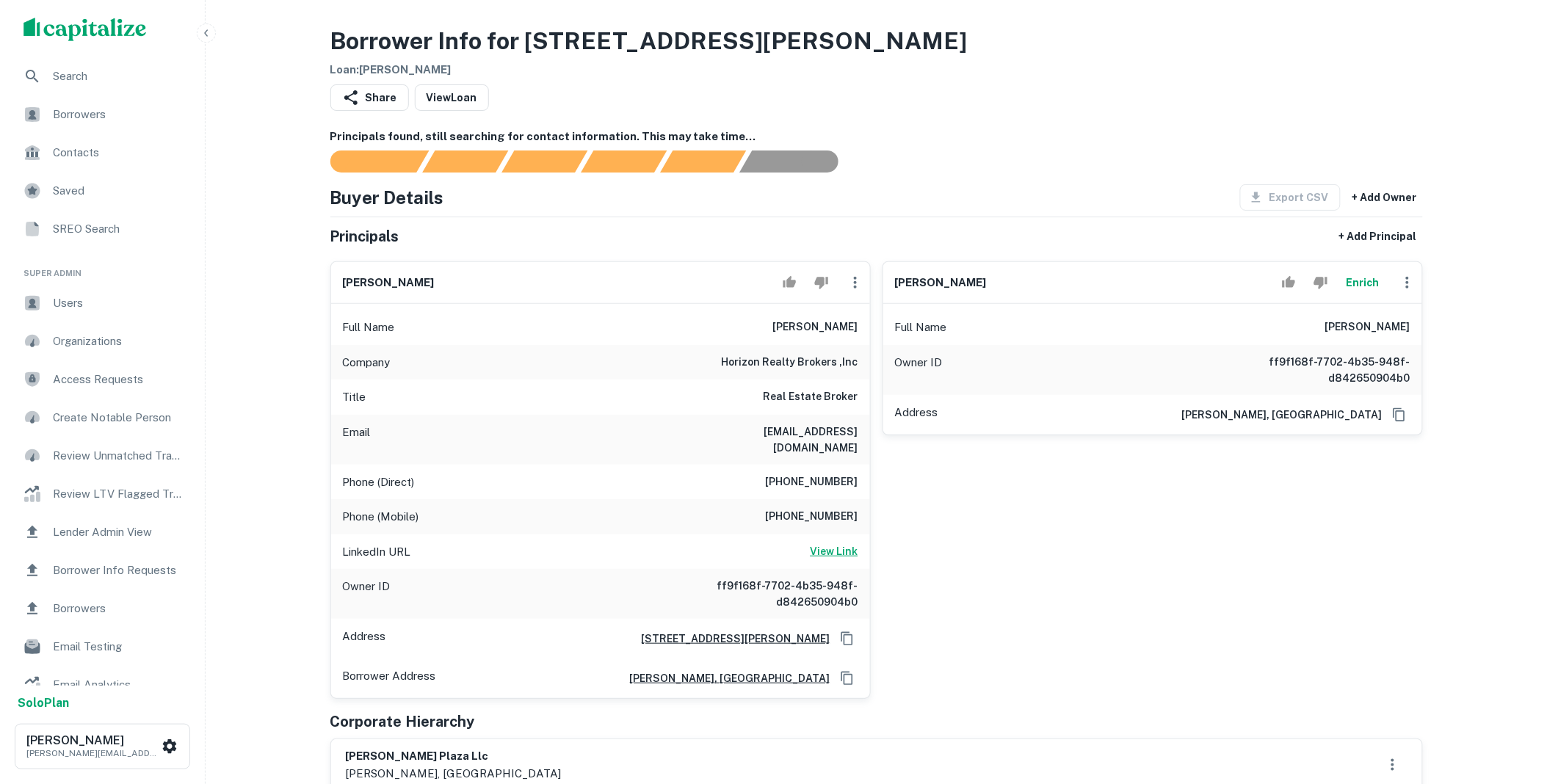
click at [841, 543] on h6 "View Link" at bounding box center [834, 551] width 47 height 16
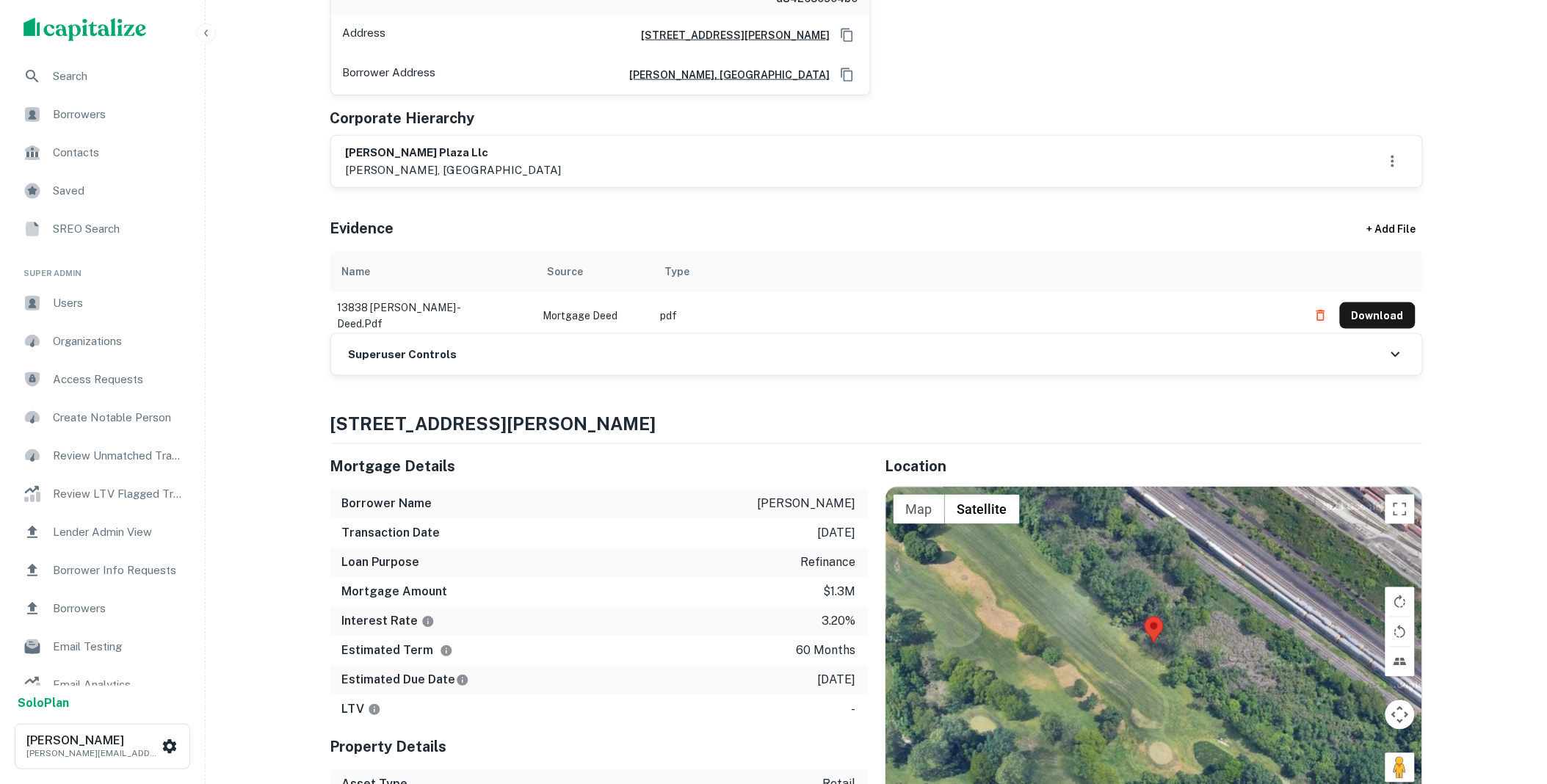
scroll to position [597, 0]
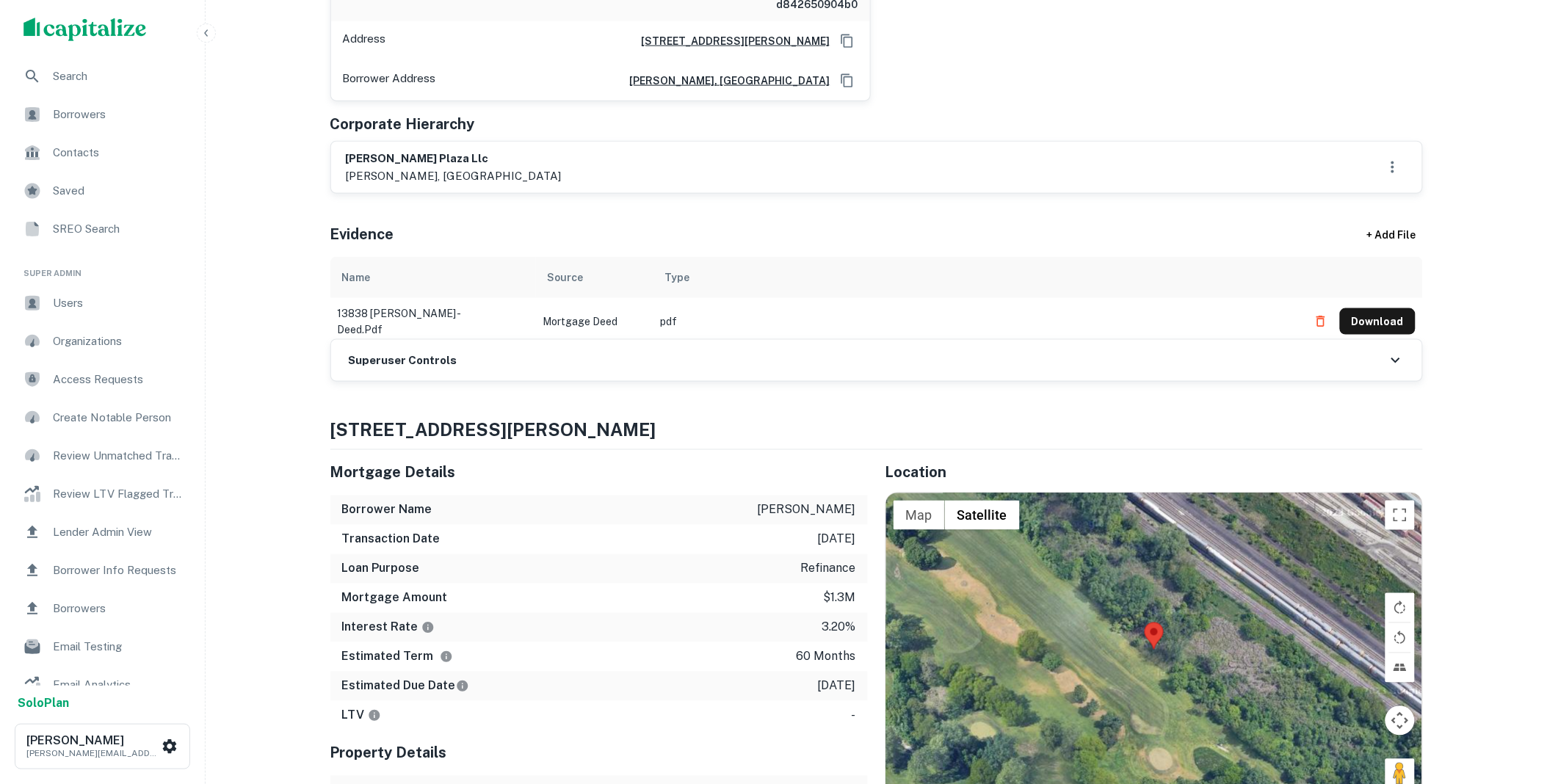
click at [474, 360] on div "Superuser Controls" at bounding box center [877, 360] width 1091 height 41
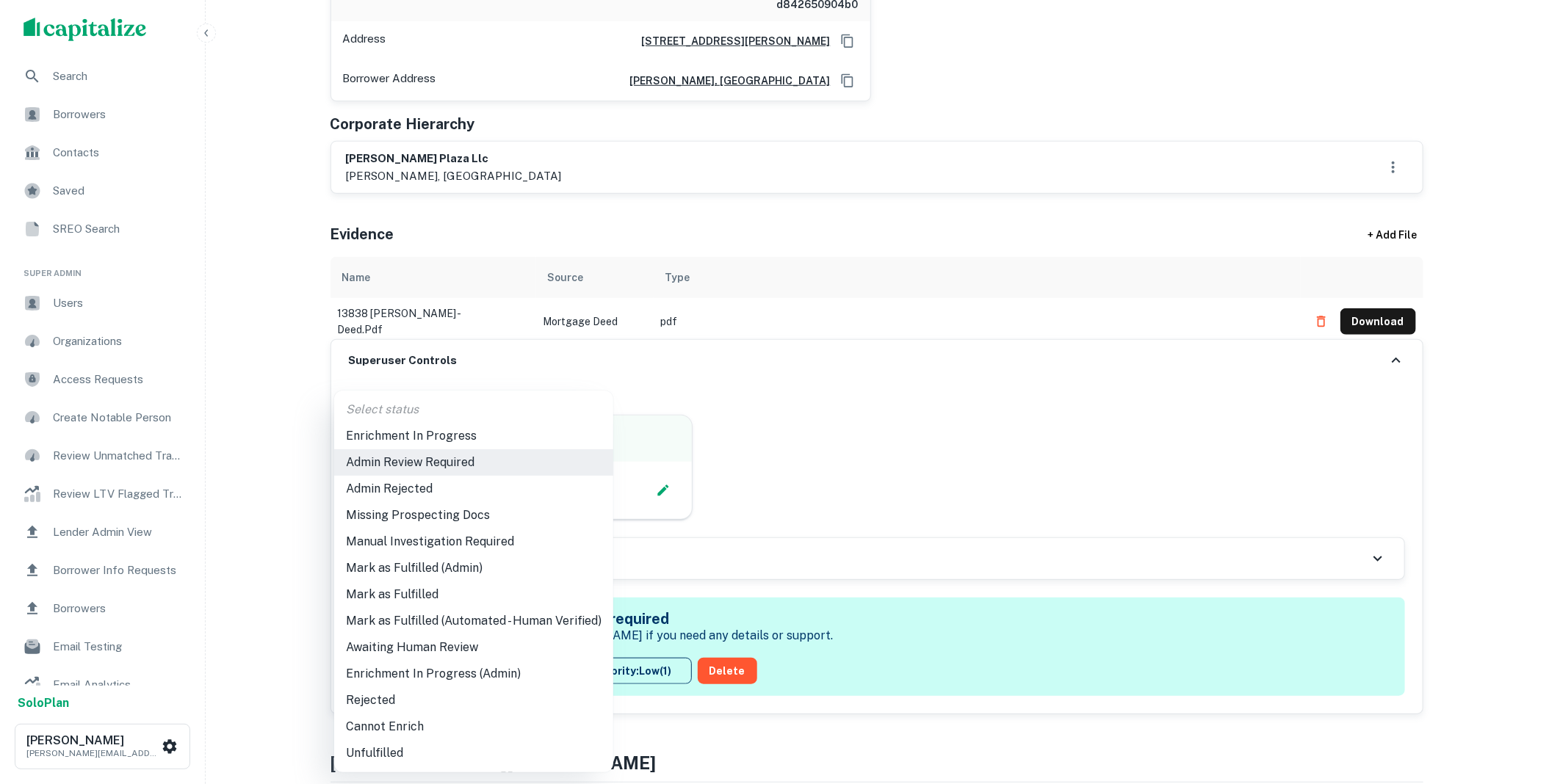
click at [397, 594] on li "Mark as Fulfilled" at bounding box center [474, 594] width 279 height 27
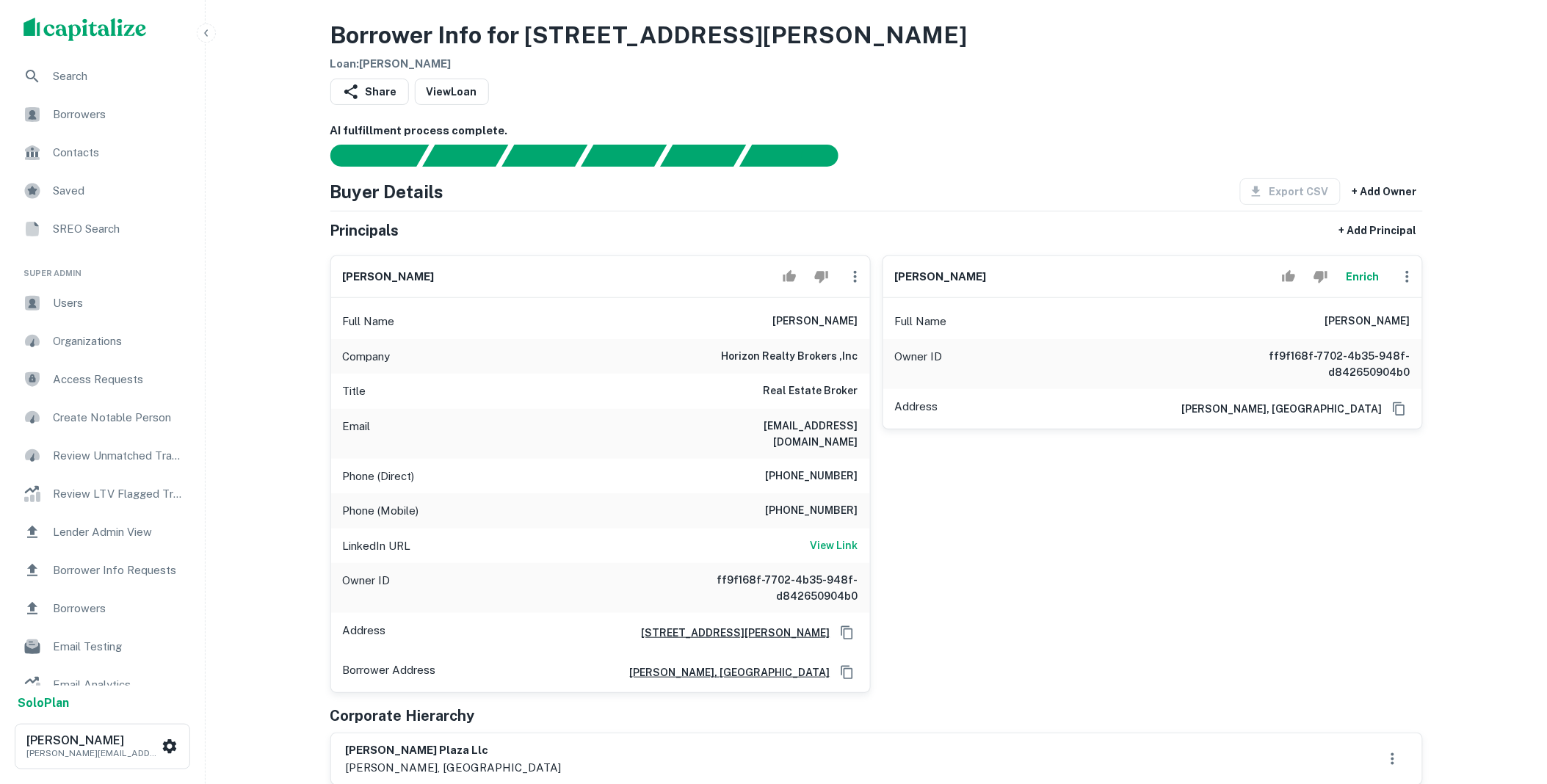
scroll to position [0, 0]
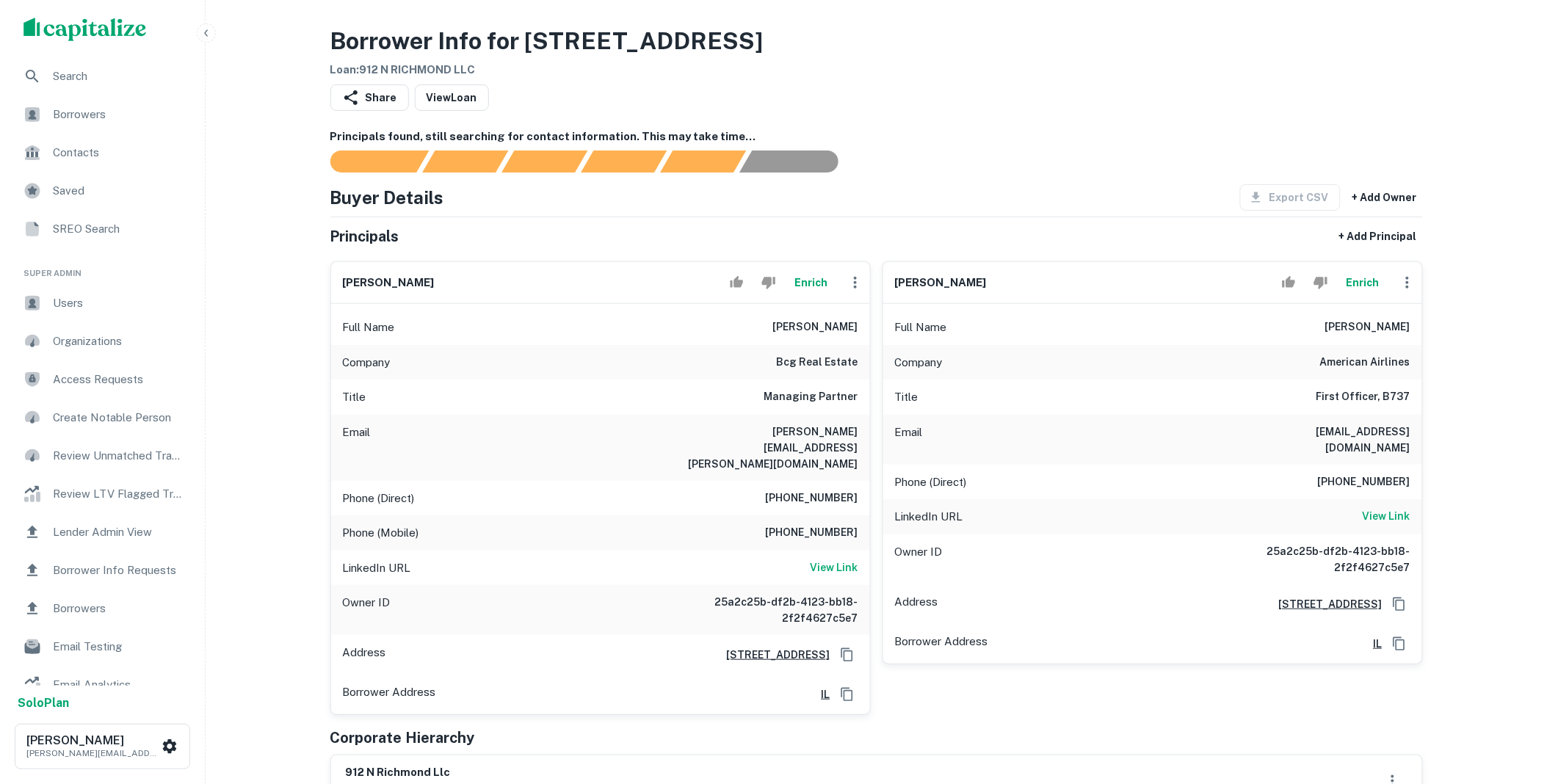
scroll to position [299, 0]
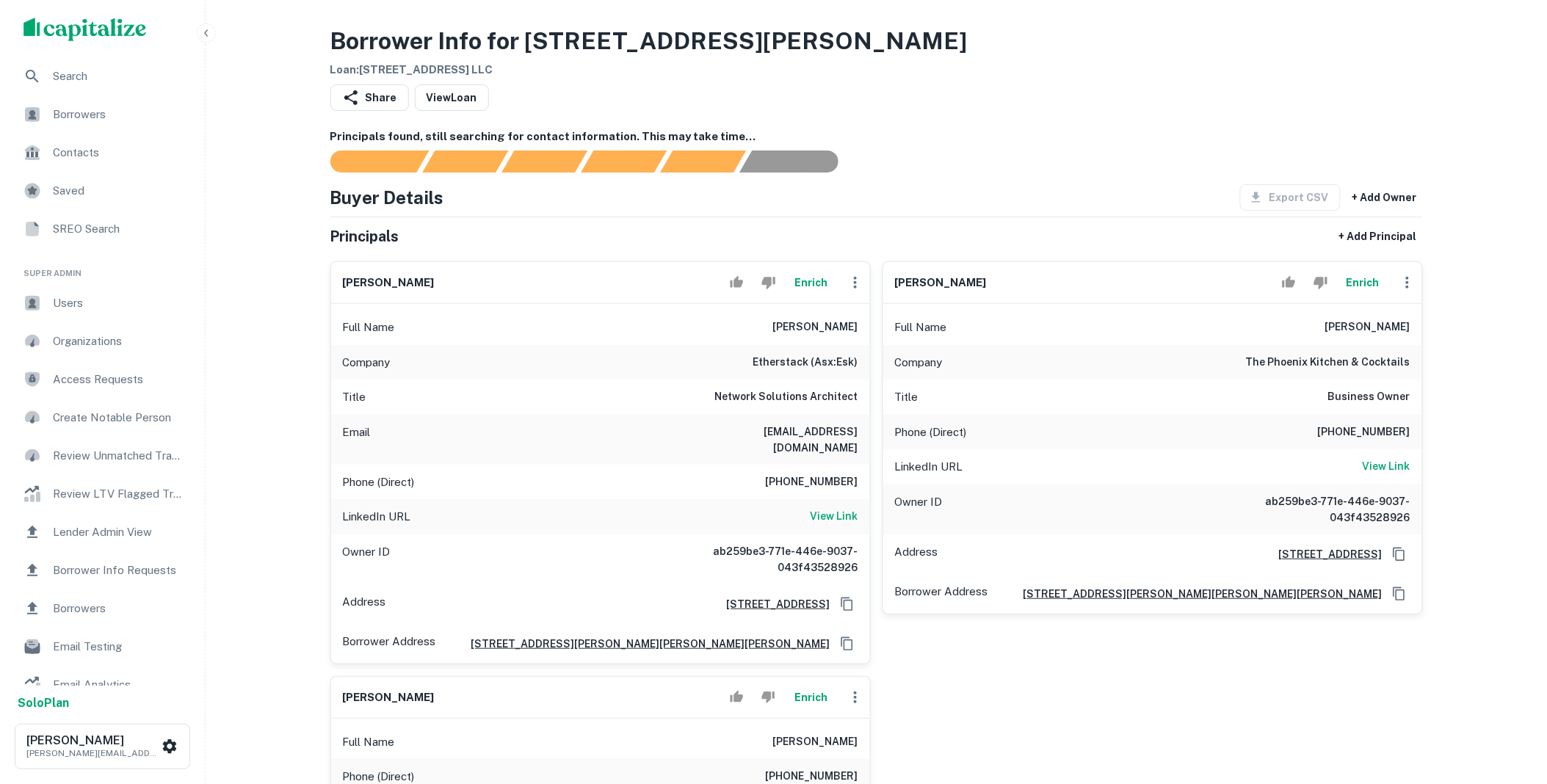
click at [861, 285] on icon "button" at bounding box center [855, 282] width 18 height 18
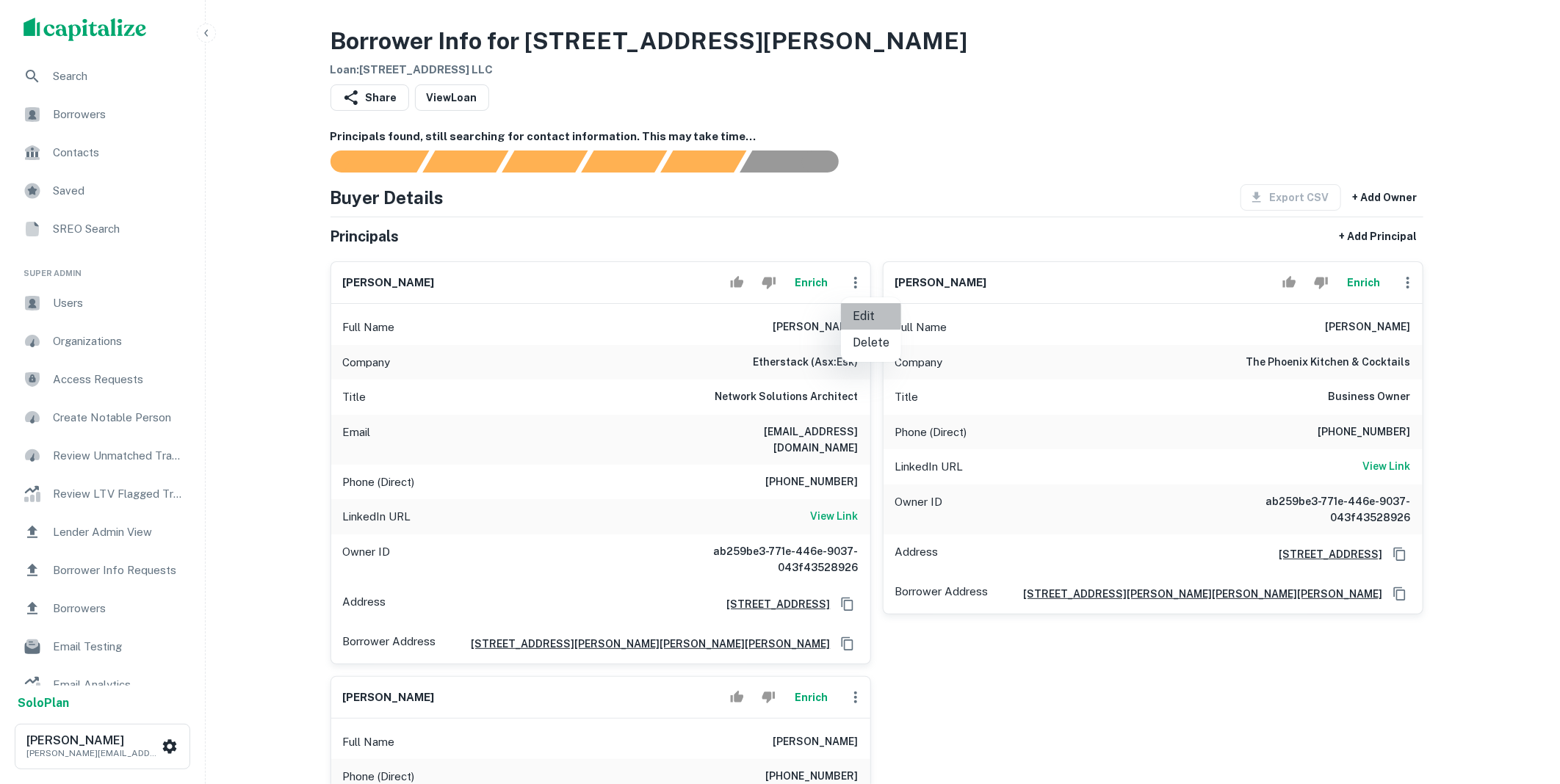
click at [862, 314] on li "Edit" at bounding box center [870, 316] width 60 height 27
select select "**"
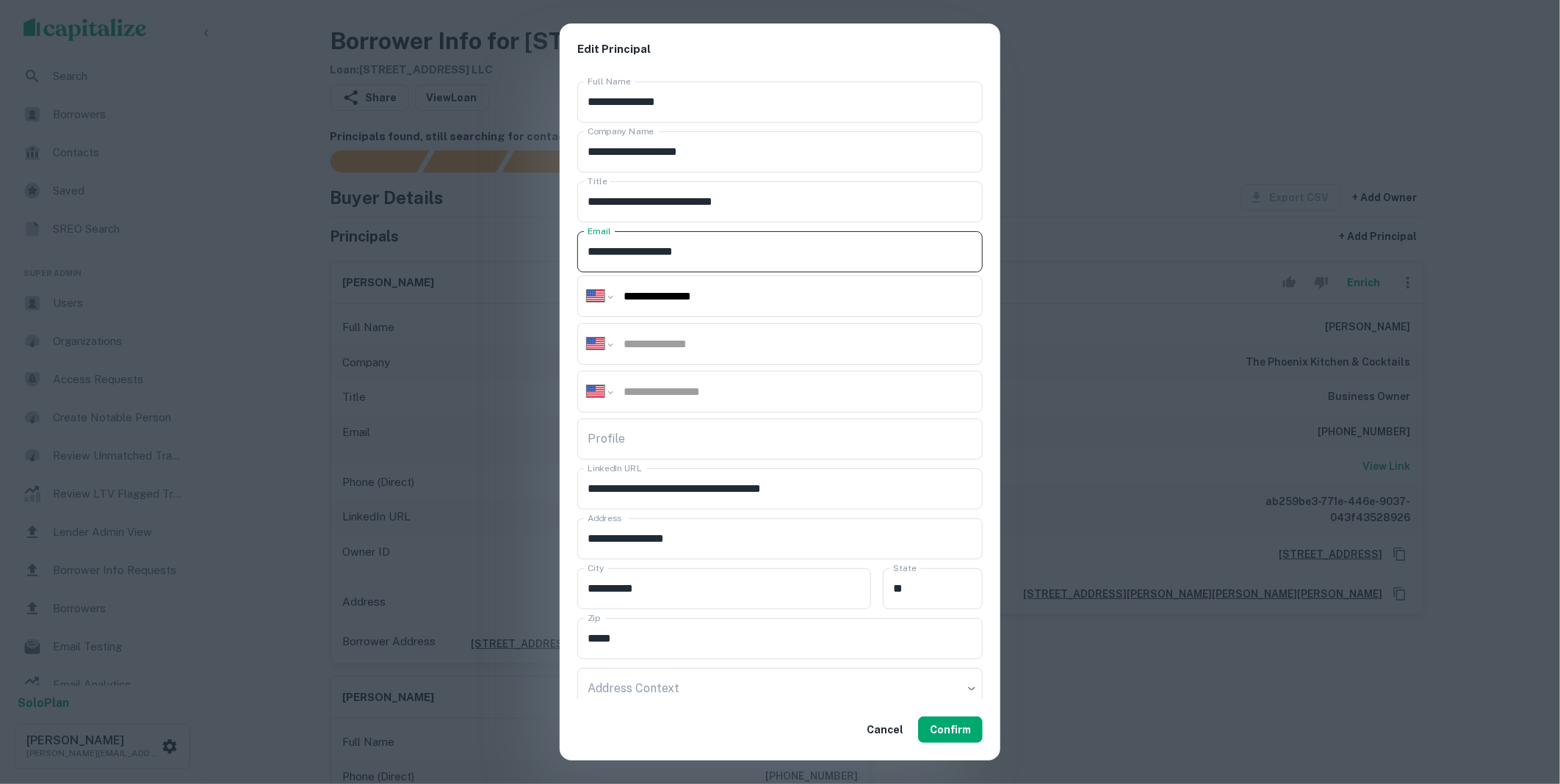
drag, startPoint x: 735, startPoint y: 255, endPoint x: 542, endPoint y: 259, distance: 193.0
click at [542, 259] on div "**********" at bounding box center [780, 392] width 1560 height 784
click at [965, 728] on button "Confirm" at bounding box center [950, 730] width 65 height 27
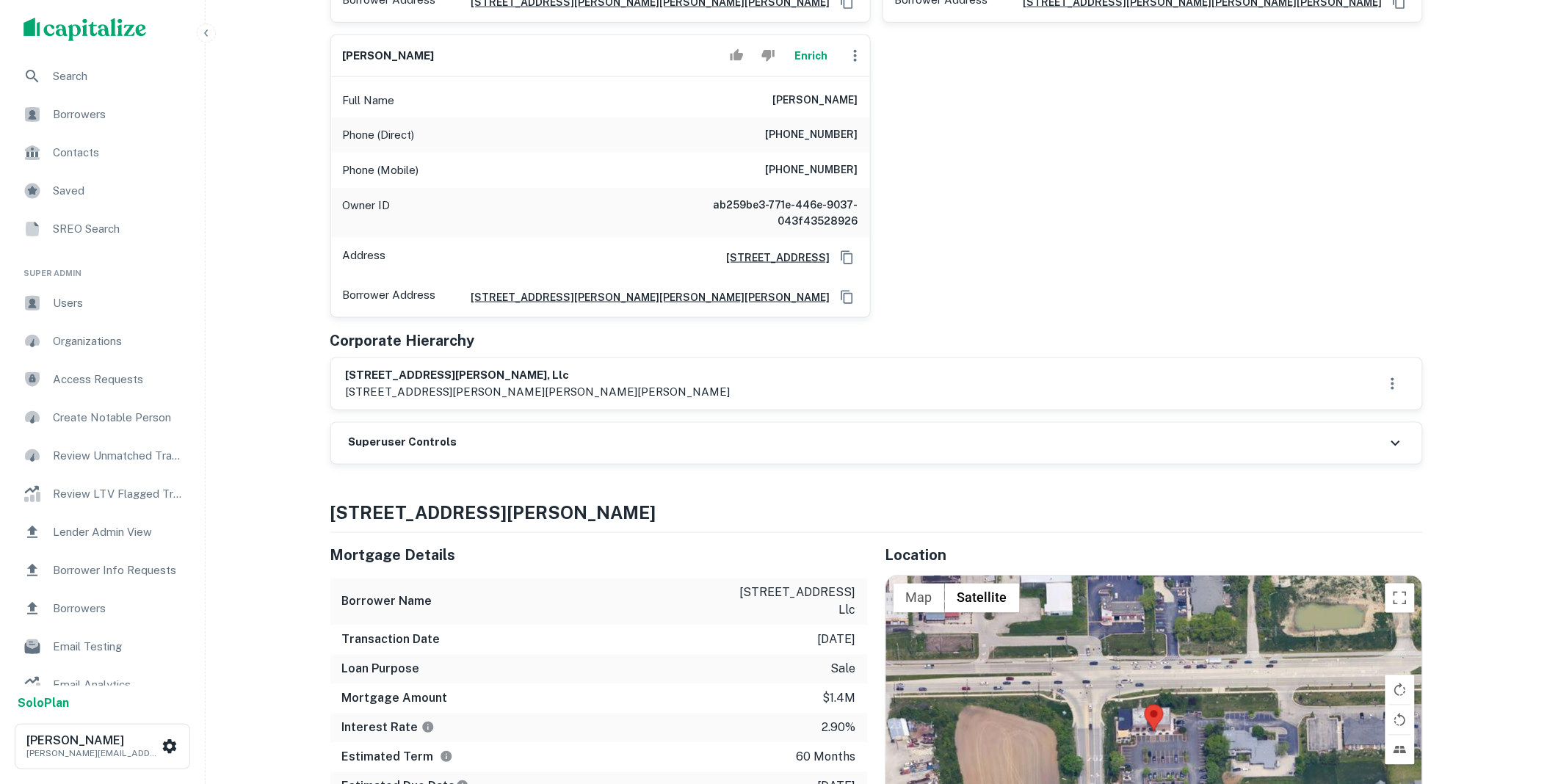
scroll to position [597, 0]
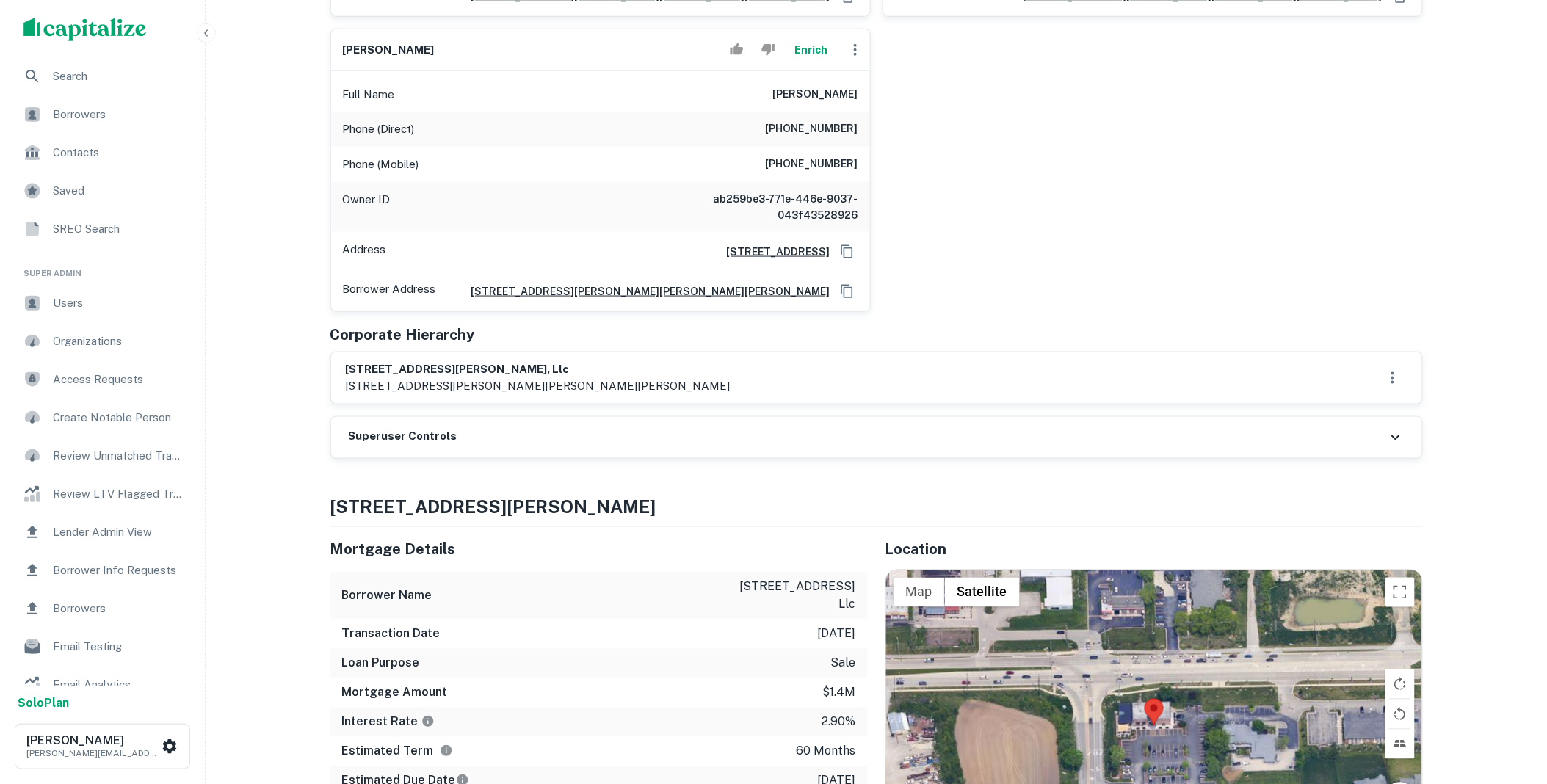
click at [524, 419] on div "Superuser Controls" at bounding box center [877, 437] width 1091 height 41
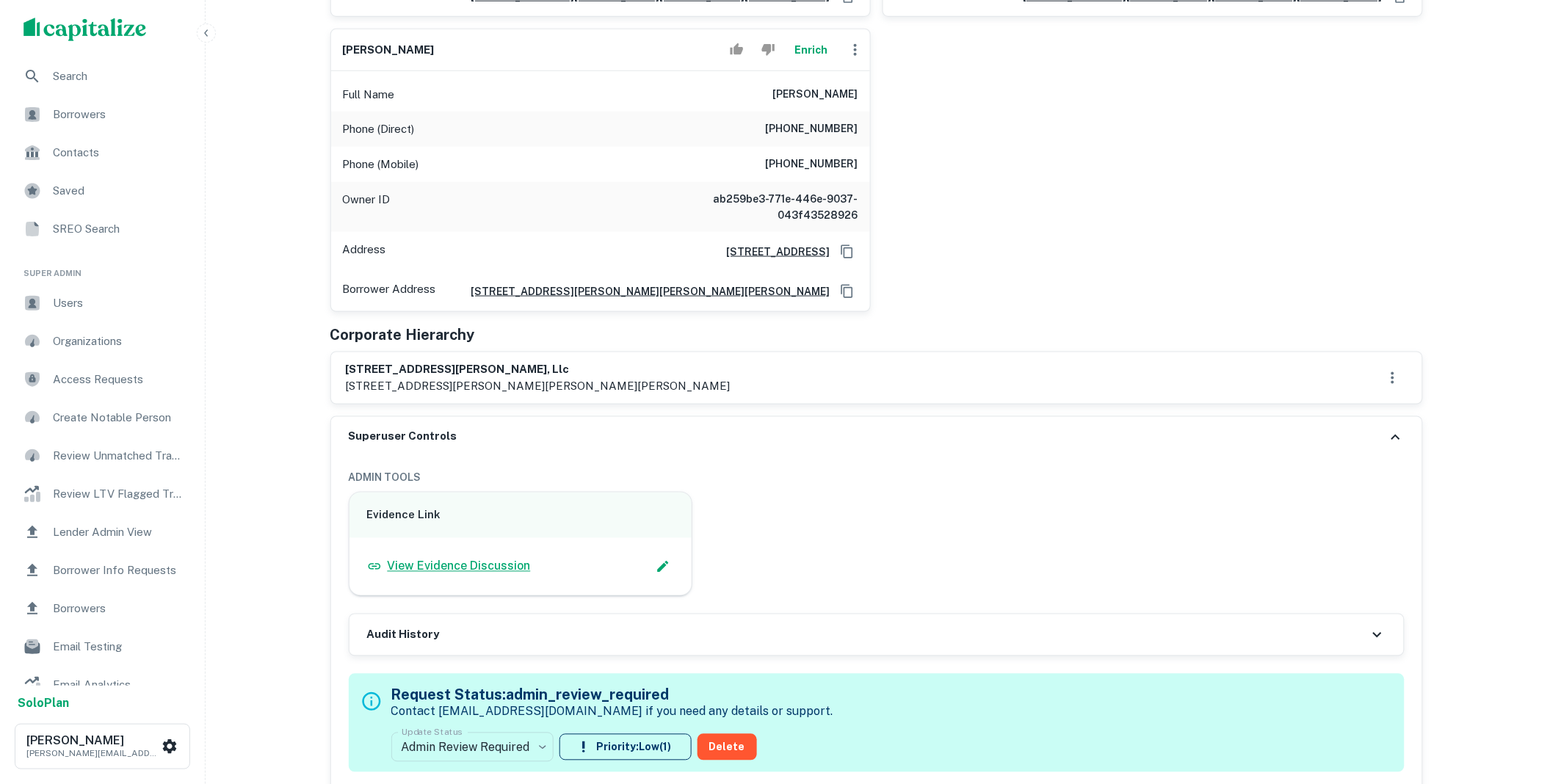
click at [477, 574] on p "View Evidence Discussion" at bounding box center [459, 567] width 143 height 18
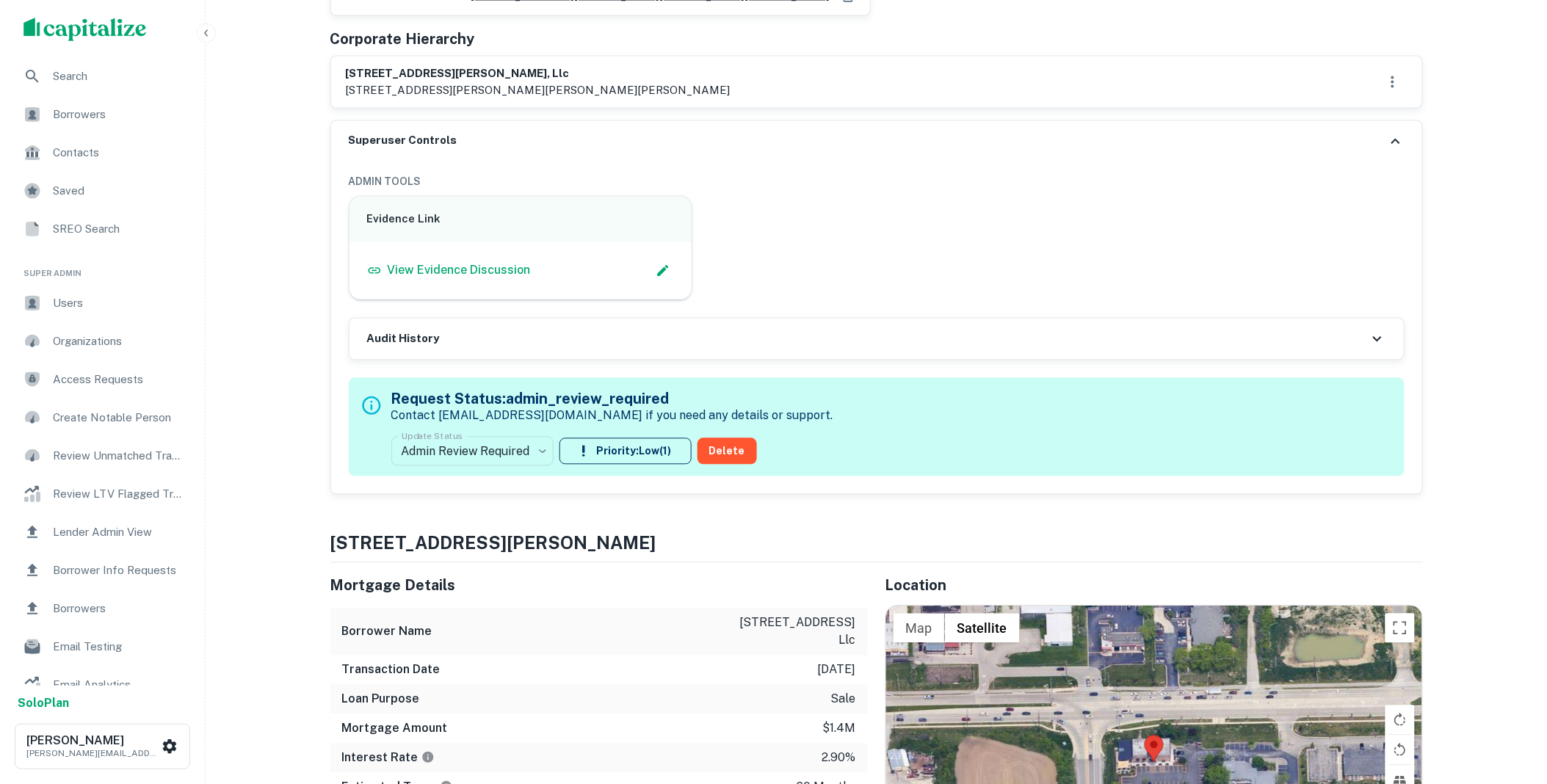
scroll to position [897, 0]
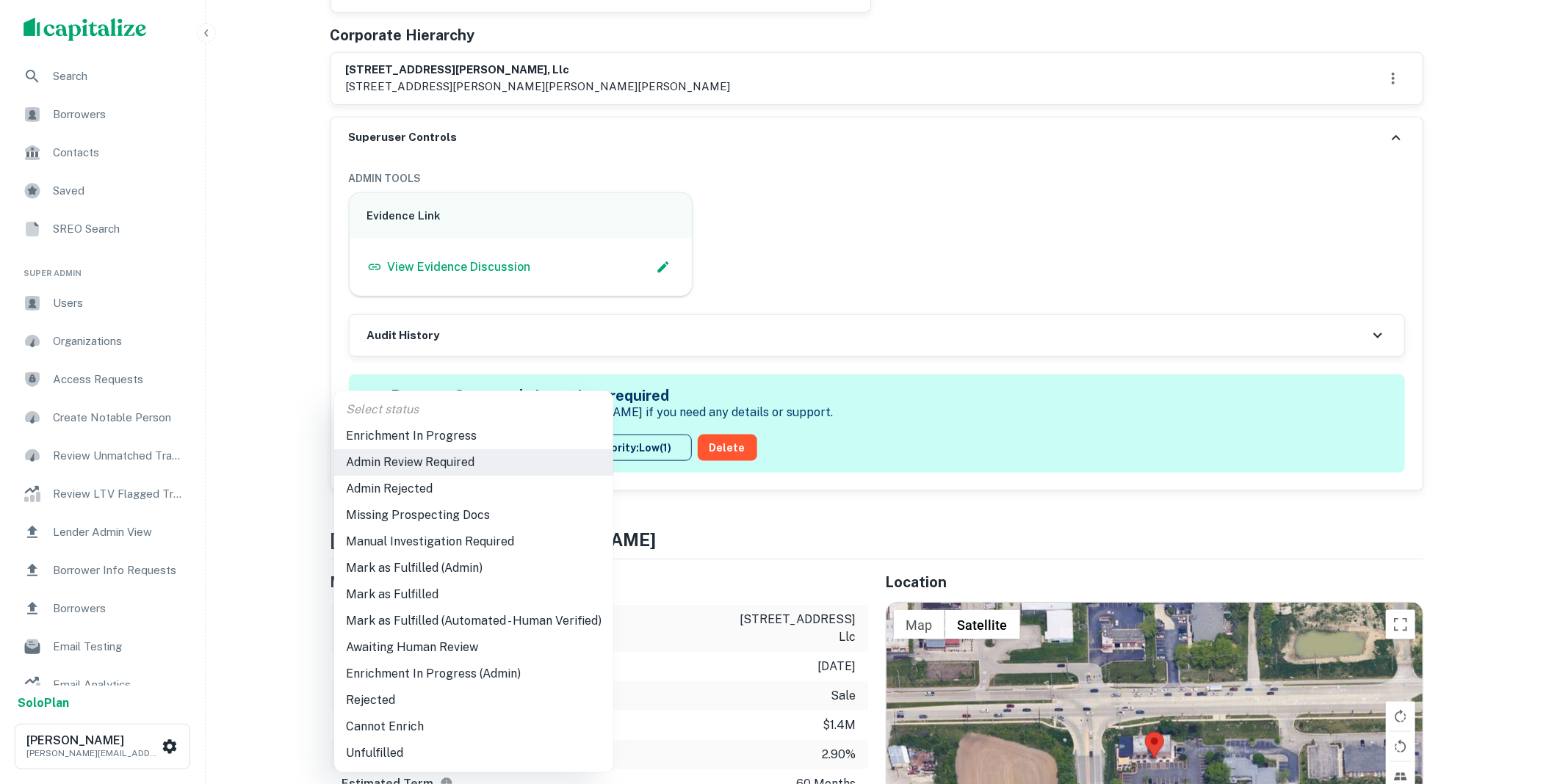
click at [444, 591] on li "Mark as Fulfilled" at bounding box center [474, 594] width 279 height 27
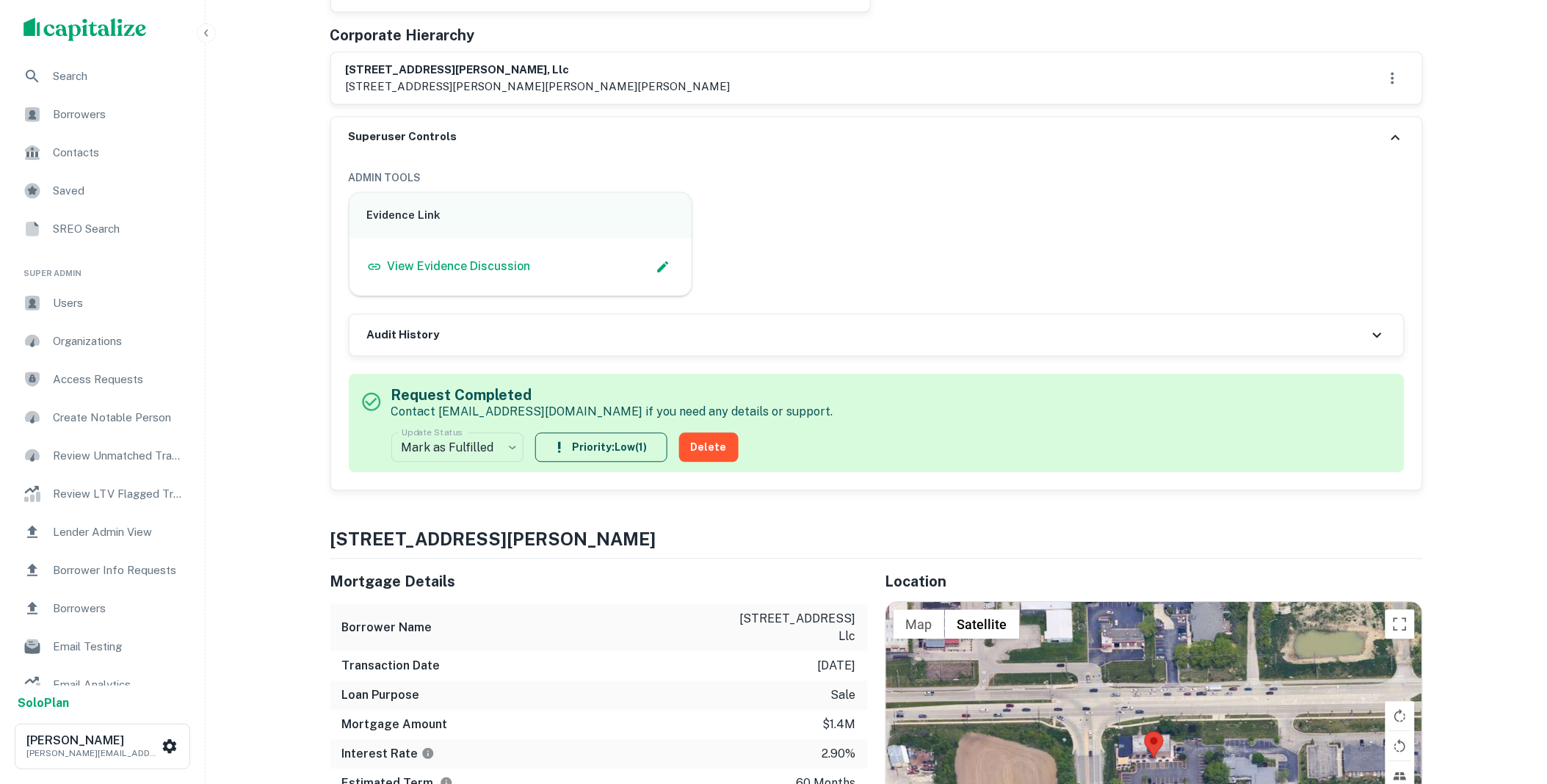
scroll to position [0, 0]
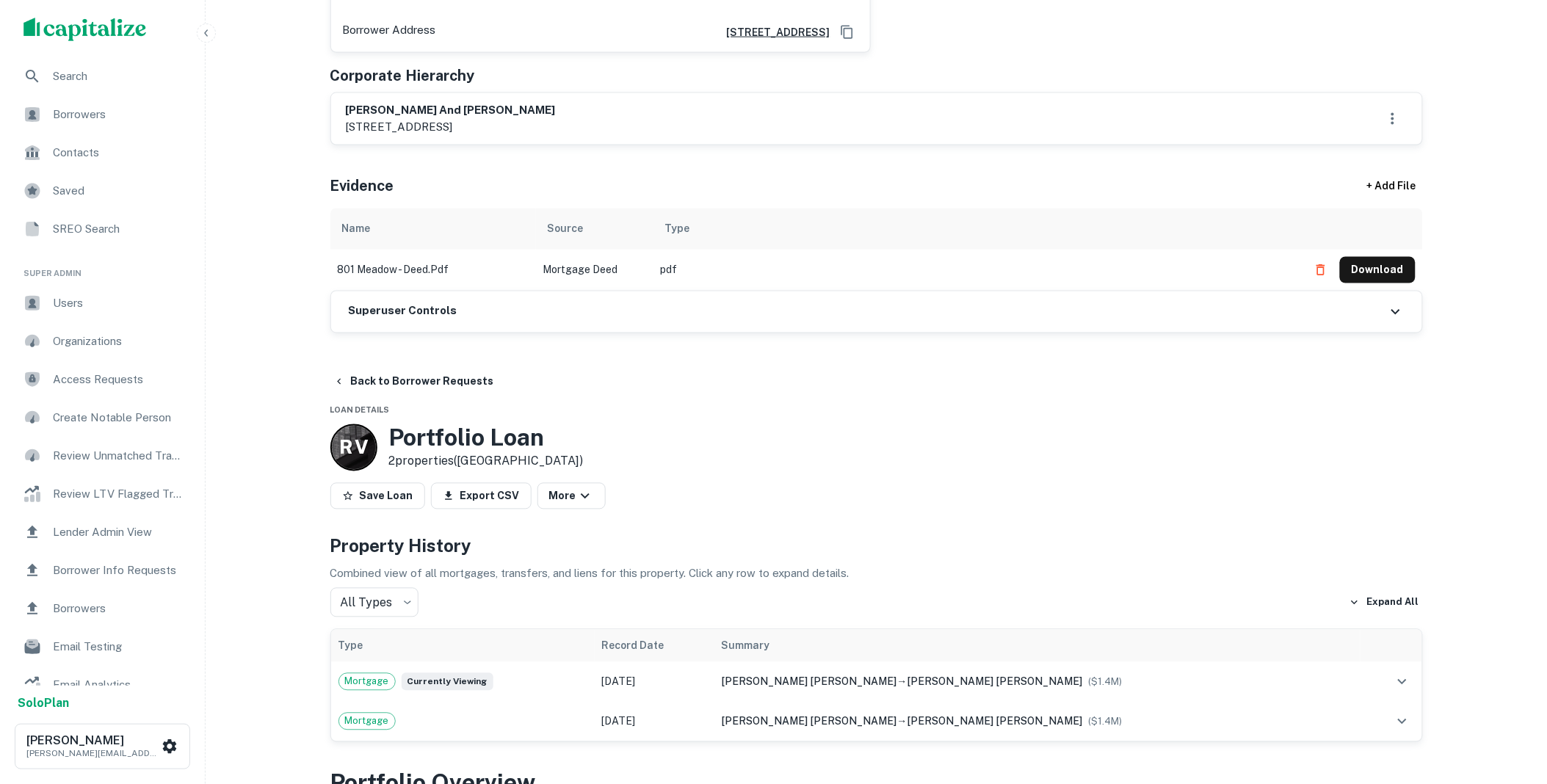
scroll to position [897, 0]
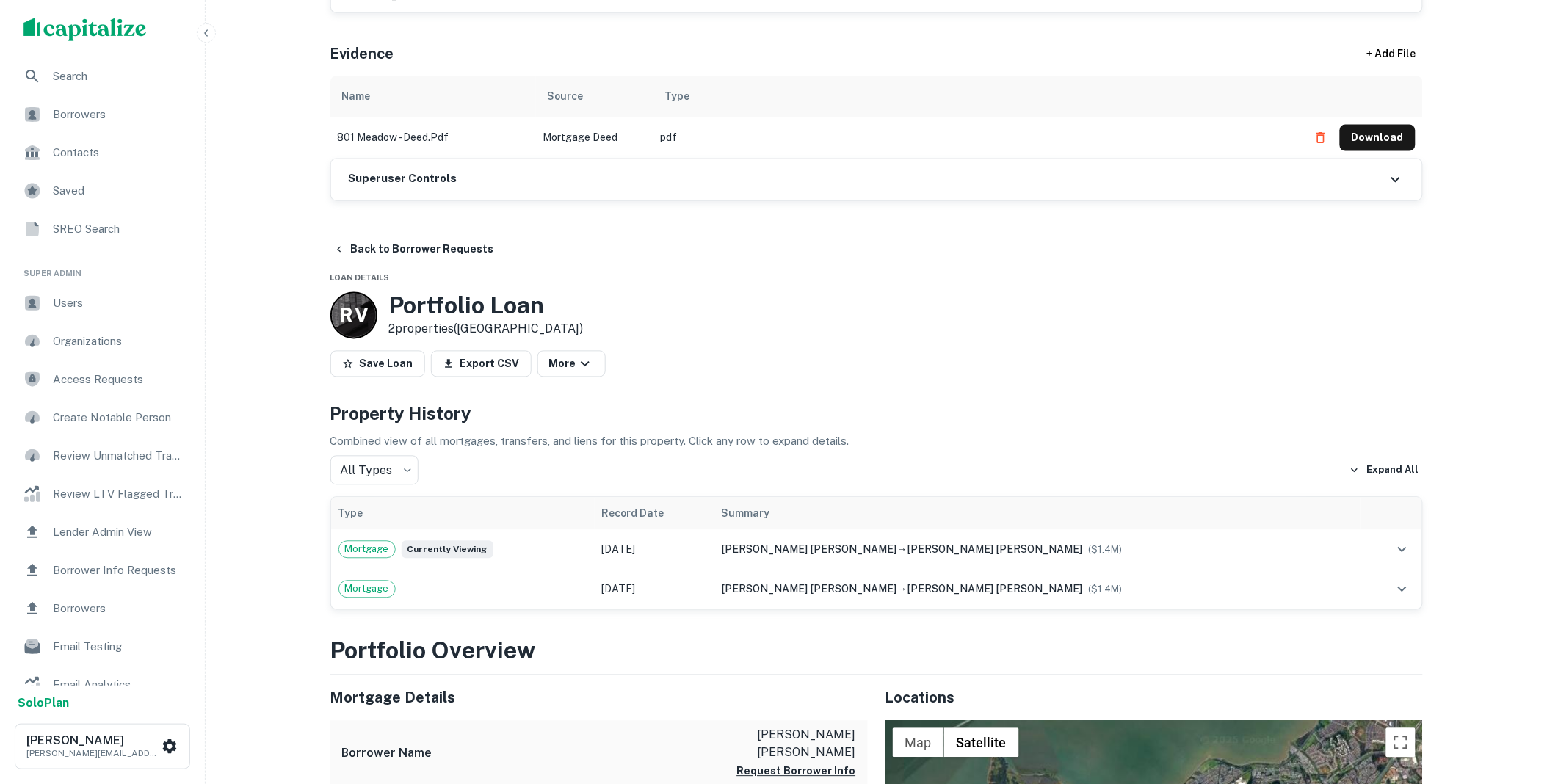
click at [435, 159] on div "Superuser Controls" at bounding box center [877, 179] width 1091 height 41
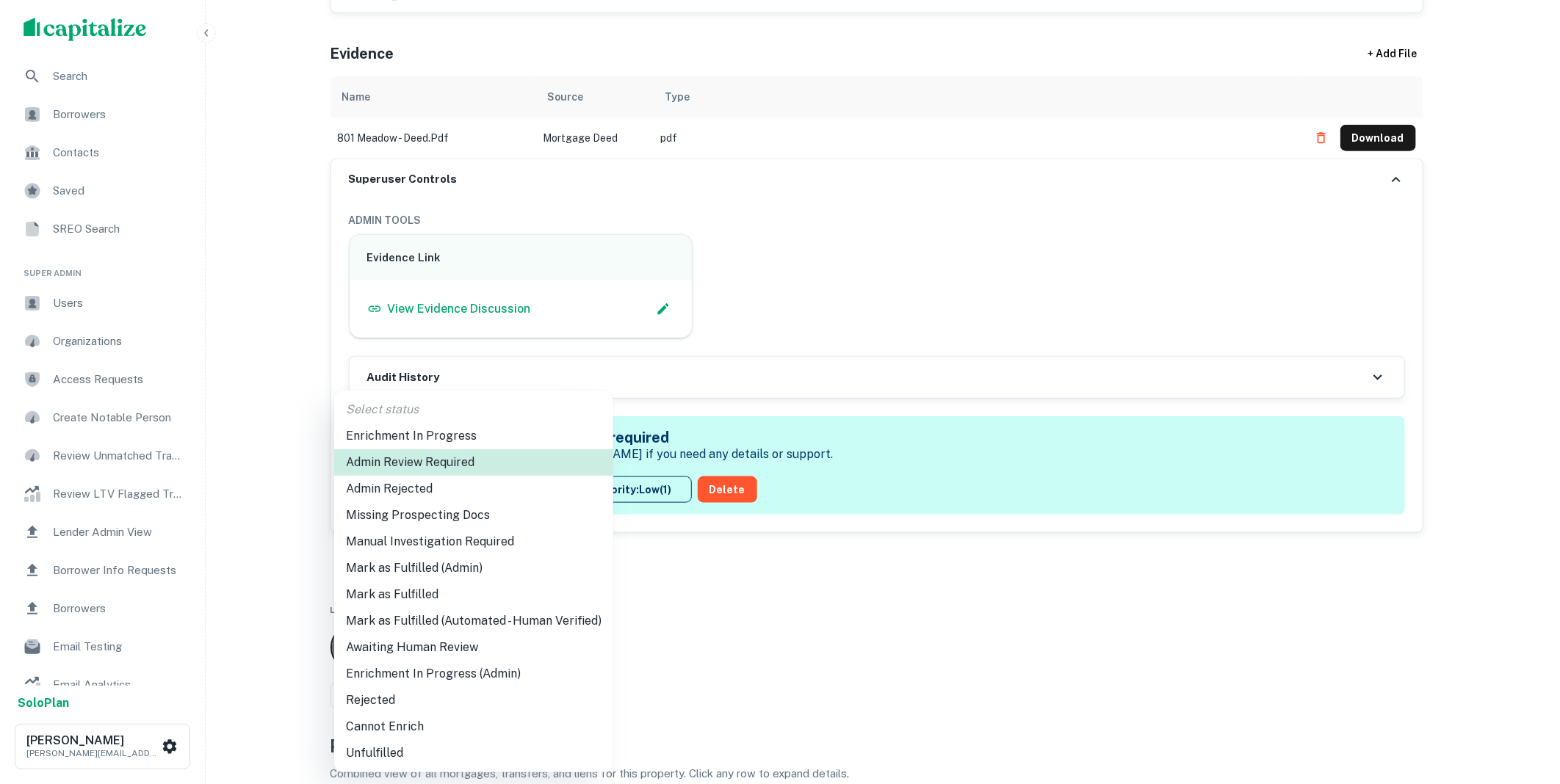
click at [417, 596] on li "Mark as Fulfilled" at bounding box center [474, 594] width 279 height 27
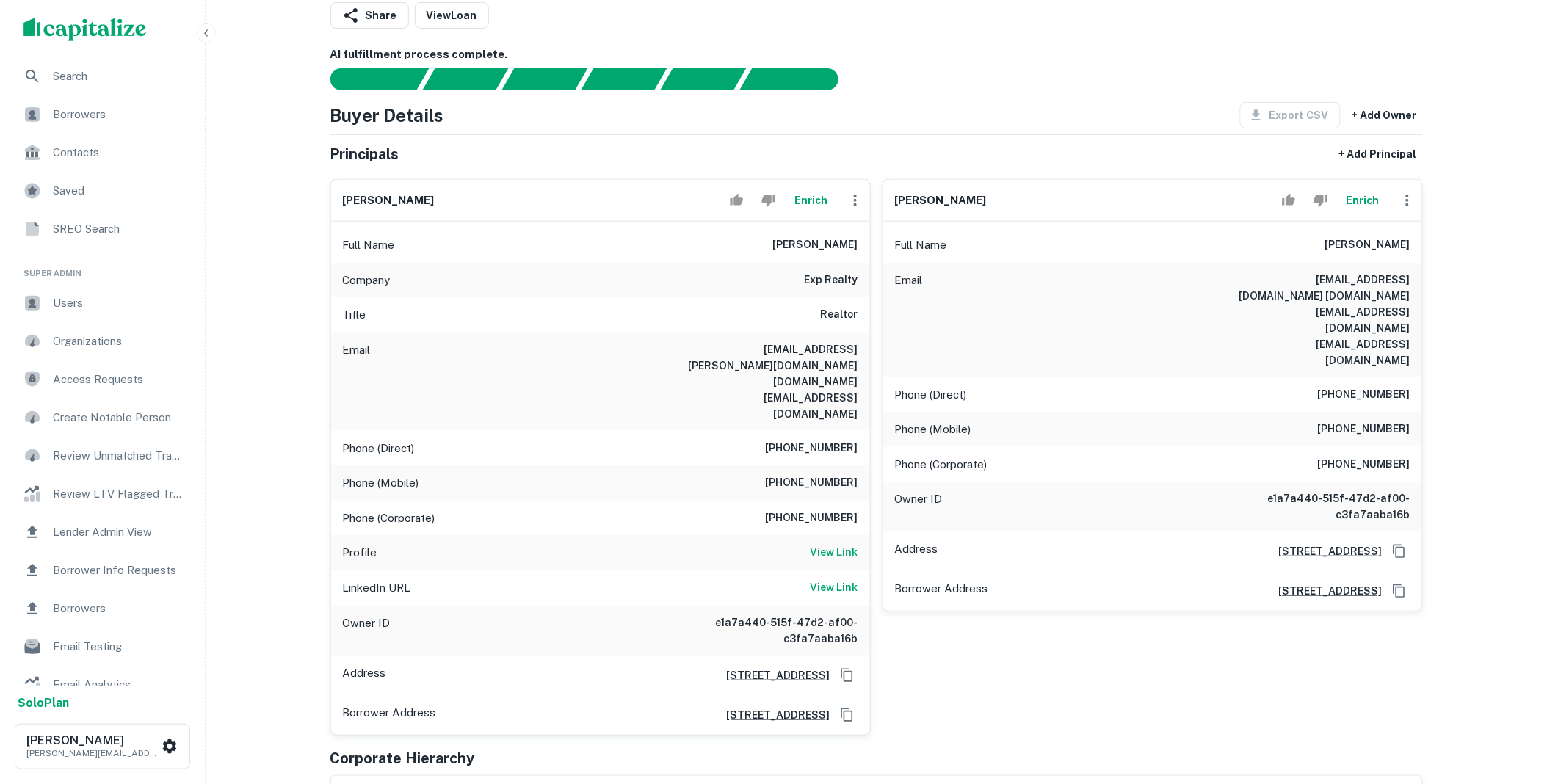
scroll to position [0, 0]
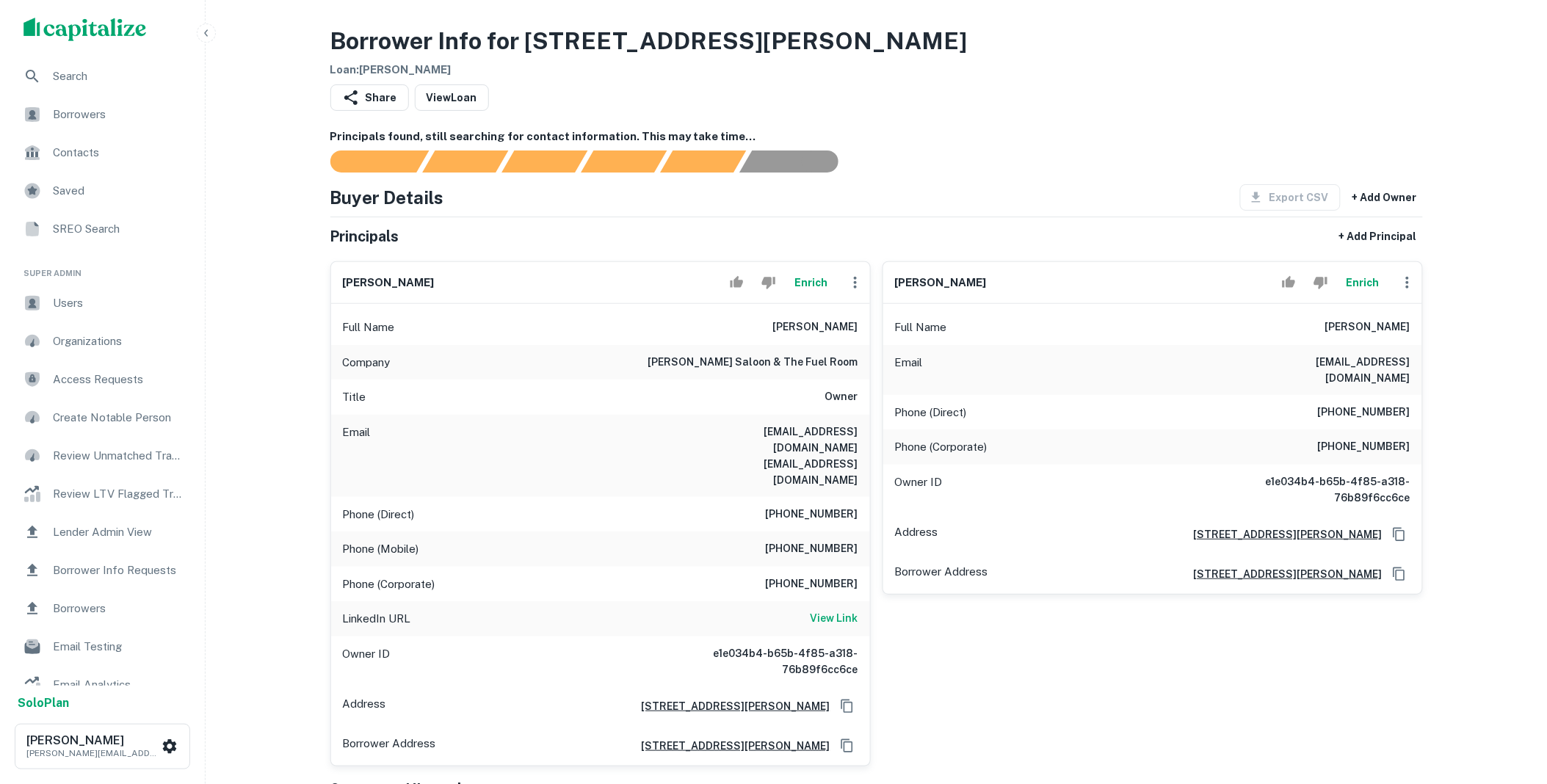
scroll to position [597, 0]
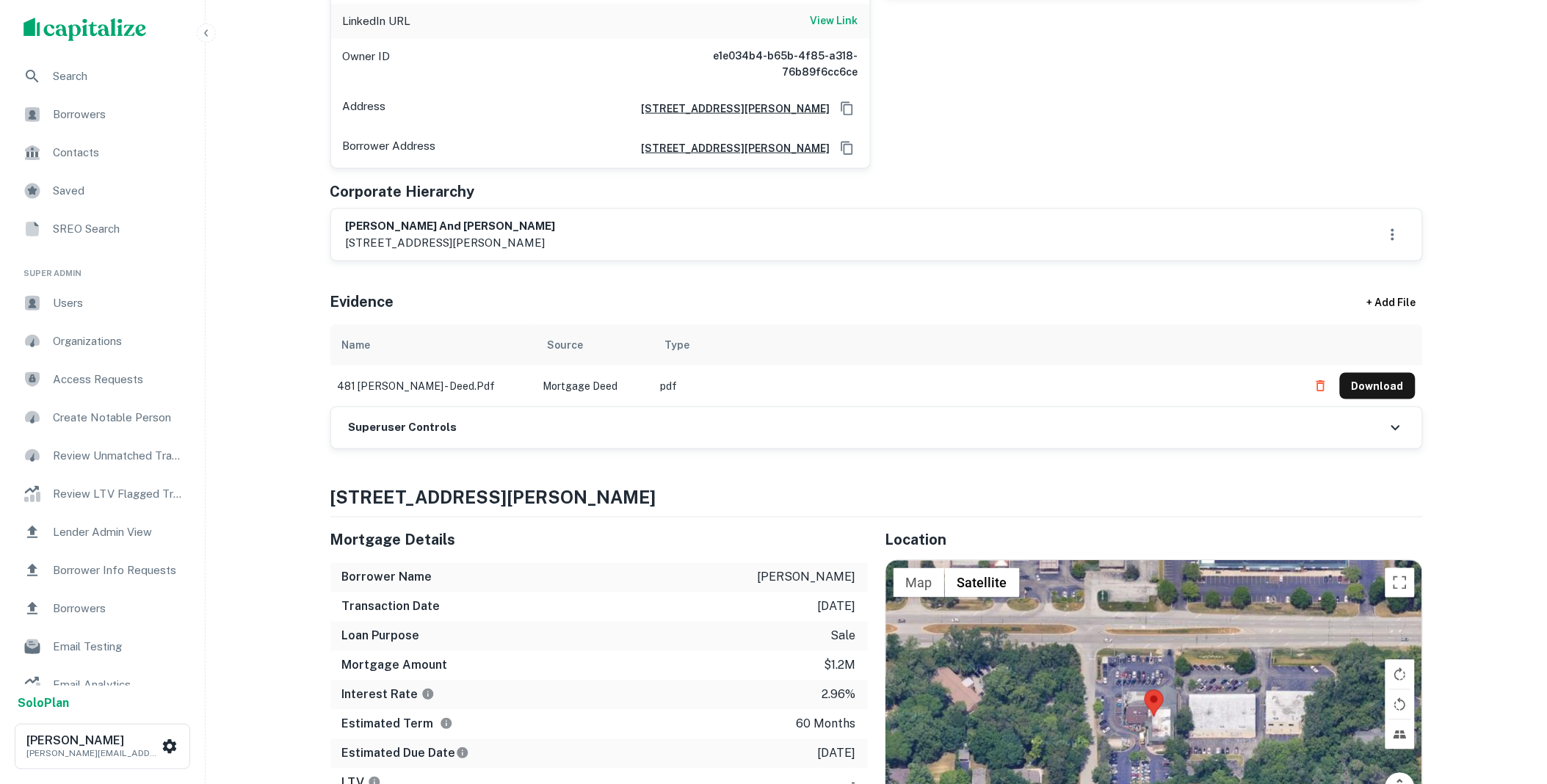
click at [506, 408] on div "Superuser Controls" at bounding box center [877, 428] width 1091 height 41
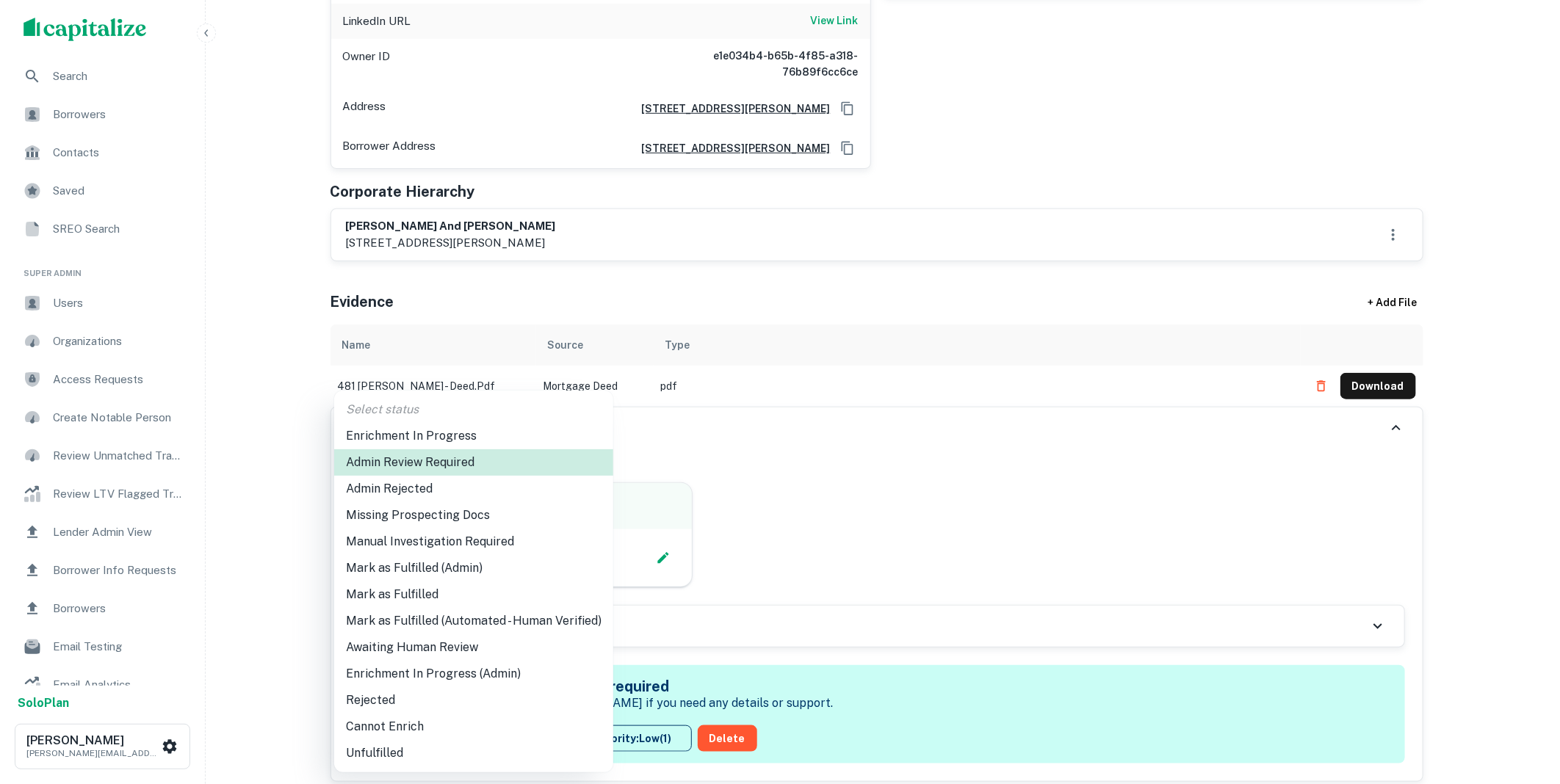
click at [427, 596] on li "Mark as Fulfilled" at bounding box center [474, 594] width 279 height 27
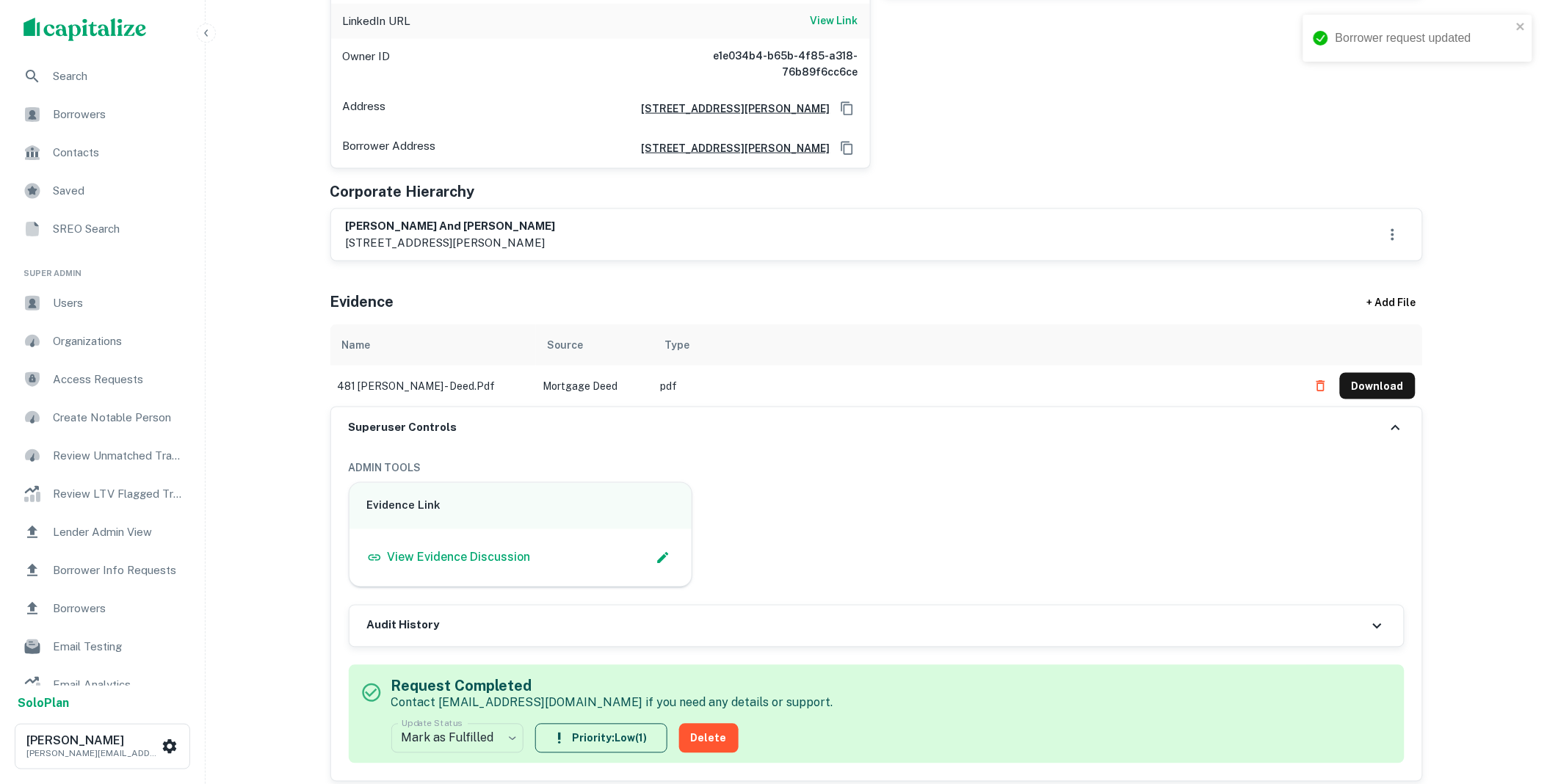
scroll to position [0, 0]
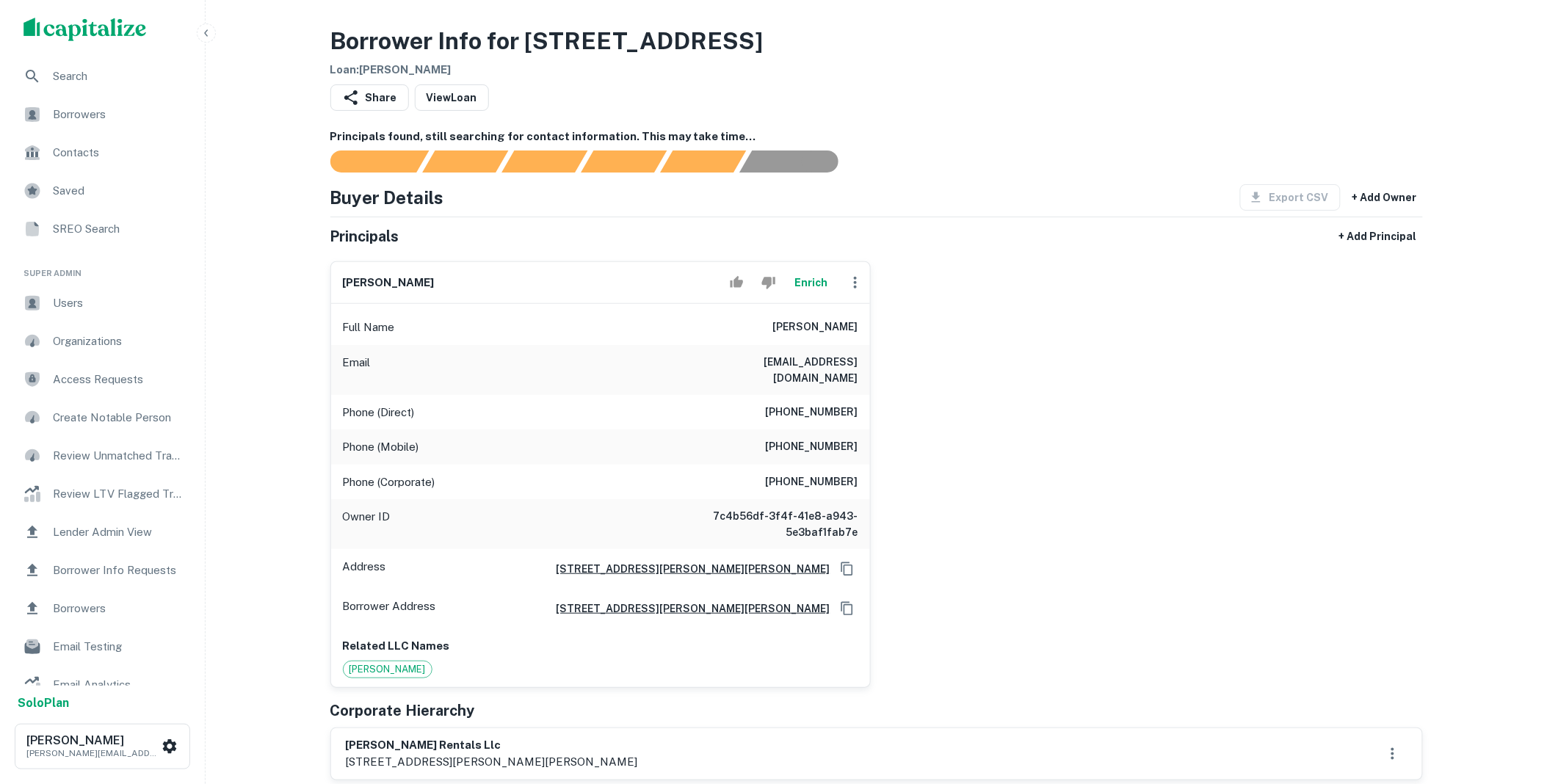
click at [856, 288] on icon "button" at bounding box center [855, 282] width 18 height 18
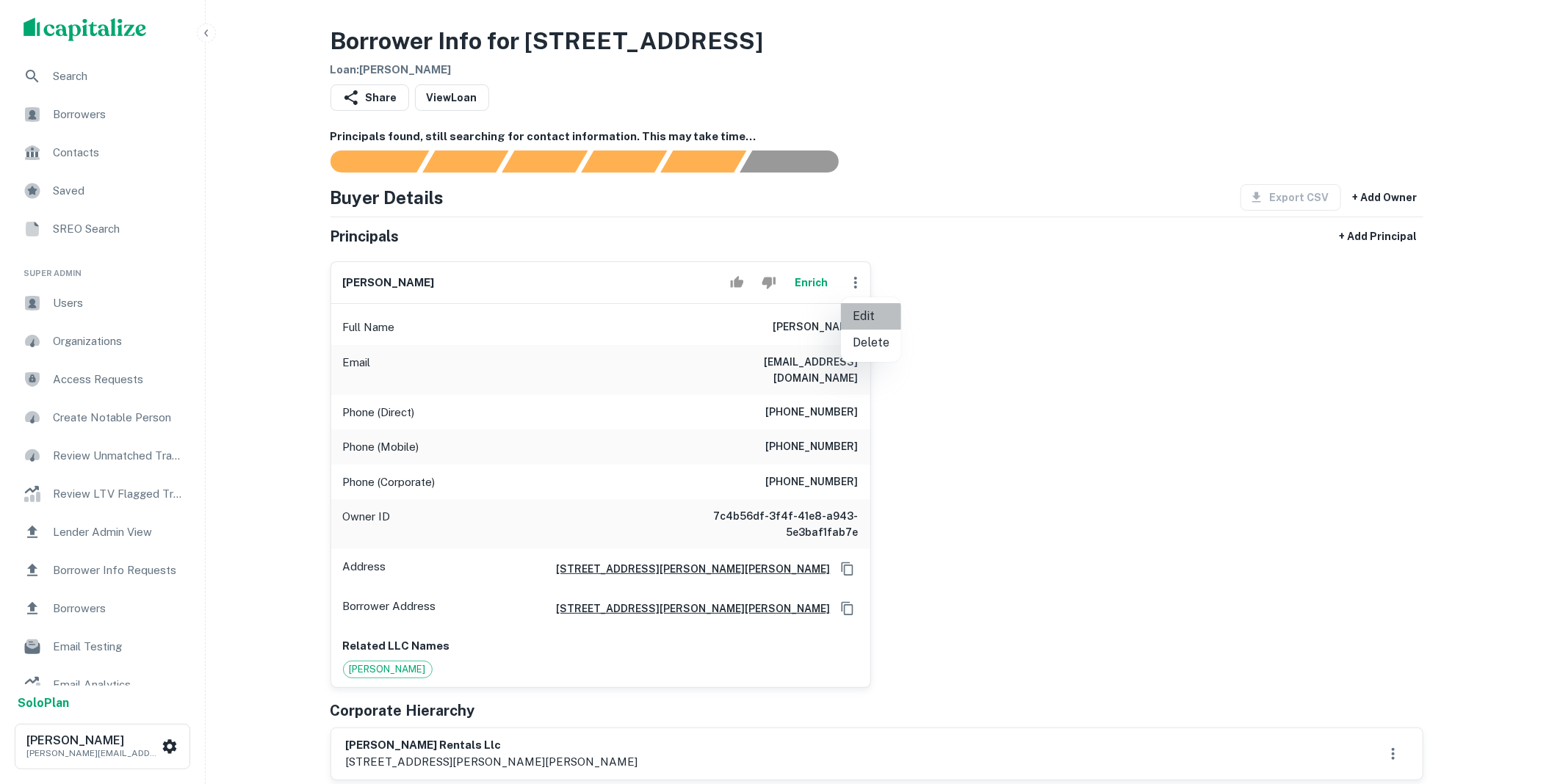
click at [865, 318] on li "Edit" at bounding box center [870, 316] width 60 height 27
select select "**"
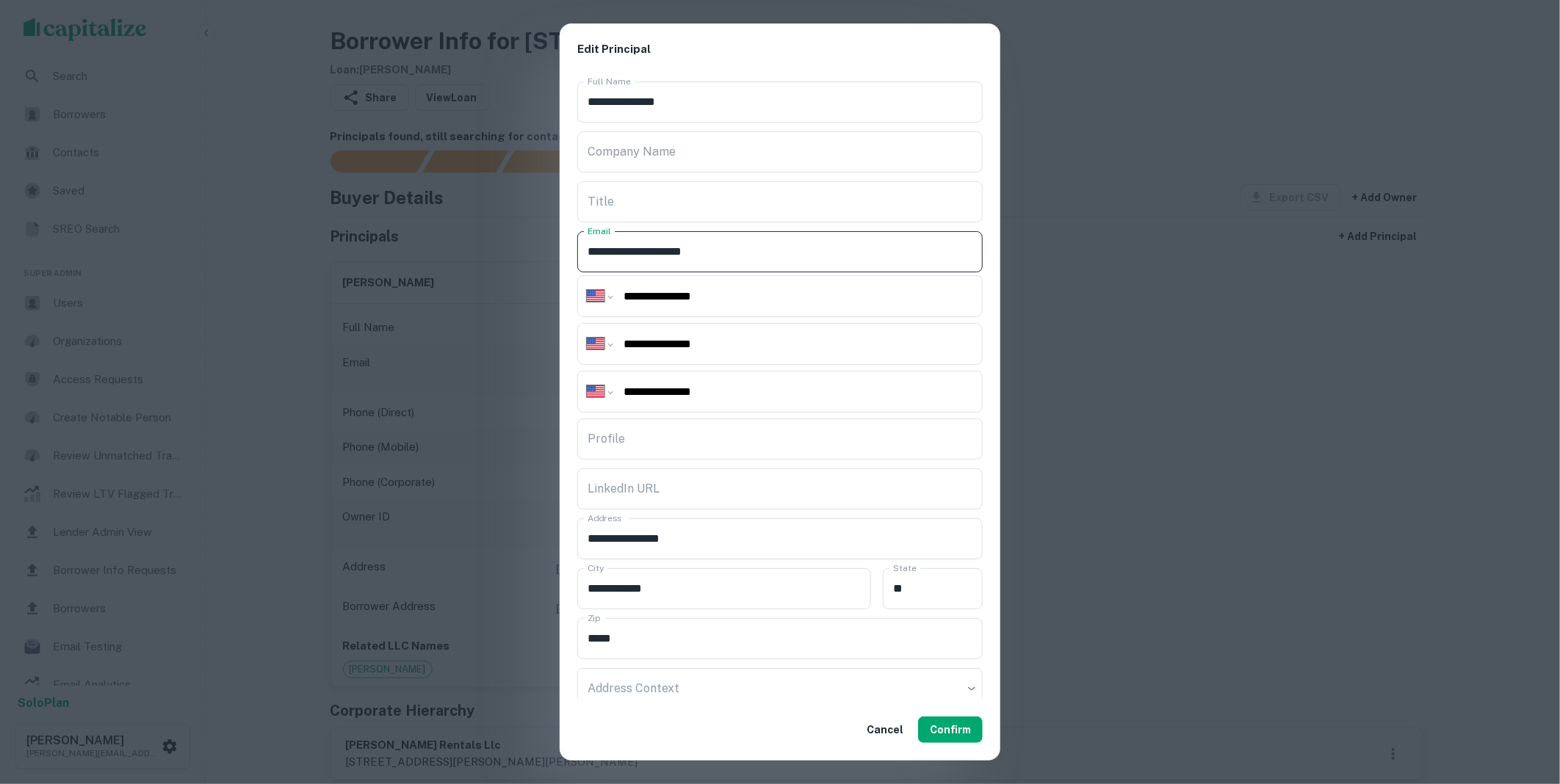
click at [581, 244] on input "**********" at bounding box center [780, 251] width 406 height 41
click at [960, 734] on button "Confirm" at bounding box center [950, 730] width 65 height 27
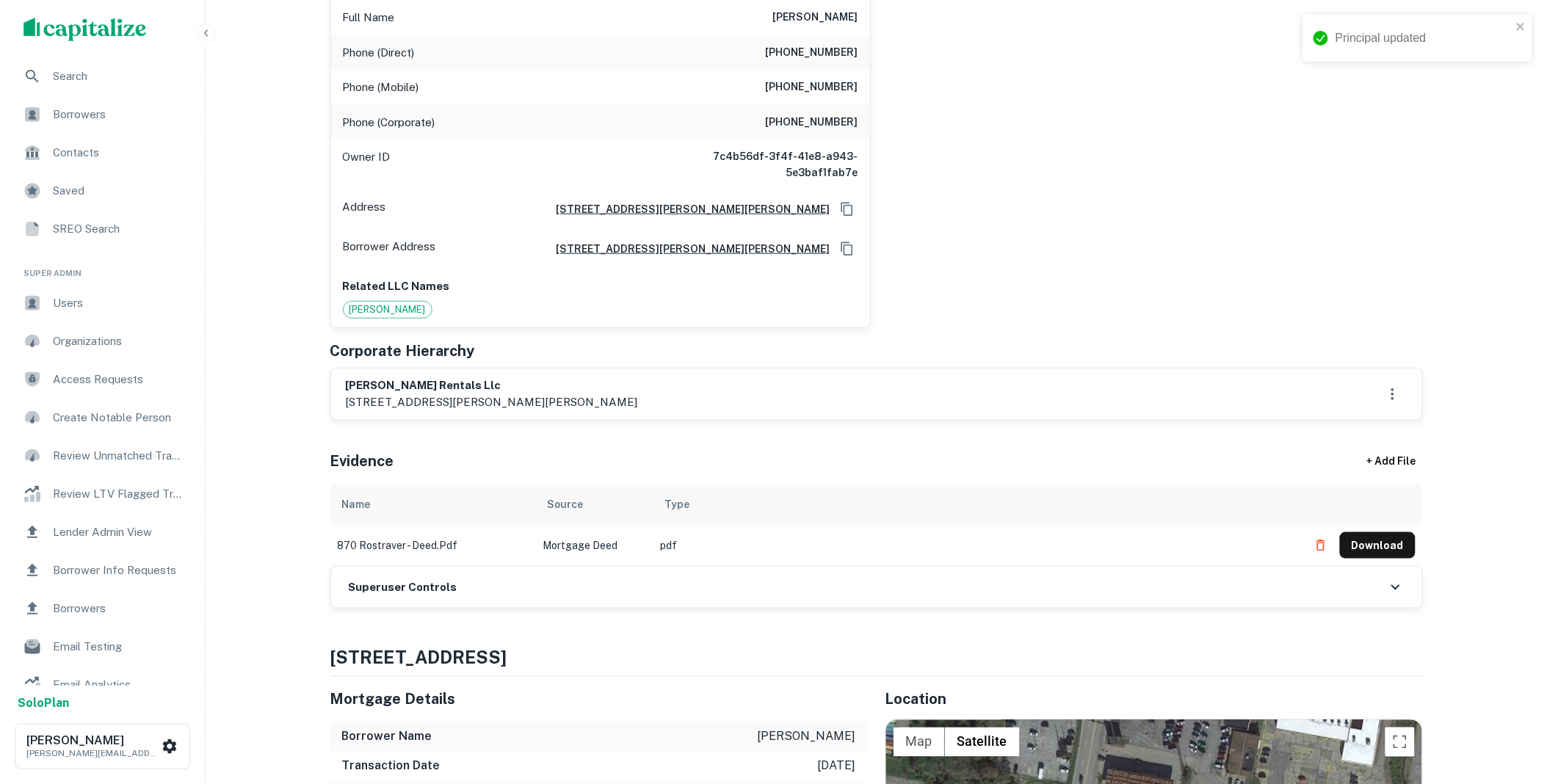
scroll to position [597, 0]
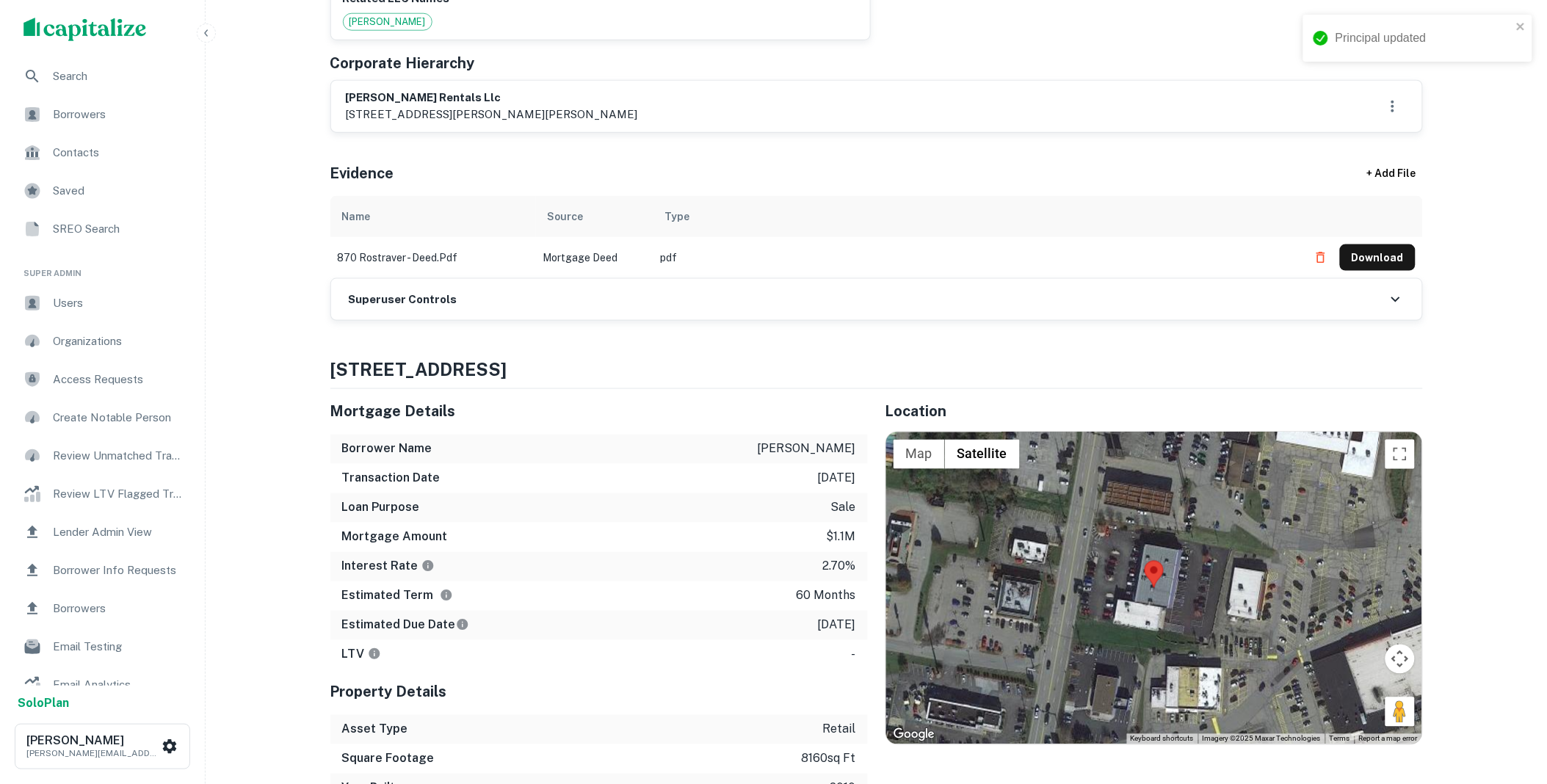
click at [482, 289] on div "Superuser Controls" at bounding box center [877, 299] width 1091 height 41
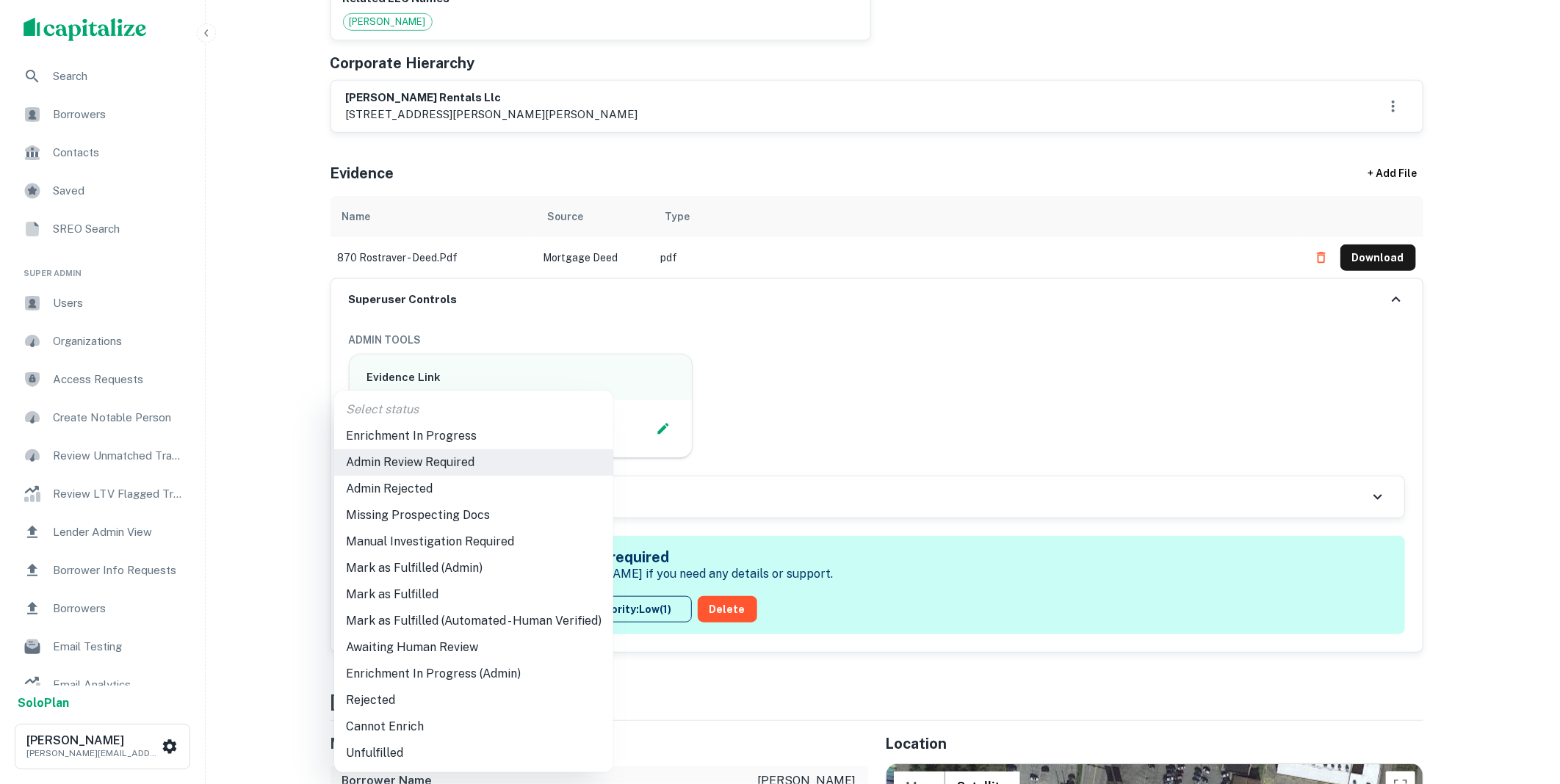
click at [403, 584] on li "Mark as Fulfilled" at bounding box center [474, 594] width 279 height 27
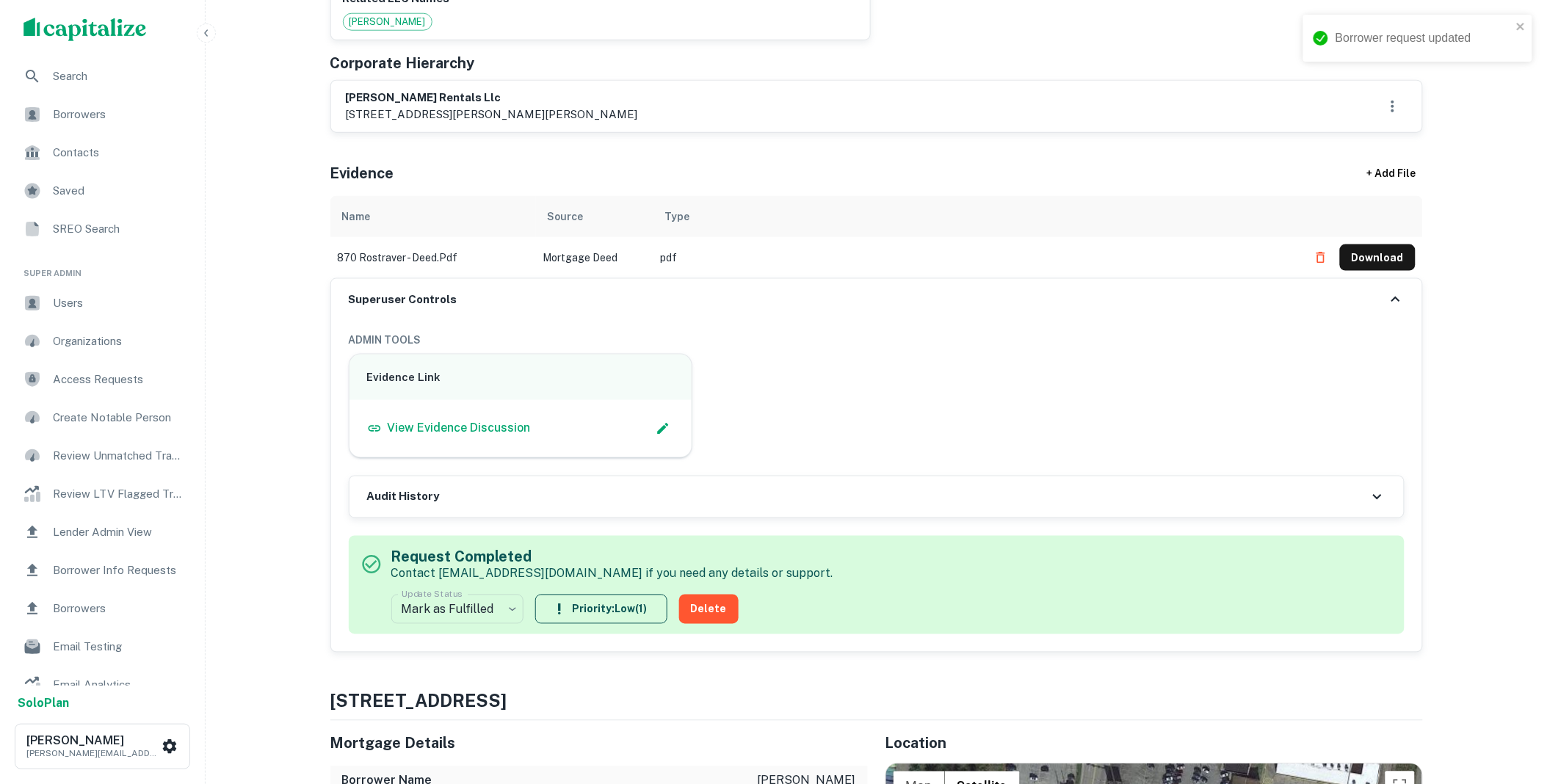
scroll to position [0, 0]
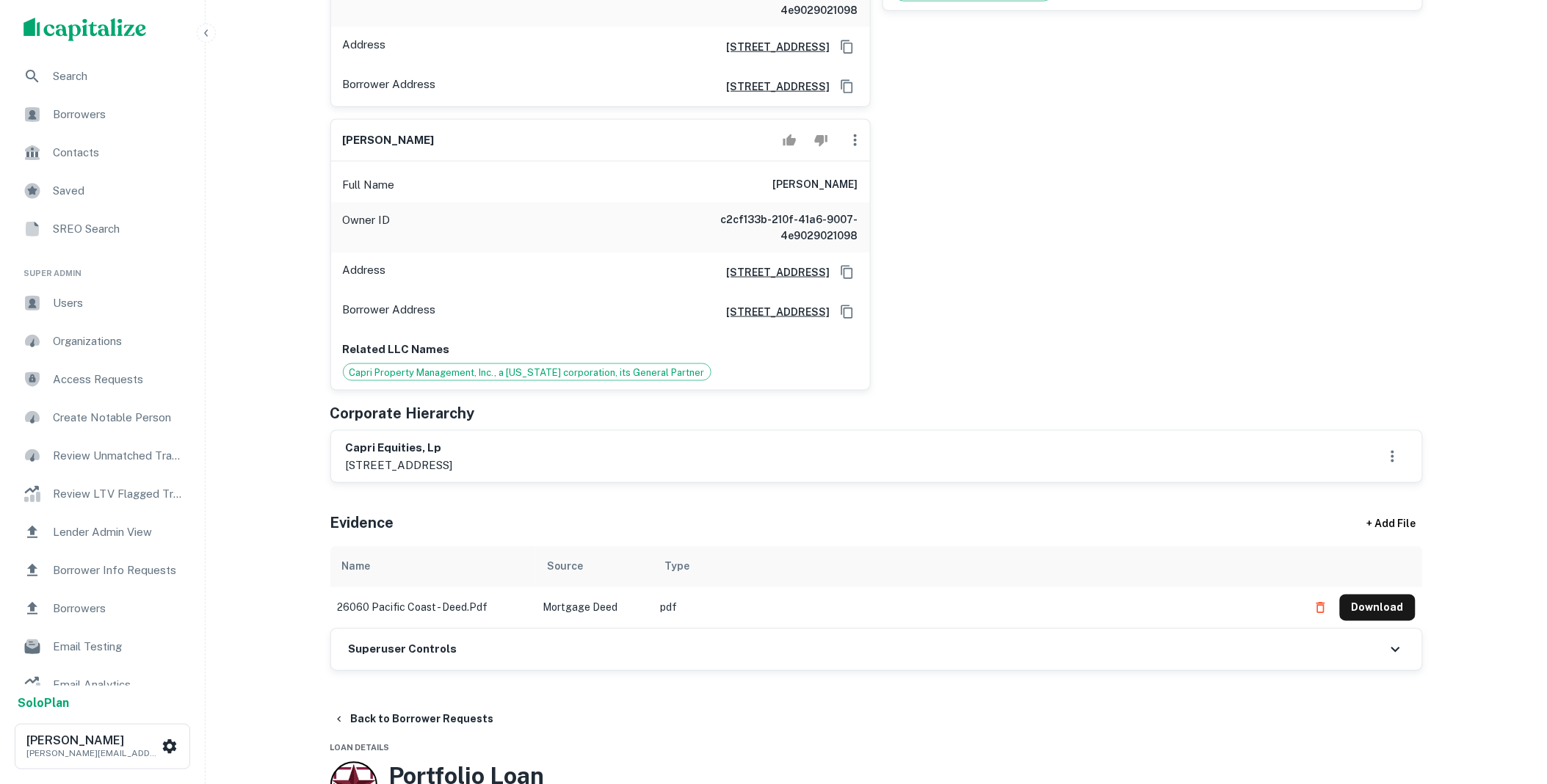
scroll to position [597, 0]
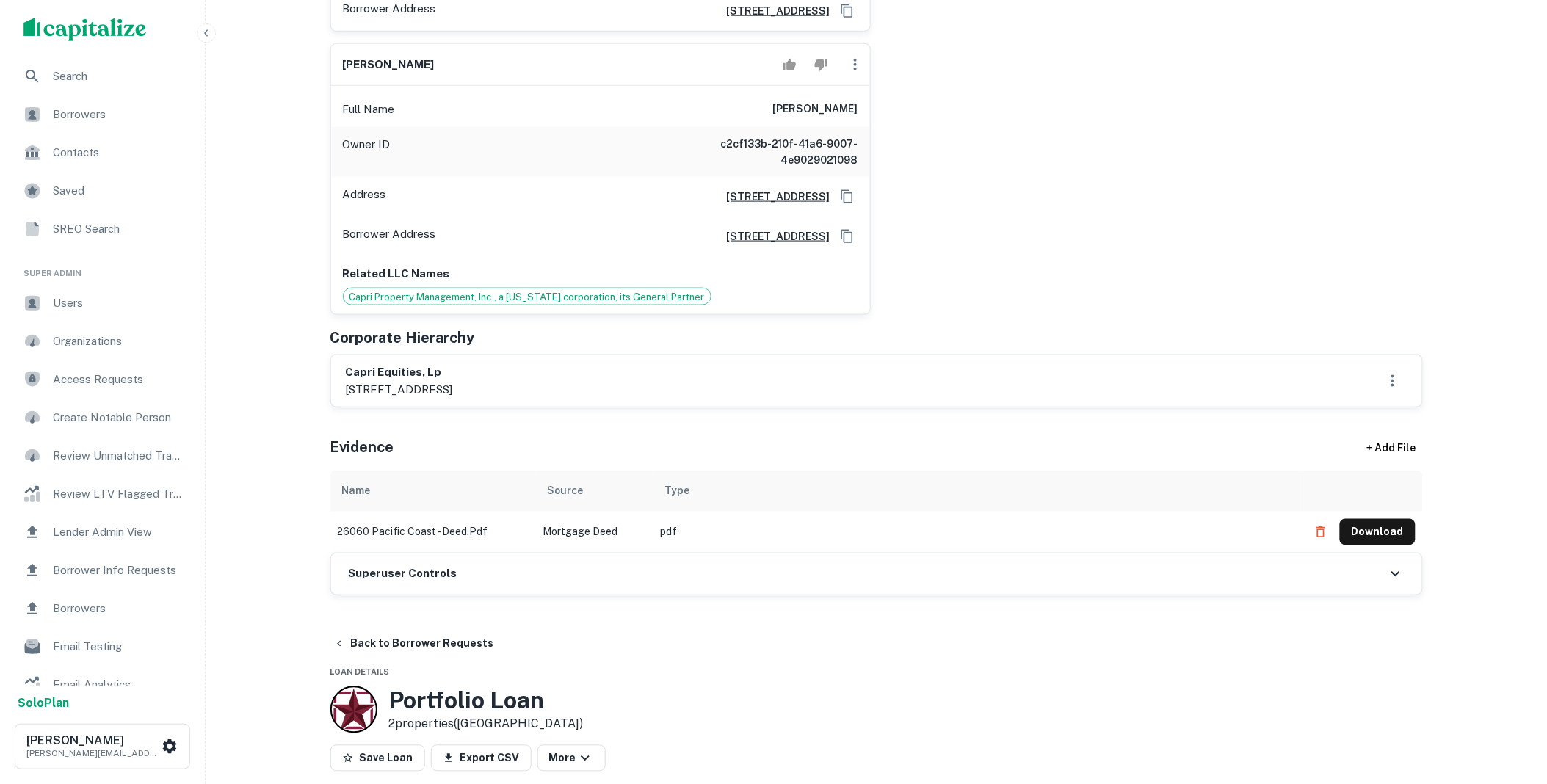
click at [466, 566] on div "Superuser Controls" at bounding box center [877, 574] width 1091 height 41
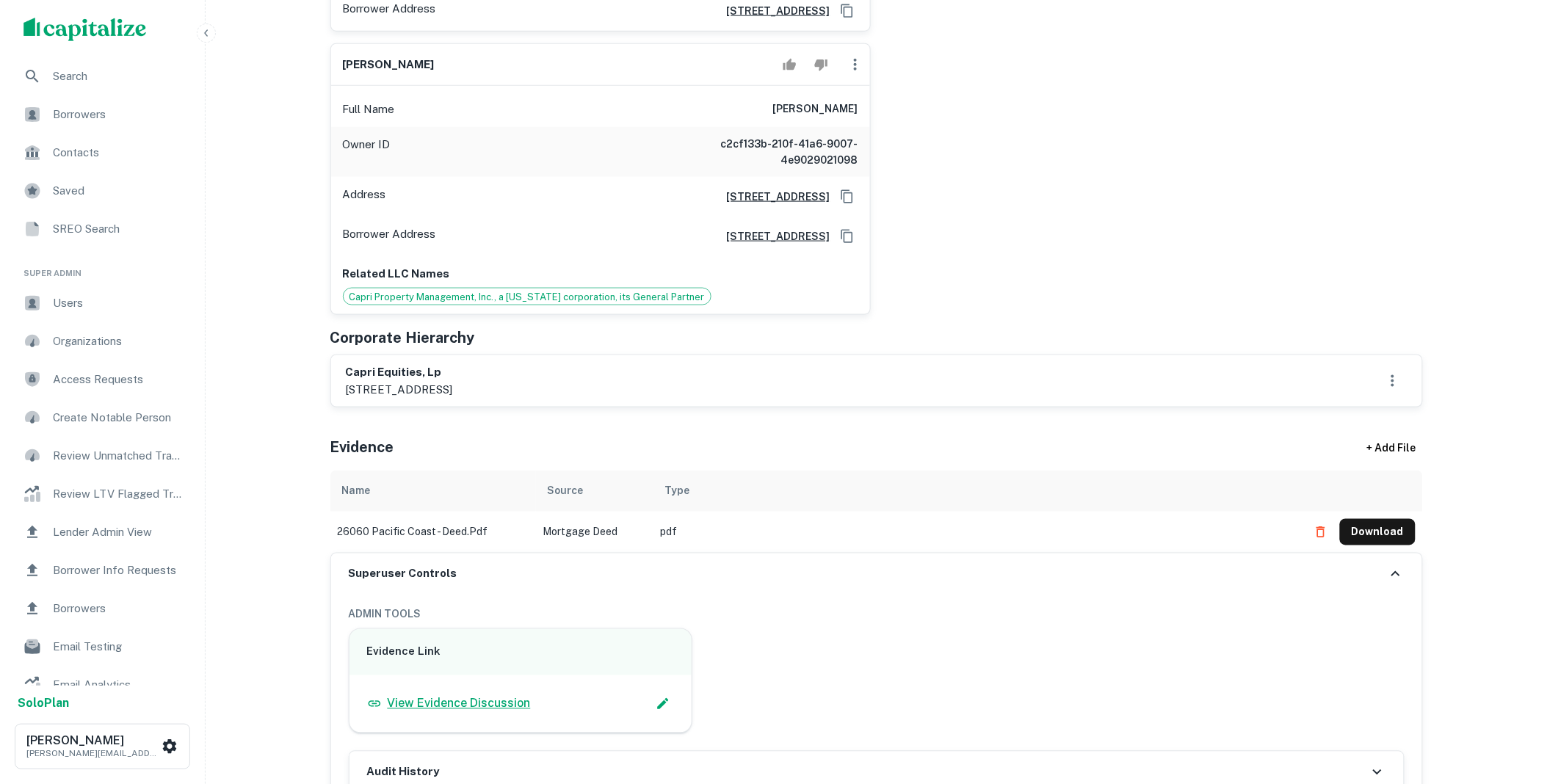
click at [489, 695] on p "View Evidence Discussion" at bounding box center [459, 704] width 143 height 18
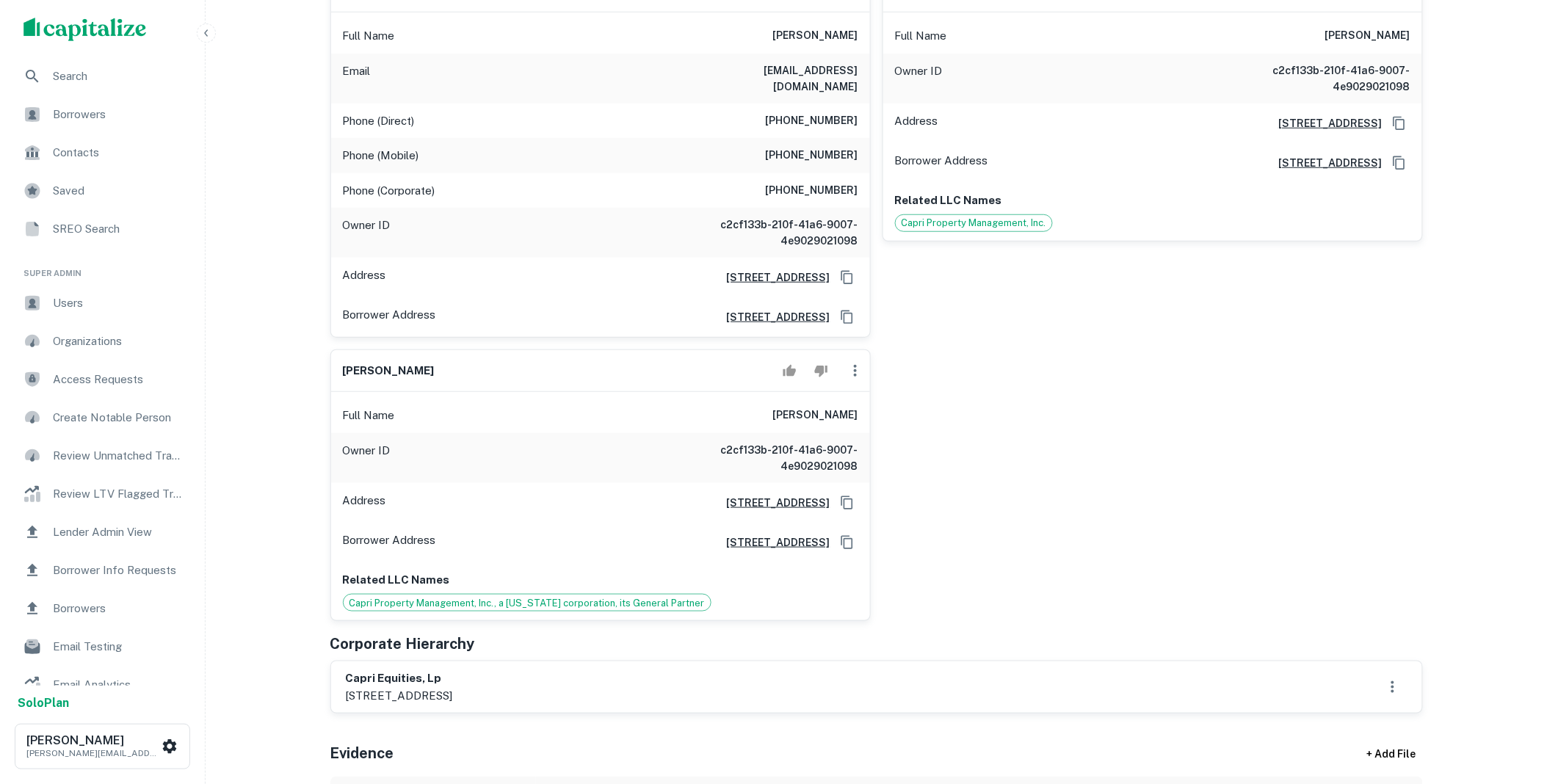
scroll to position [299, 0]
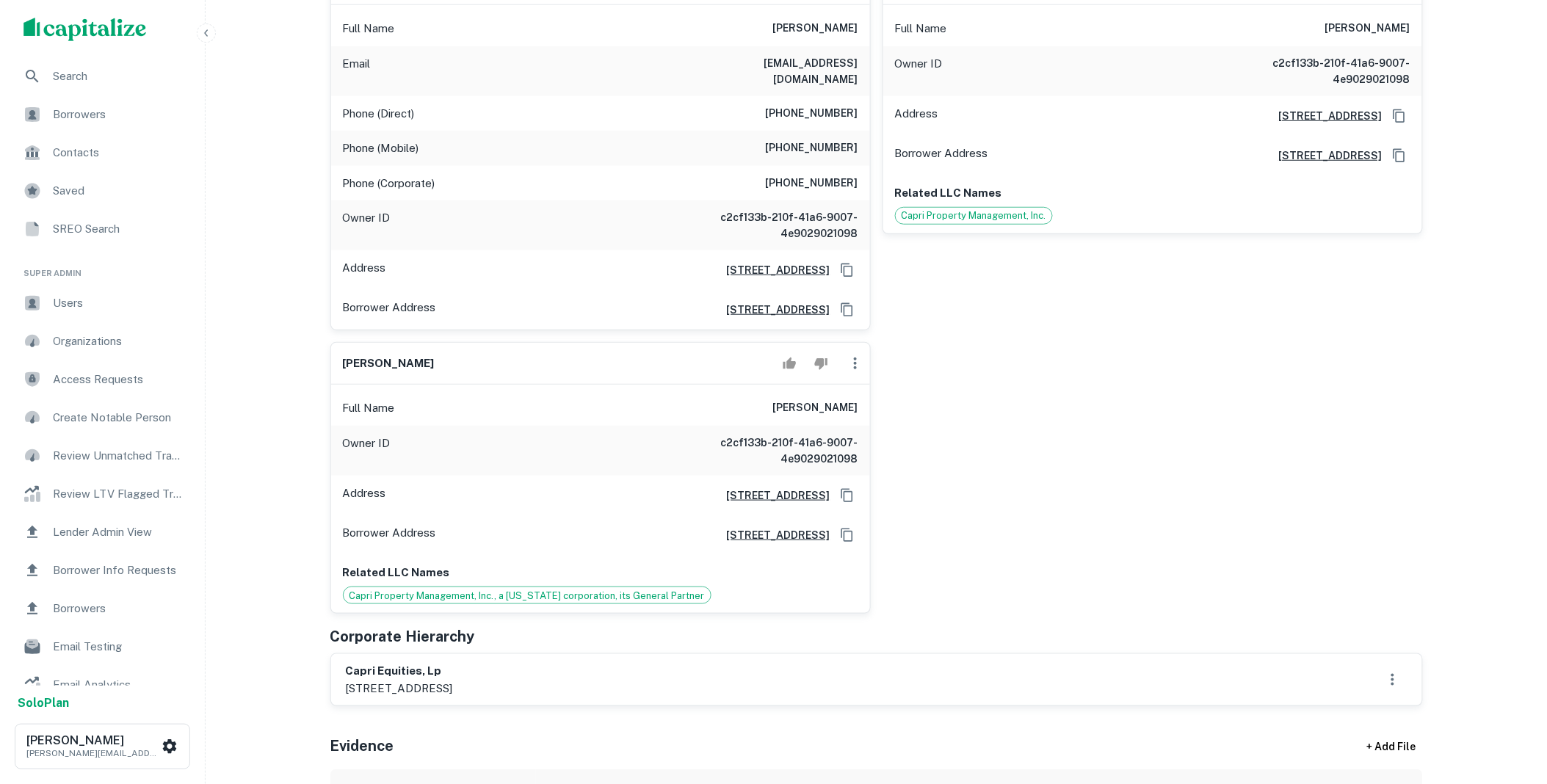
click at [854, 355] on icon "button" at bounding box center [855, 363] width 18 height 18
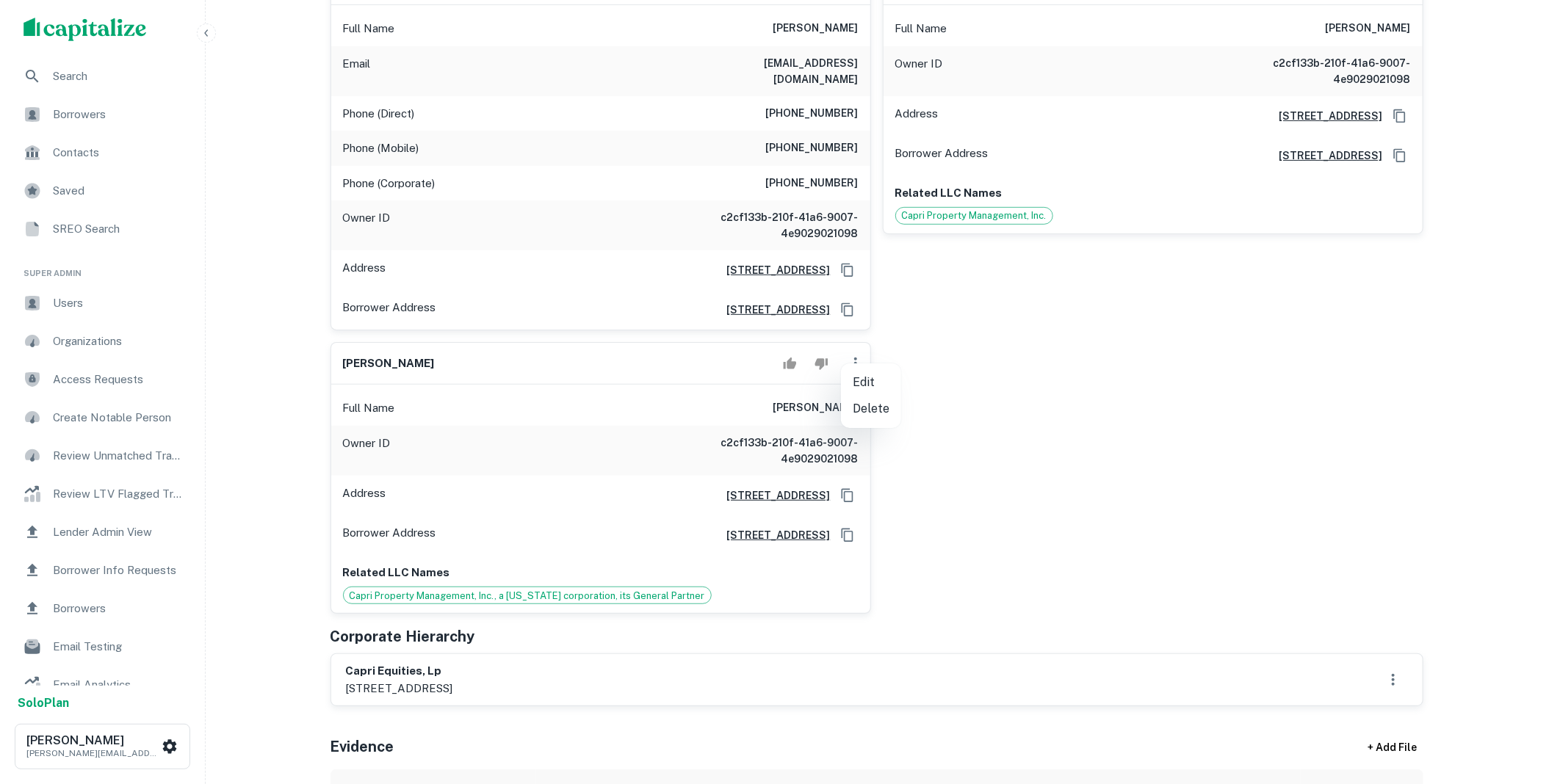
click at [867, 411] on li "Delete" at bounding box center [870, 409] width 60 height 27
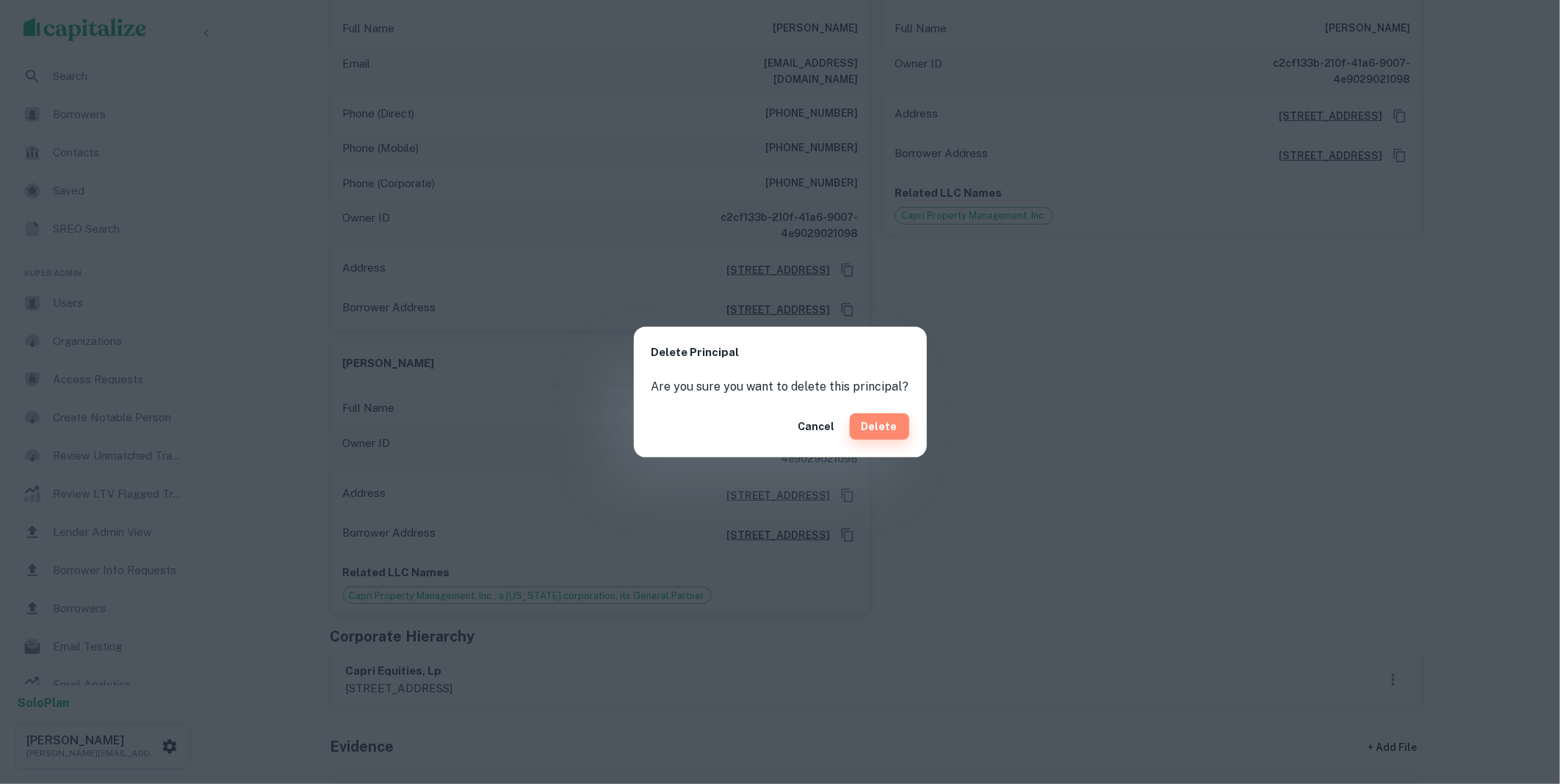
click at [883, 426] on button "Delete" at bounding box center [879, 427] width 59 height 27
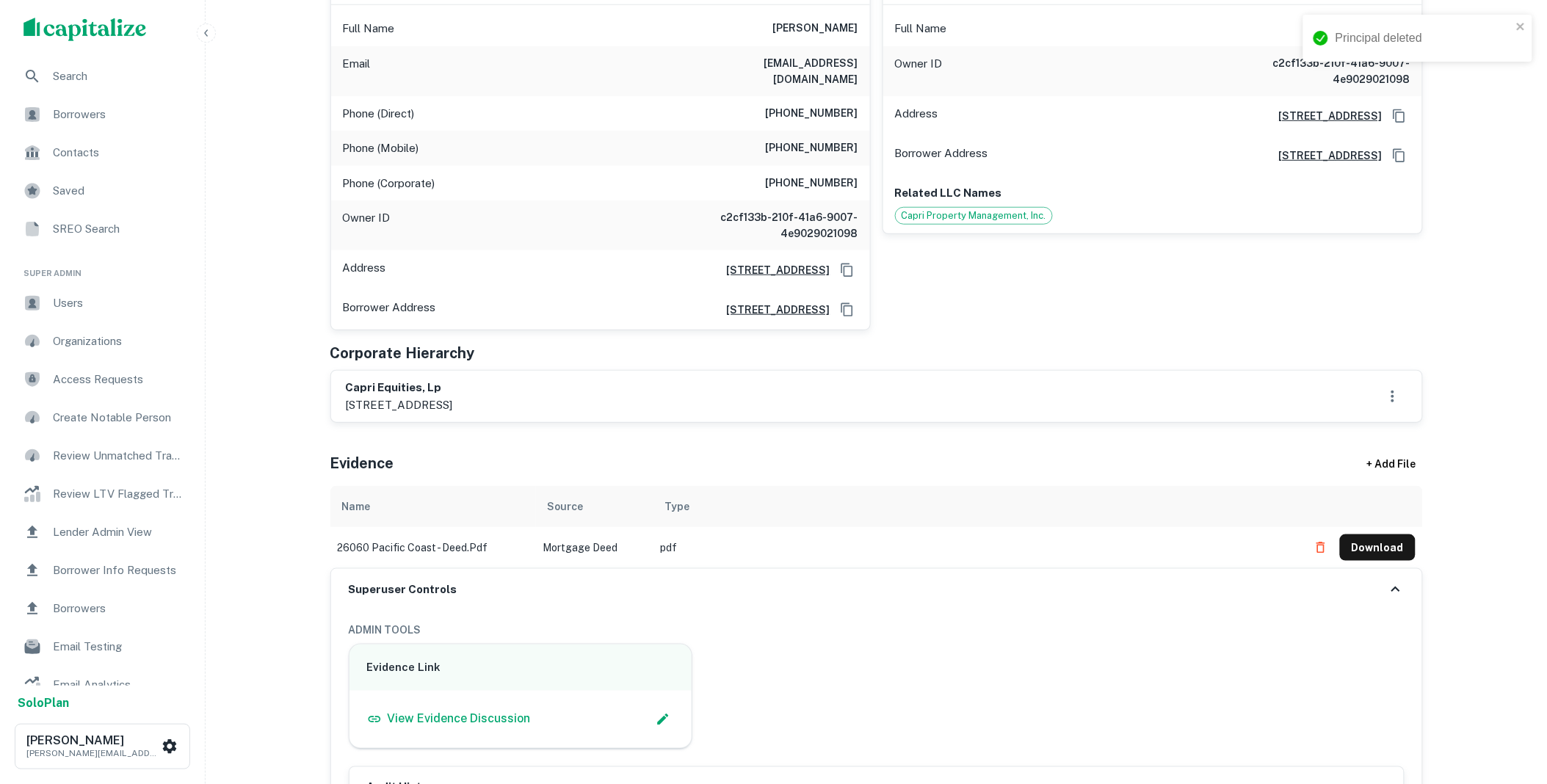
scroll to position [0, 0]
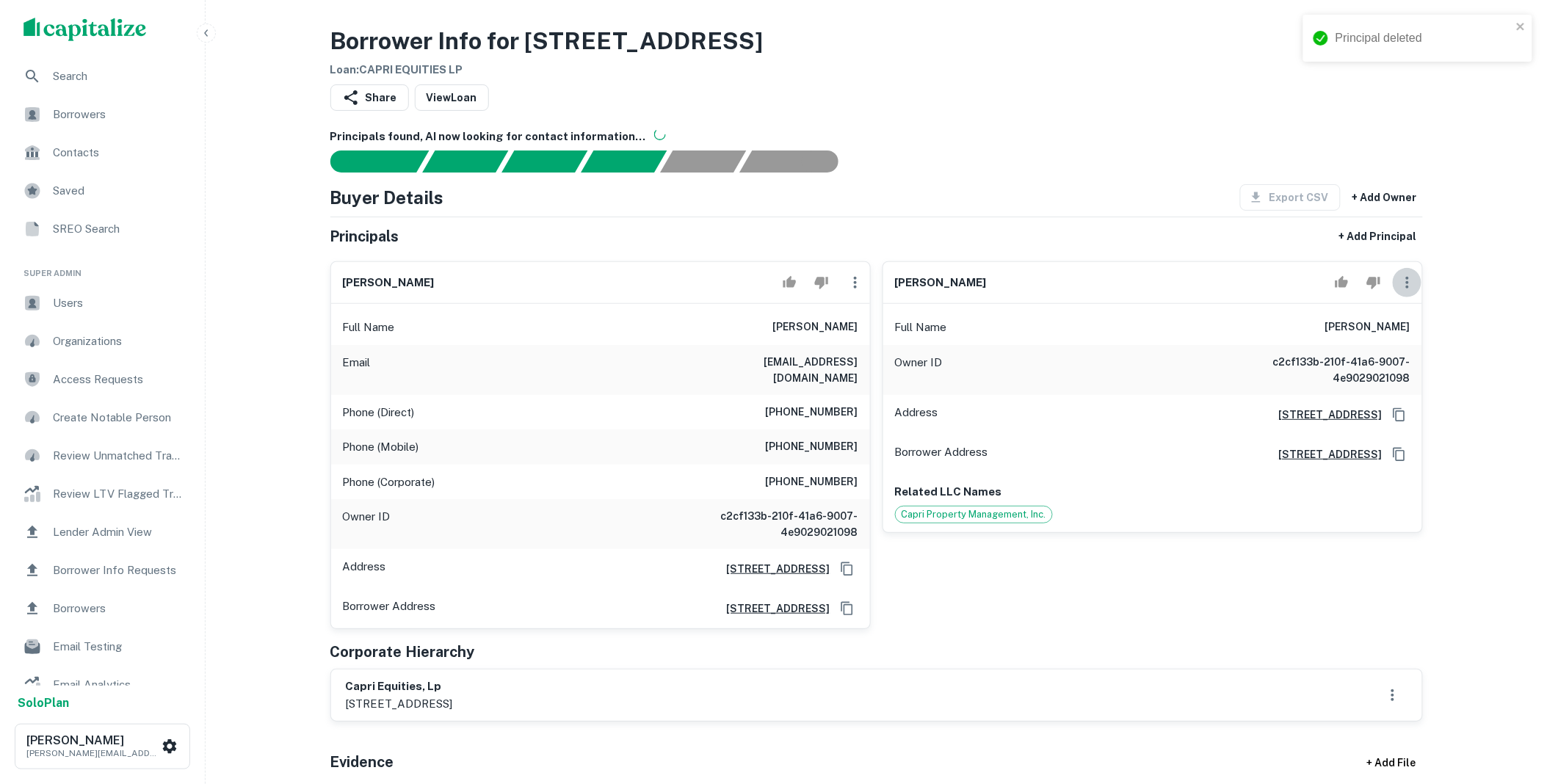
click at [1407, 282] on icon "button" at bounding box center [1408, 282] width 3 height 12
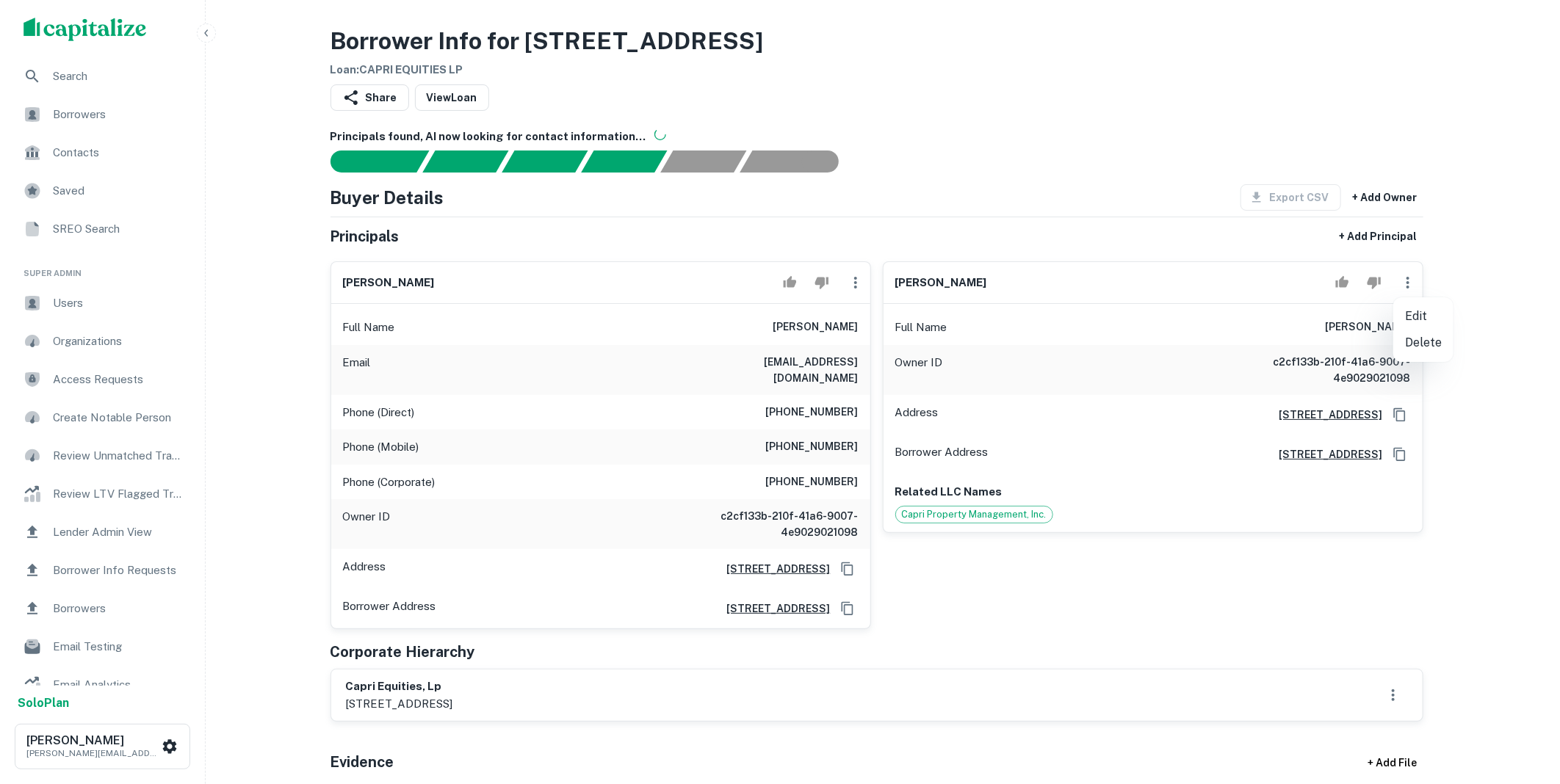
click at [1419, 344] on li "Delete" at bounding box center [1423, 343] width 60 height 27
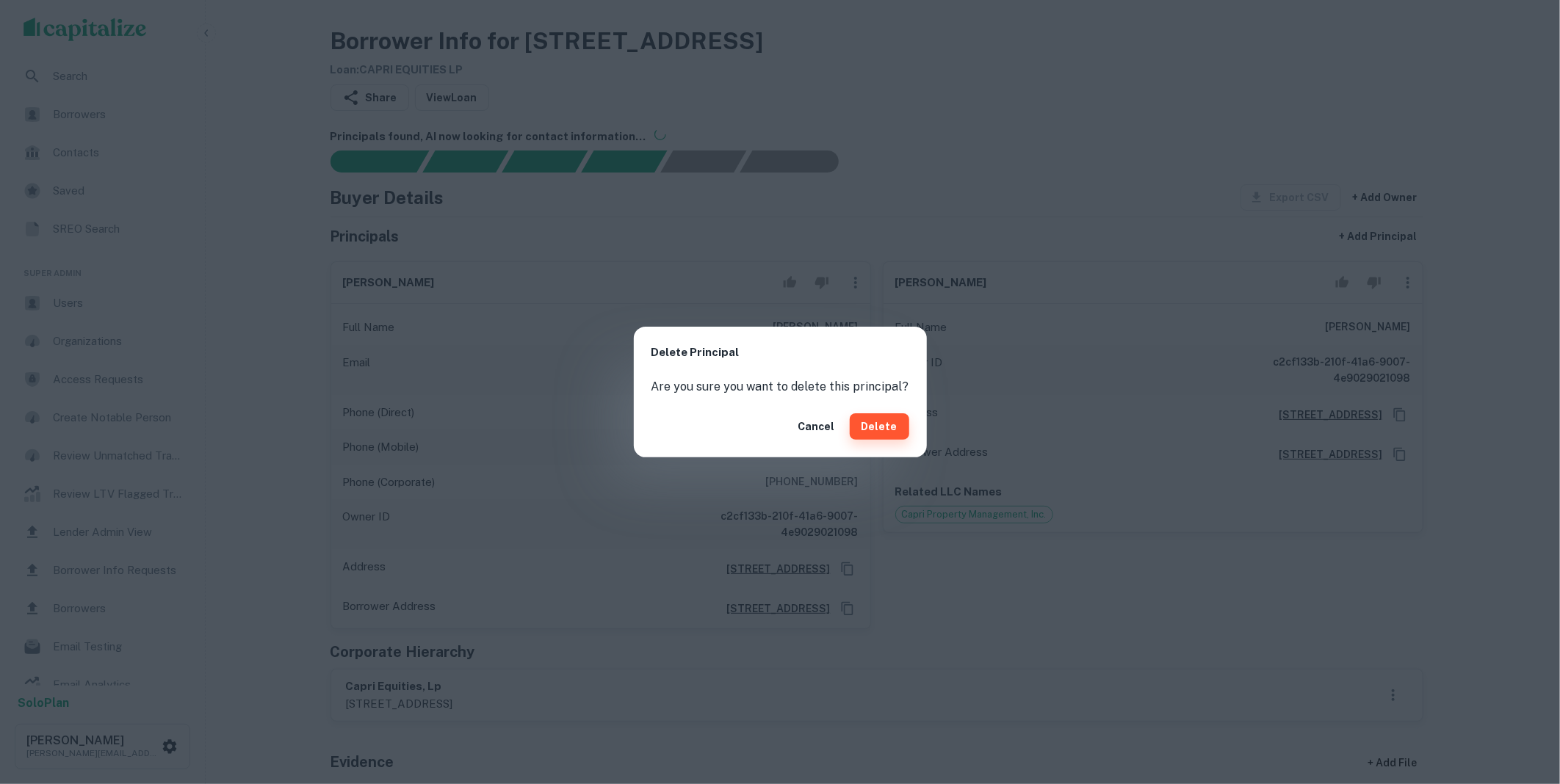
click at [861, 423] on button "Delete" at bounding box center [879, 427] width 59 height 27
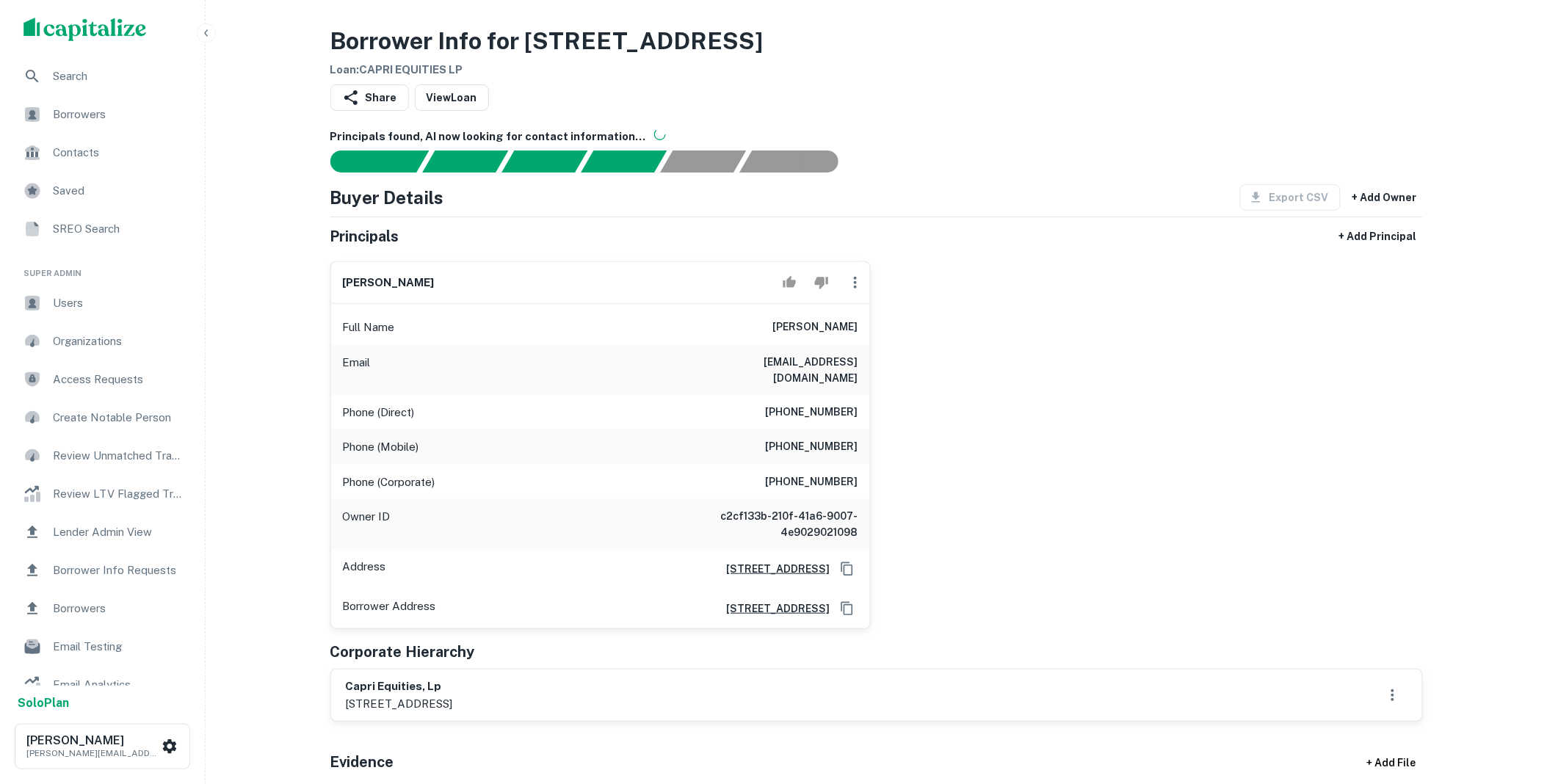
scroll to position [897, 0]
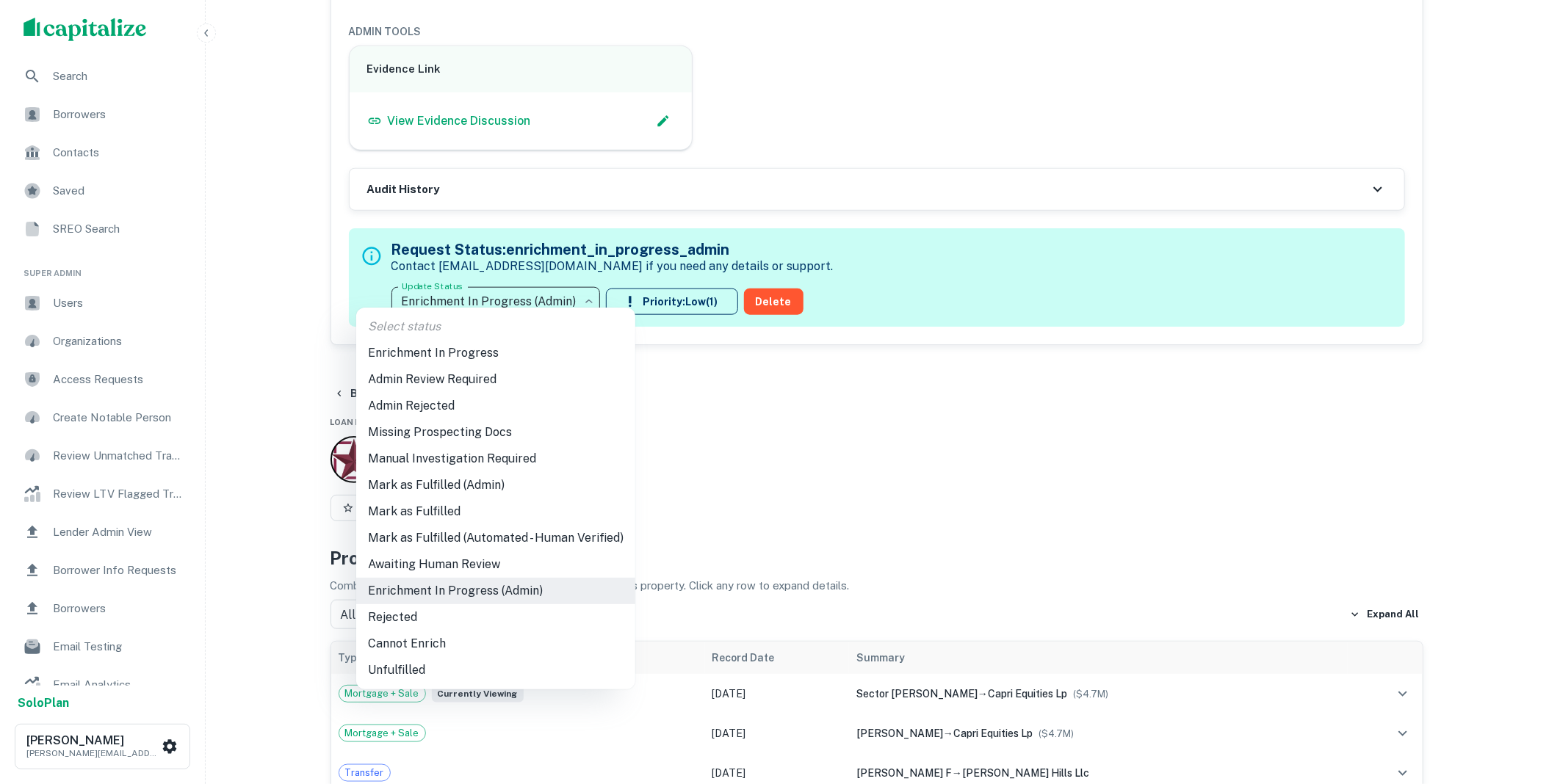
click at [580, 292] on div at bounding box center [780, 392] width 1560 height 784
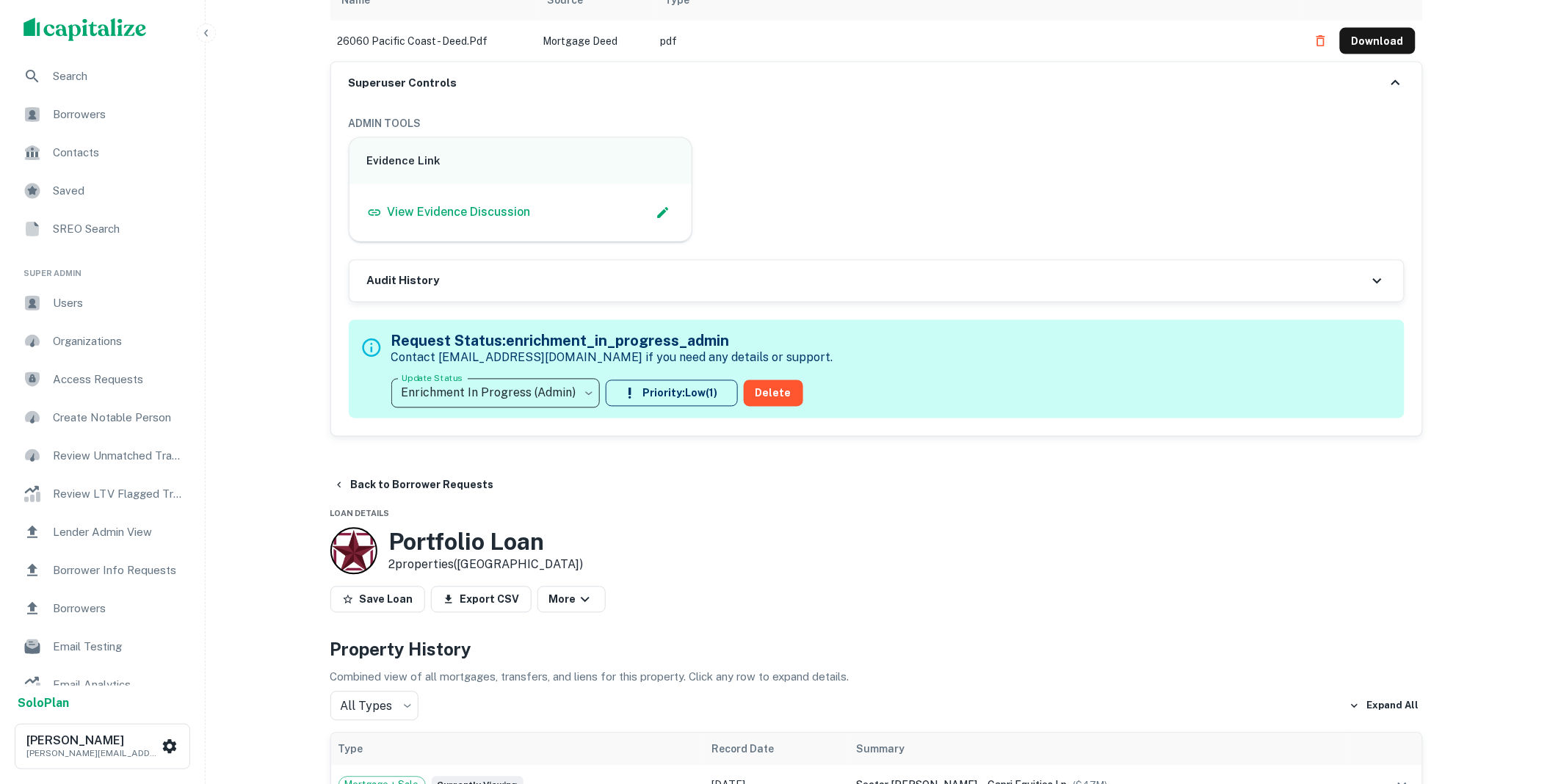
scroll to position [0, 0]
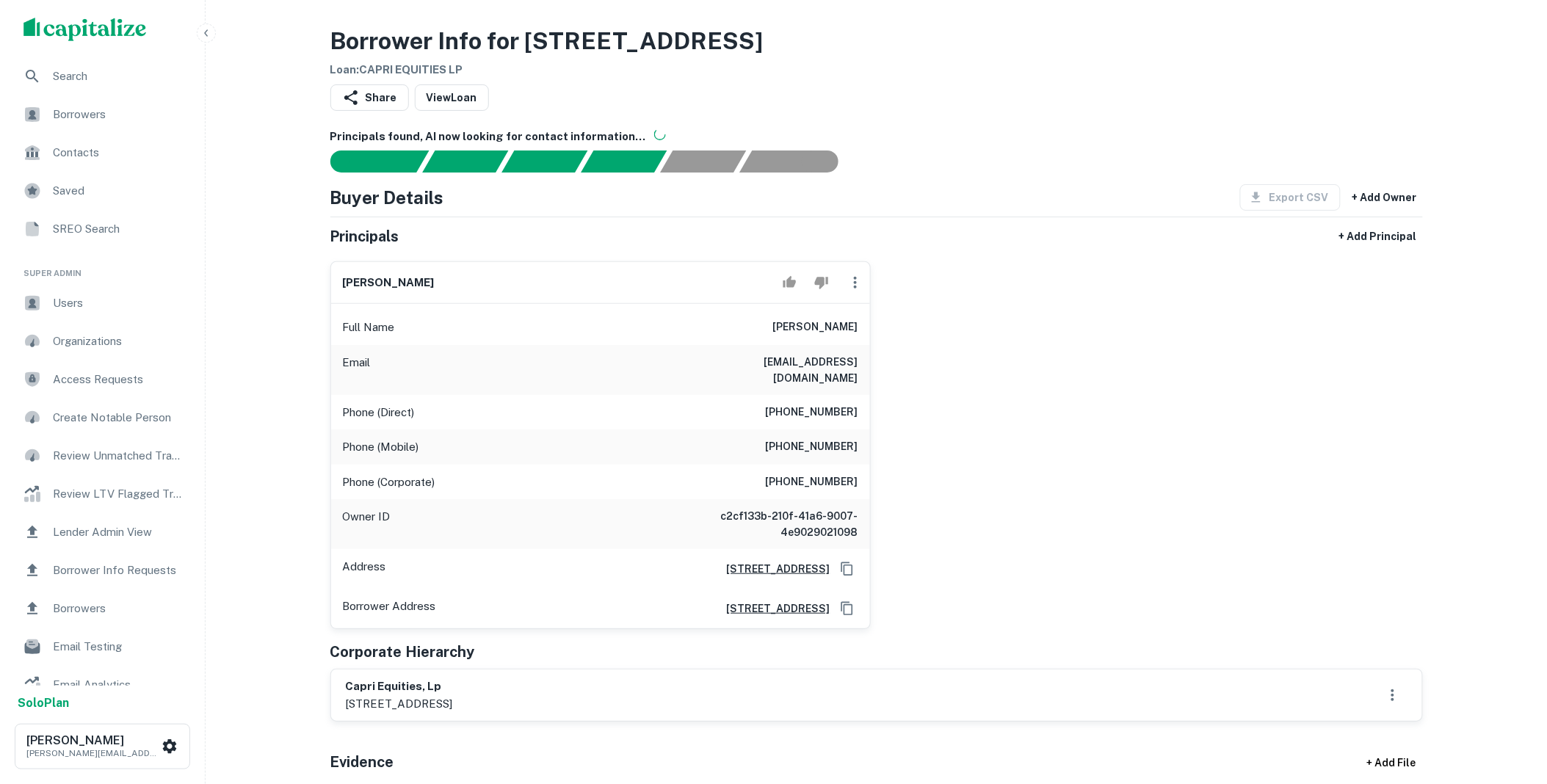
drag, startPoint x: 669, startPoint y: 691, endPoint x: 348, endPoint y: 670, distance: 321.7
click at [348, 678] on div "capri equities, lp 5550 topanga canyon boulevard suite 220, woodland hills, ca,…" at bounding box center [400, 695] width 107 height 34
copy div "capri equities, lp 5550 topanga canyon boulevard suite 220, woodland hills, ca"
drag, startPoint x: 813, startPoint y: 330, endPoint x: 926, endPoint y: 339, distance: 113.4
click at [926, 339] on div "david peris Full Name david peris Email peris@snet.net Phone (Direct) (818) 222…" at bounding box center [871, 439] width 1104 height 379
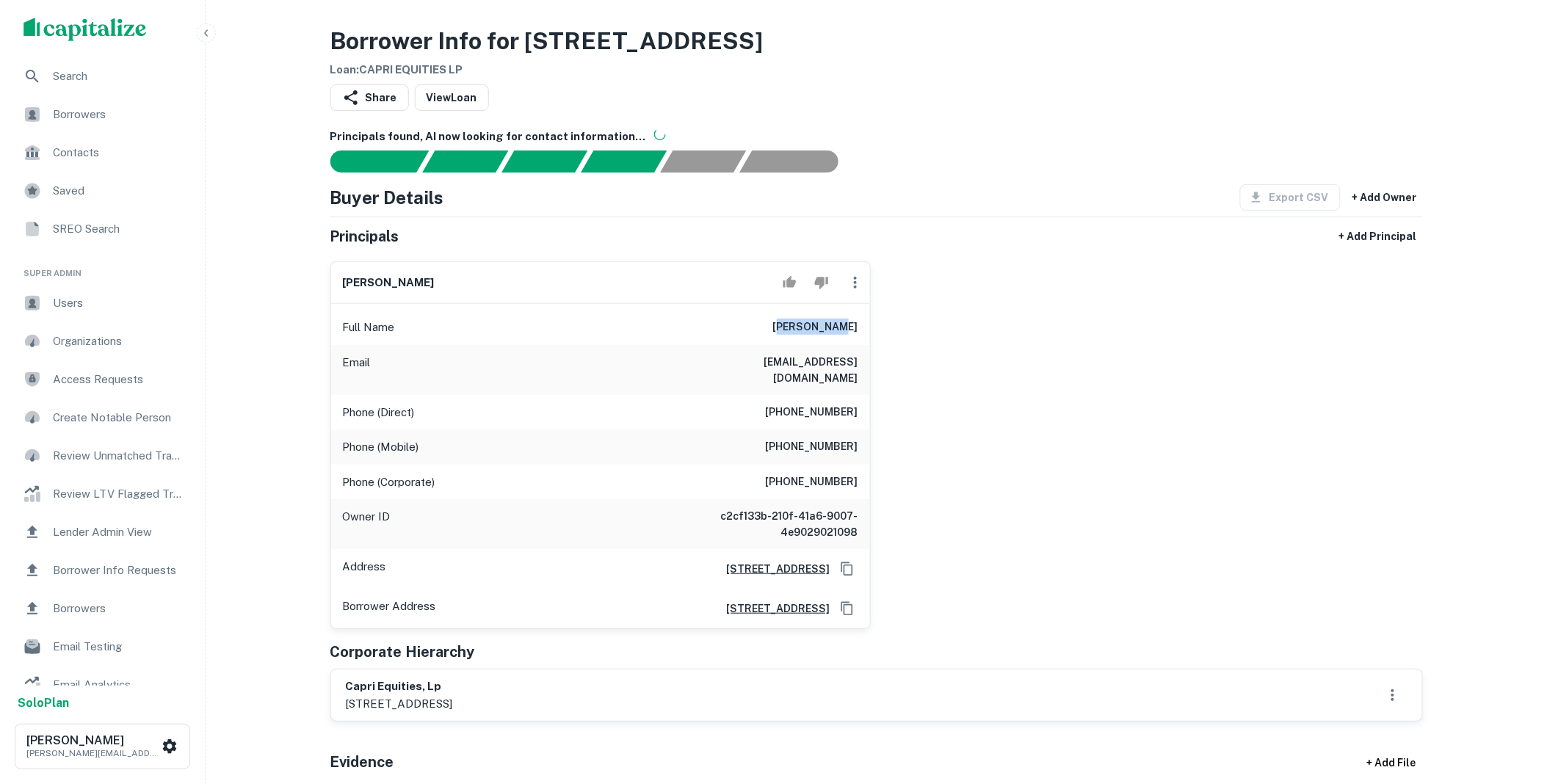
drag, startPoint x: 926, startPoint y: 338, endPoint x: 809, endPoint y: 332, distance: 117.2
click at [809, 332] on h6 "david peris" at bounding box center [815, 328] width 85 height 18
drag, startPoint x: 754, startPoint y: 325, endPoint x: 862, endPoint y: 320, distance: 108.1
click at [862, 320] on div "Full Name david peris" at bounding box center [600, 328] width 539 height 36
copy h6 "david peris"
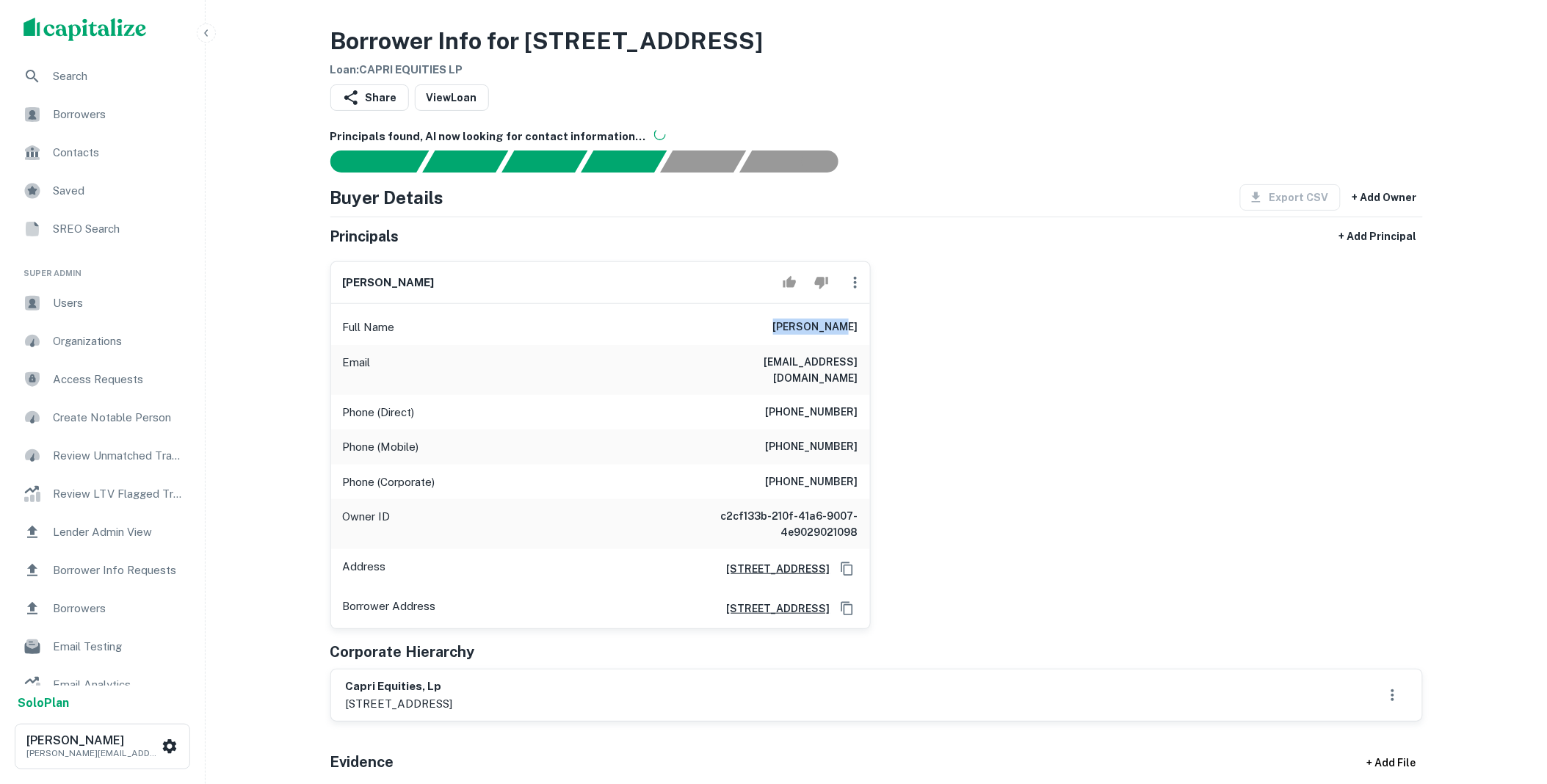
scroll to position [597, 0]
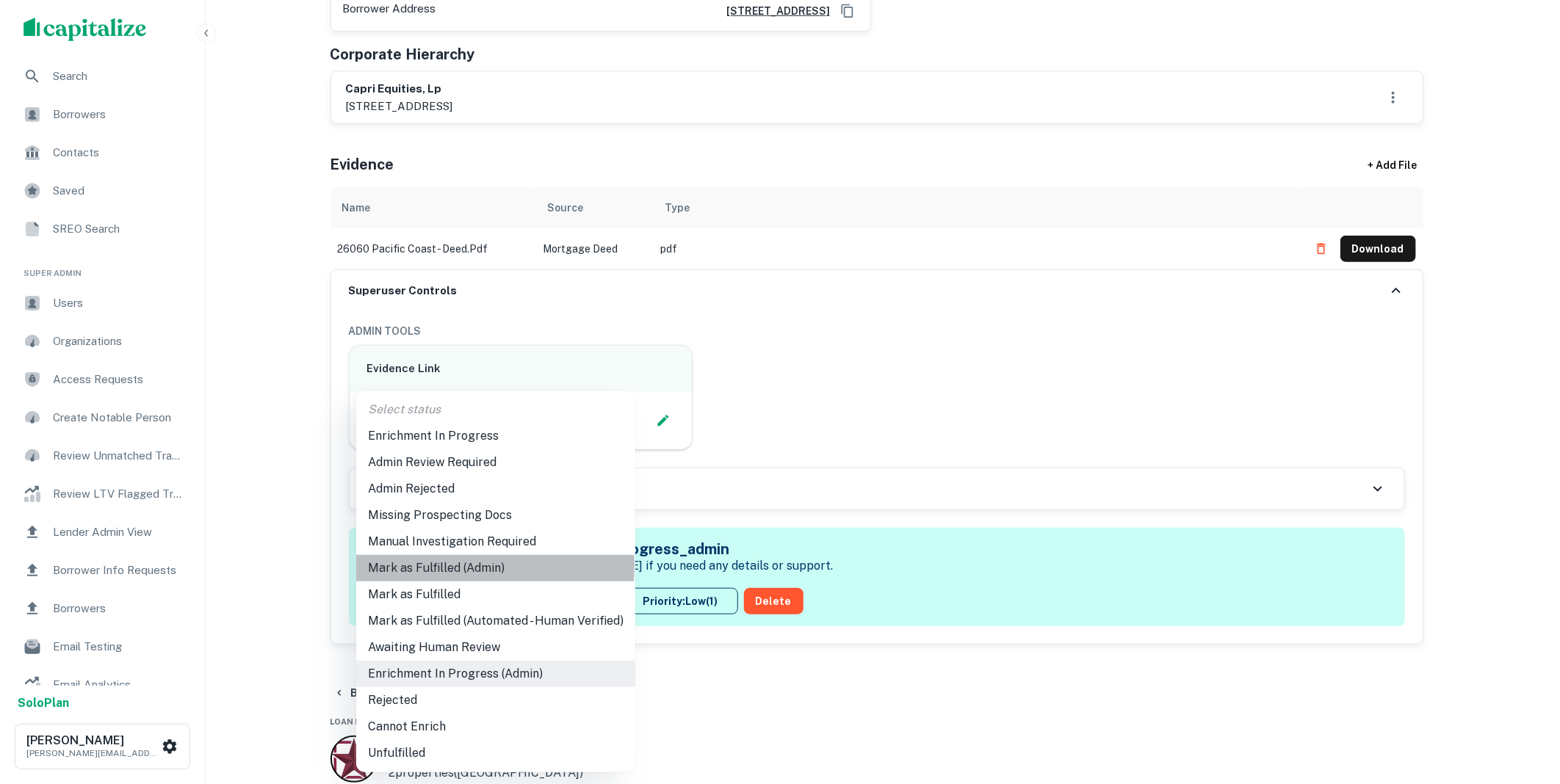
click at [437, 567] on li "Mark as Fulfilled (Admin)" at bounding box center [495, 568] width 279 height 27
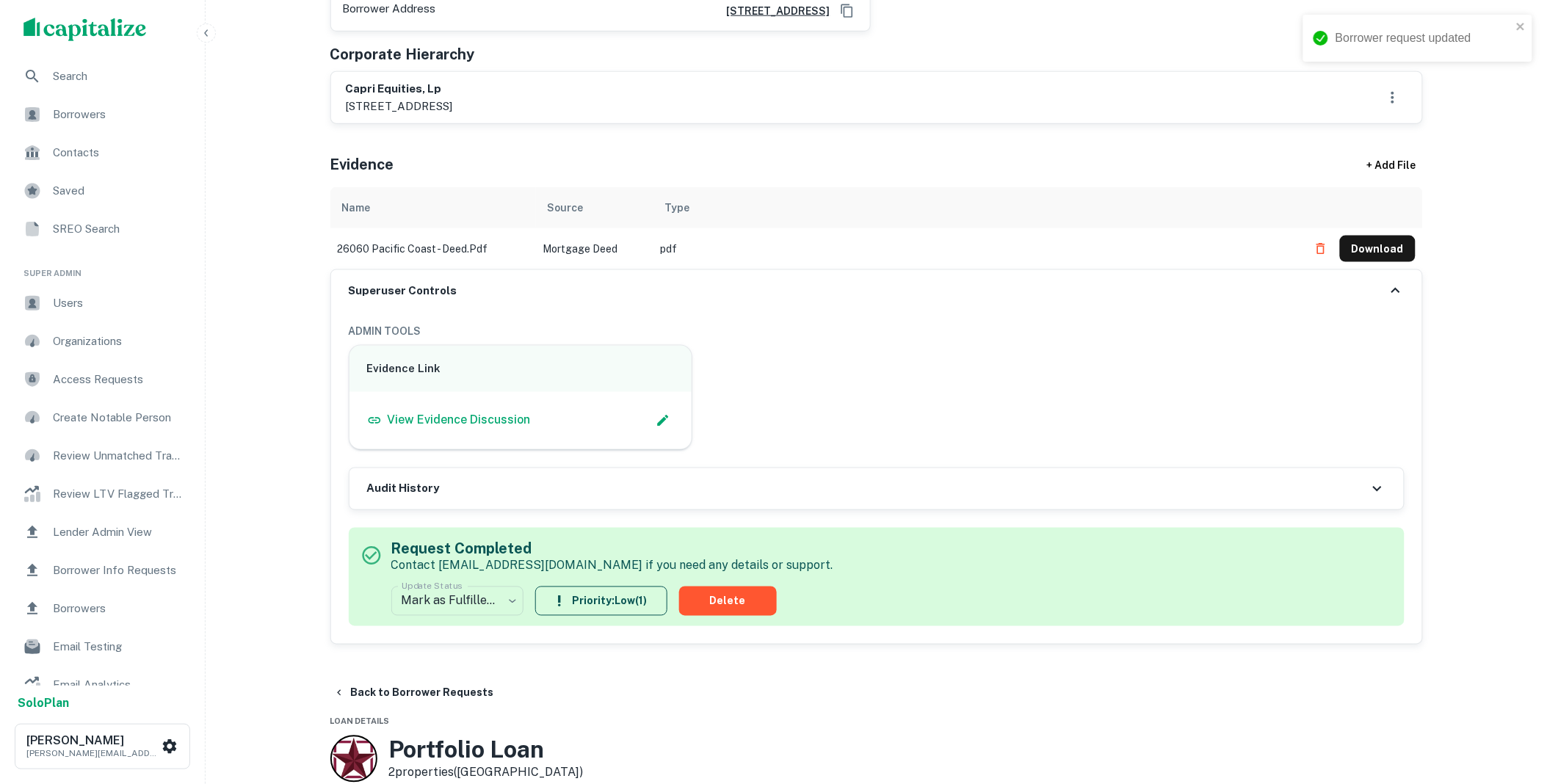
scroll to position [0, 0]
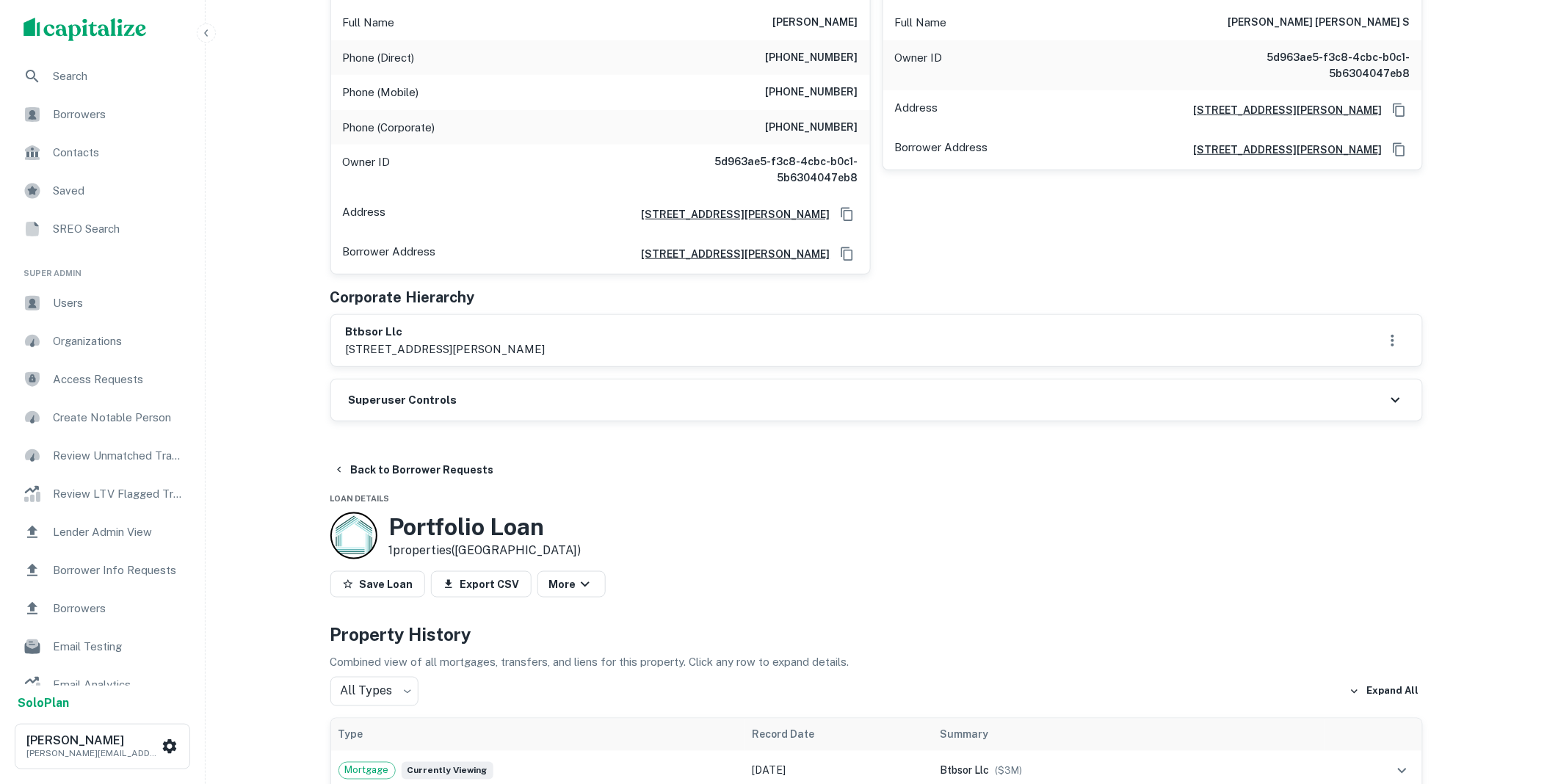
scroll to position [299, 0]
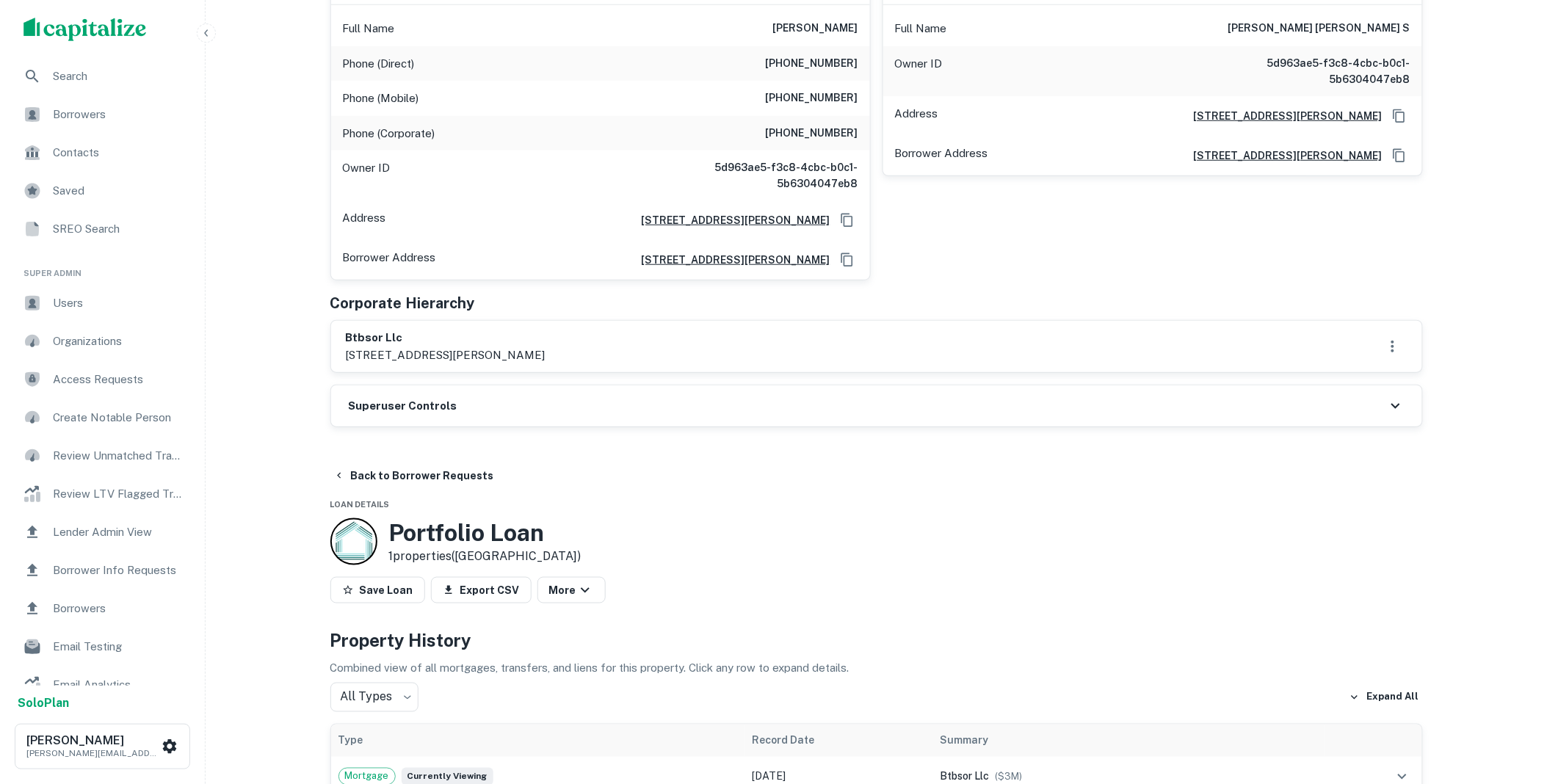
click at [540, 421] on div "Superuser Controls" at bounding box center [877, 405] width 1091 height 41
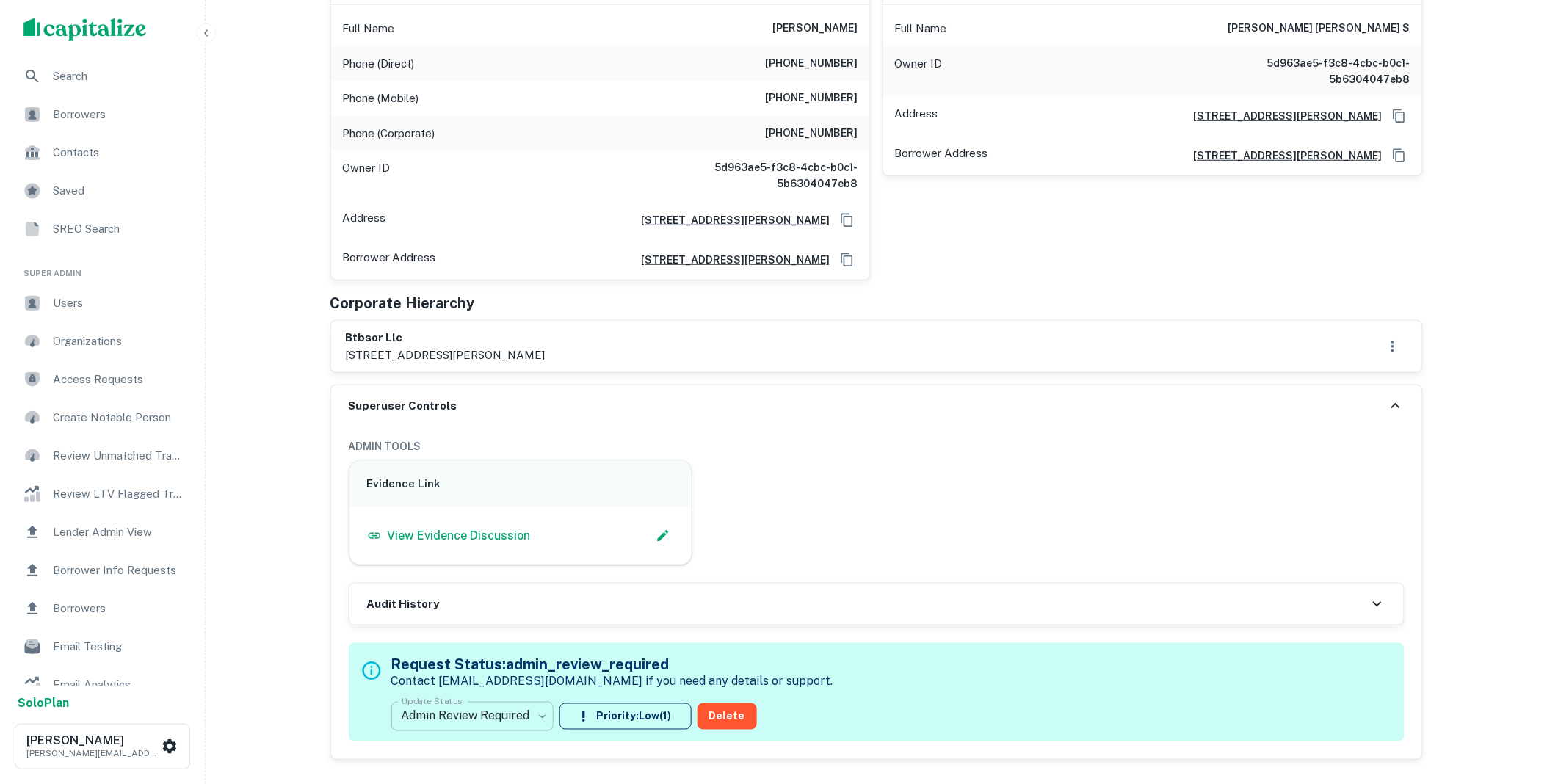
click at [540, 485] on body "Search Borrowers Contacts Saved SREO Search Super Admin Users Organizations Acc…" at bounding box center [773, 93] width 1547 height 784
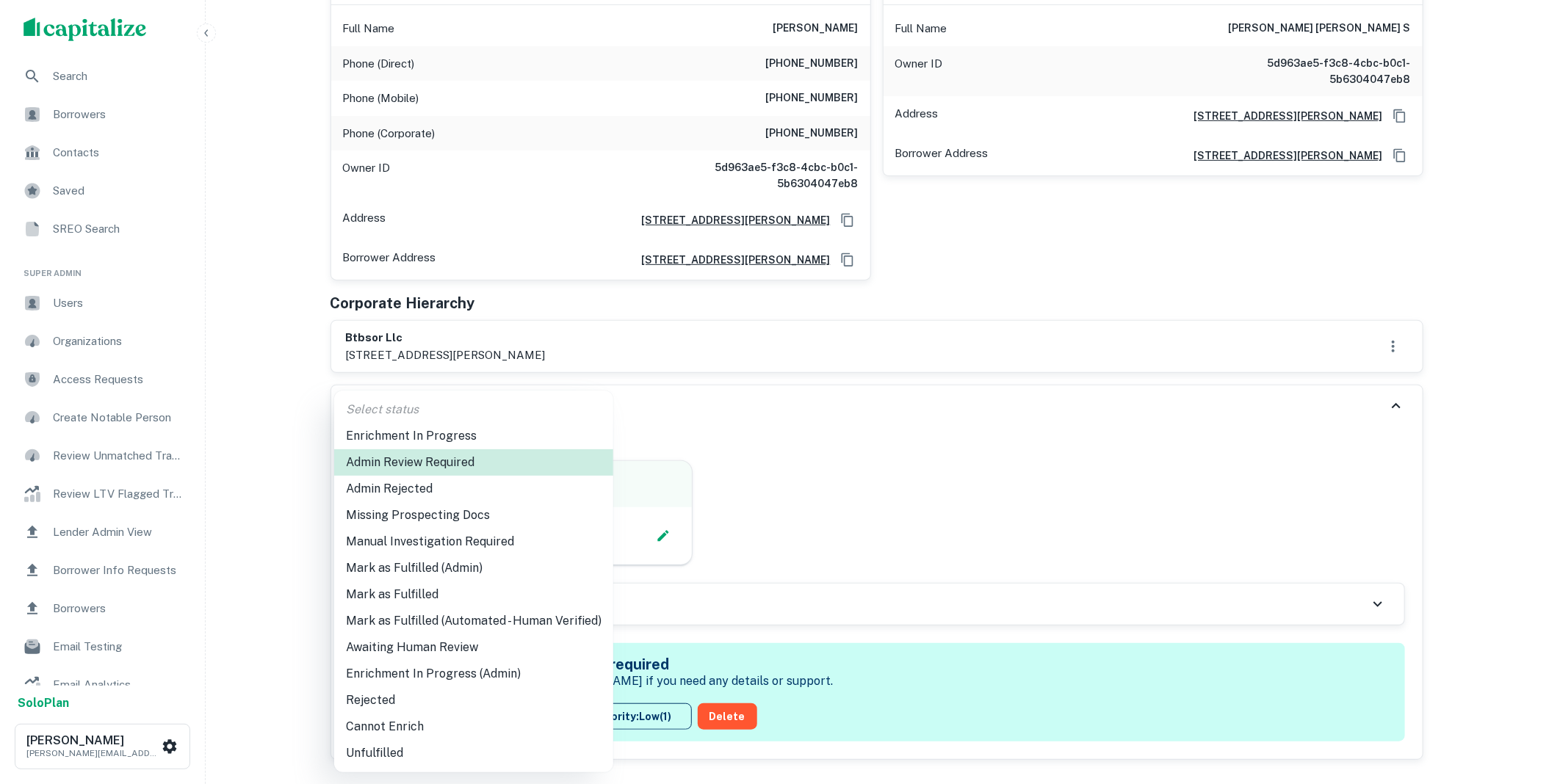
click at [394, 581] on li "Mark as Fulfilled" at bounding box center [474, 594] width 279 height 27
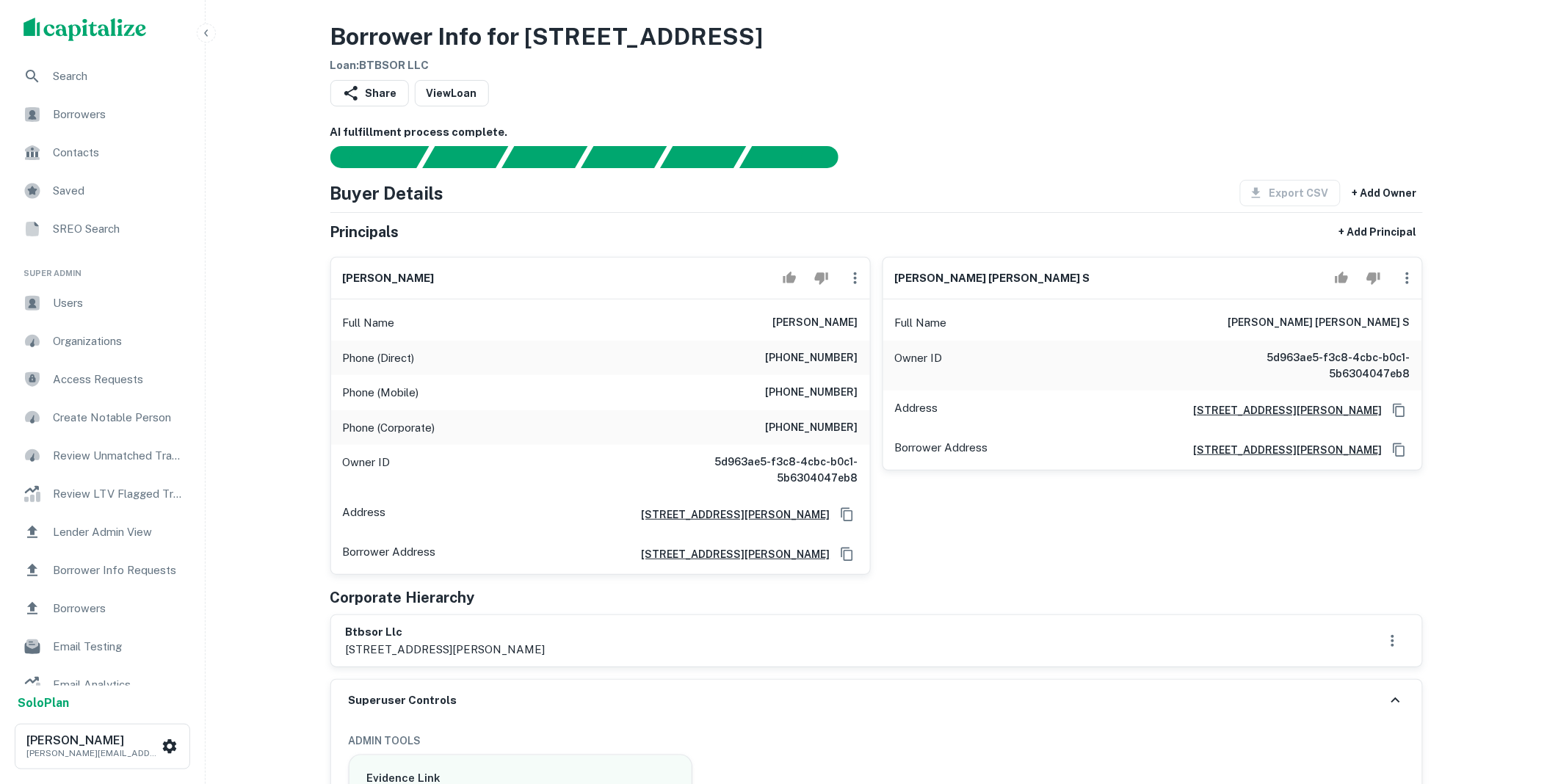
scroll to position [0, 0]
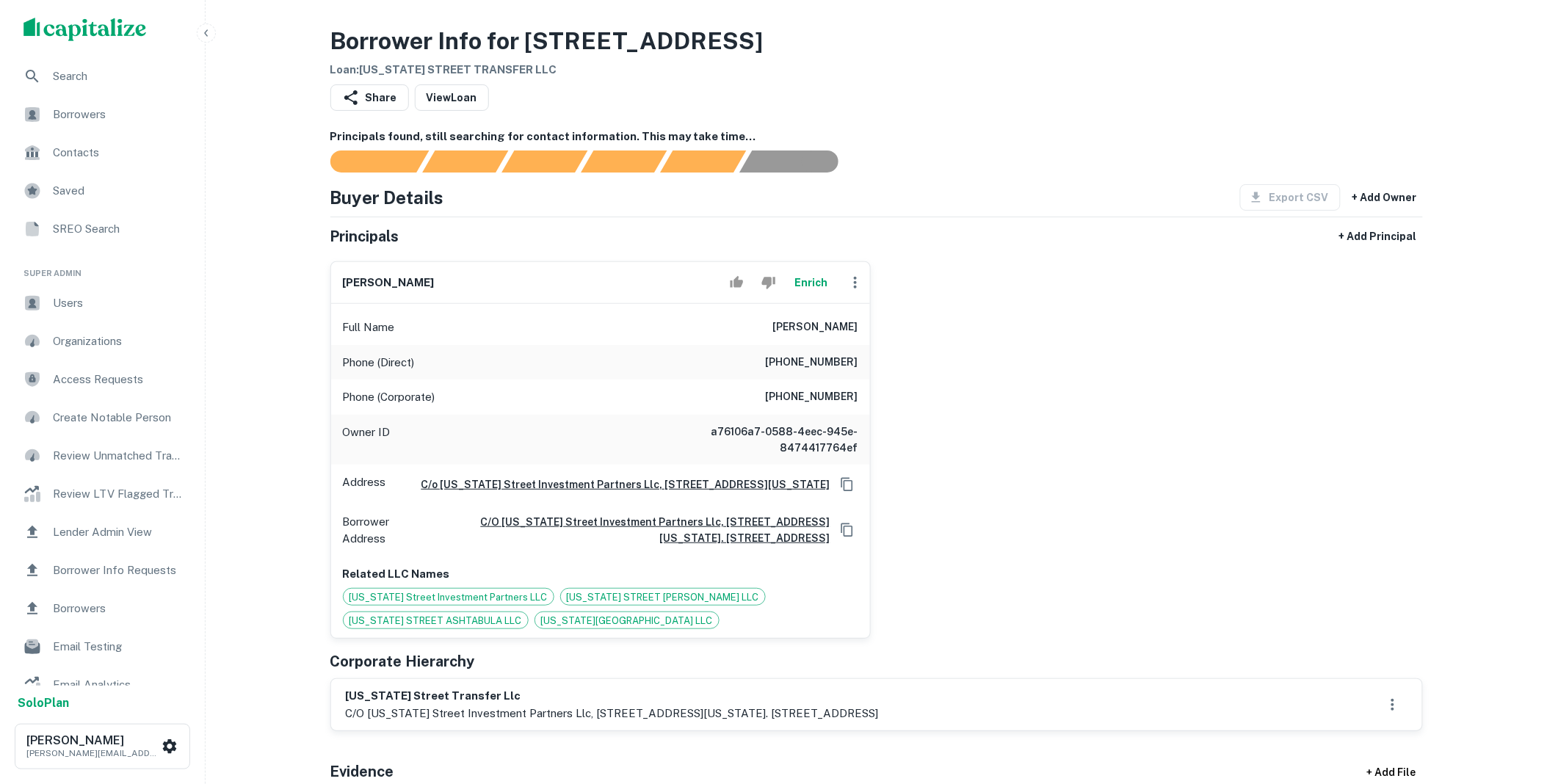
scroll to position [299, 0]
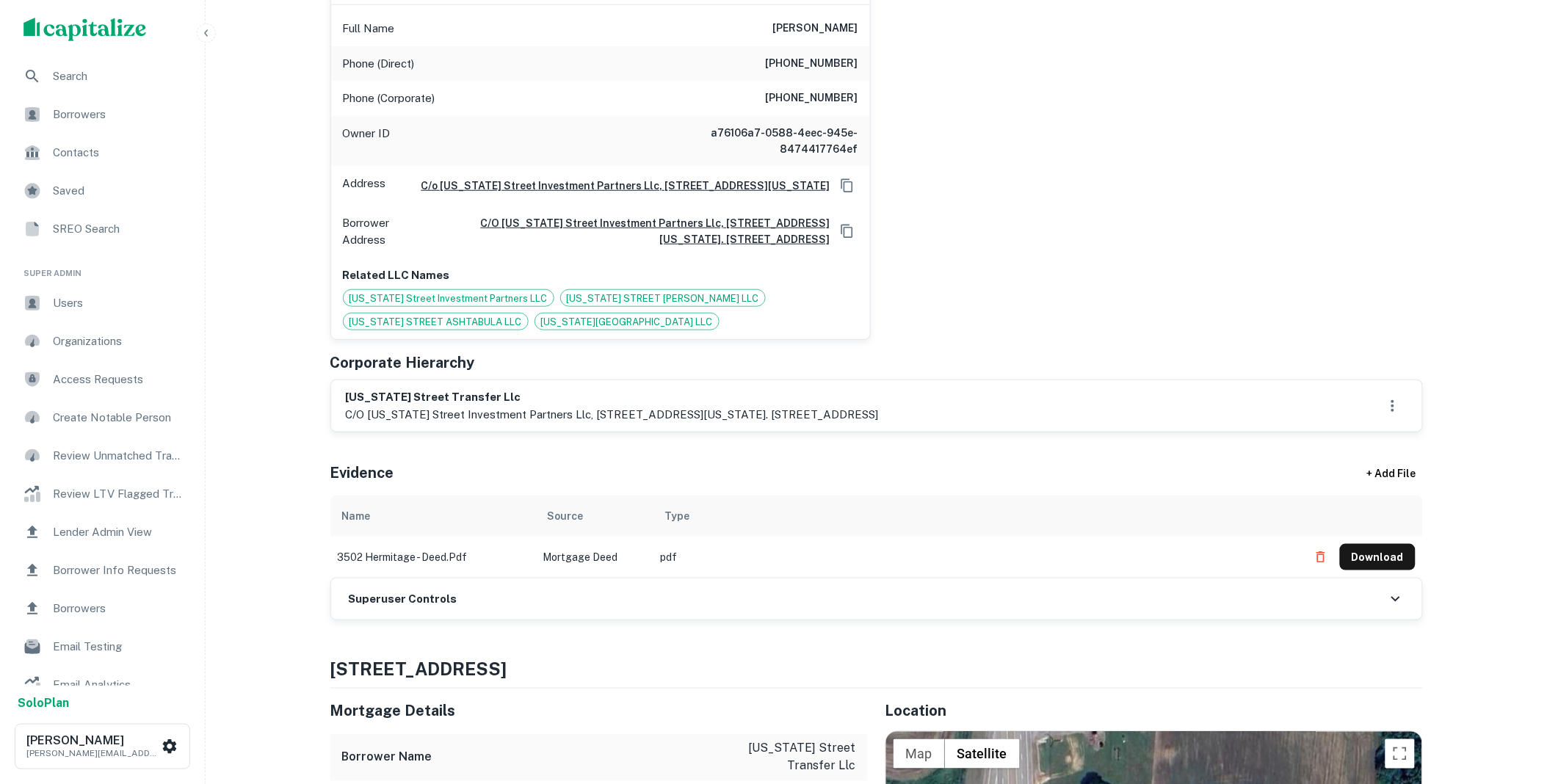
click at [460, 611] on div "Superuser Controls" at bounding box center [877, 598] width 1091 height 41
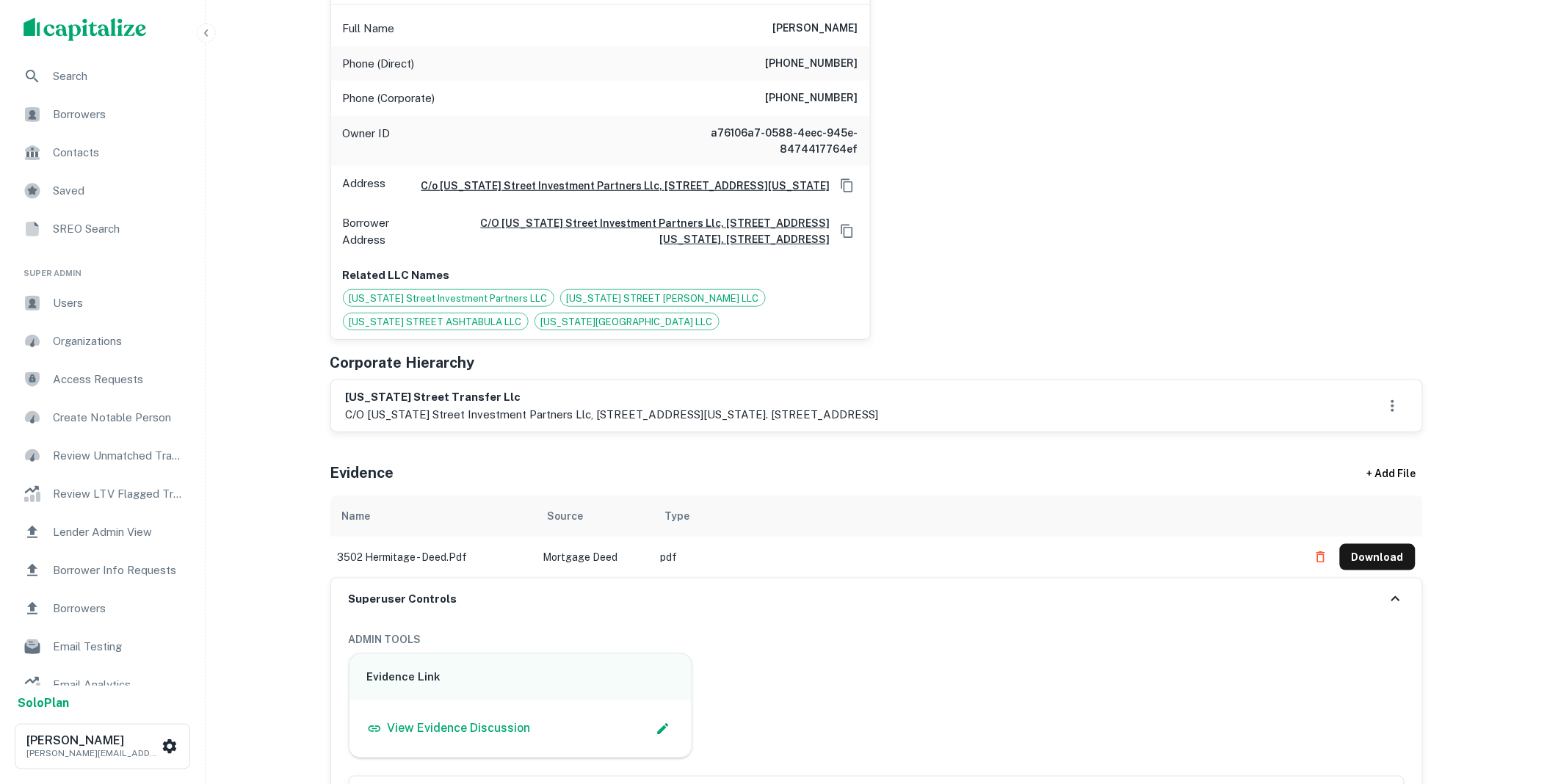
scroll to position [897, 0]
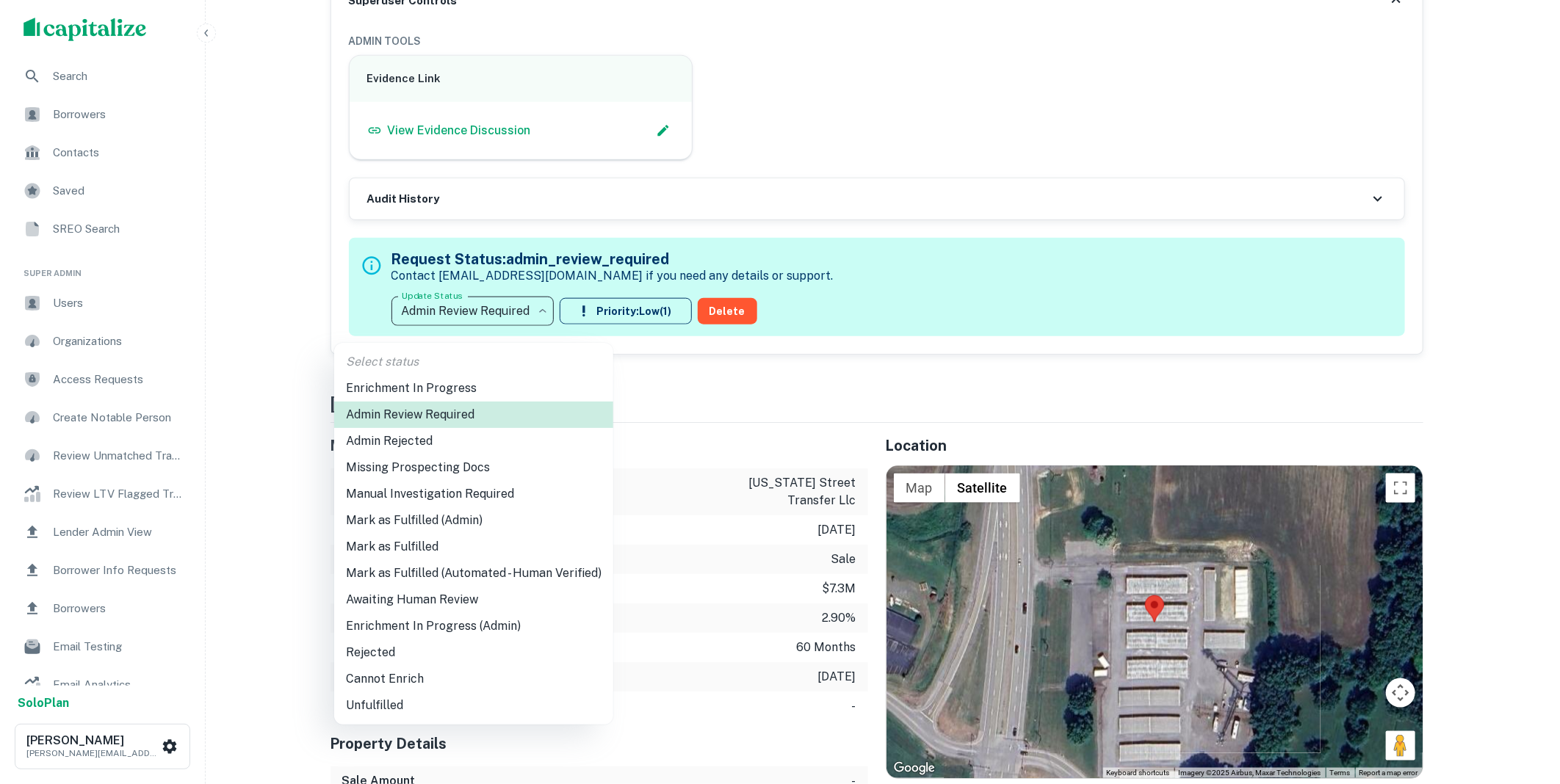
click at [401, 543] on li "Mark as Fulfilled" at bounding box center [474, 547] width 279 height 27
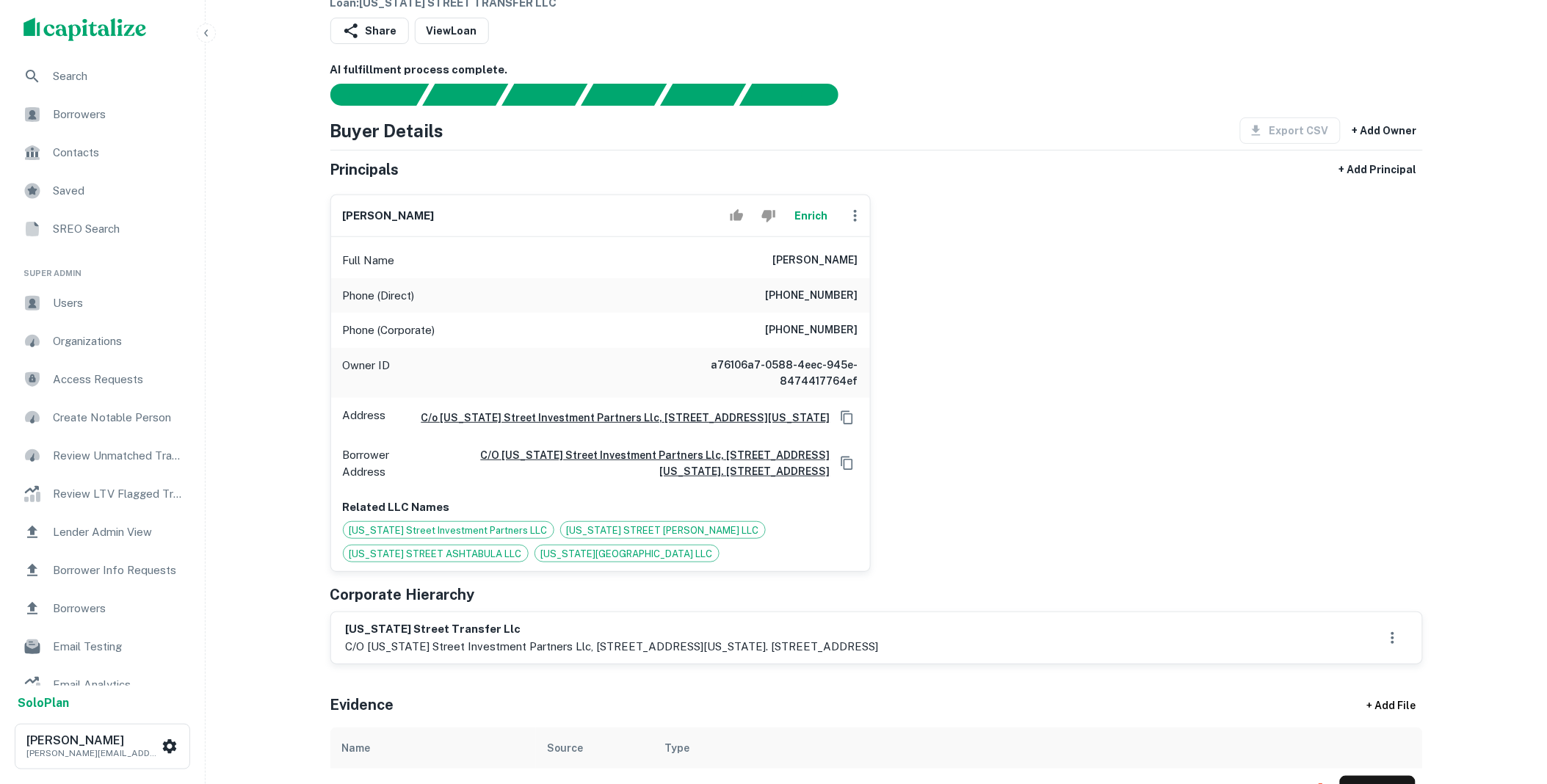
scroll to position [0, 0]
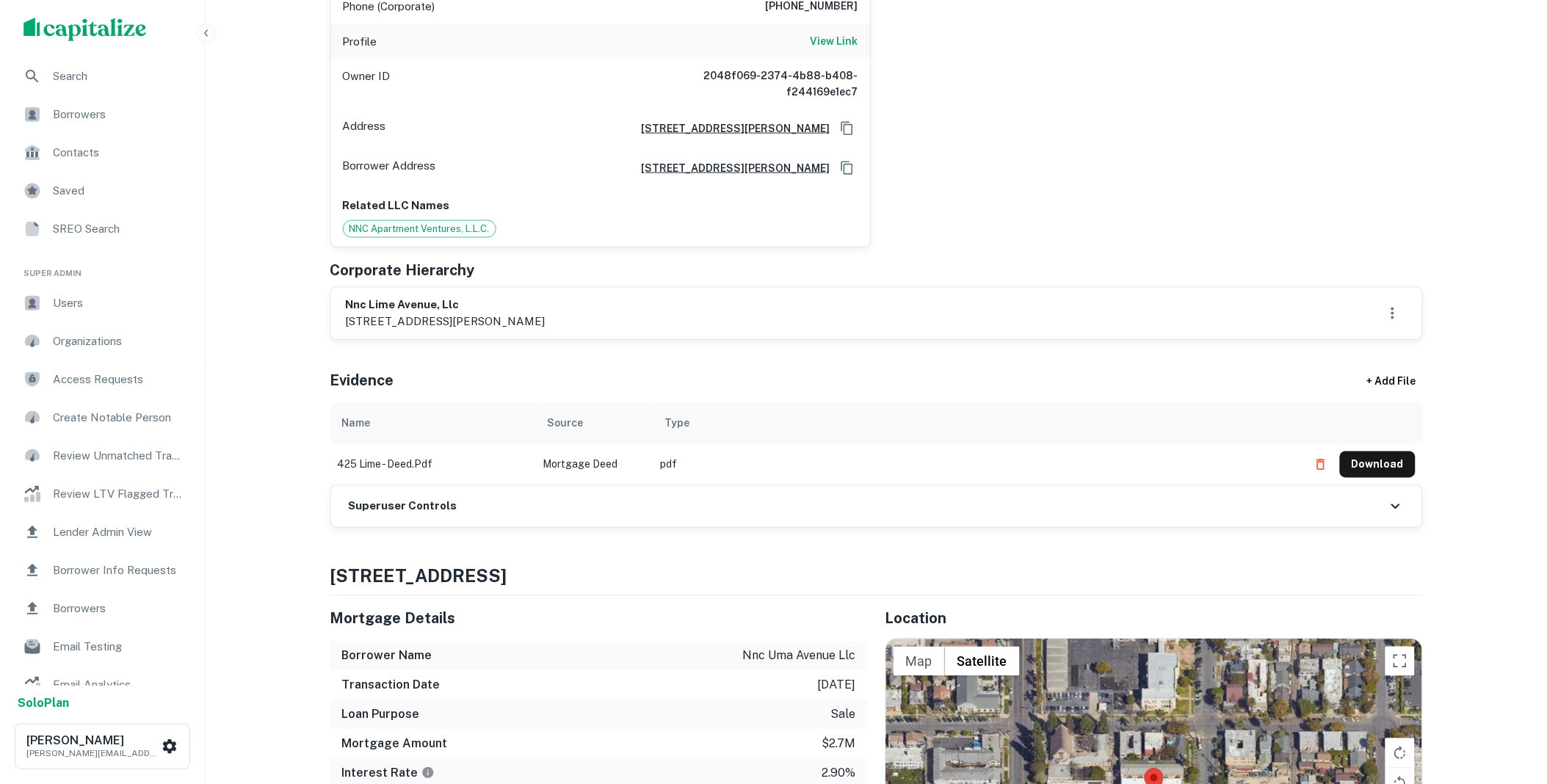
scroll to position [597, 0]
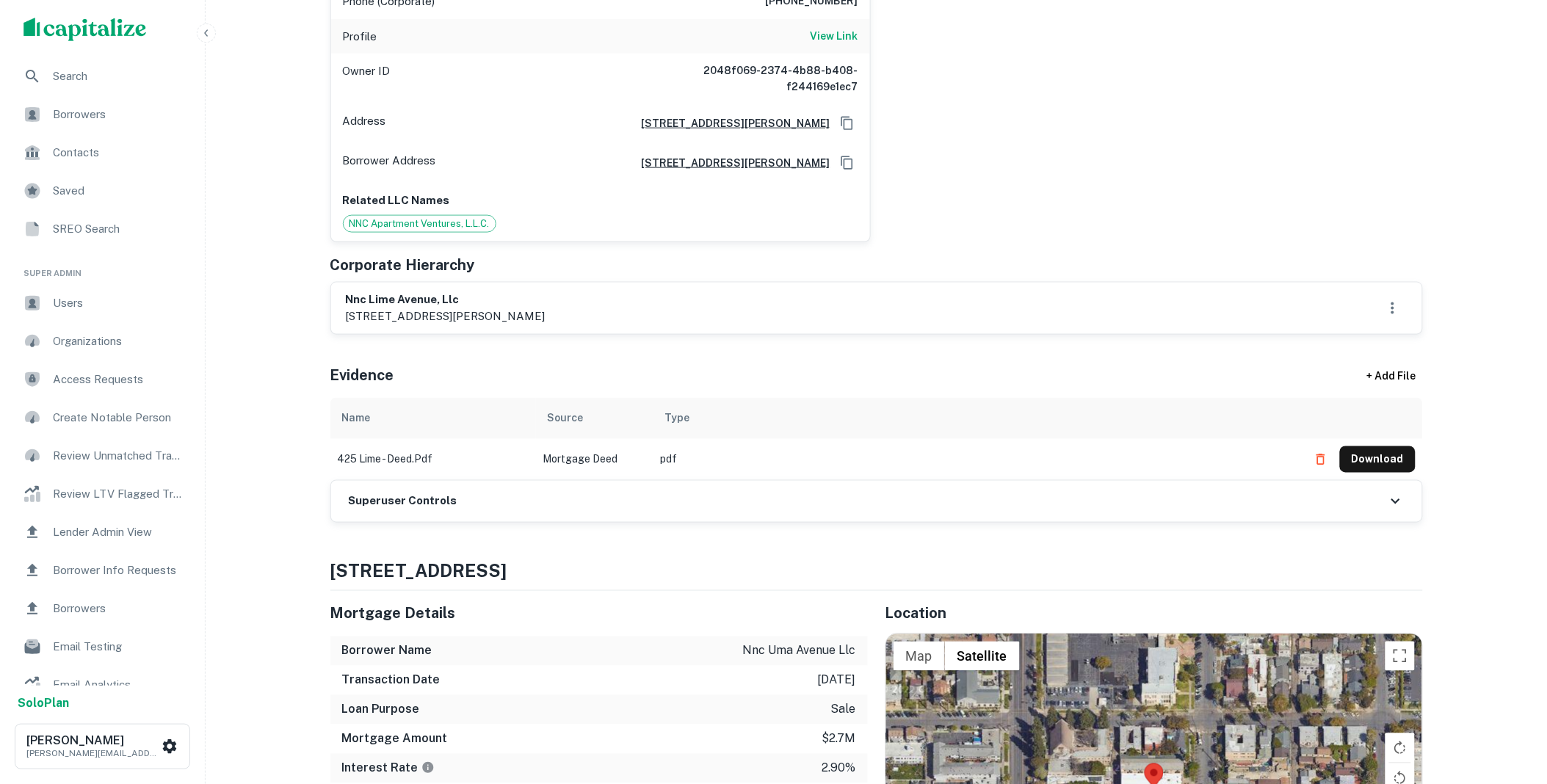
click at [482, 482] on div "Superuser Controls" at bounding box center [877, 501] width 1091 height 41
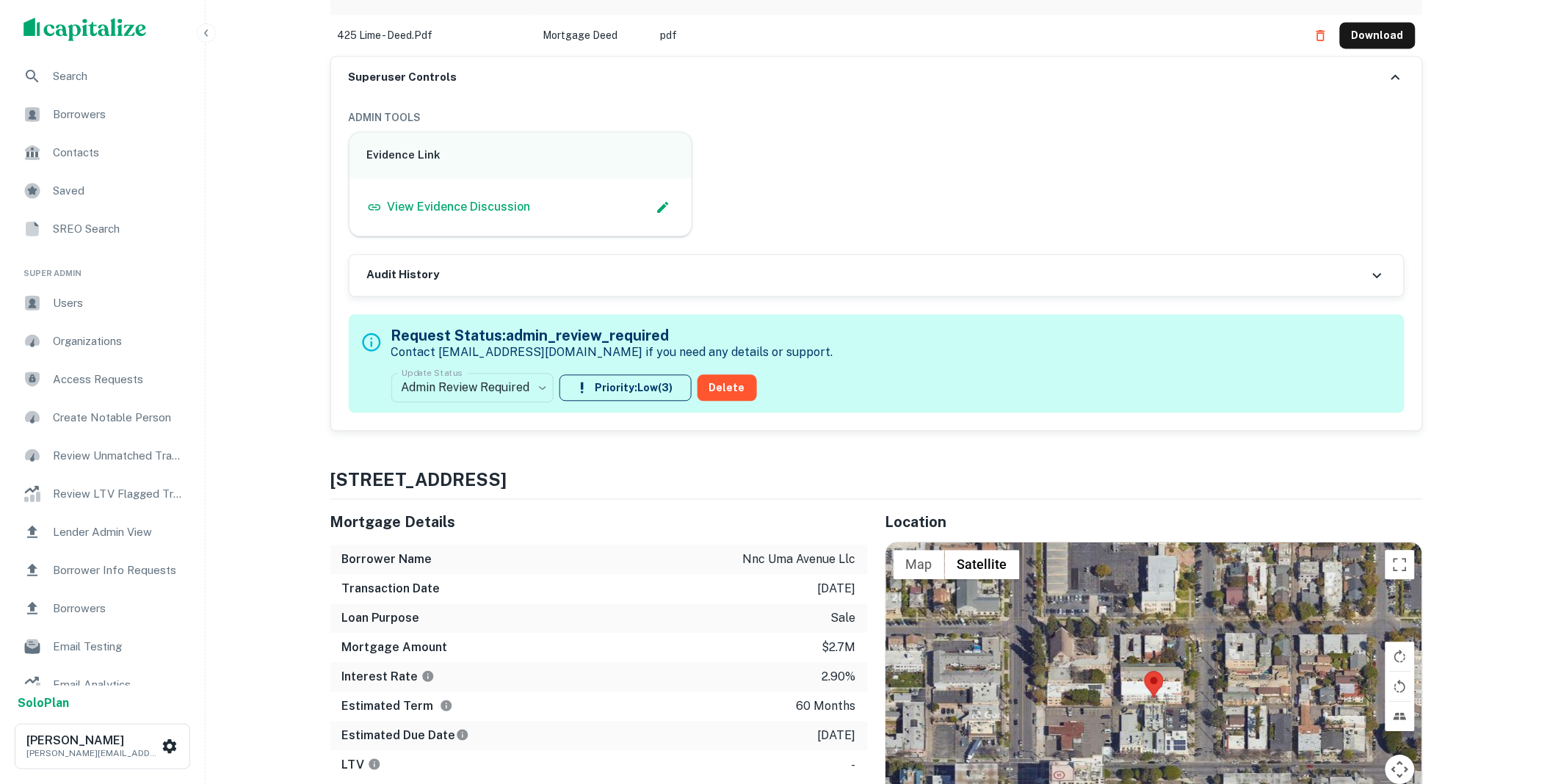
scroll to position [1196, 0]
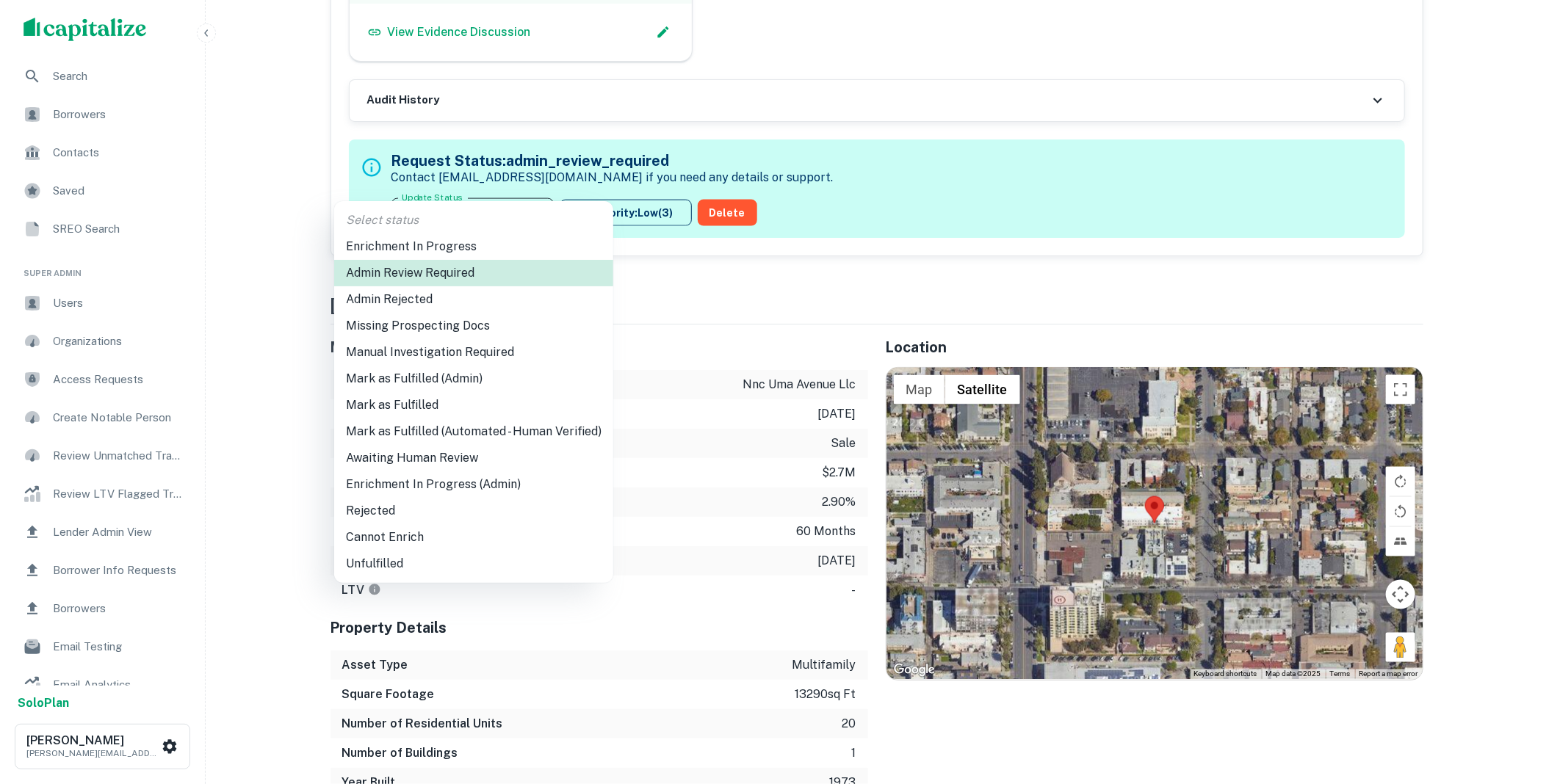
click at [408, 395] on li "Mark as Fulfilled" at bounding box center [474, 405] width 279 height 27
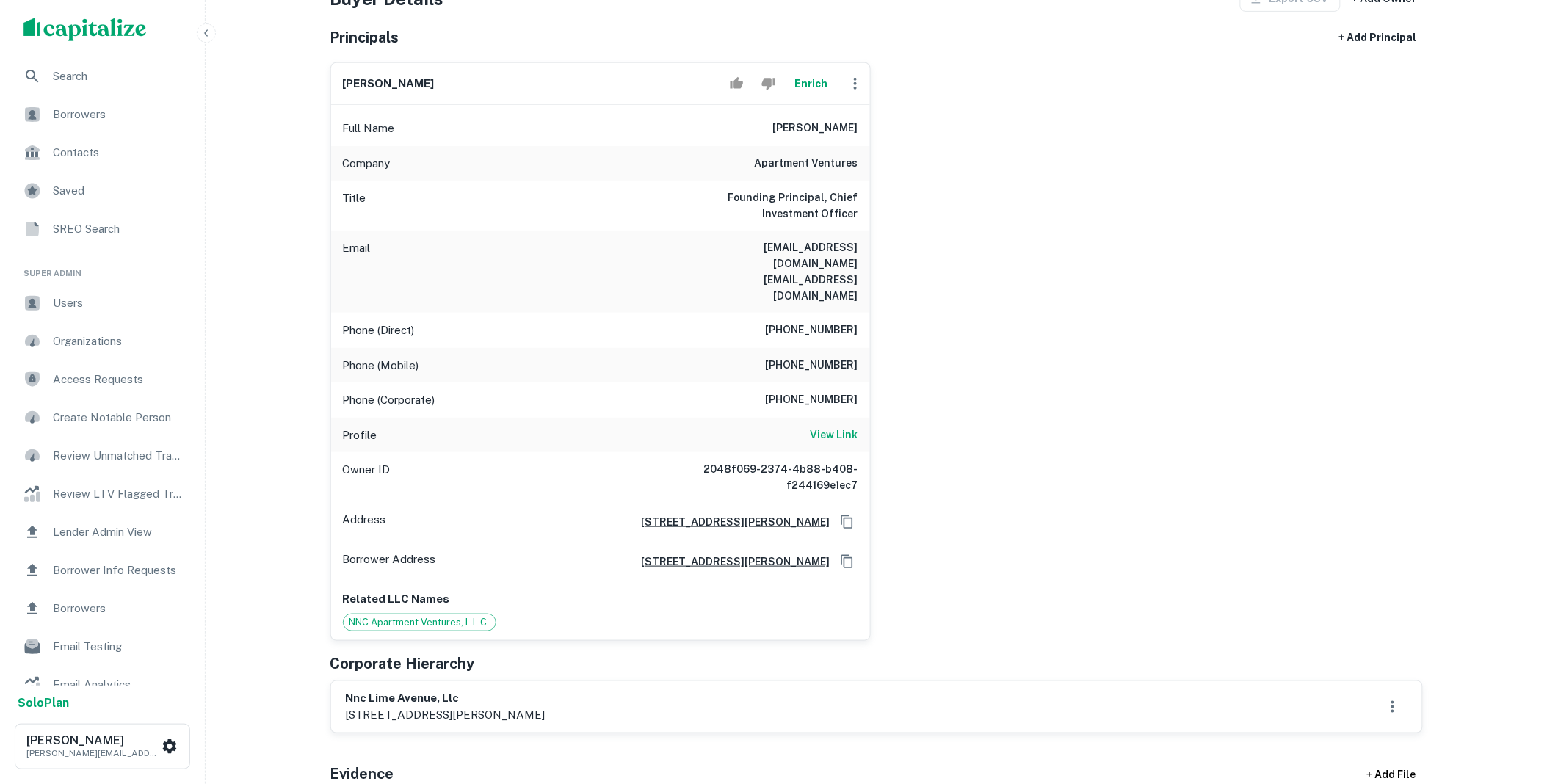
scroll to position [0, 0]
